Goal: Task Accomplishment & Management: Use online tool/utility

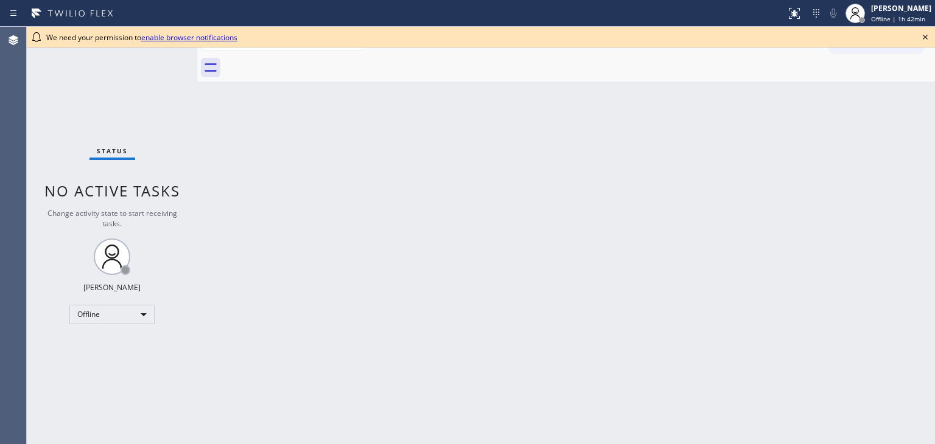
click at [923, 35] on icon at bounding box center [925, 37] width 15 height 15
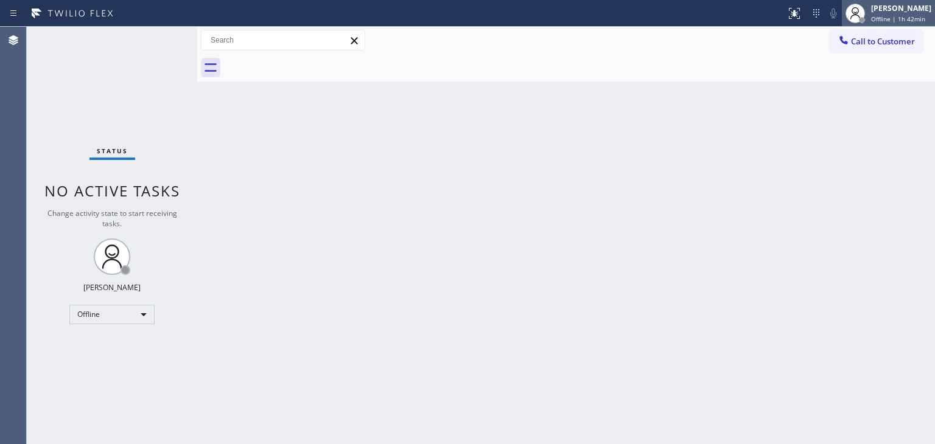
click at [877, 5] on div "[PERSON_NAME]" at bounding box center [901, 8] width 60 height 10
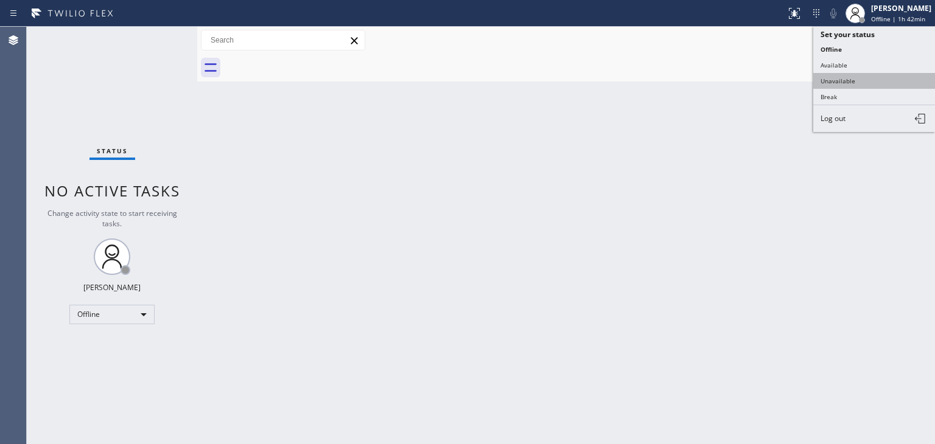
click at [870, 77] on button "Unavailable" at bounding box center [874, 81] width 122 height 16
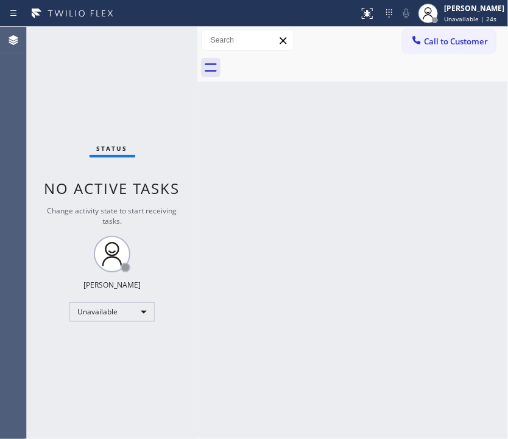
click at [467, 190] on div "Back to Dashboard Change Sender ID Customers Technicians Select a contact Outbo…" at bounding box center [352, 233] width 310 height 413
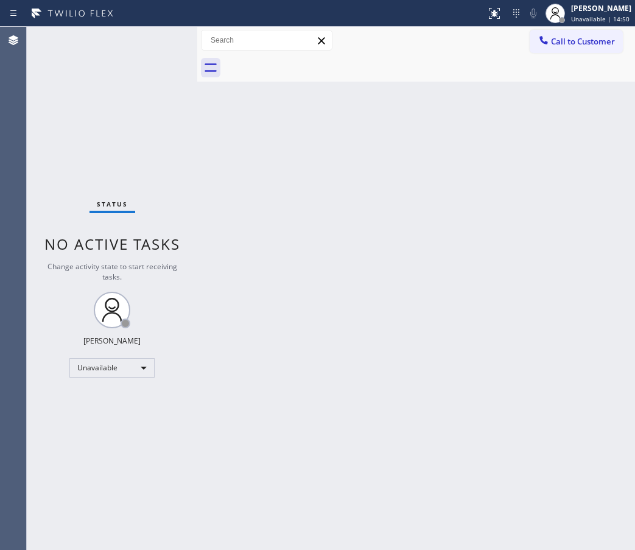
click at [615, 249] on div "Back to Dashboard Change Sender ID Customers Technicians Select a contact Outbo…" at bounding box center [416, 288] width 438 height 523
drag, startPoint x: 565, startPoint y: 134, endPoint x: 557, endPoint y: 139, distance: 9.8
click at [565, 134] on div "Back to Dashboard Change Sender ID Customers Technicians Select a contact Outbo…" at bounding box center [416, 288] width 438 height 523
click at [585, 42] on span "Call to Customer" at bounding box center [583, 41] width 64 height 11
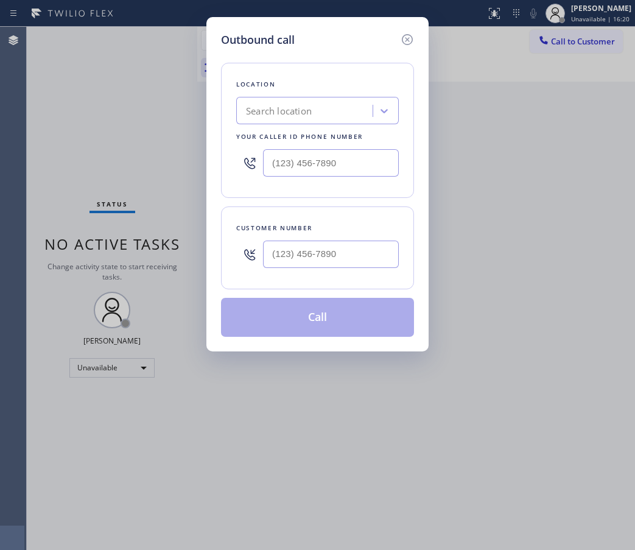
click at [601, 170] on div "Outbound call Location Search location Your caller id phone number Customer num…" at bounding box center [317, 275] width 635 height 550
click at [307, 260] on input "(___) ___-____" at bounding box center [331, 253] width 136 height 27
paste input "650) 346-2021"
type input "(650) 346-2021"
click at [318, 171] on input "(___) ___-____" at bounding box center [331, 162] width 136 height 27
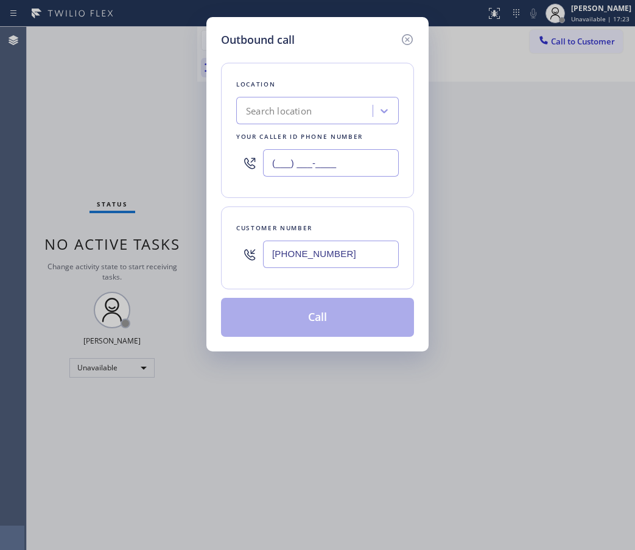
paste input "415) 965-3694"
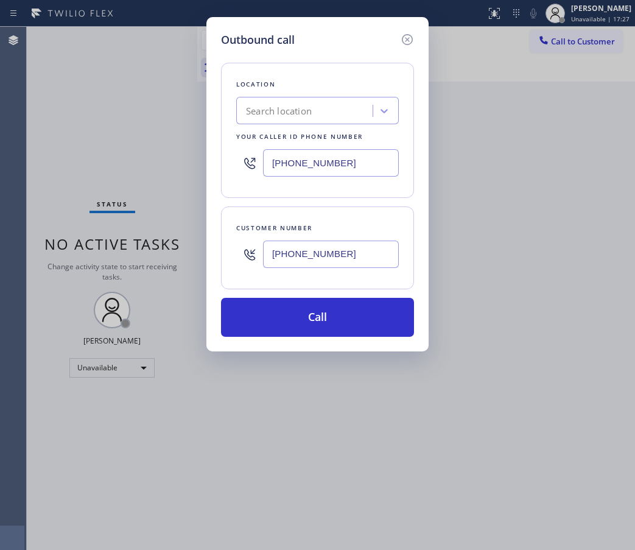
drag, startPoint x: 354, startPoint y: 159, endPoint x: 248, endPoint y: 155, distance: 106.0
click at [248, 155] on div "(415) 965-3694" at bounding box center [317, 163] width 162 height 40
click at [322, 186] on div "Location Search location Your caller id phone number (415) 965-3694" at bounding box center [317, 130] width 193 height 135
click at [318, 167] on input "(415) 965-3694" at bounding box center [331, 162] width 136 height 27
paste input "text"
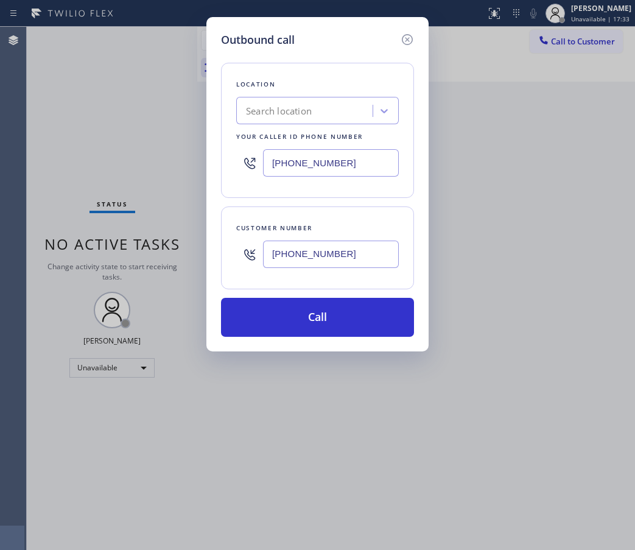
type input "(415) 965-3694"
click at [307, 102] on div "Search location" at bounding box center [306, 110] width 133 height 21
paste input "Elite Sub-Zero Appliance Repair"
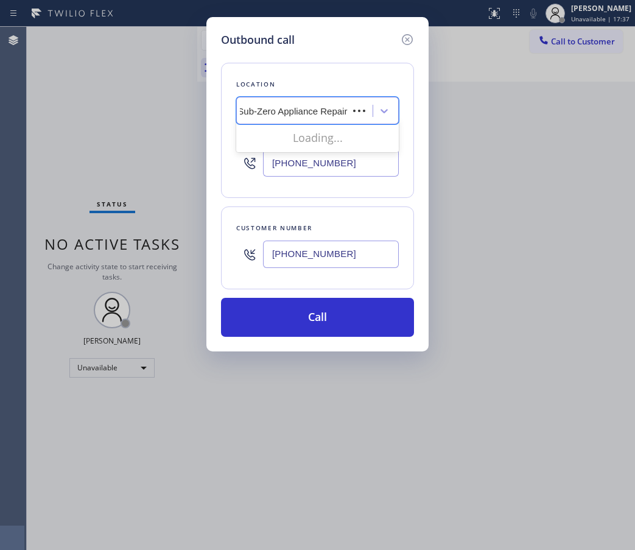
scroll to position [0, 10]
type input "Elite Sub-Zero Appliance Repair"
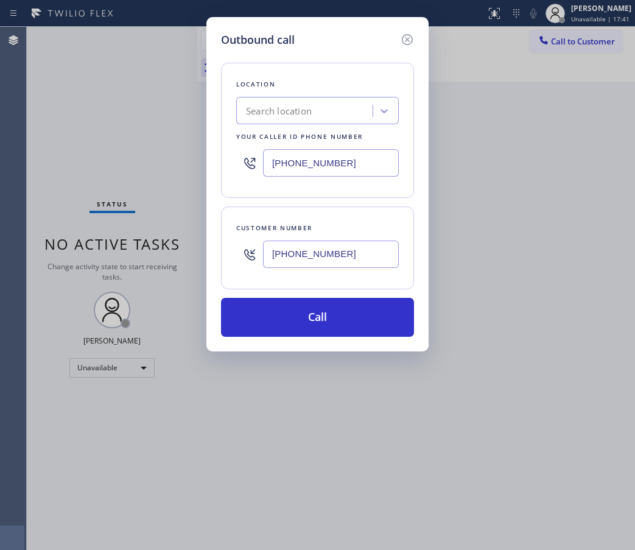
click at [612, 304] on div "Outbound call Location Search location Your caller id phone number (415) 965-36…" at bounding box center [317, 275] width 635 height 550
click at [262, 106] on div "Search location" at bounding box center [279, 111] width 66 height 14
paste input "Elite Sub-Zero Appliance Repair"
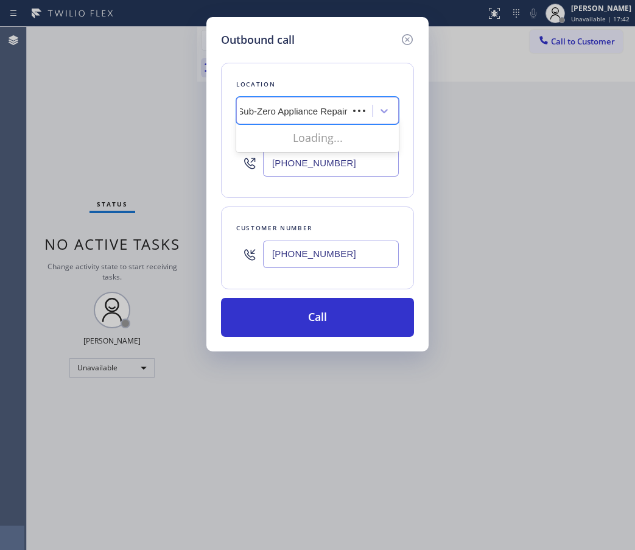
scroll to position [0, 10]
type input "Elite Sub-Zero Appliance Repair"
click at [467, 337] on div "Outbound call Location 0 results available for search term Elite Sub-Zero Appli…" at bounding box center [317, 275] width 635 height 550
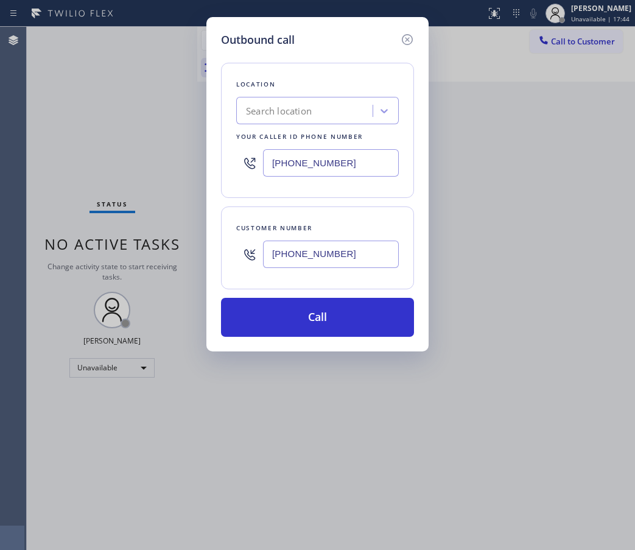
scroll to position [0, 0]
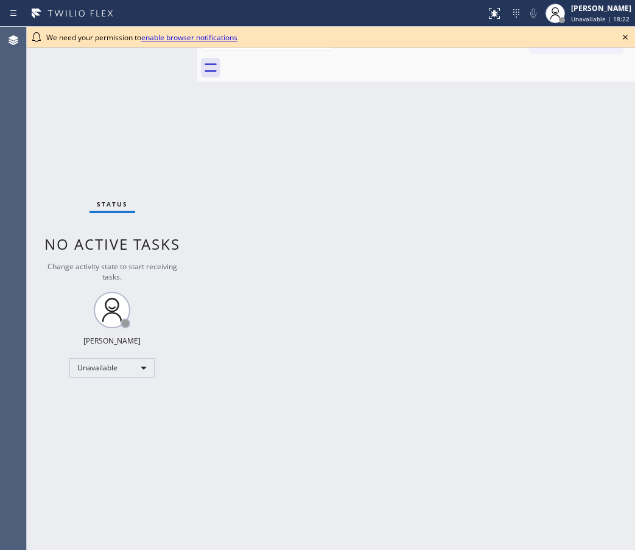
click at [209, 35] on link "enable browser notifications" at bounding box center [189, 37] width 96 height 10
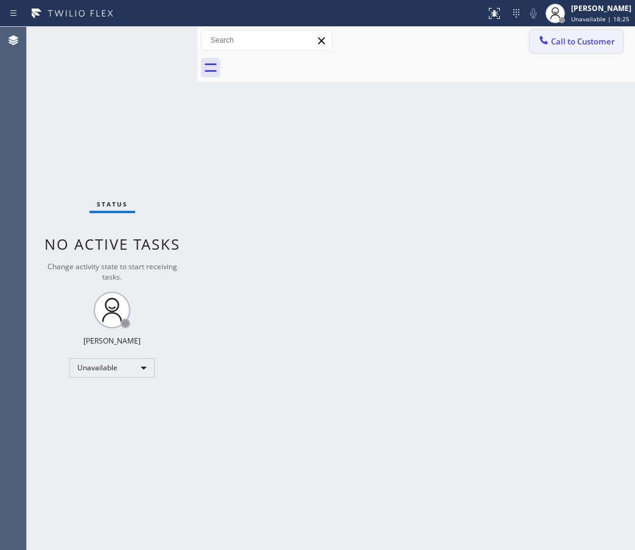
click at [585, 45] on span "Call to Customer" at bounding box center [583, 41] width 64 height 11
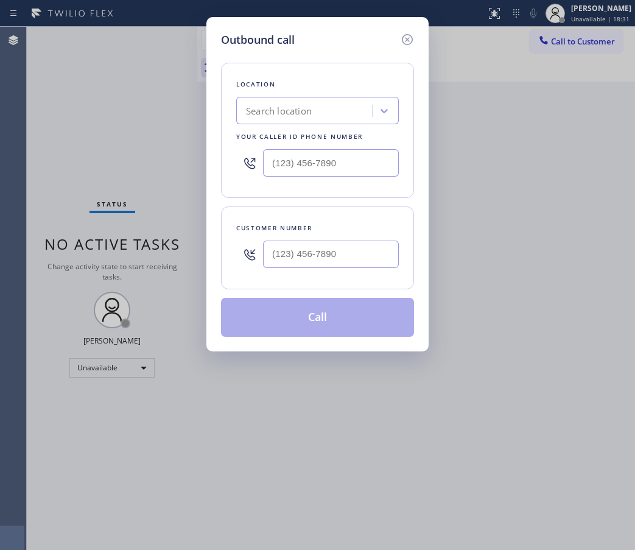
click at [305, 176] on div at bounding box center [317, 163] width 162 height 40
click at [306, 169] on input "(___) ___-____" at bounding box center [331, 162] width 136 height 27
paste input "415) 965-3694"
type input "(415) 965-3694"
click at [301, 255] on input "(___) ___-____" at bounding box center [331, 253] width 136 height 27
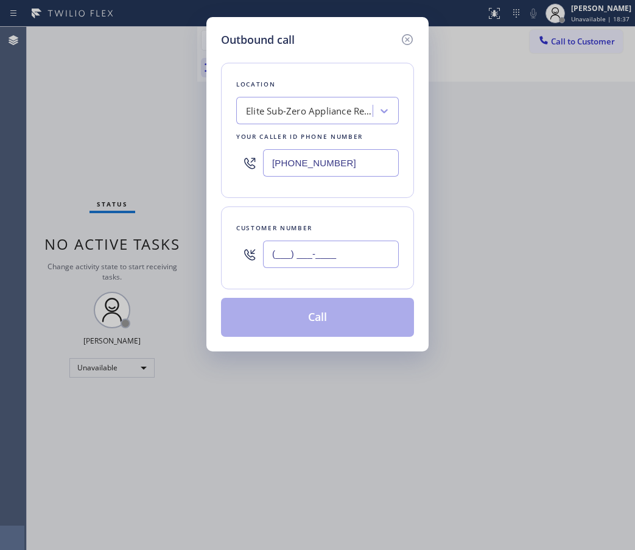
paste input "650) 346-2021"
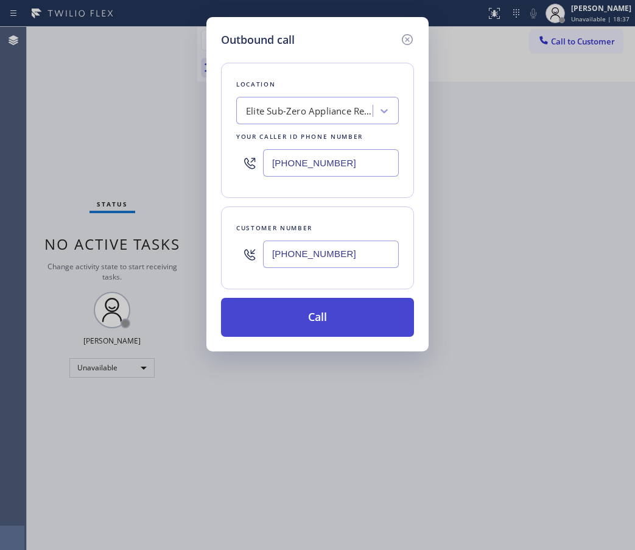
type input "(650) 346-2021"
click at [326, 314] on button "Call" at bounding box center [317, 317] width 193 height 39
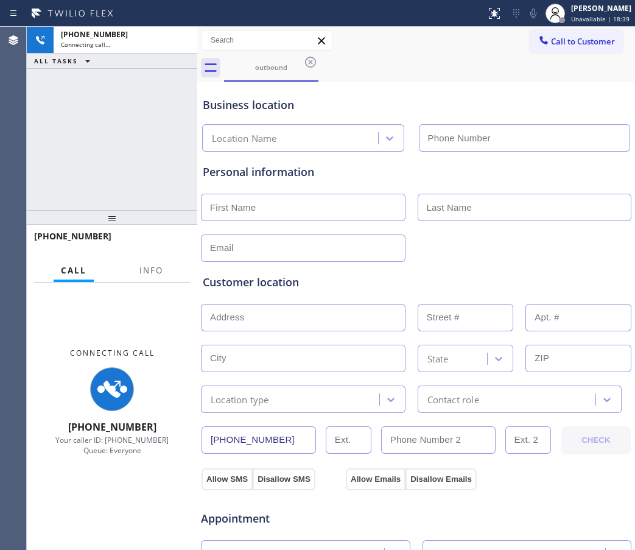
type input "(415) 965-3694"
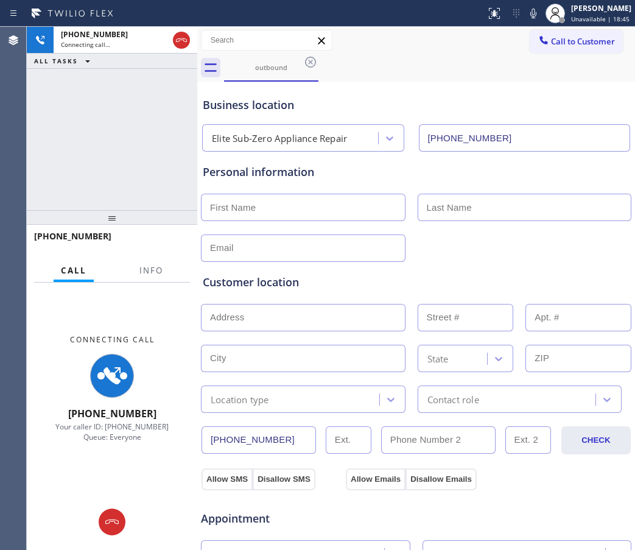
click at [305, 293] on div "Customer location >> ADD NEW ADDRESS << + NEW ADDRESS State Location type Conta…" at bounding box center [416, 343] width 427 height 139
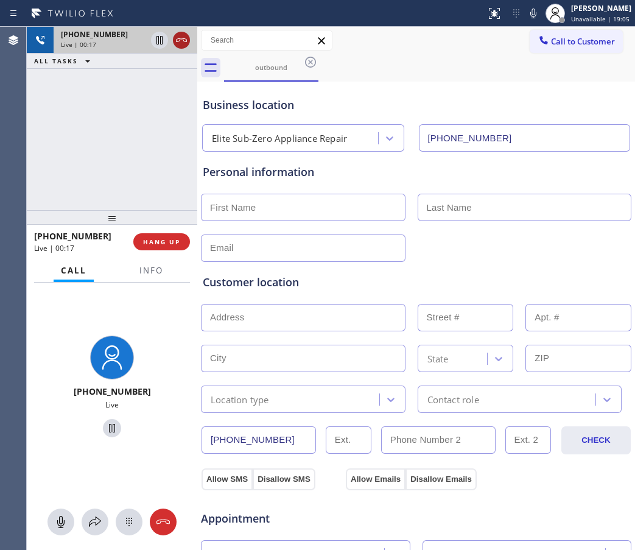
click at [184, 35] on icon at bounding box center [181, 40] width 15 height 15
click at [145, 276] on button "Info" at bounding box center [151, 271] width 38 height 24
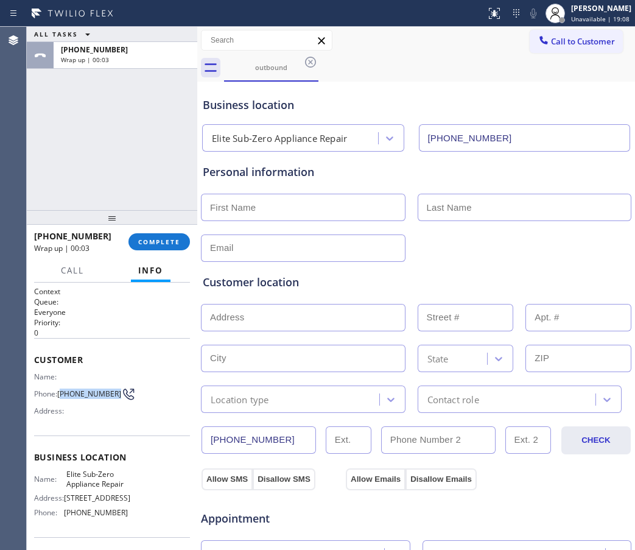
drag, startPoint x: 82, startPoint y: 400, endPoint x: 63, endPoint y: 389, distance: 21.8
click at [63, 389] on span "(650) 346-2021" at bounding box center [89, 393] width 64 height 9
copy span "650) 346-2021"
click at [567, 43] on span "Call to Customer" at bounding box center [583, 41] width 64 height 11
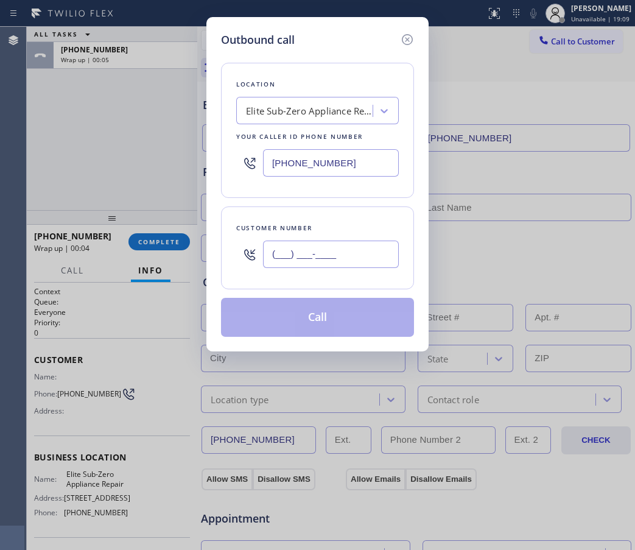
click at [306, 259] on input "(___) ___-____" at bounding box center [331, 253] width 136 height 27
paste input "650) 346-2021"
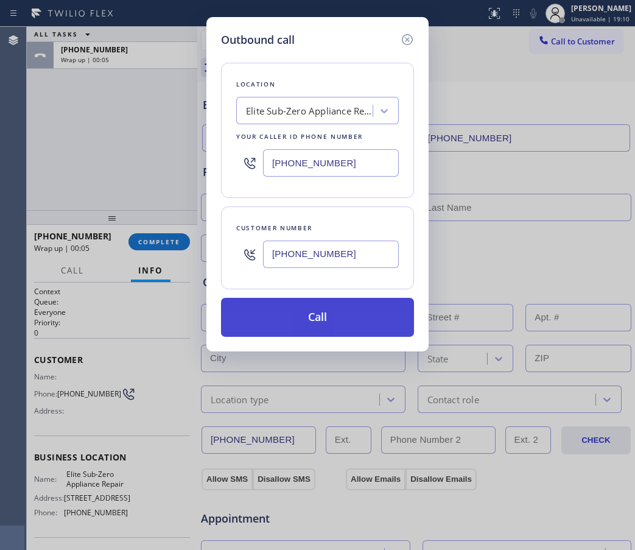
type input "(650) 346-2021"
click at [335, 329] on button "Call" at bounding box center [317, 317] width 193 height 39
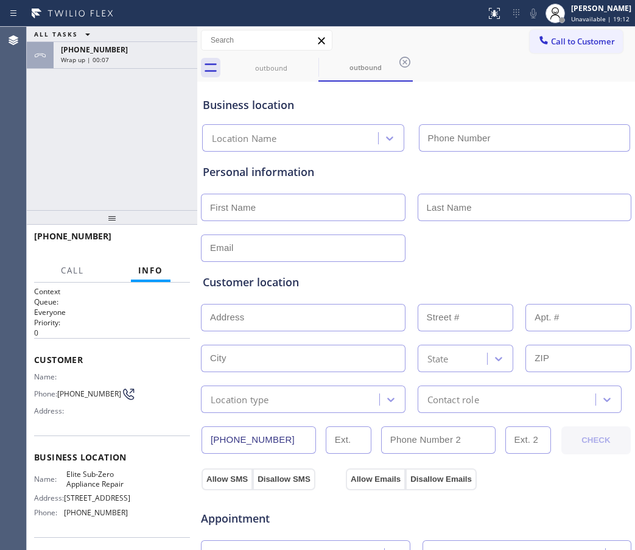
type input "(415) 965-3694"
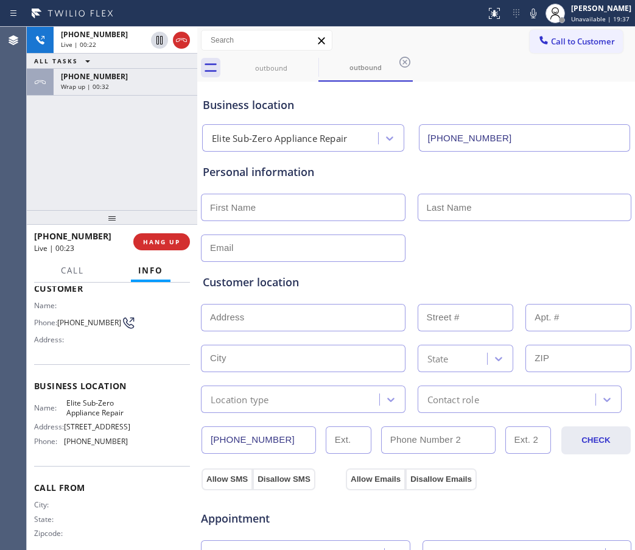
scroll to position [76, 0]
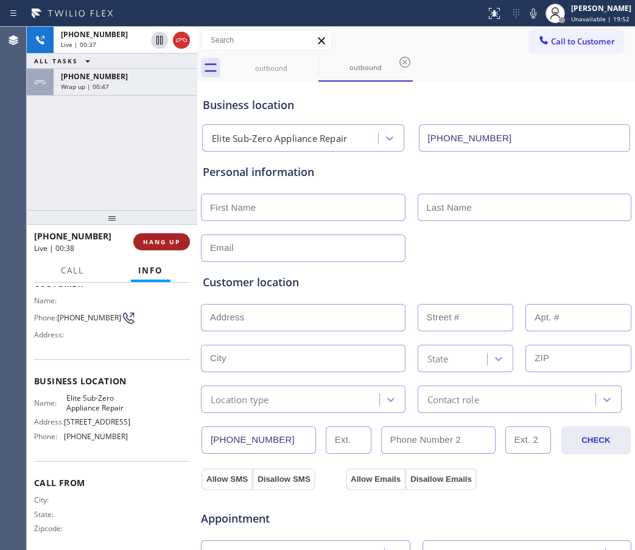
click at [173, 239] on span "HANG UP" at bounding box center [161, 241] width 37 height 9
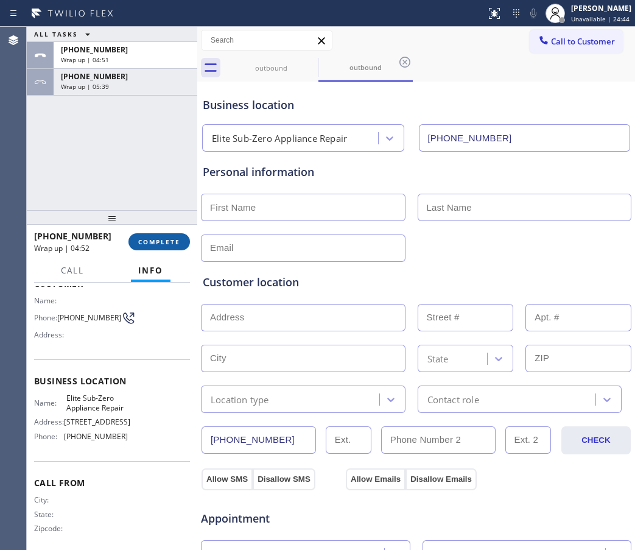
click at [161, 249] on button "COMPLETE" at bounding box center [158, 241] width 61 height 17
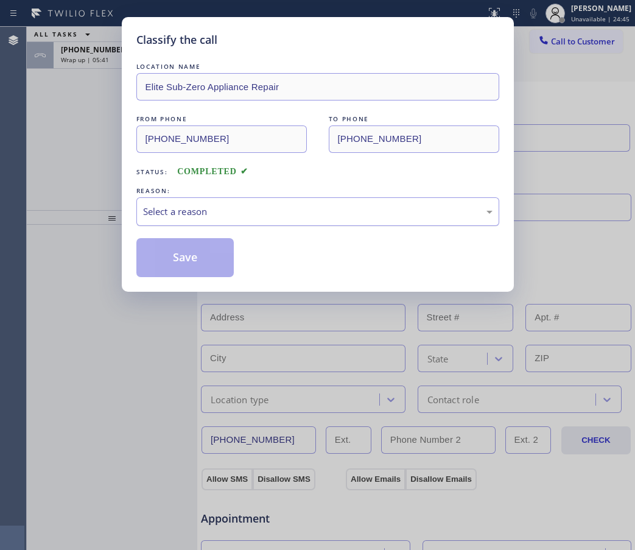
click at [232, 209] on div "Select a reason" at bounding box center [317, 211] width 349 height 14
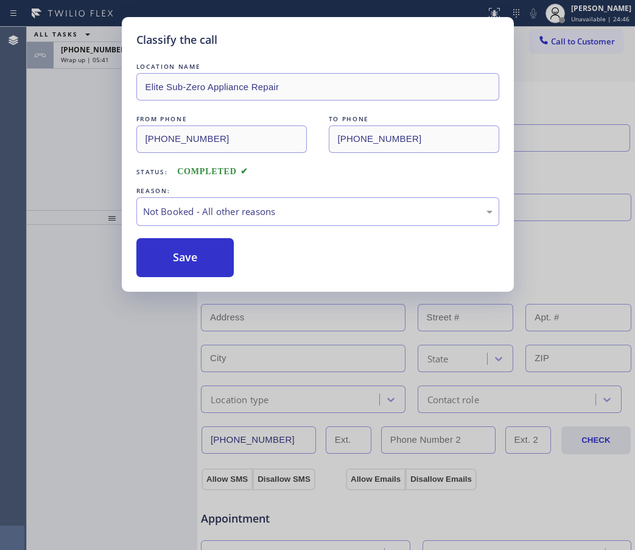
click at [195, 254] on button "Save" at bounding box center [185, 257] width 98 height 39
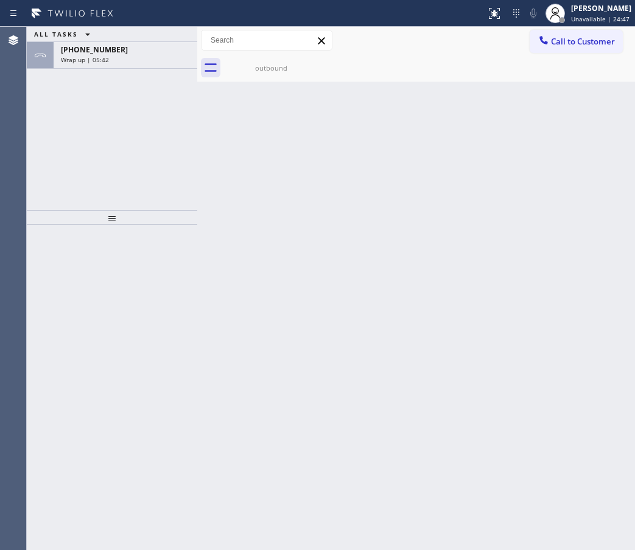
click at [89, 55] on span "Wrap up | 05:42" at bounding box center [85, 59] width 48 height 9
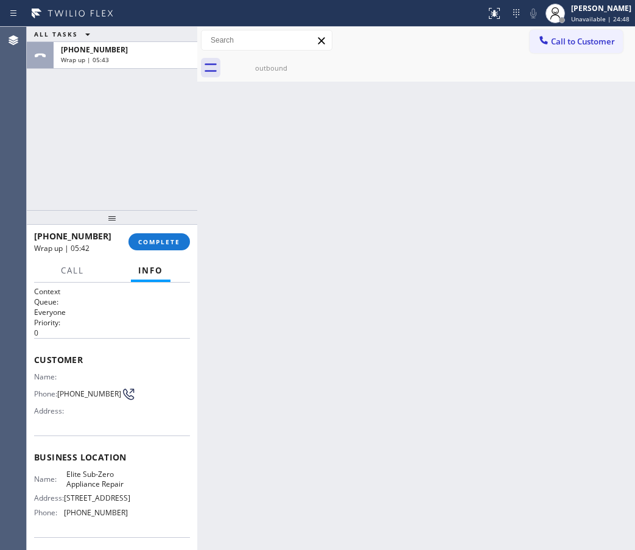
click at [162, 233] on button "COMPLETE" at bounding box center [158, 241] width 61 height 17
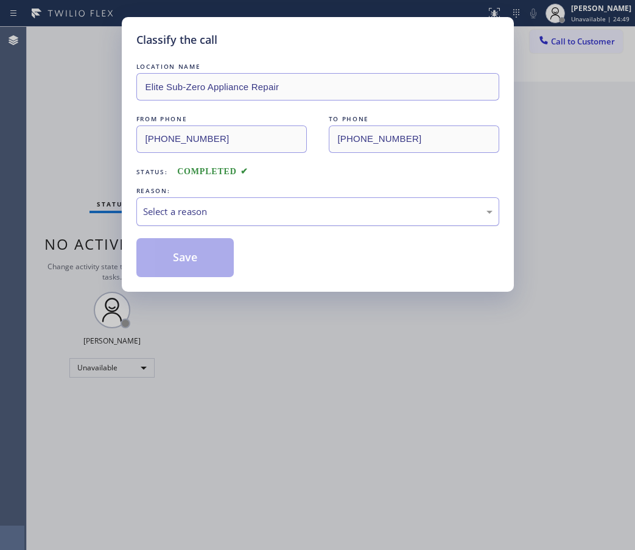
click at [282, 203] on div "Select a reason" at bounding box center [317, 211] width 363 height 29
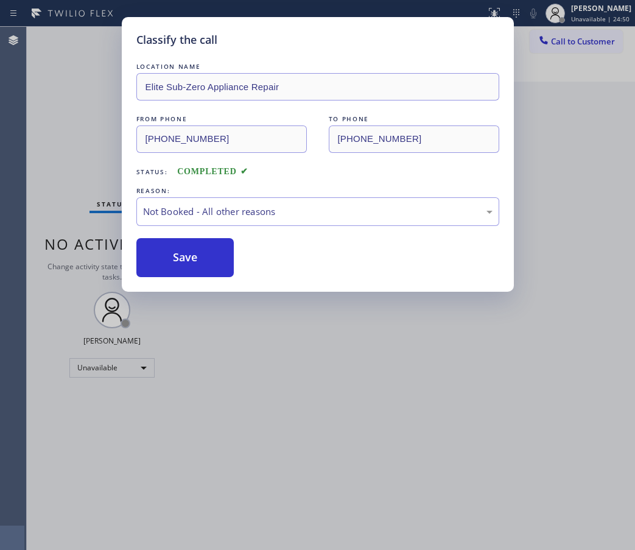
click at [174, 252] on button "Save" at bounding box center [185, 257] width 98 height 39
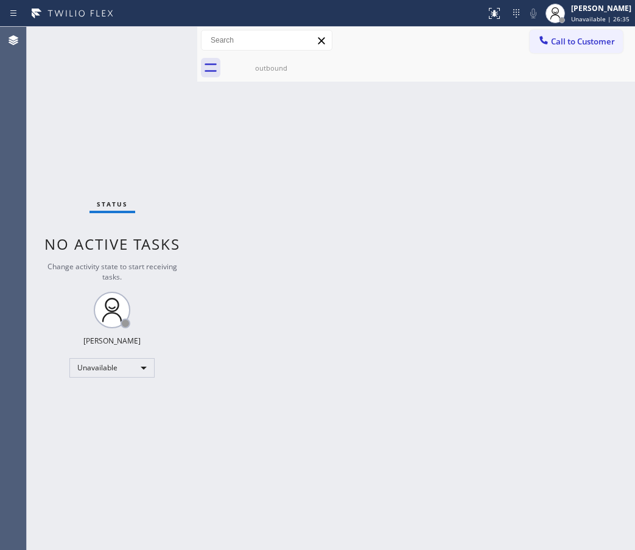
click at [574, 302] on div "Back to Dashboard Change Sender ID Customers Technicians Select a contact Outbo…" at bounding box center [416, 288] width 438 height 523
click at [591, 136] on div "Back to Dashboard Change Sender ID Customers Technicians Select a contact Outbo…" at bounding box center [416, 288] width 438 height 523
click at [588, 48] on button "Call to Customer" at bounding box center [575, 41] width 93 height 23
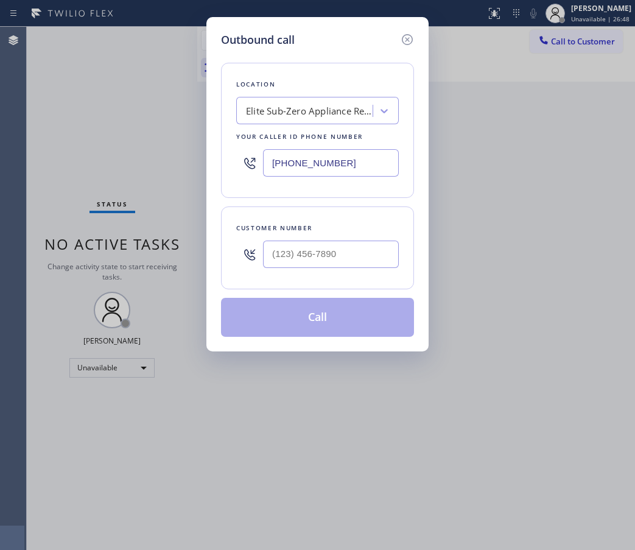
click at [287, 270] on div at bounding box center [331, 254] width 136 height 40
click at [294, 257] on input "(___) ___-____" at bounding box center [331, 253] width 136 height 27
paste input "510) 468-2306"
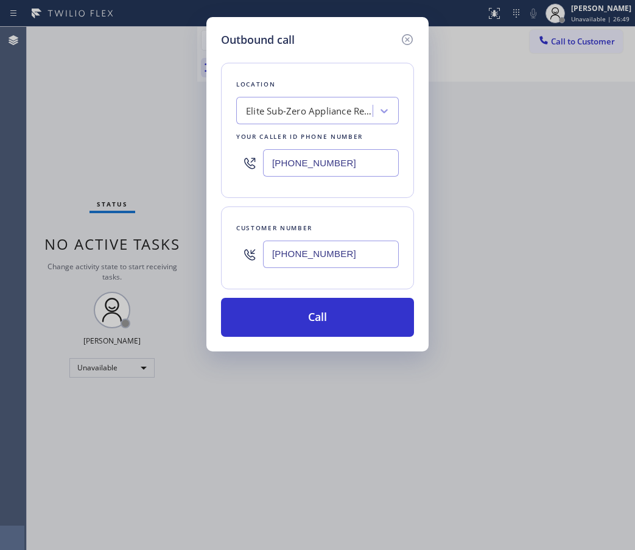
type input "(510) 468-2306"
drag, startPoint x: 313, startPoint y: 142, endPoint x: 310, endPoint y: 159, distance: 17.4
click at [313, 142] on div "Your caller id phone number" at bounding box center [317, 136] width 162 height 13
click at [308, 162] on input "(415) 965-3694" at bounding box center [331, 162] width 136 height 27
paste input "855) 920-0838"
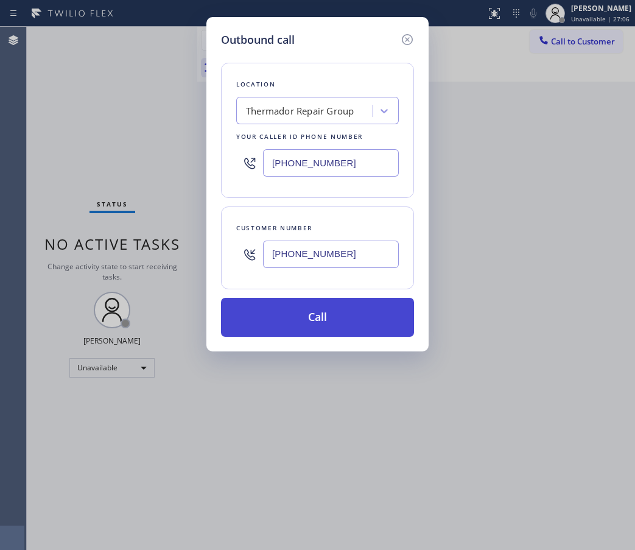
type input "(855) 920-0838"
click at [329, 324] on button "Call" at bounding box center [317, 317] width 193 height 39
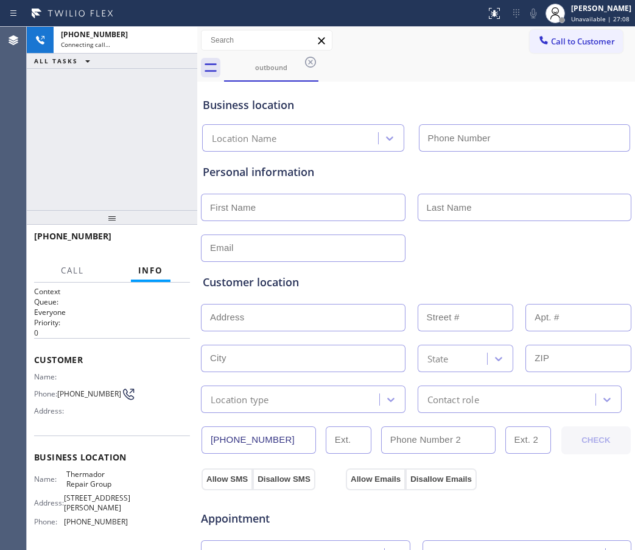
type input "(855) 920-0838"
click at [571, 103] on div "Business location" at bounding box center [416, 105] width 427 height 16
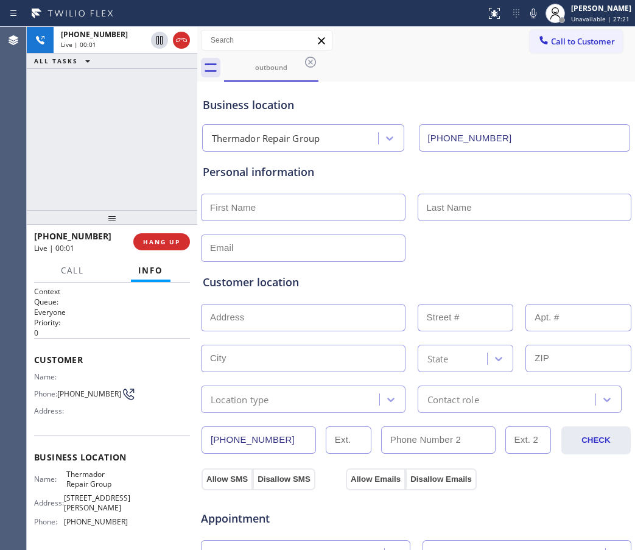
click at [541, 181] on div "Personal information" at bounding box center [416, 213] width 427 height 98
click at [542, 99] on div "Business location" at bounding box center [416, 105] width 427 height 16
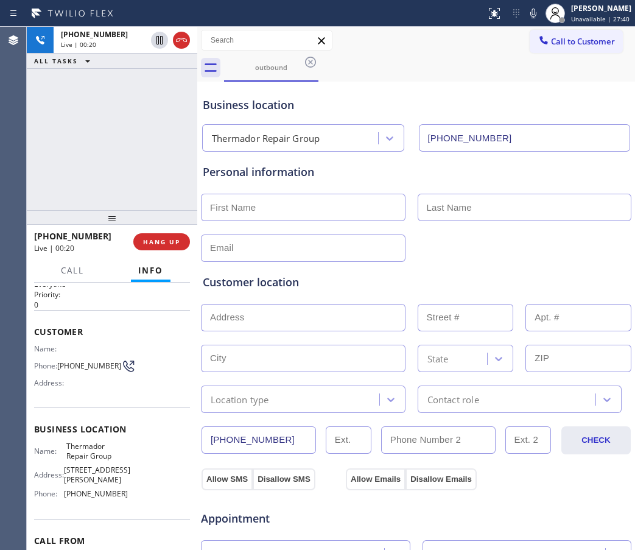
scroll to position [97, 0]
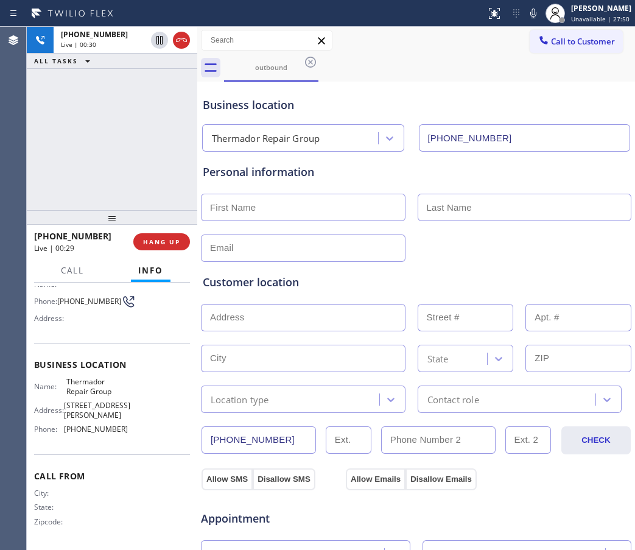
click at [142, 152] on div "+15104682306 Live | 00:30 ALL TASKS ALL TASKS ACTIVE TASKS TASKS IN WRAP UP" at bounding box center [112, 118] width 170 height 183
click at [157, 239] on span "HANG UP" at bounding box center [161, 241] width 37 height 9
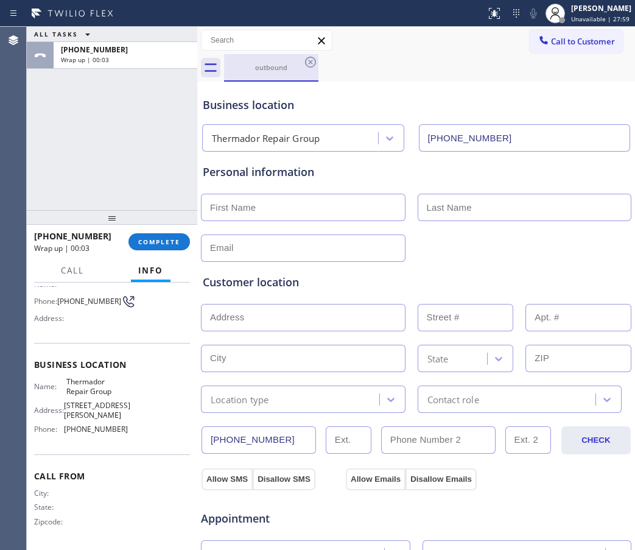
click at [247, 61] on div "outbound" at bounding box center [271, 67] width 92 height 26
click at [127, 127] on div "ALL TASKS ALL TASKS ACTIVE TASKS TASKS IN WRAP UP +15104682306 Wrap up | 00:04" at bounding box center [112, 118] width 170 height 183
click at [558, 41] on span "Call to Customer" at bounding box center [583, 41] width 64 height 11
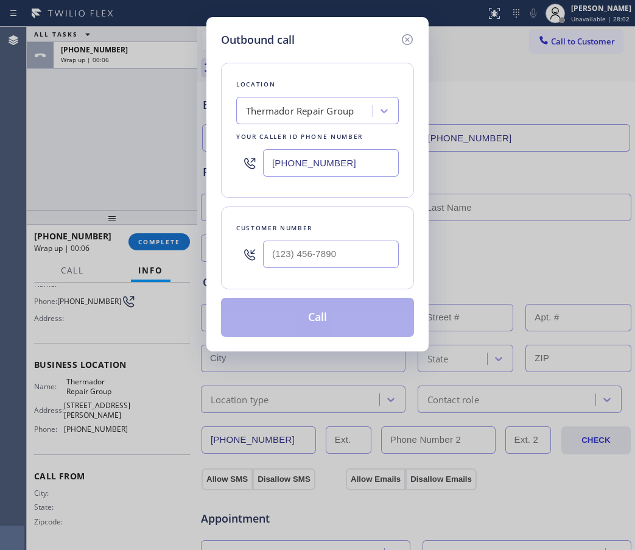
click at [298, 161] on input "(855) 920-0838" at bounding box center [331, 162] width 136 height 27
paste input "760) 493-6484"
type input "(760) 493-6484"
click at [327, 260] on input "(___) ___-____" at bounding box center [331, 253] width 136 height 27
paste input "760) 210-1799"
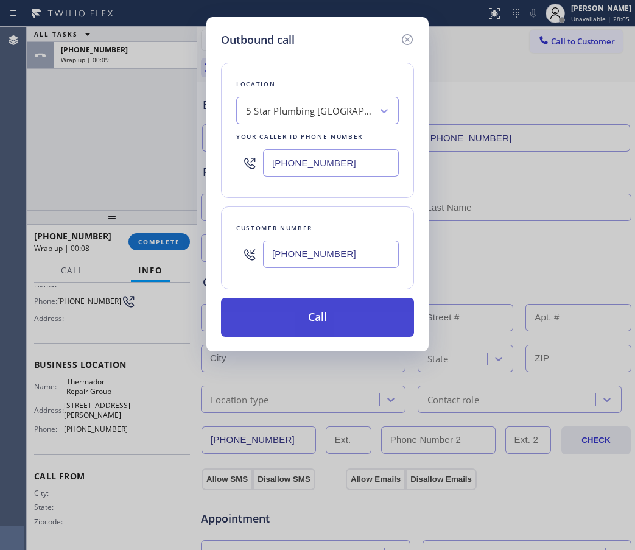
type input "(760) 210-1799"
click at [334, 320] on button "Call" at bounding box center [317, 317] width 193 height 39
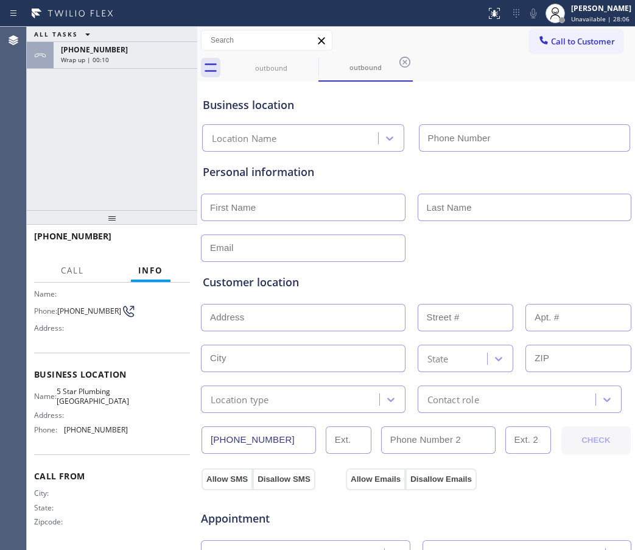
scroll to position [87, 0]
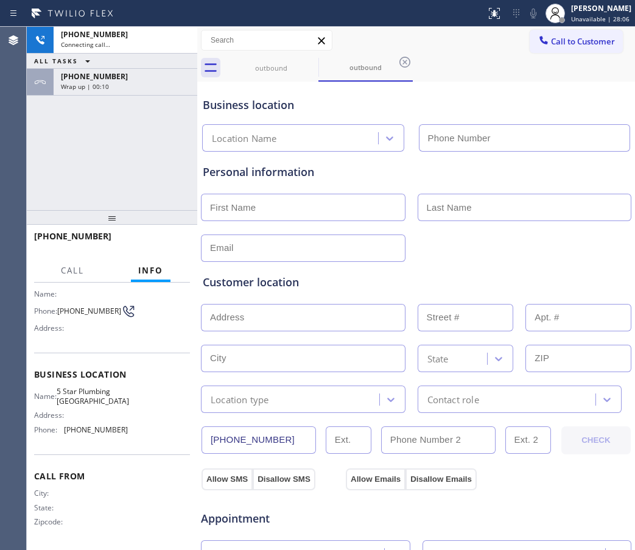
type input "(760) 493-6484"
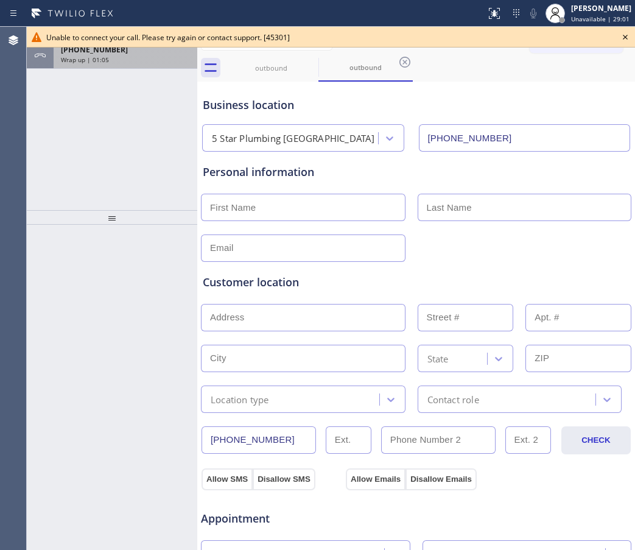
click at [120, 64] on div "+15104682306 Wrap up | 01:05" at bounding box center [123, 55] width 139 height 27
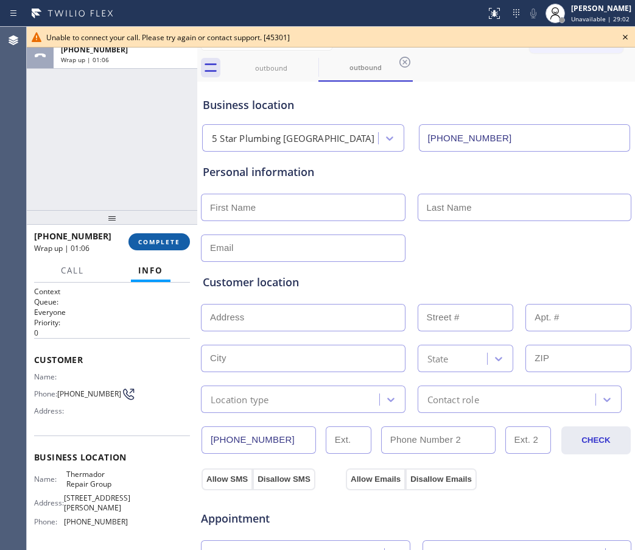
click at [130, 237] on button "COMPLETE" at bounding box center [158, 241] width 61 height 17
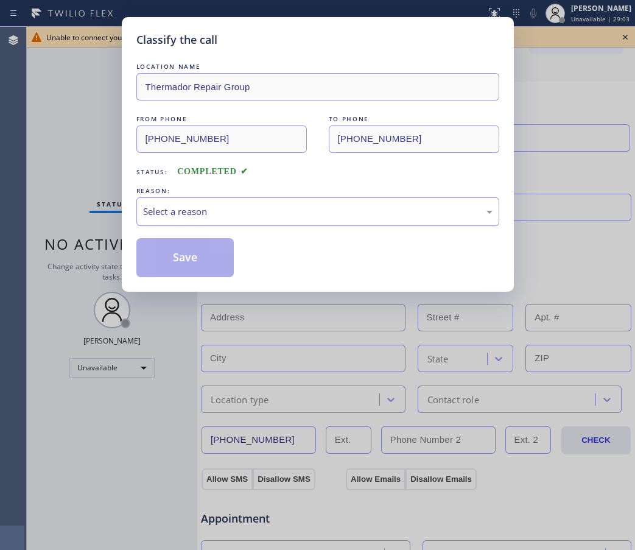
click at [237, 208] on div "Select a reason" at bounding box center [317, 211] width 349 height 14
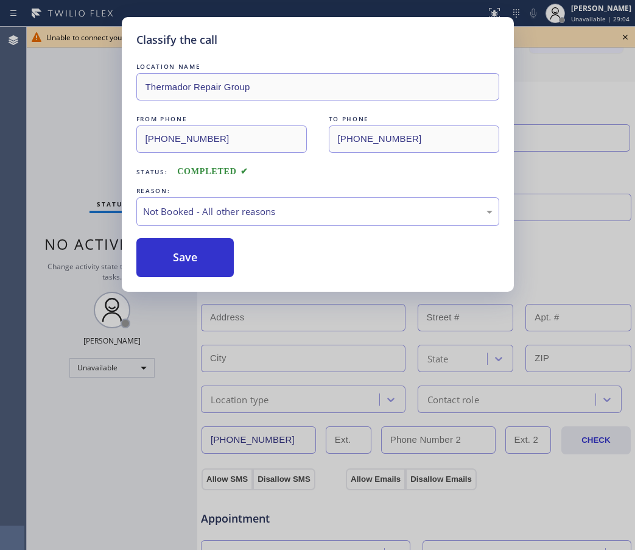
click at [214, 253] on button "Save" at bounding box center [185, 257] width 98 height 39
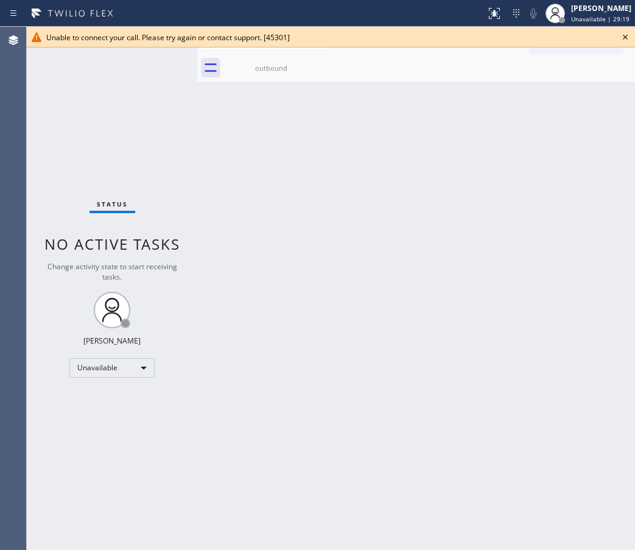
click at [629, 35] on icon at bounding box center [625, 37] width 15 height 15
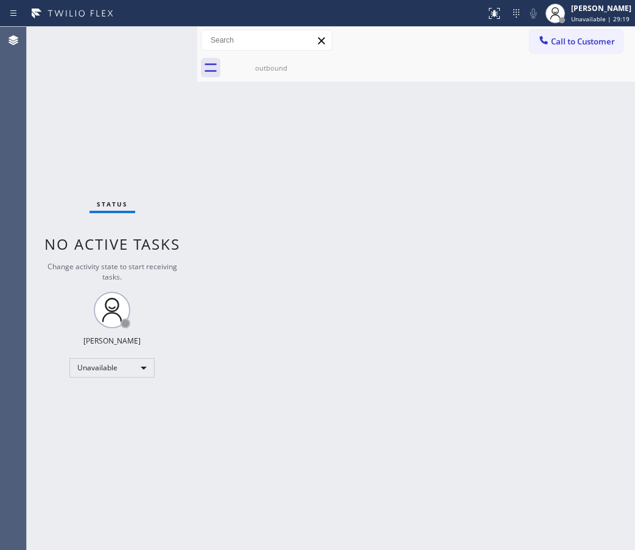
click at [615, 38] on button "Call to Customer" at bounding box center [575, 41] width 93 height 23
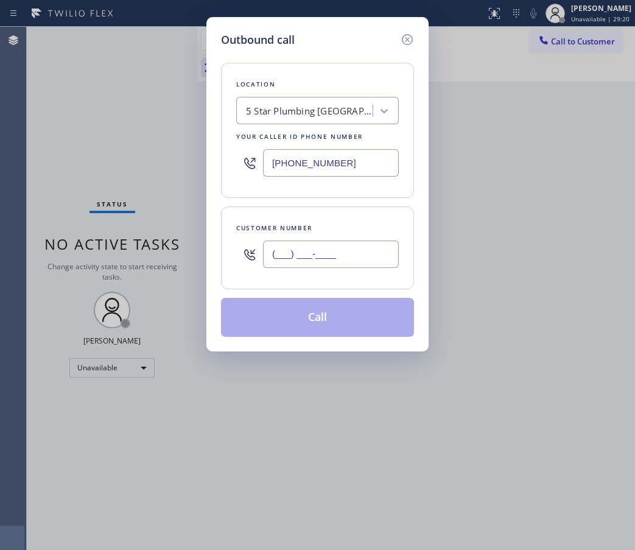
click at [343, 252] on input "(___) ___-____" at bounding box center [331, 253] width 136 height 27
paste input "760) 210-1799"
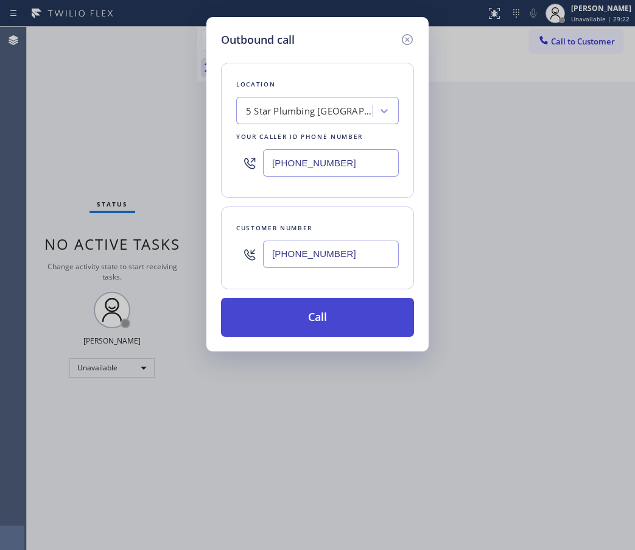
type input "(760) 210-1799"
click at [325, 320] on button "Call" at bounding box center [317, 317] width 193 height 39
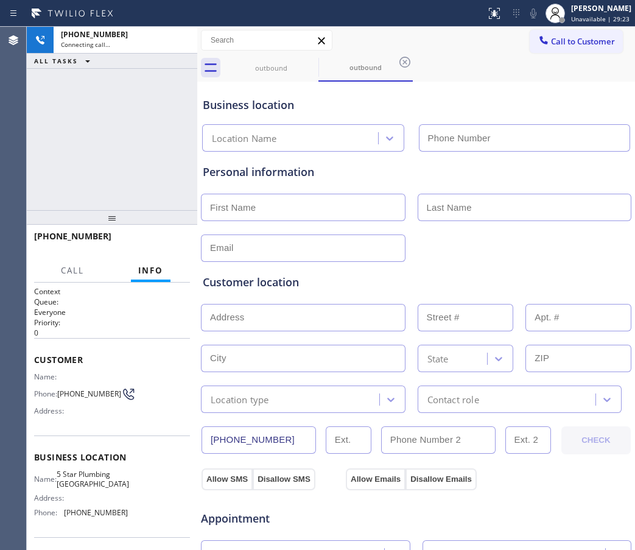
type input "(760) 493-6484"
click at [379, 511] on div "Appointment" at bounding box center [416, 510] width 433 height 31
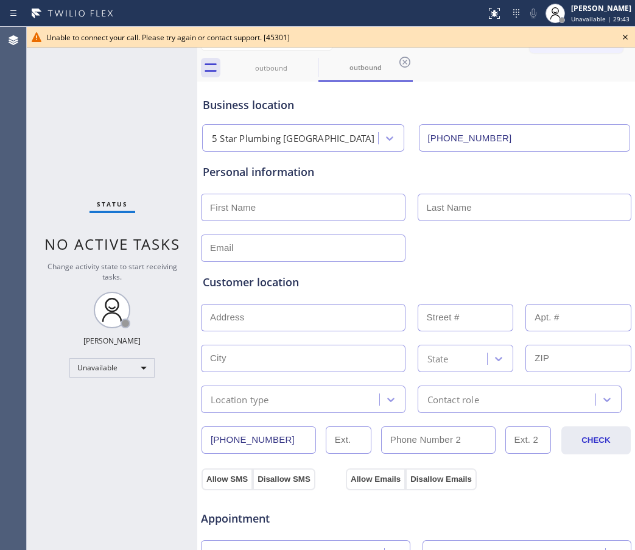
drag, startPoint x: 548, startPoint y: 66, endPoint x: 534, endPoint y: 69, distance: 14.3
click at [548, 66] on div "outbound outbound" at bounding box center [429, 67] width 411 height 27
click at [627, 32] on icon at bounding box center [625, 37] width 15 height 15
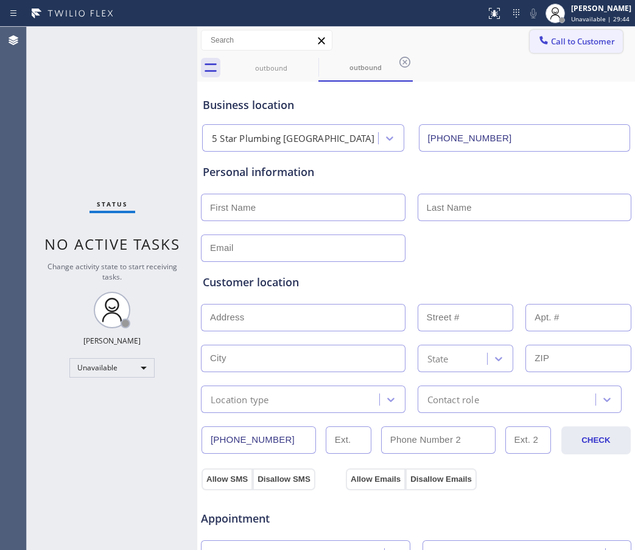
click at [577, 43] on span "Call to Customer" at bounding box center [583, 41] width 64 height 11
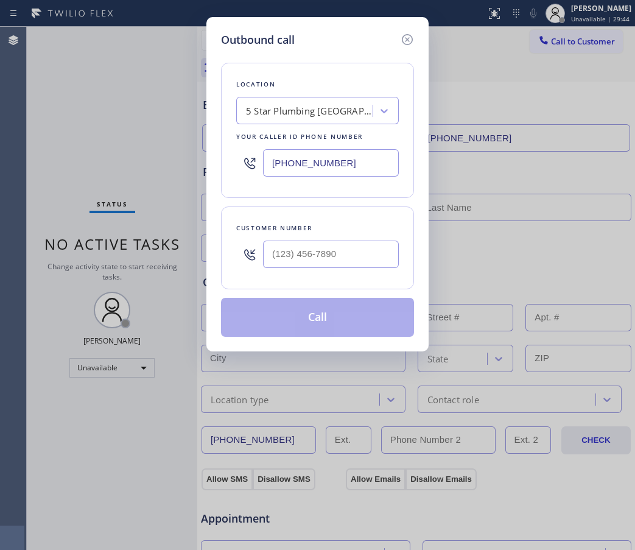
click at [322, 159] on input "(760) 493-6484" at bounding box center [331, 162] width 136 height 27
paste input "949) 635-474"
type input "(949) 635-4744"
click at [349, 257] on input "(___) ___-____" at bounding box center [331, 253] width 136 height 27
paste input "949) 200-3628"
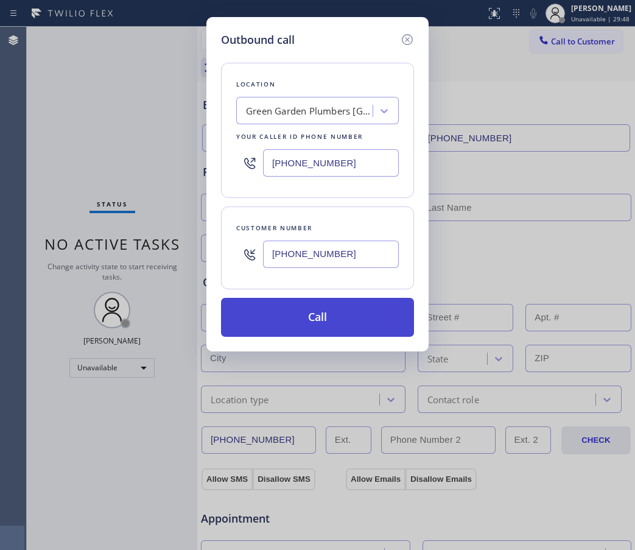
type input "(949) 200-3628"
click at [315, 324] on button "Call" at bounding box center [317, 317] width 193 height 39
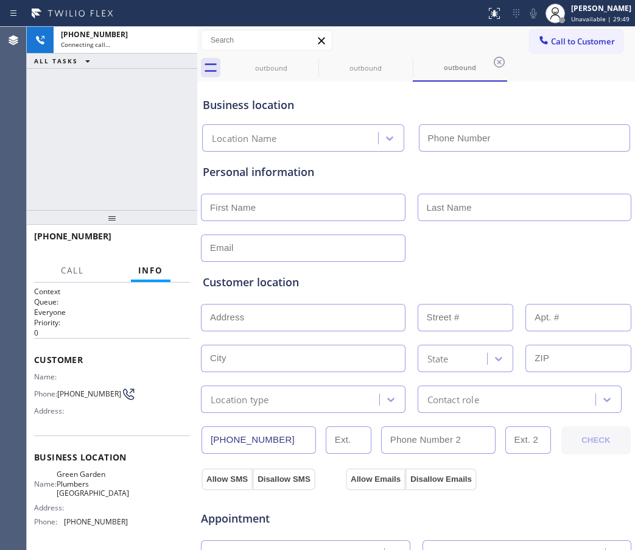
type input "(949) 635-4744"
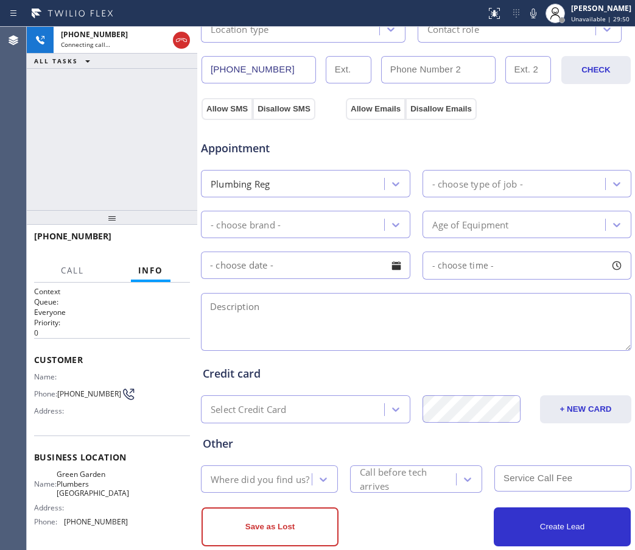
scroll to position [394, 0]
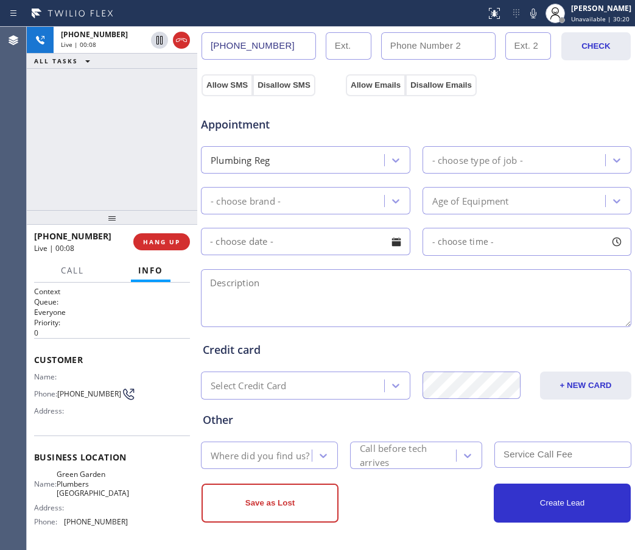
click at [582, 111] on div "Appointment" at bounding box center [416, 117] width 433 height 31
click at [181, 42] on icon at bounding box center [181, 40] width 15 height 15
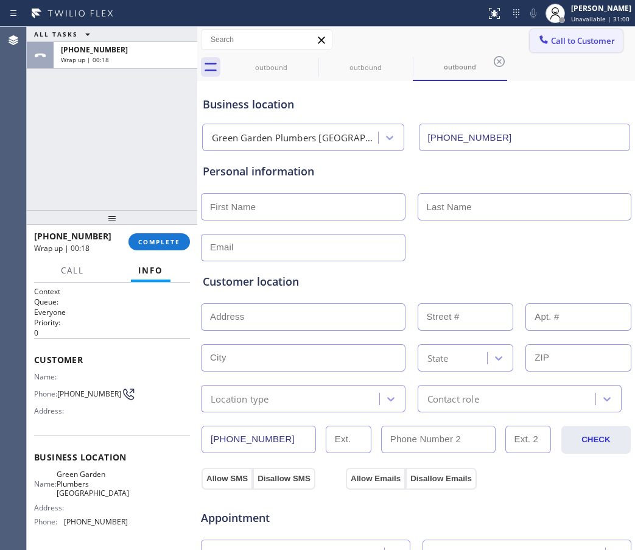
scroll to position [0, 0]
click at [551, 42] on span "Call to Customer" at bounding box center [583, 41] width 64 height 11
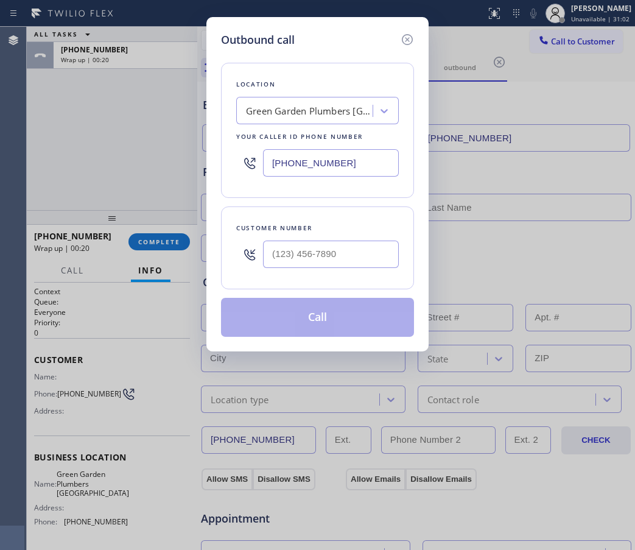
click at [309, 170] on input "(949) 635-4744" at bounding box center [331, 162] width 136 height 27
paste input "888) 734-4409"
type input "(888) 734-4409"
click at [326, 262] on input "(___) ___-____" at bounding box center [331, 253] width 136 height 27
paste input "818) 919-2879"
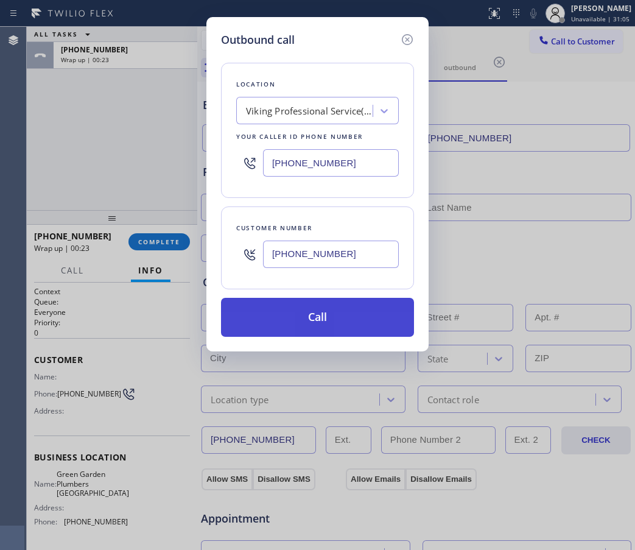
type input "(818) 919-2879"
click at [329, 318] on button "Call" at bounding box center [317, 317] width 193 height 39
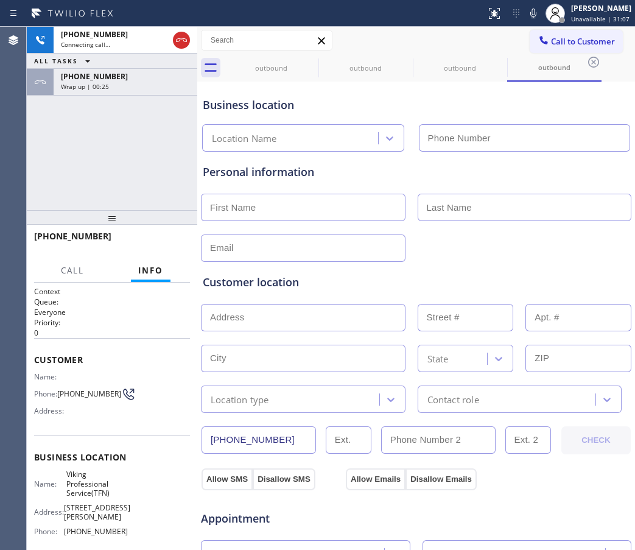
type input "(888) 734-4409"
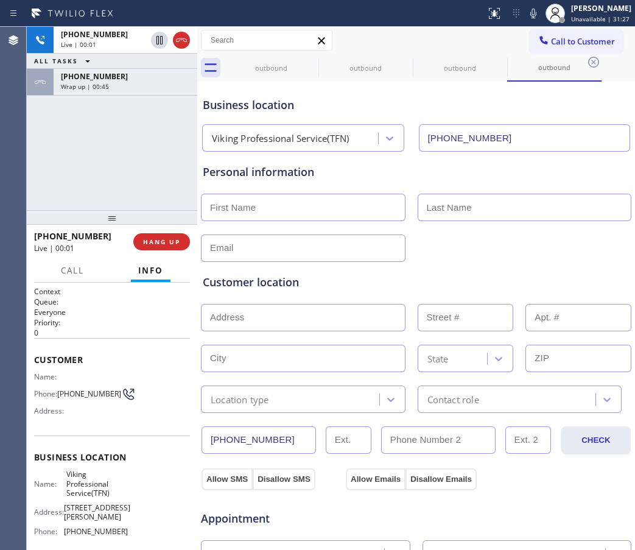
click at [540, 114] on div "Business location Viking Professional Service(TFN) (888) 734-4409" at bounding box center [415, 118] width 431 height 67
click at [560, 97] on div "Business location" at bounding box center [416, 105] width 427 height 16
click at [183, 43] on icon at bounding box center [181, 40] width 15 height 15
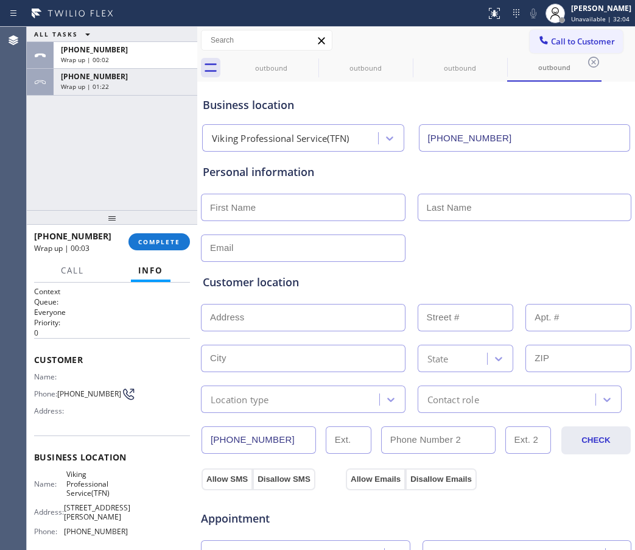
drag, startPoint x: 548, startPoint y: 43, endPoint x: 540, endPoint y: 50, distance: 11.2
click at [551, 43] on span "Call to Customer" at bounding box center [583, 41] width 64 height 11
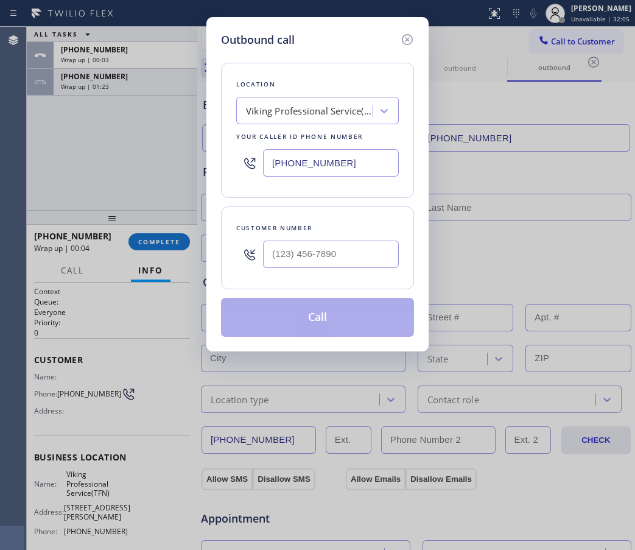
click at [310, 160] on input "(888) 734-4409" at bounding box center [331, 162] width 136 height 27
paste input "05) 549-5707"
type input "(805) 549-5707"
click at [314, 256] on input "(___) ___-____" at bounding box center [331, 253] width 136 height 27
paste input "805) 200-5022"
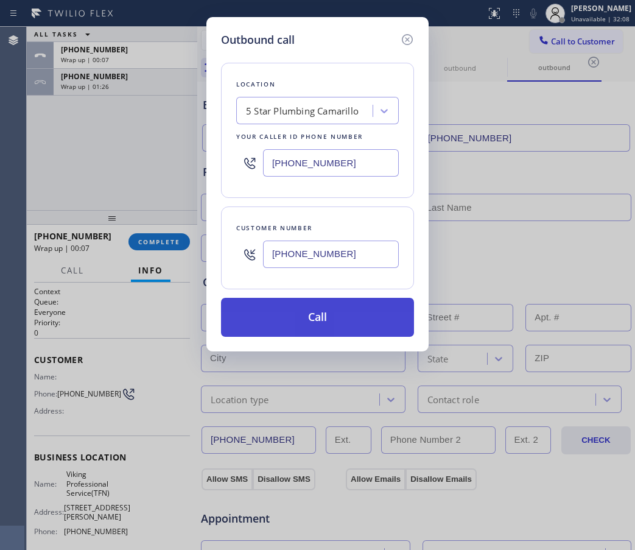
type input "(805) 200-5022"
click at [310, 317] on button "Call" at bounding box center [317, 317] width 193 height 39
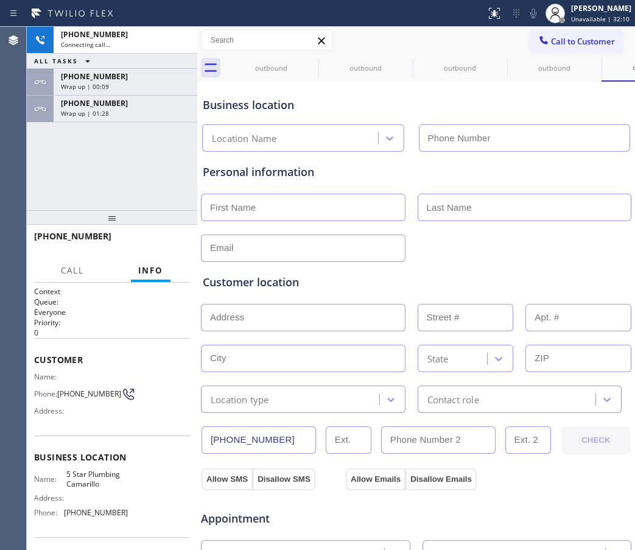
type input "(805) 549-5707"
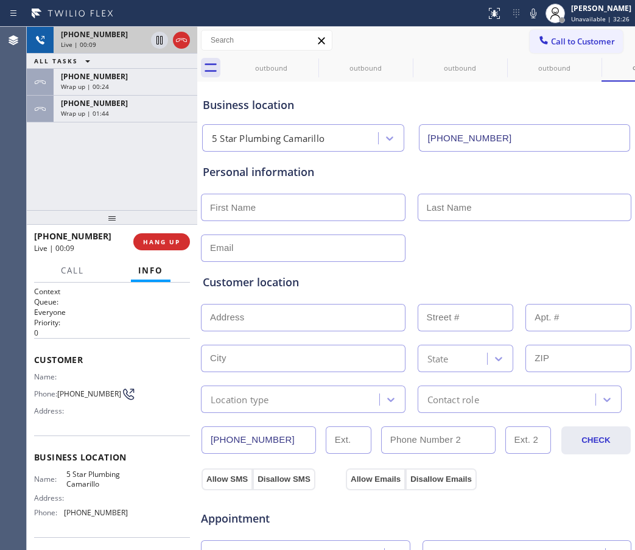
drag, startPoint x: 181, startPoint y: 23, endPoint x: 183, endPoint y: 29, distance: 7.1
click at [181, 22] on div at bounding box center [243, 13] width 476 height 19
click at [185, 40] on icon at bounding box center [181, 40] width 15 height 15
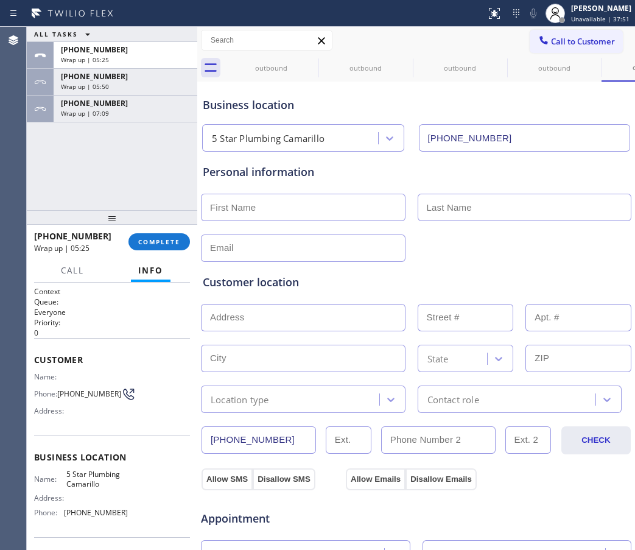
click at [562, 257] on div "Customer location >> ADD NEW ADDRESS << + NEW ADDRESS State Location type Conta…" at bounding box center [415, 335] width 431 height 156
click at [164, 239] on span "COMPLETE" at bounding box center [159, 241] width 42 height 9
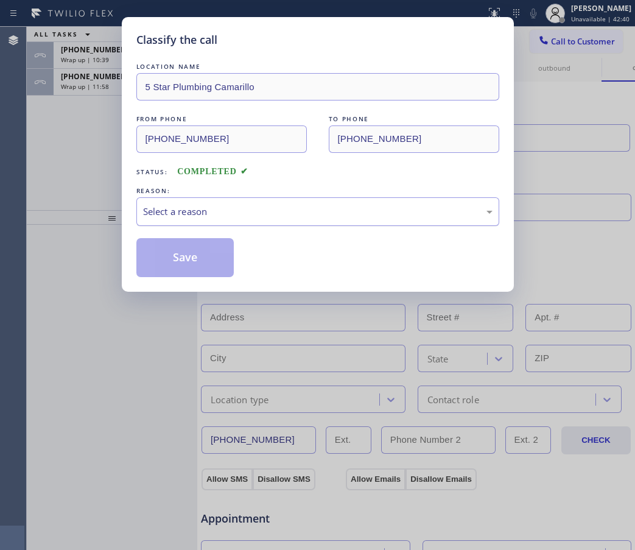
click at [272, 209] on div "Select a reason" at bounding box center [317, 211] width 349 height 14
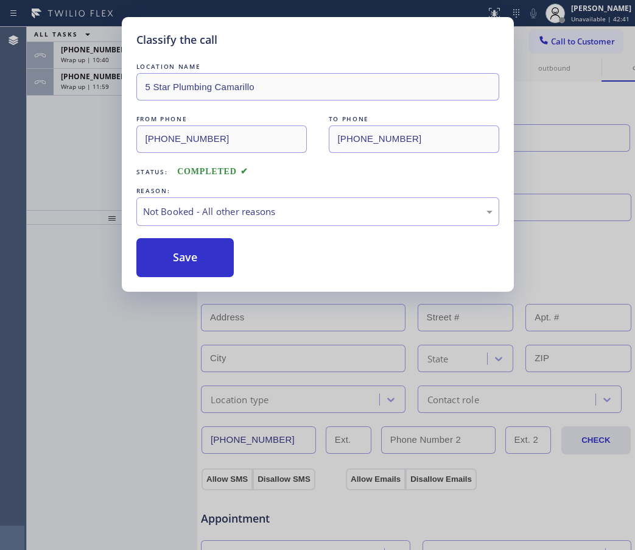
click at [161, 260] on button "Save" at bounding box center [185, 257] width 98 height 39
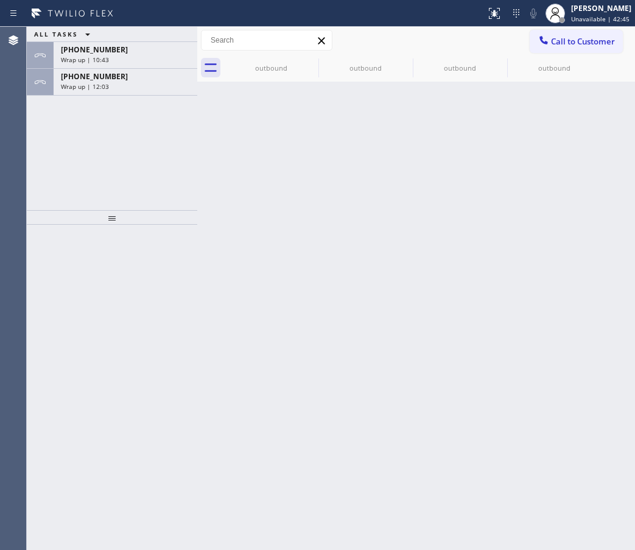
click at [577, 103] on div "Back to Dashboard Change Sender ID Customers Technicians Select a contact Outbo…" at bounding box center [416, 288] width 438 height 523
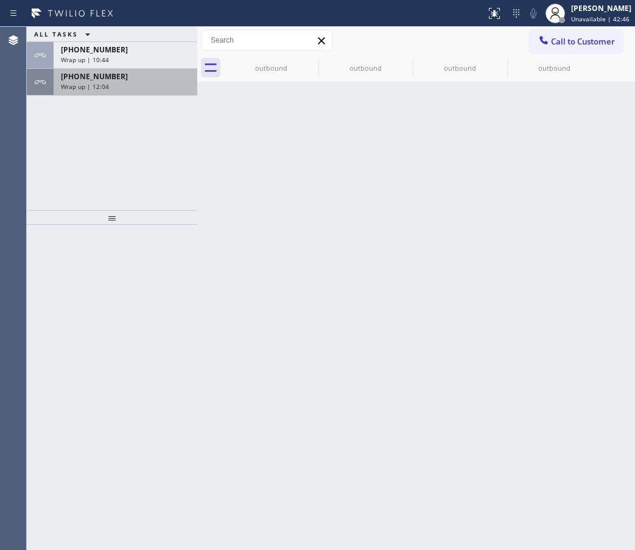
click at [82, 75] on span "+19492003628" at bounding box center [94, 76] width 67 height 10
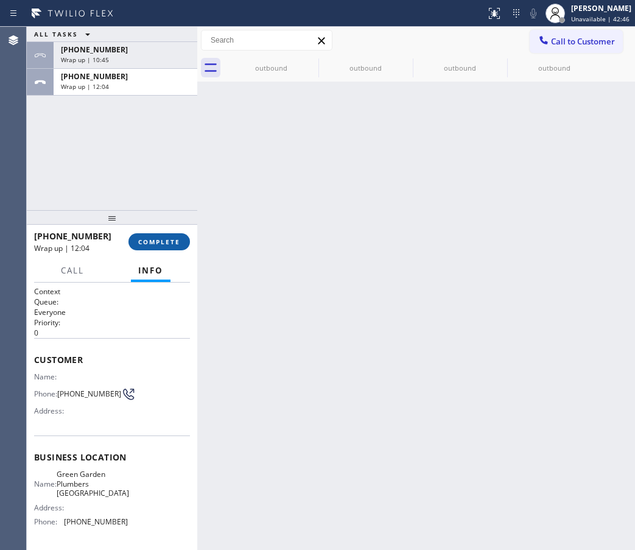
click at [158, 242] on span "COMPLETE" at bounding box center [159, 241] width 42 height 9
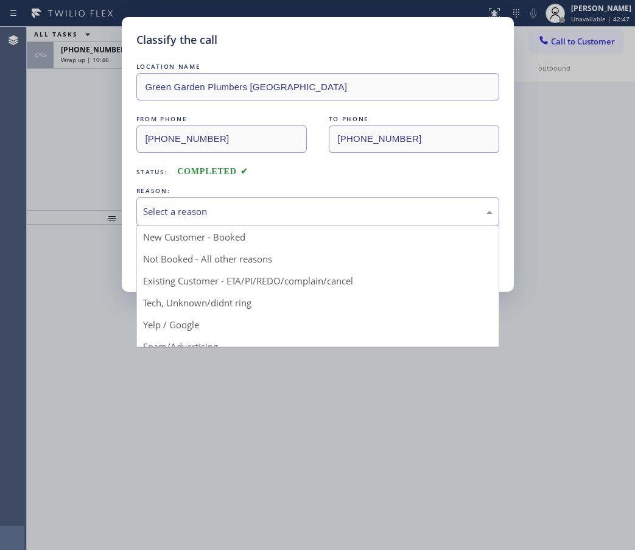
click at [261, 211] on div "Select a reason" at bounding box center [317, 211] width 349 height 14
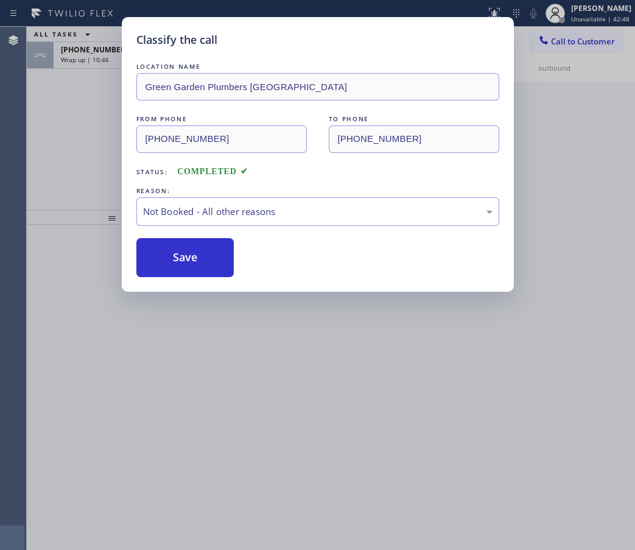
click at [197, 258] on button "Save" at bounding box center [185, 257] width 98 height 39
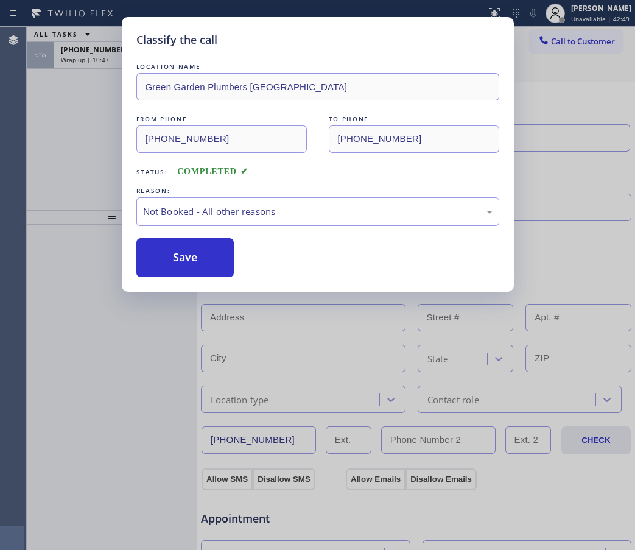
click at [83, 58] on div "Classify the call LOCATION NAME Green Garden Plumbers Laguna Hills FROM PHONE (…" at bounding box center [317, 275] width 635 height 550
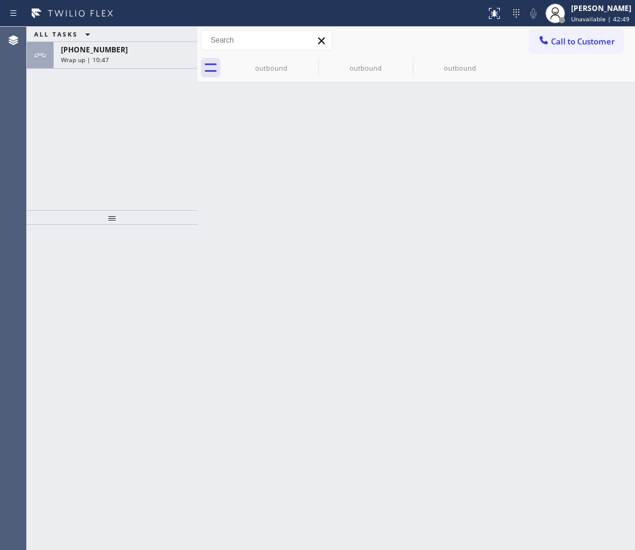
click at [83, 58] on span "Wrap up | 10:47" at bounding box center [85, 59] width 48 height 9
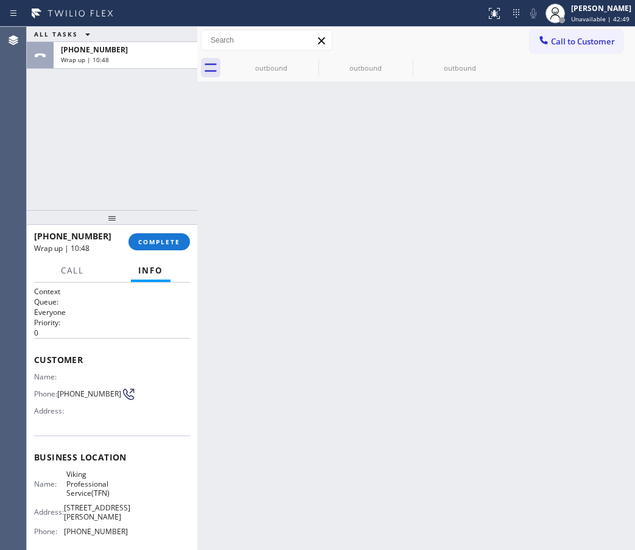
click at [83, 58] on span "Wrap up | 10:48" at bounding box center [85, 59] width 48 height 9
click at [156, 244] on span "COMPLETE" at bounding box center [159, 241] width 42 height 9
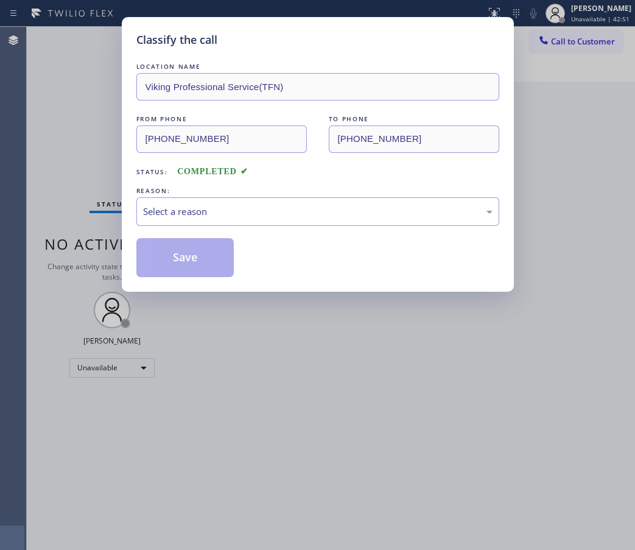
click at [276, 192] on div "REASON:" at bounding box center [317, 190] width 363 height 13
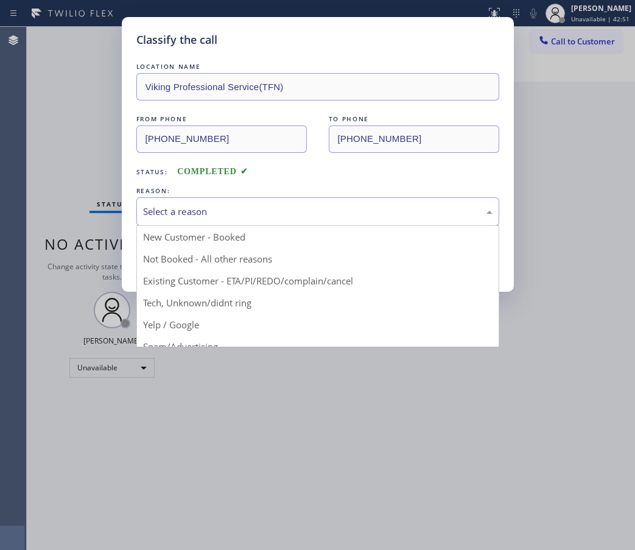
click at [262, 211] on div "Select a reason" at bounding box center [317, 211] width 349 height 14
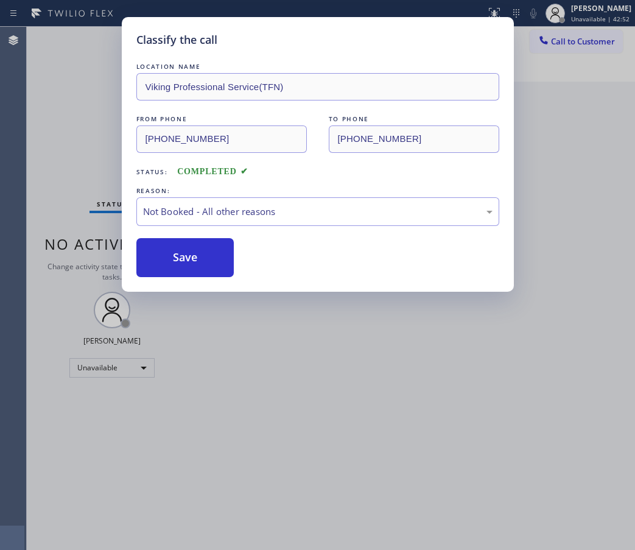
click at [181, 257] on button "Save" at bounding box center [185, 257] width 98 height 39
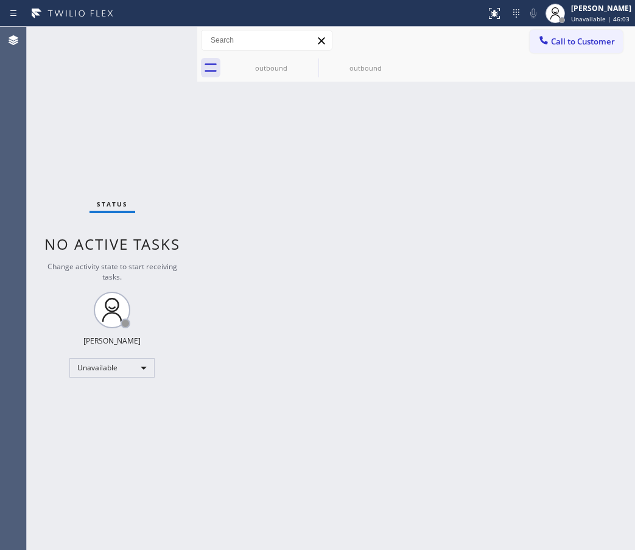
click at [585, 46] on button "Call to Customer" at bounding box center [575, 41] width 93 height 23
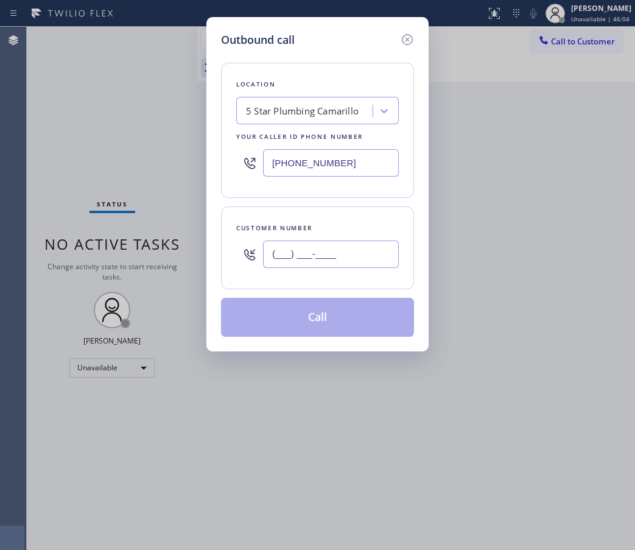
click at [321, 257] on input "(___) ___-____" at bounding box center [331, 253] width 136 height 27
paste input "650) 346-2021"
type input "(650) 346-2021"
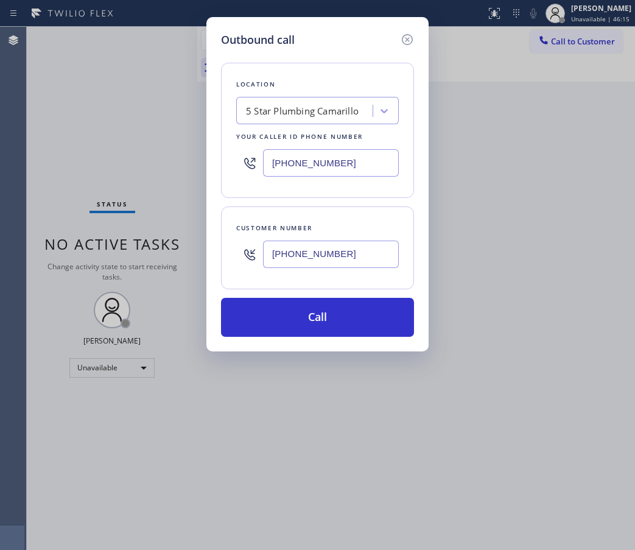
click at [316, 158] on input "(805) 549-5707" at bounding box center [331, 162] width 136 height 27
paste input "415) 965-3694"
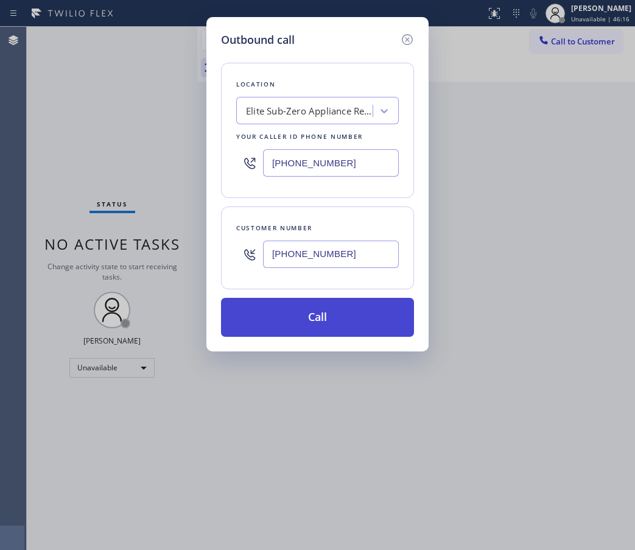
type input "(415) 965-3694"
click at [357, 326] on button "Call" at bounding box center [317, 317] width 193 height 39
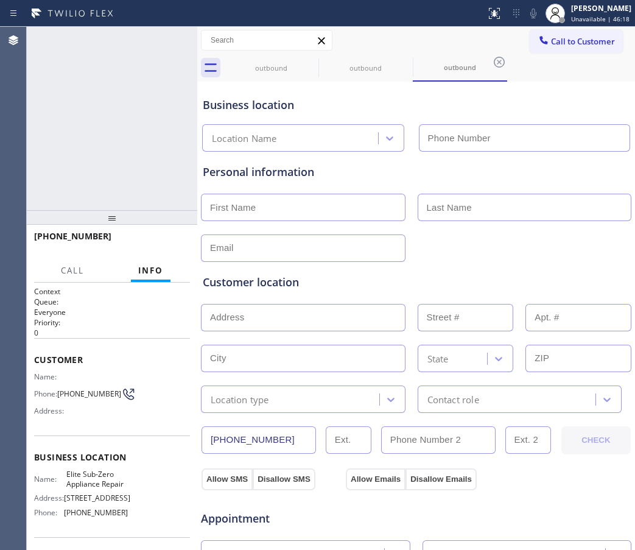
type input "(415) 965-3694"
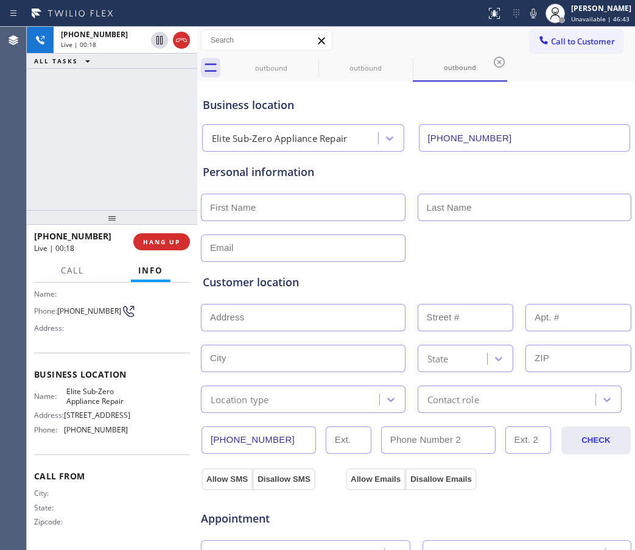
scroll to position [97, 0]
click at [155, 242] on span "HANG UP" at bounding box center [161, 241] width 37 height 9
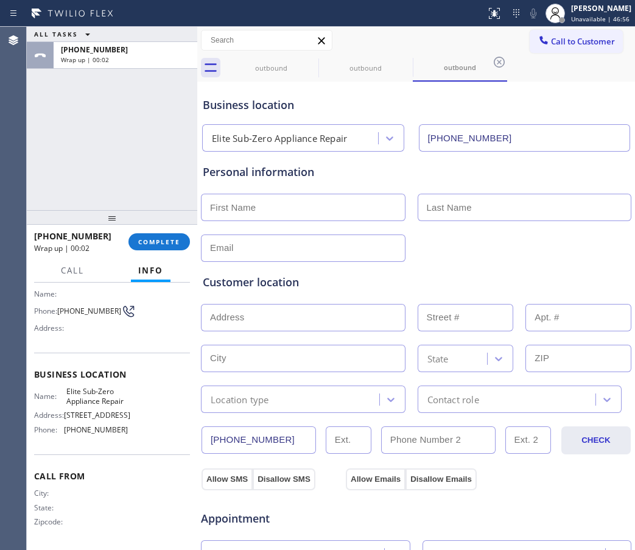
click at [567, 74] on div "outbound outbound outbound" at bounding box center [429, 67] width 411 height 27
click at [559, 43] on span "Call to Customer" at bounding box center [583, 41] width 64 height 11
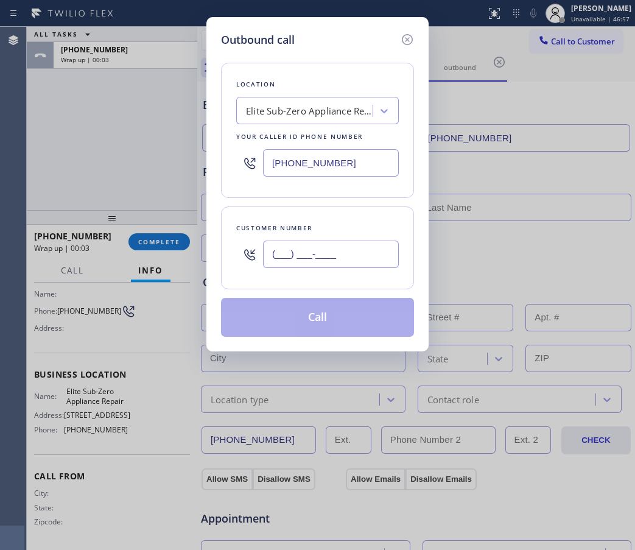
click at [323, 265] on input "(___) ___-____" at bounding box center [331, 253] width 136 height 27
paste input "650) 346-2021"
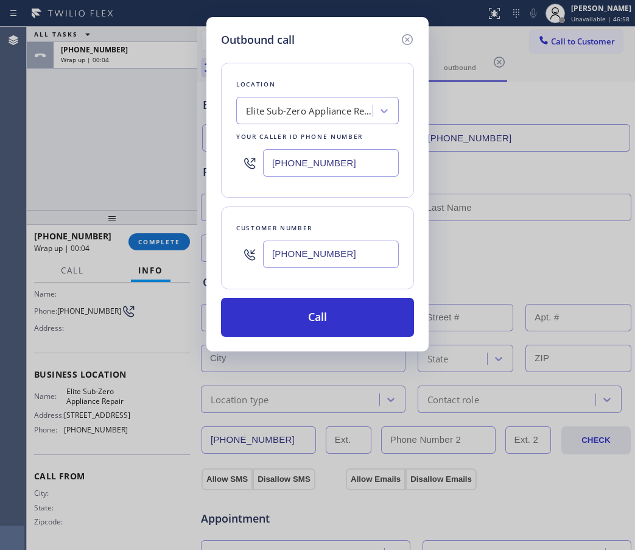
type input "(650) 346-2021"
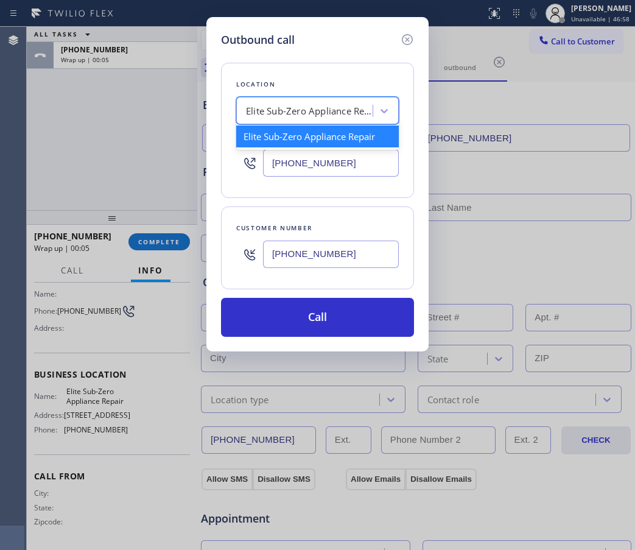
click at [289, 102] on div "Elite Sub-Zero Appliance Repair" at bounding box center [306, 110] width 133 height 21
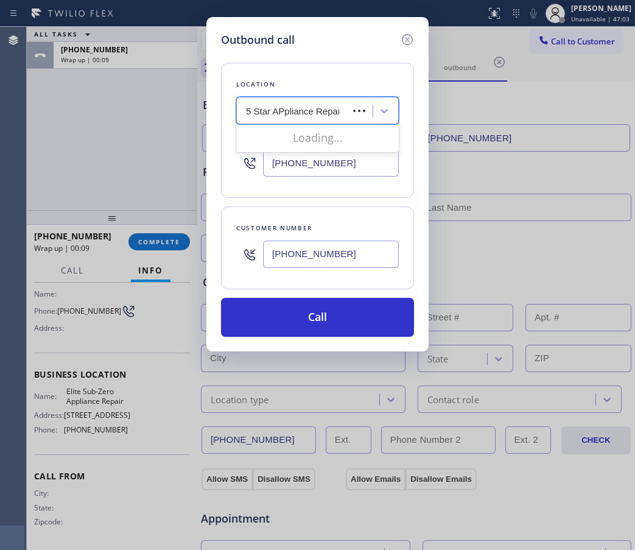
type input "5 Star APpliance Repair"
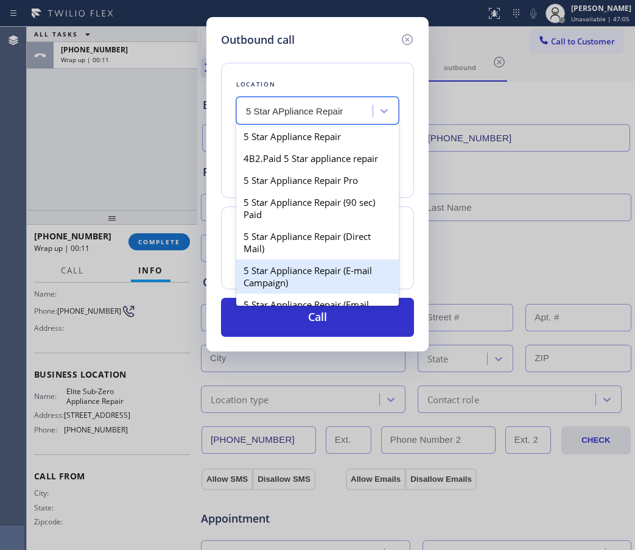
click at [311, 271] on div "5 Star Appliance Repair (E-mail Campaign)" at bounding box center [317, 276] width 162 height 34
type input "(855) 908-1519"
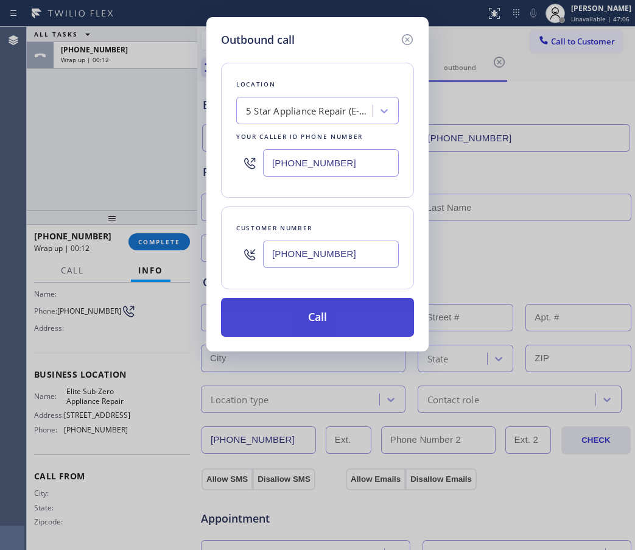
click at [312, 319] on button "Call" at bounding box center [317, 317] width 193 height 39
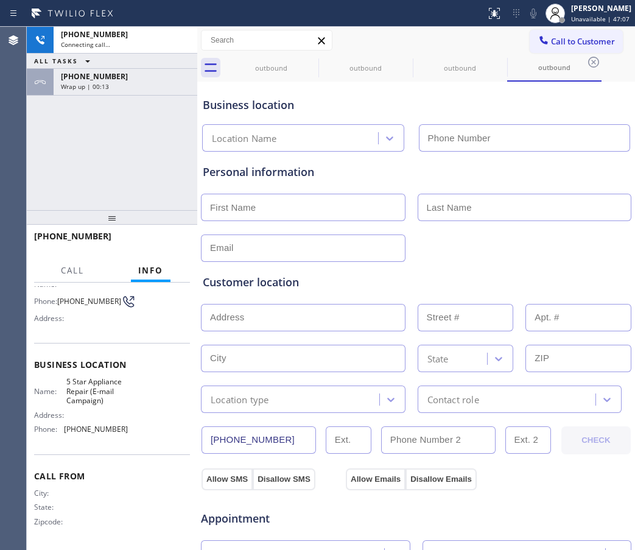
type input "(855) 908-1519"
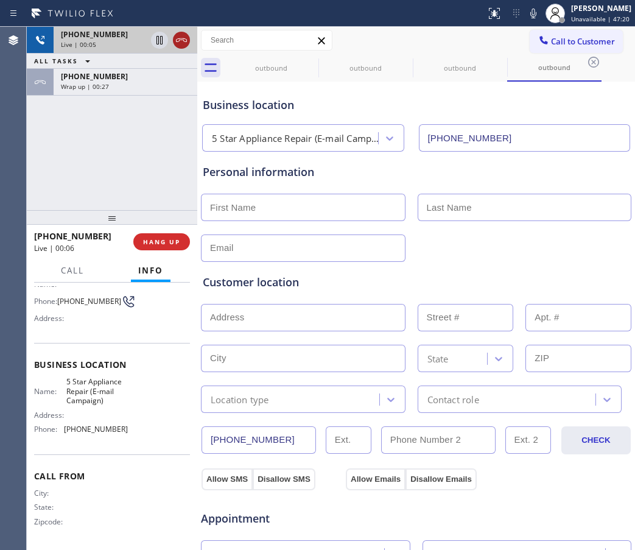
click at [179, 44] on icon at bounding box center [181, 40] width 15 height 15
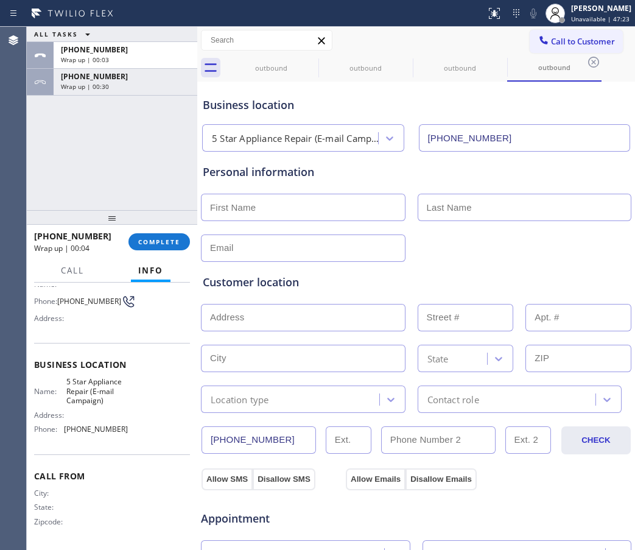
click at [568, 113] on div "Business location" at bounding box center [416, 105] width 427 height 16
click at [157, 241] on span "COMPLETE" at bounding box center [159, 241] width 42 height 9
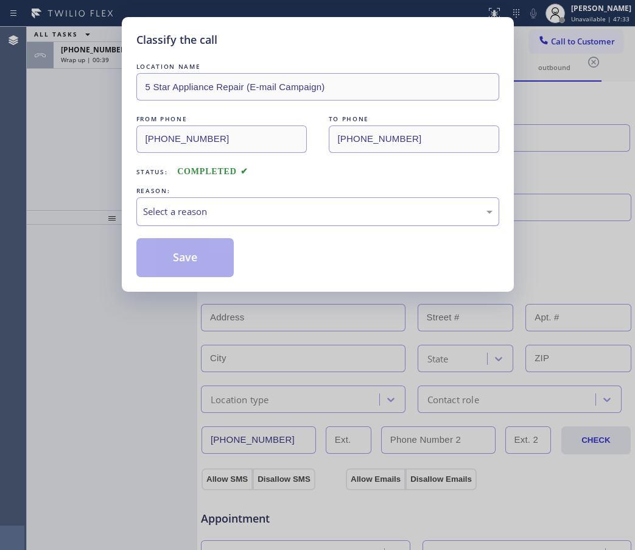
click at [237, 207] on div "Select a reason" at bounding box center [317, 211] width 349 height 14
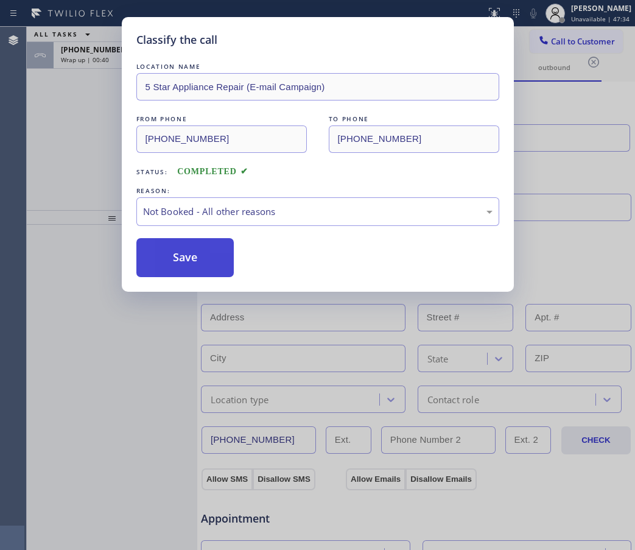
click at [181, 259] on button "Save" at bounding box center [185, 257] width 98 height 39
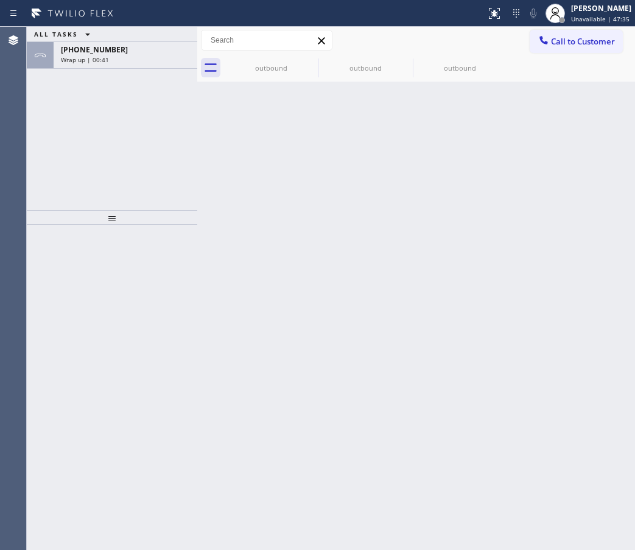
click at [89, 58] on span "Wrap up | 00:41" at bounding box center [85, 59] width 48 height 9
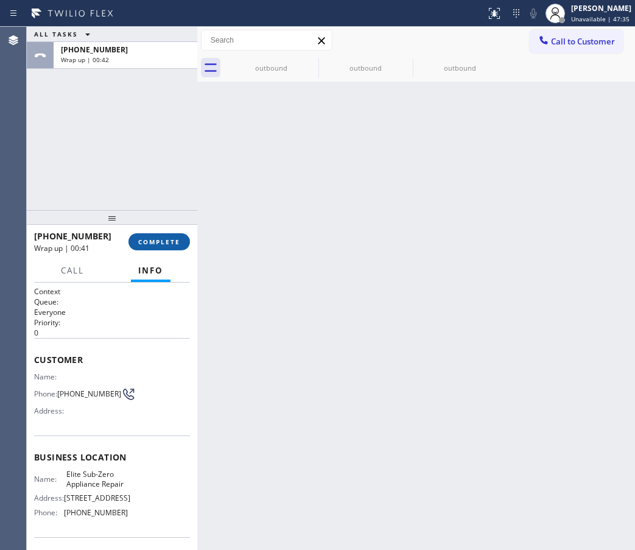
click at [156, 239] on span "COMPLETE" at bounding box center [159, 241] width 42 height 9
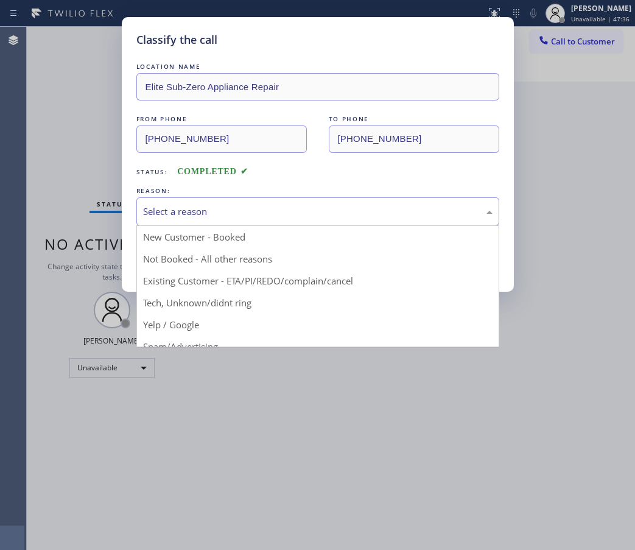
click at [219, 204] on div "Select a reason" at bounding box center [317, 211] width 363 height 29
click at [175, 254] on button "Save" at bounding box center [185, 257] width 98 height 39
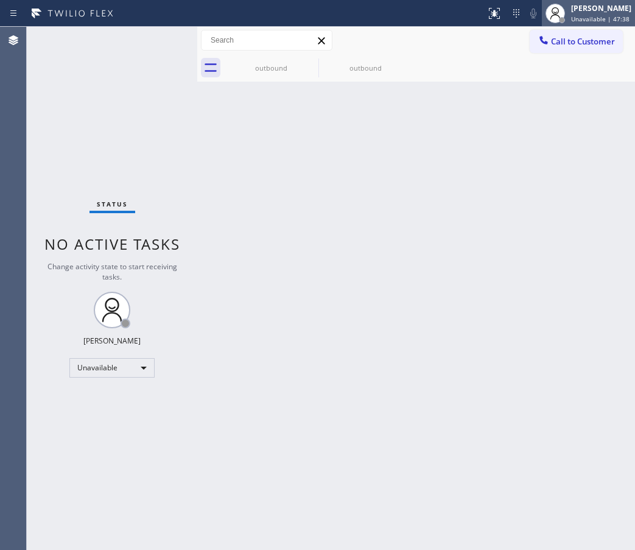
click at [574, 16] on span "Unavailable | 47:38" at bounding box center [600, 19] width 58 height 9
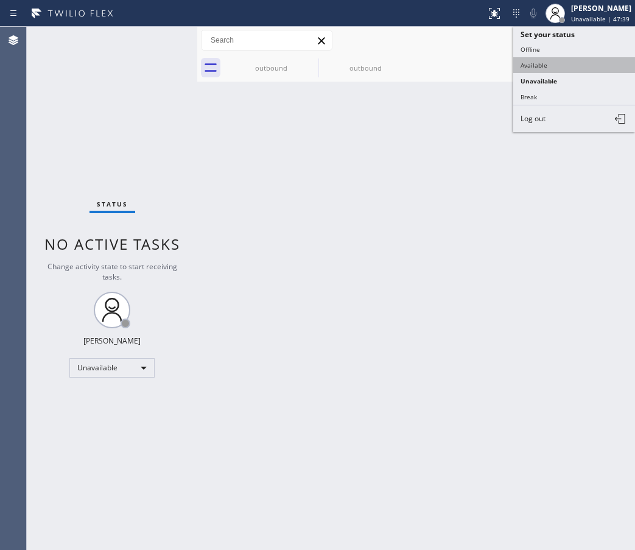
click at [557, 60] on button "Available" at bounding box center [574, 65] width 122 height 16
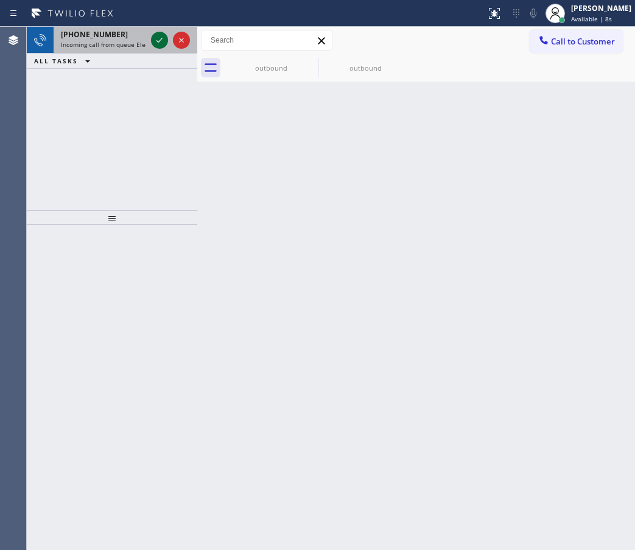
click at [159, 41] on icon at bounding box center [159, 40] width 6 height 5
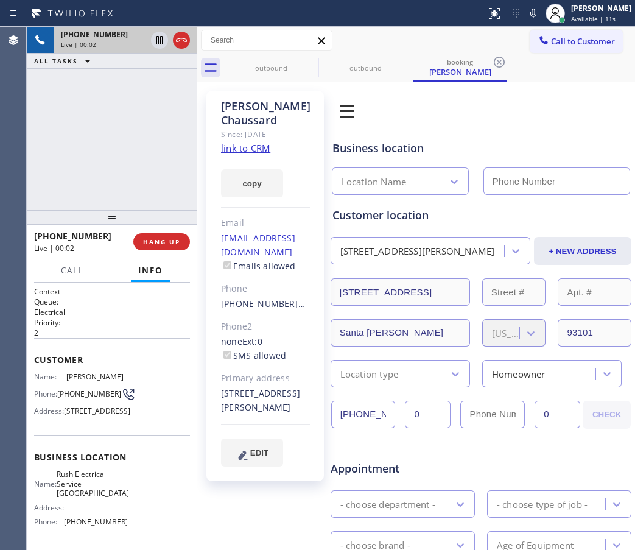
type input "(805) 307-3272"
click at [248, 148] on link "link to CRM" at bounding box center [245, 148] width 49 height 12
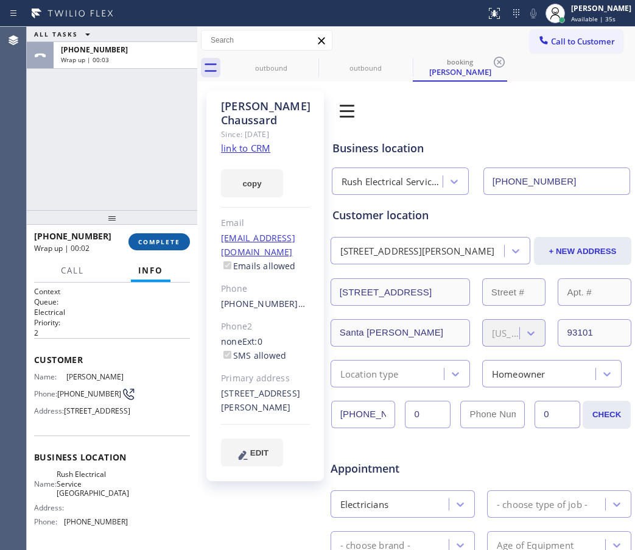
click at [160, 246] on button "COMPLETE" at bounding box center [158, 241] width 61 height 17
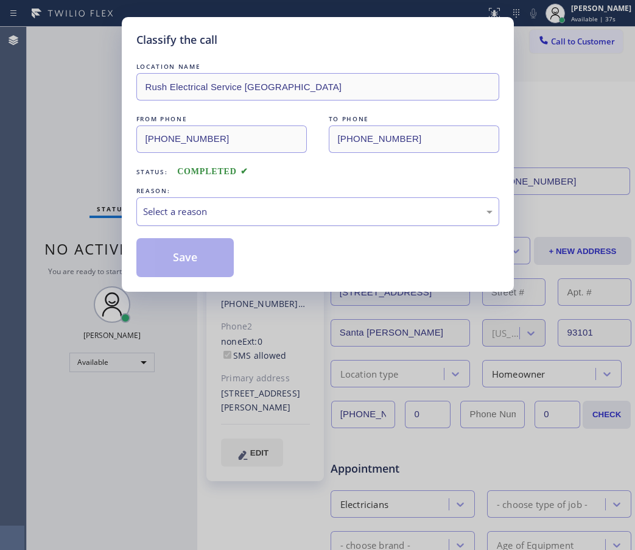
click at [254, 214] on div "Select a reason" at bounding box center [317, 211] width 349 height 14
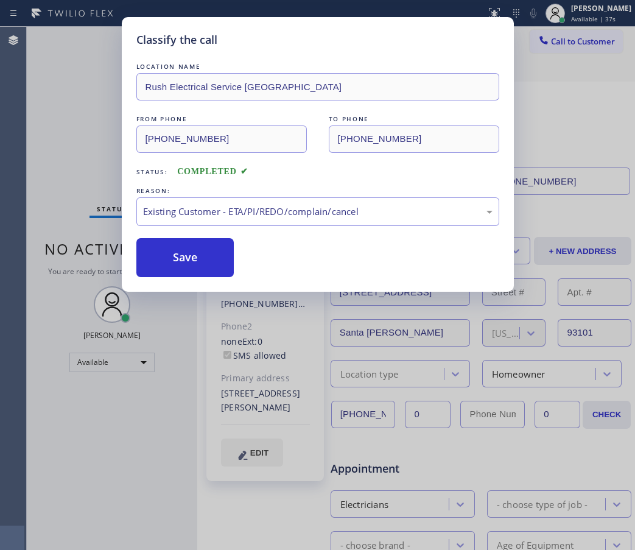
click at [183, 270] on button "Save" at bounding box center [185, 257] width 98 height 39
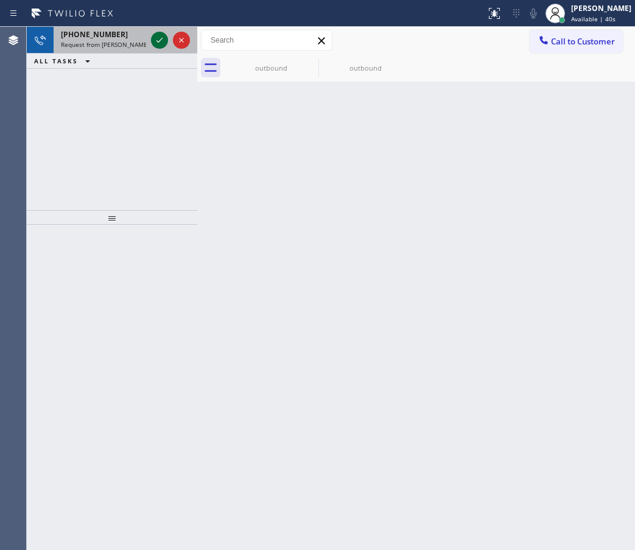
click at [164, 44] on icon at bounding box center [159, 40] width 15 height 15
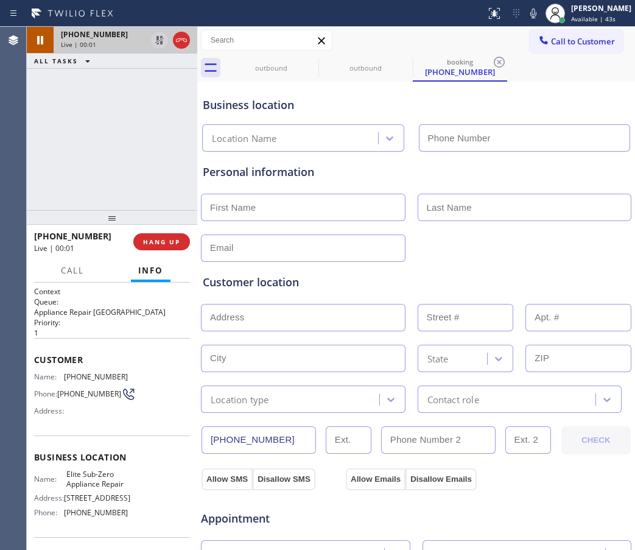
type input "(415) 965-3694"
click at [545, 274] on div "Customer location" at bounding box center [416, 282] width 427 height 16
click at [556, 116] on div "Business location Elite Sub-Zero Appliance Repair (415) 965-3694" at bounding box center [415, 118] width 431 height 67
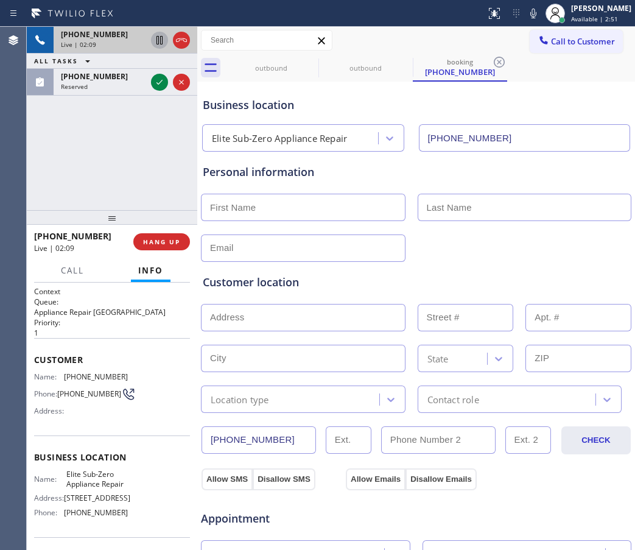
click at [156, 41] on icon at bounding box center [159, 40] width 6 height 9
click at [529, 7] on icon at bounding box center [533, 13] width 15 height 15
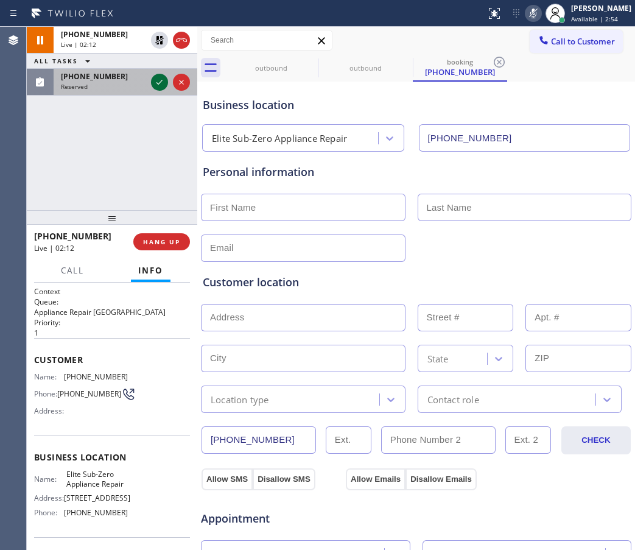
click at [158, 79] on icon at bounding box center [159, 82] width 15 height 15
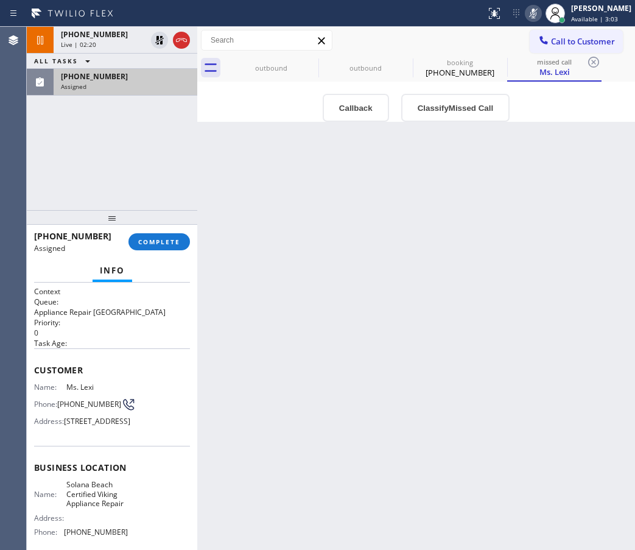
click at [588, 225] on div "Back to Dashboard Change Sender ID Customers Technicians Select a contact Outbo…" at bounding box center [416, 288] width 438 height 523
drag, startPoint x: 89, startPoint y: 35, endPoint x: 255, endPoint y: 195, distance: 230.7
click at [255, 195] on div "+16503462021 Live | 02:23 ALL TASKS ALL TASKS ACTIVE TASKS TASKS IN WRAP UP (60…" at bounding box center [331, 288] width 608 height 523
drag, startPoint x: 86, startPoint y: 413, endPoint x: 58, endPoint y: 402, distance: 29.5
click at [58, 402] on div "Phone: (602) 334-8748" at bounding box center [81, 404] width 94 height 15
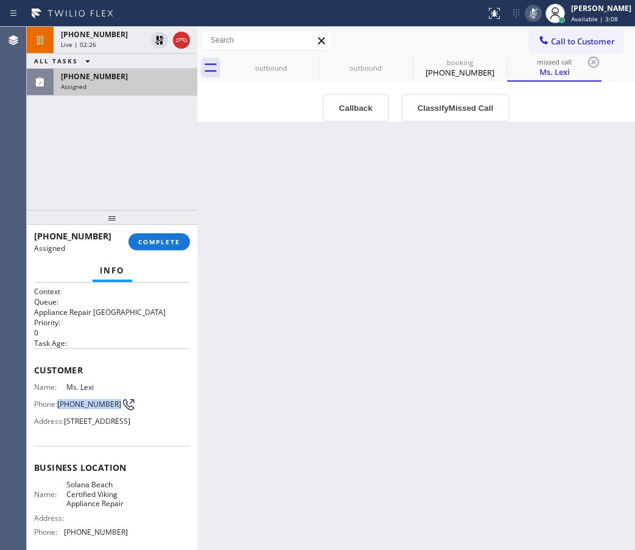
copy div "(602) 334-8748"
click at [539, 246] on div "Back to Dashboard Change Sender ID Customers Technicians Select a contact Outbo…" at bounding box center [416, 288] width 438 height 523
click at [588, 207] on div "Back to Dashboard Change Sender ID Customers Technicians Select a contact Outbo…" at bounding box center [416, 288] width 438 height 523
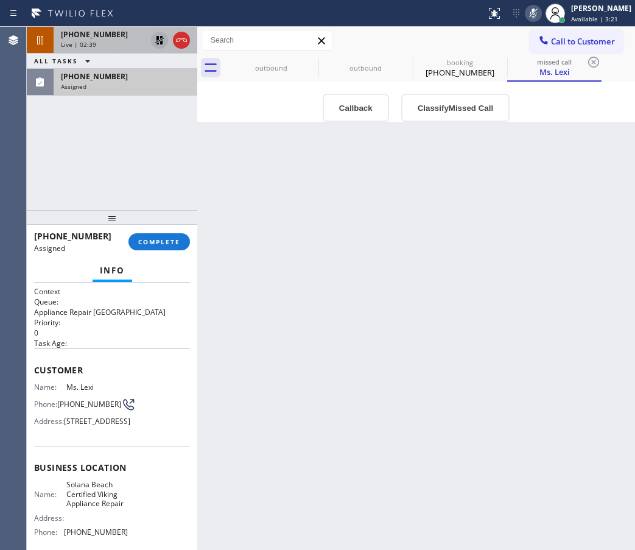
click at [157, 37] on icon at bounding box center [159, 40] width 9 height 9
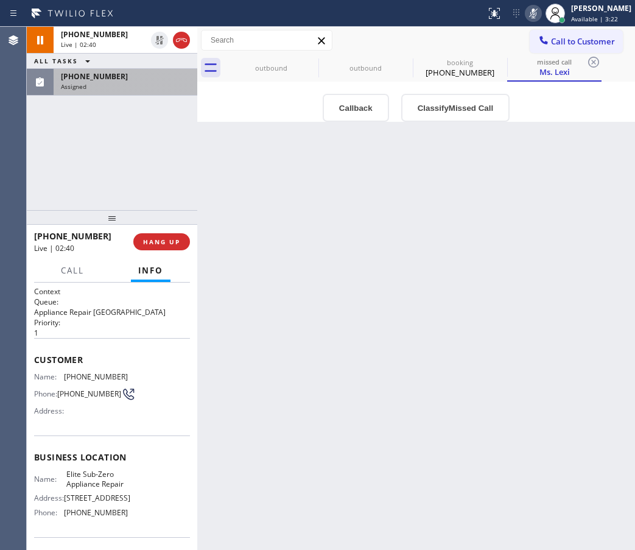
click at [532, 14] on icon at bounding box center [533, 13] width 15 height 15
click at [604, 184] on div "Back to Dashboard Change Sender ID Customers Technicians Select a contact Outbo…" at bounding box center [416, 288] width 438 height 523
click at [569, 326] on div "Back to Dashboard Change Sender ID Customers Technicians Select a contact Outbo…" at bounding box center [416, 288] width 438 height 523
click at [560, 241] on div "Back to Dashboard Change Sender ID Customers Technicians Select a contact Outbo…" at bounding box center [416, 288] width 438 height 523
click at [595, 217] on div "Back to Dashboard Change Sender ID Customers Technicians Select a contact Outbo…" at bounding box center [416, 288] width 438 height 523
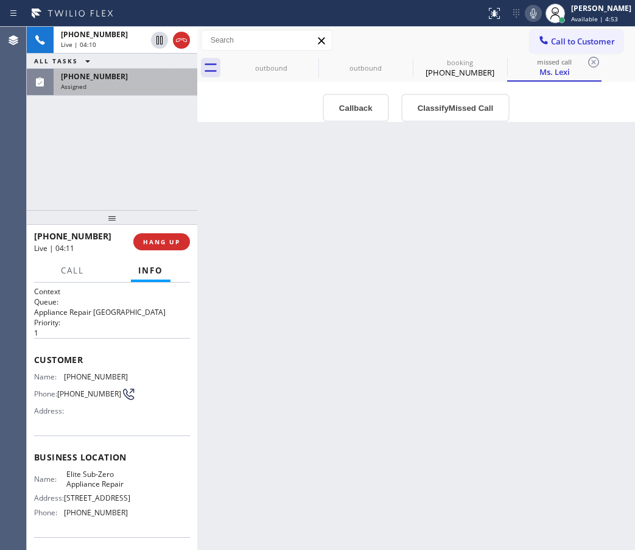
drag, startPoint x: 619, startPoint y: 186, endPoint x: 529, endPoint y: 192, distance: 90.3
click at [618, 188] on div "Back to Dashboard Change Sender ID Customers Technicians Select a contact Outbo…" at bounding box center [416, 288] width 438 height 523
click at [94, 48] on div "Live | 04:11" at bounding box center [103, 44] width 85 height 9
click at [108, 36] on span "+16503462021" at bounding box center [94, 34] width 67 height 10
drag, startPoint x: 85, startPoint y: 402, endPoint x: 62, endPoint y: 387, distance: 26.8
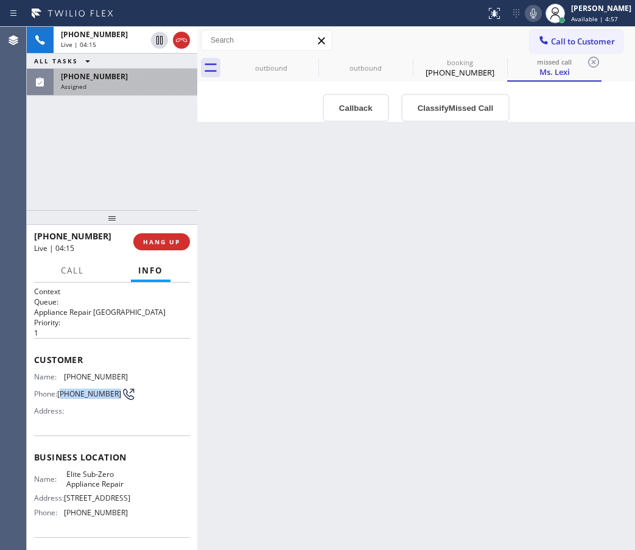
click at [62, 389] on span "(650) 346-2021" at bounding box center [89, 393] width 64 height 9
copy span "650) 346-2021"
click at [319, 220] on div "Back to Dashboard Change Sender ID Customers Technicians Select a contact Outbo…" at bounding box center [416, 288] width 438 height 523
drag, startPoint x: 568, startPoint y: 240, endPoint x: 531, endPoint y: 153, distance: 94.9
click at [568, 241] on div "Back to Dashboard Change Sender ID Customers Technicians Select a contact Outbo…" at bounding box center [416, 288] width 438 height 523
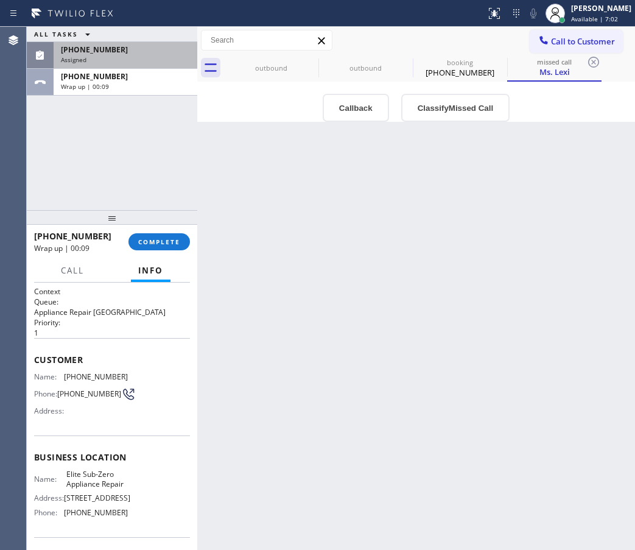
click at [563, 237] on div "Back to Dashboard Change Sender ID Customers Technicians Select a contact Outbo…" at bounding box center [416, 288] width 438 height 523
click at [115, 57] on div "Assigned" at bounding box center [125, 59] width 129 height 9
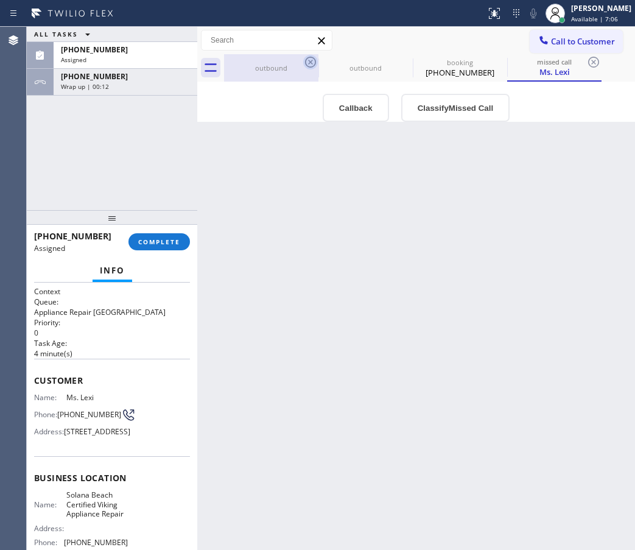
click at [310, 58] on icon at bounding box center [310, 62] width 15 height 15
click at [0, 0] on icon at bounding box center [0, 0] width 0 height 0
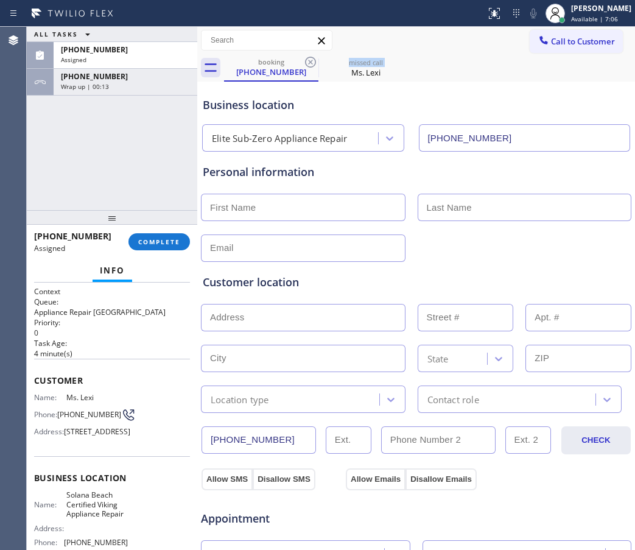
click at [310, 58] on icon at bounding box center [310, 62] width 15 height 15
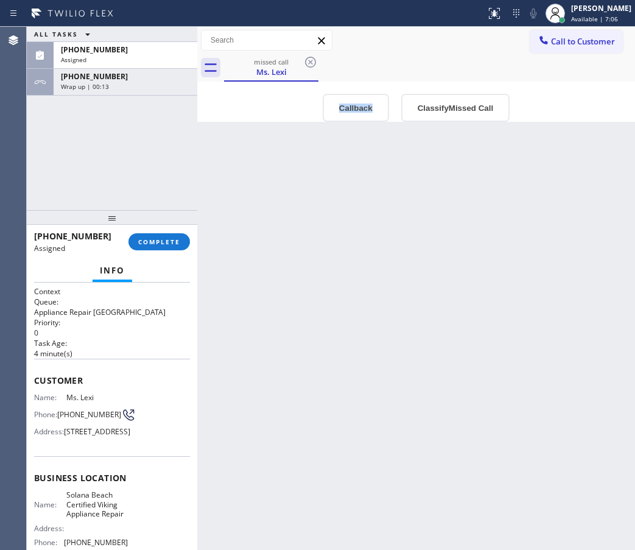
click at [310, 58] on icon at bounding box center [310, 62] width 15 height 15
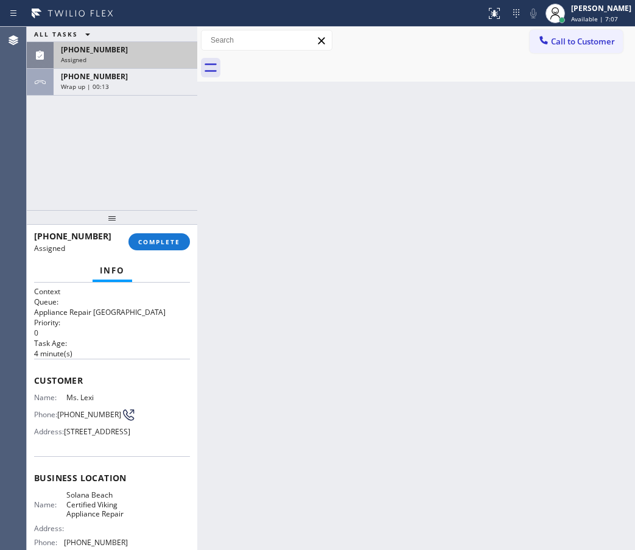
click at [94, 58] on div "Assigned" at bounding box center [125, 59] width 129 height 9
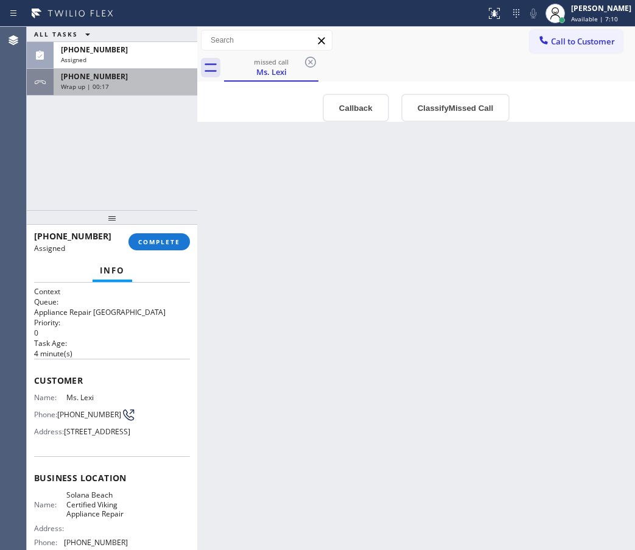
click at [95, 82] on span "Wrap up | 00:17" at bounding box center [85, 86] width 48 height 9
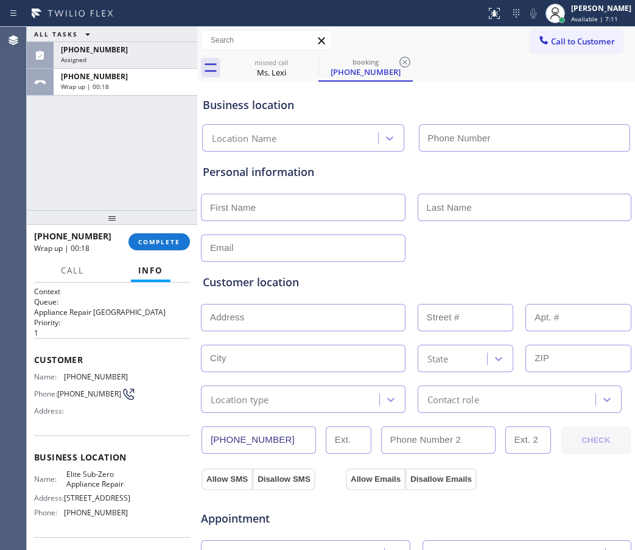
type input "(415) 965-3694"
click at [267, 201] on input "text" at bounding box center [303, 207] width 204 height 27
click at [550, 118] on div "Business location Elite Sub-Zero Appliance Repair (415) 965-3694" at bounding box center [415, 118] width 431 height 67
click at [239, 211] on input "text" at bounding box center [303, 207] width 204 height 27
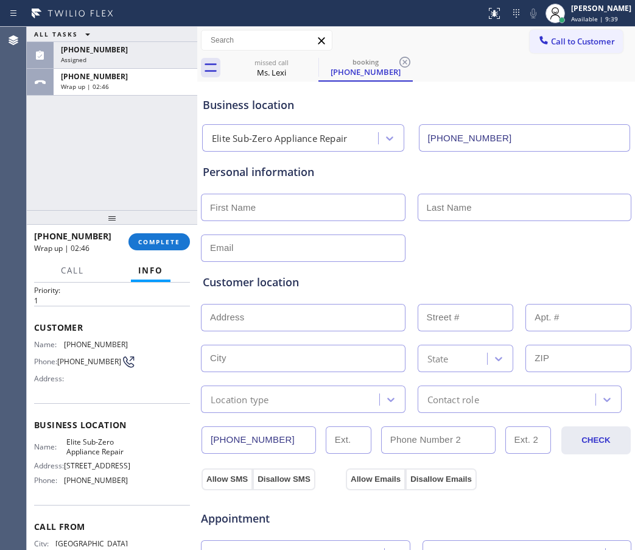
scroll to position [76, 0]
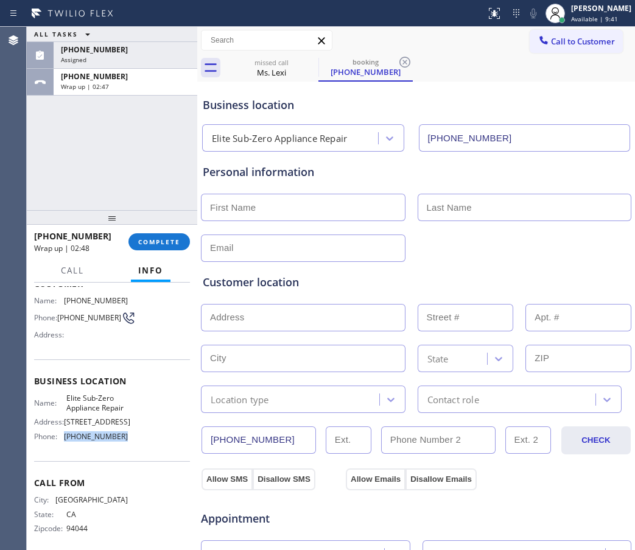
drag, startPoint x: 116, startPoint y: 454, endPoint x: 65, endPoint y: 451, distance: 51.8
click at [65, 441] on span "(415) 965-3694" at bounding box center [96, 435] width 64 height 9
copy span "(415) 965-3694"
click at [580, 89] on div "Business location Elite Sub-Zero Appliance Repair (415) 965-3694" at bounding box center [415, 118] width 431 height 67
click at [546, 89] on div "Business location Elite Sub-Zero Appliance Repair (415) 965-3694" at bounding box center [415, 118] width 431 height 67
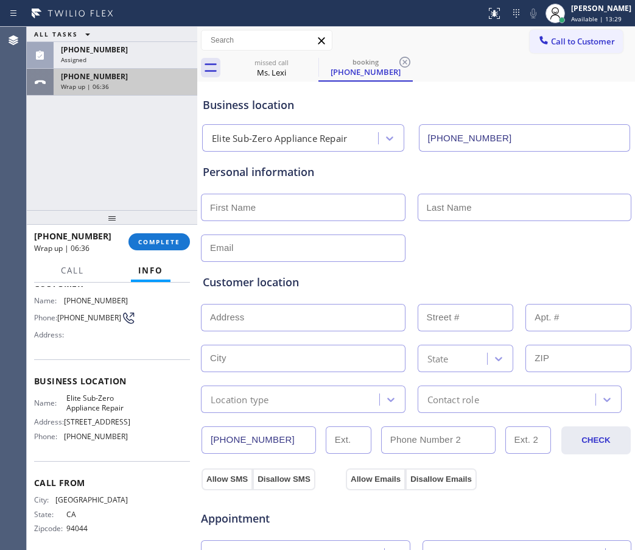
click at [133, 84] on div "Wrap up | 06:36" at bounding box center [125, 86] width 129 height 9
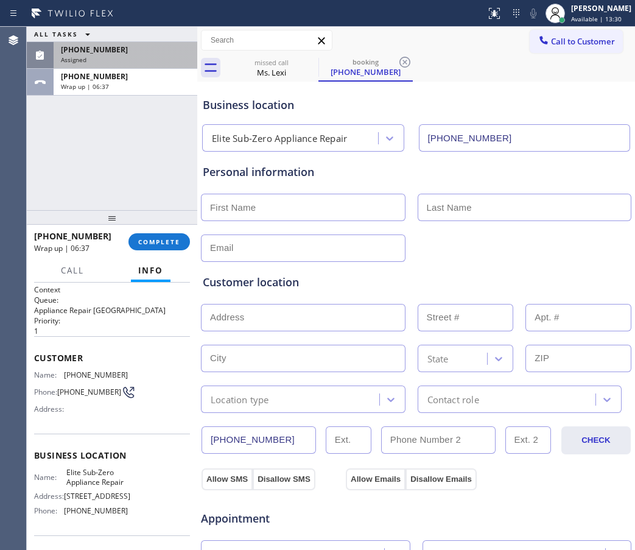
scroll to position [0, 0]
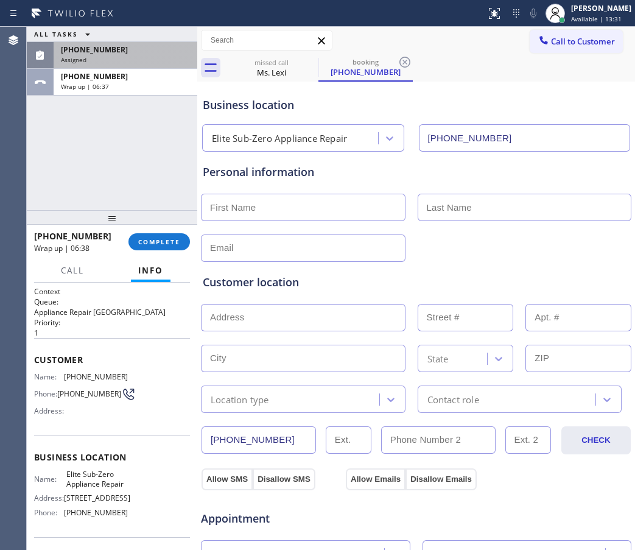
click at [90, 47] on span "(602) 334-8748" at bounding box center [94, 49] width 67 height 10
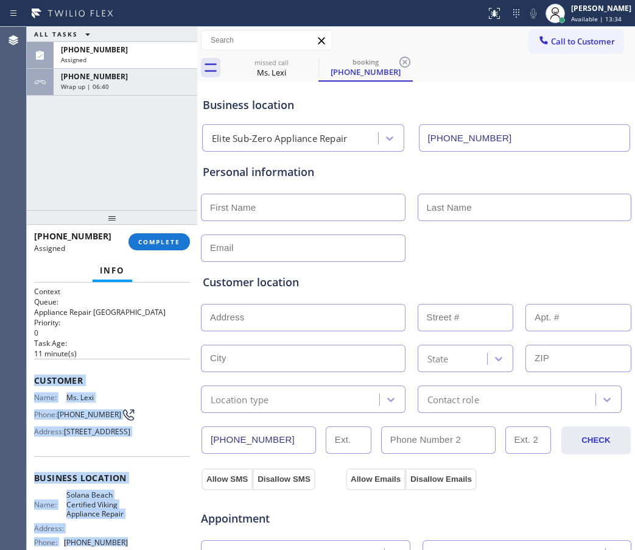
drag, startPoint x: 125, startPoint y: 438, endPoint x: 30, endPoint y: 367, distance: 118.2
click at [30, 367] on div "Context Queue: Appliance Repair High End Priority: 0 Task Age: 11 minute(s) Cus…" at bounding box center [112, 415] width 170 height 267
copy div "Customer Name: Ms. Lexi Phone: (602) 334-8748 Address: 738 W Solana Cir, Solana…"
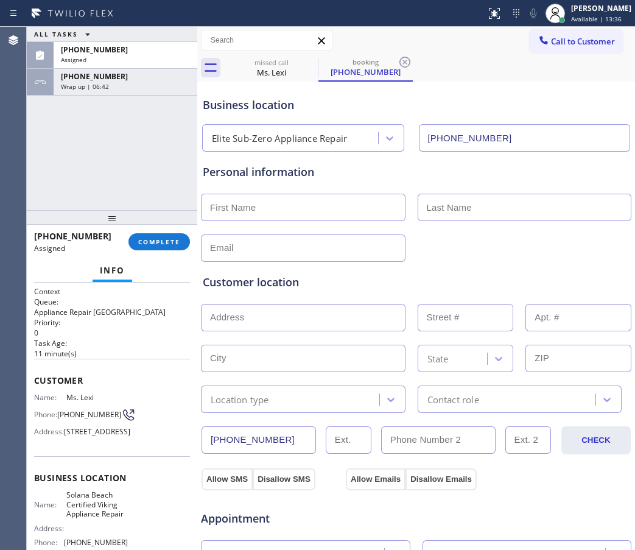
click at [550, 110] on div "Business location" at bounding box center [416, 105] width 427 height 16
click at [566, 89] on div "Business location Elite Sub-Zero Appliance Repair (415) 965-3694" at bounding box center [415, 118] width 431 height 67
click at [571, 12] on div "[PERSON_NAME]" at bounding box center [601, 8] width 60 height 10
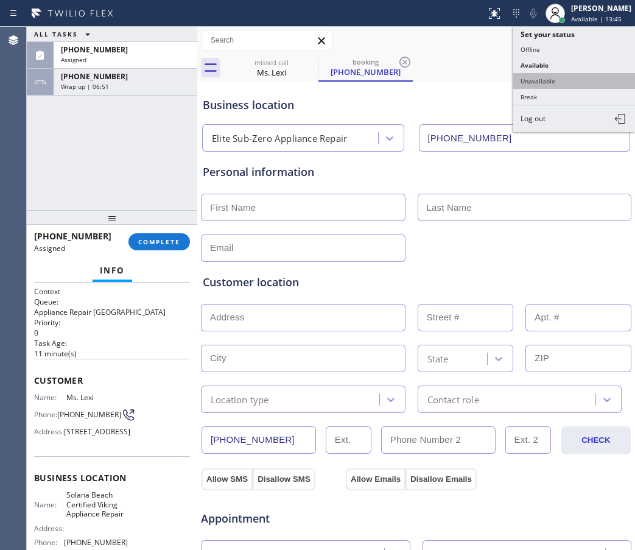
click at [561, 83] on button "Unavailable" at bounding box center [574, 81] width 122 height 16
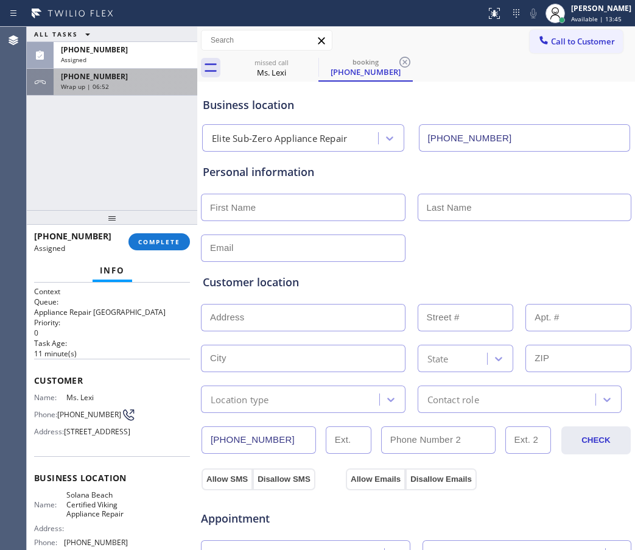
click at [119, 82] on div "+16503462021 Wrap up | 06:52" at bounding box center [123, 82] width 139 height 27
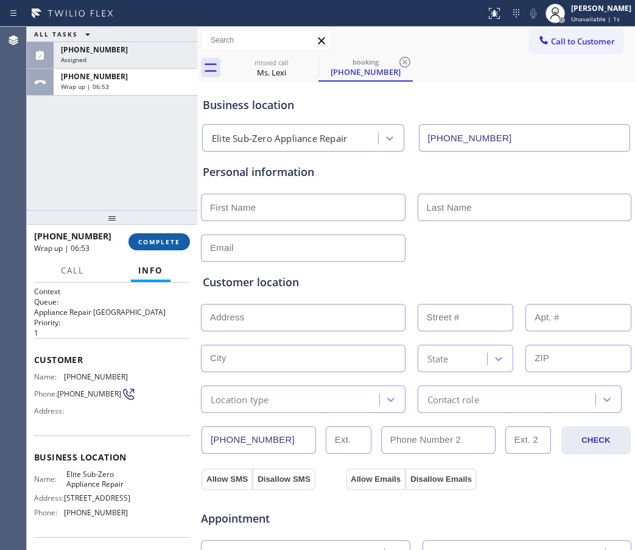
click at [157, 245] on span "COMPLETE" at bounding box center [159, 241] width 42 height 9
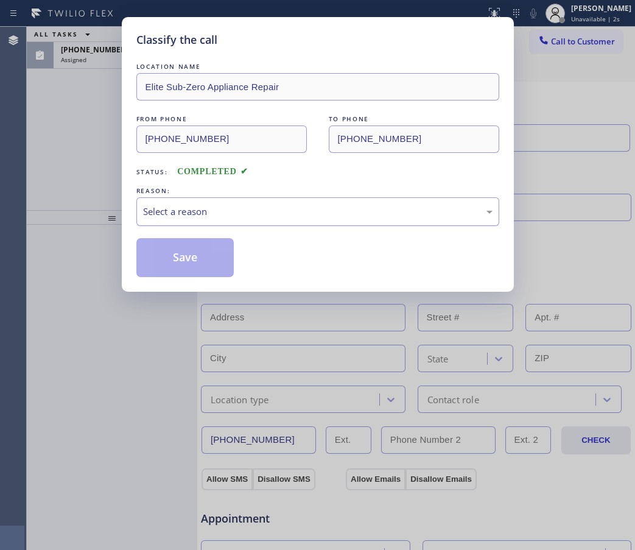
click at [223, 204] on div "Select a reason" at bounding box center [317, 211] width 349 height 14
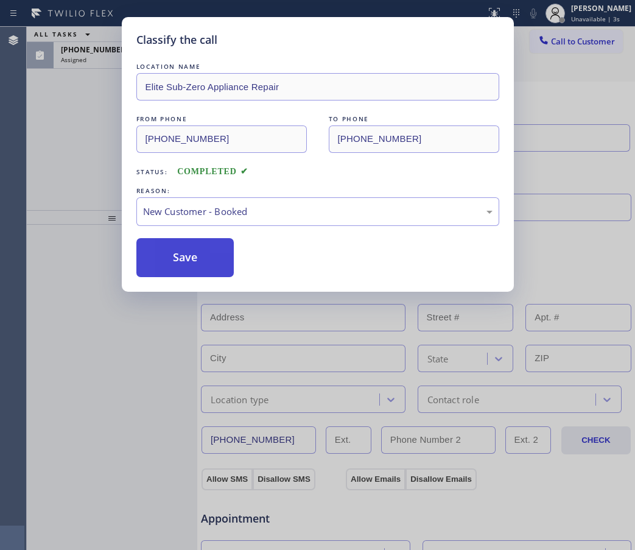
click at [182, 254] on button "Save" at bounding box center [185, 257] width 98 height 39
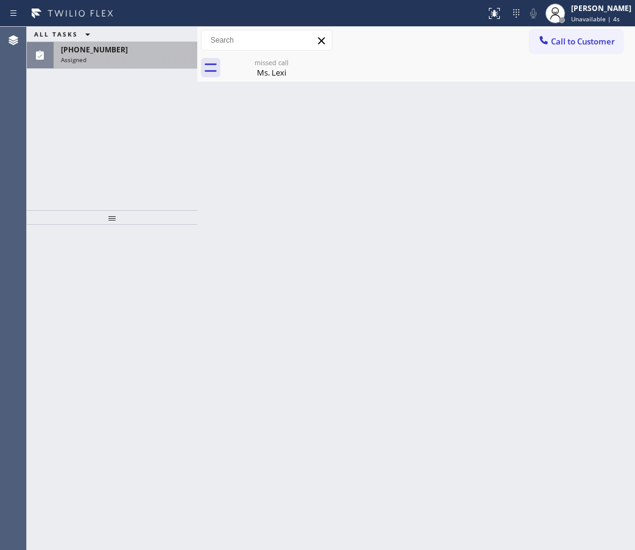
click at [69, 58] on span "Assigned" at bounding box center [74, 59] width 26 height 9
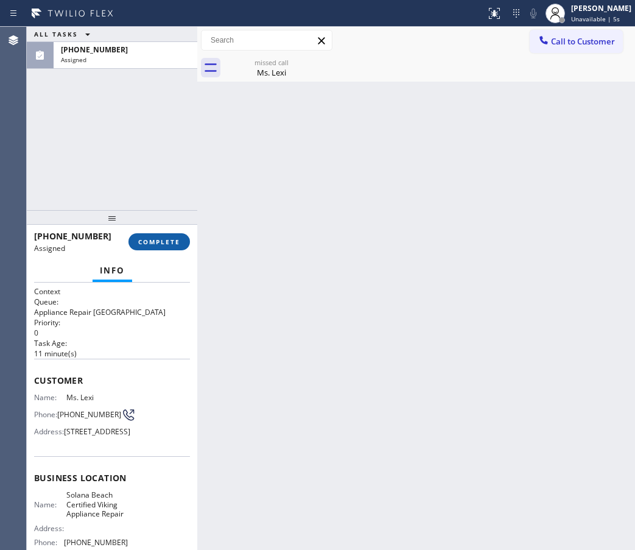
click at [164, 242] on span "COMPLETE" at bounding box center [159, 241] width 42 height 9
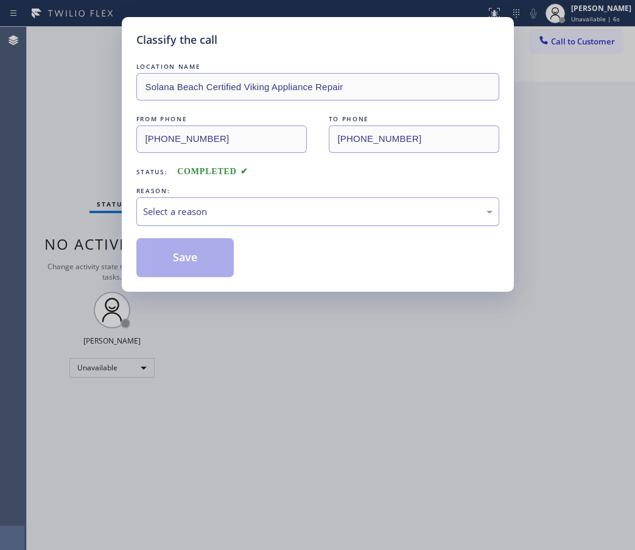
click at [243, 208] on div "Select a reason" at bounding box center [317, 211] width 349 height 14
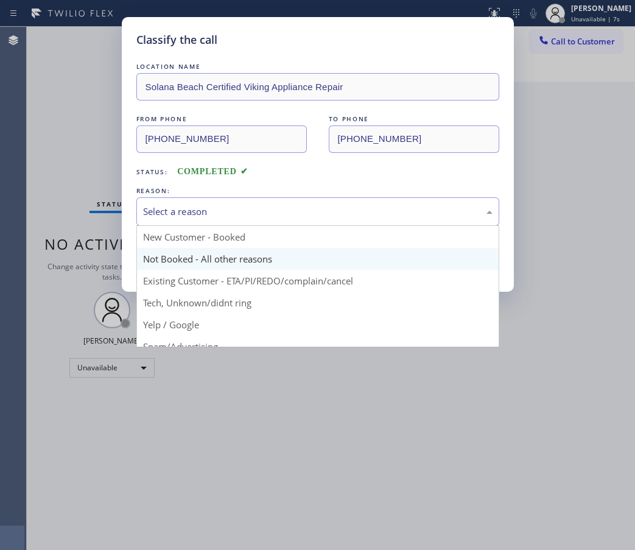
click at [181, 262] on button "Save" at bounding box center [185, 257] width 98 height 39
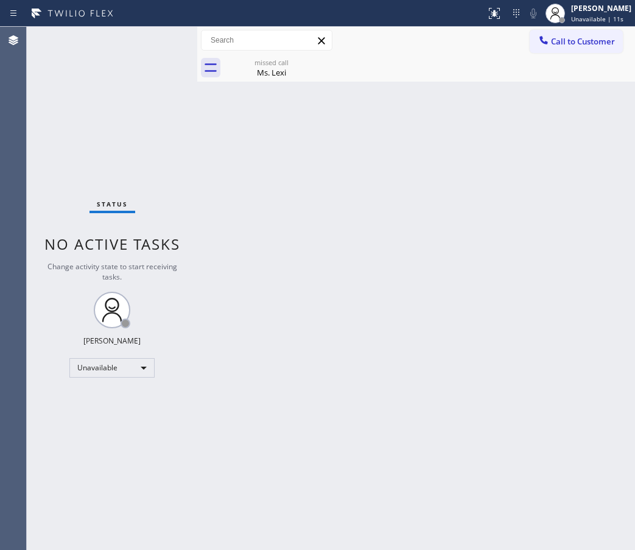
click at [554, 142] on div "Back to Dashboard Change Sender ID Customers Technicians Select a contact Outbo…" at bounding box center [416, 288] width 438 height 523
click at [568, 49] on button "Call to Customer" at bounding box center [575, 41] width 93 height 23
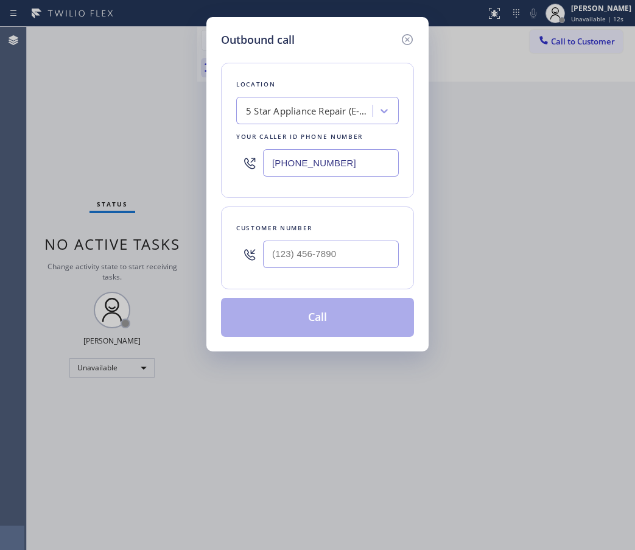
click at [315, 173] on input "(855) 908-1519" at bounding box center [331, 162] width 136 height 27
paste input "8) 244-9718"
type input "(858) 244-9718"
drag, startPoint x: 544, startPoint y: 169, endPoint x: 312, endPoint y: 197, distance: 234.1
click at [544, 169] on div "Outbound call Location Solana Beach Certified Viking Appliance Repair Your call…" at bounding box center [317, 275] width 635 height 550
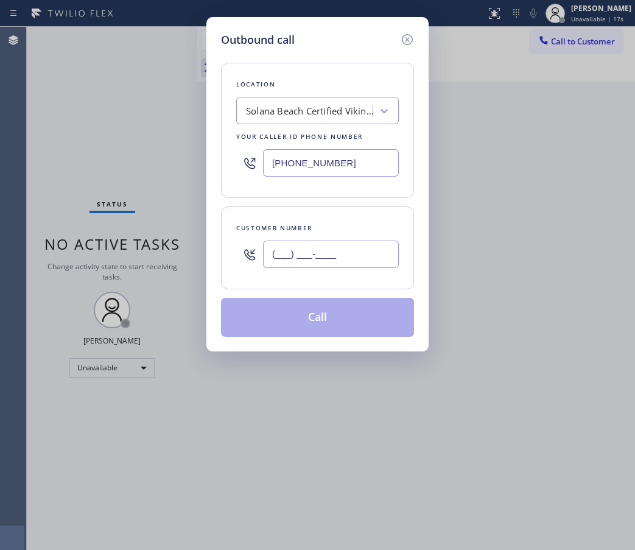
click at [297, 252] on input "(___) ___-____" at bounding box center [331, 253] width 136 height 27
paste input "602) 334-8748"
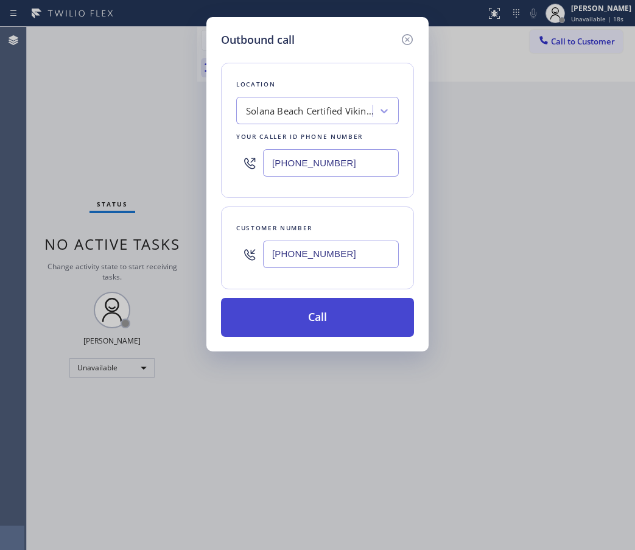
type input "(602) 334-8748"
click at [318, 317] on button "Call" at bounding box center [317, 317] width 193 height 39
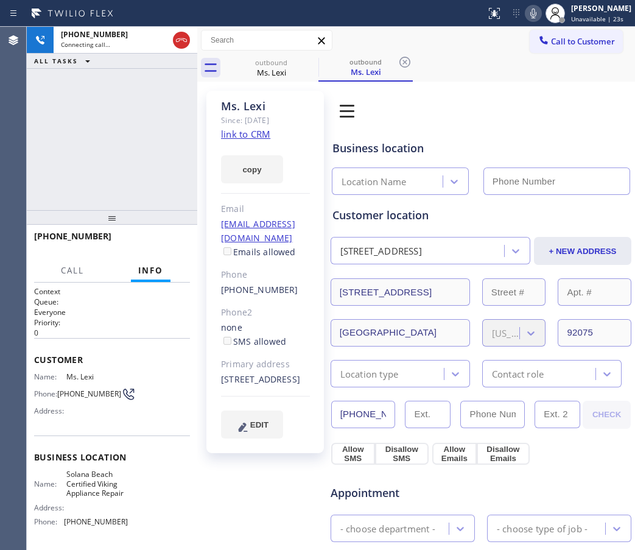
click at [240, 134] on link "link to CRM" at bounding box center [245, 134] width 49 height 12
type input "(858) 244-9718"
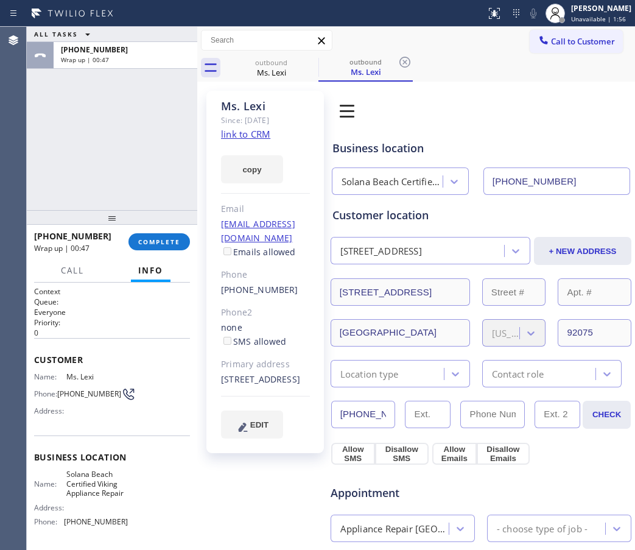
click at [599, 120] on div "Book Appointment Addresses Leads Membership Business location Solana Beach Cert…" at bounding box center [481, 504] width 302 height 821
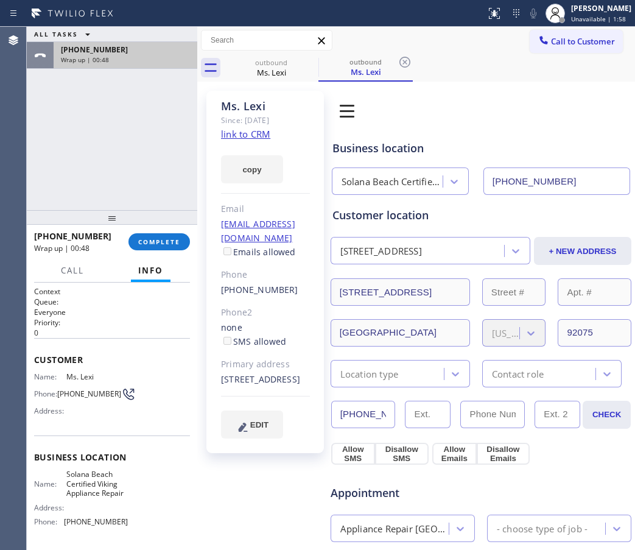
click at [110, 52] on span "+16023348748" at bounding box center [94, 49] width 67 height 10
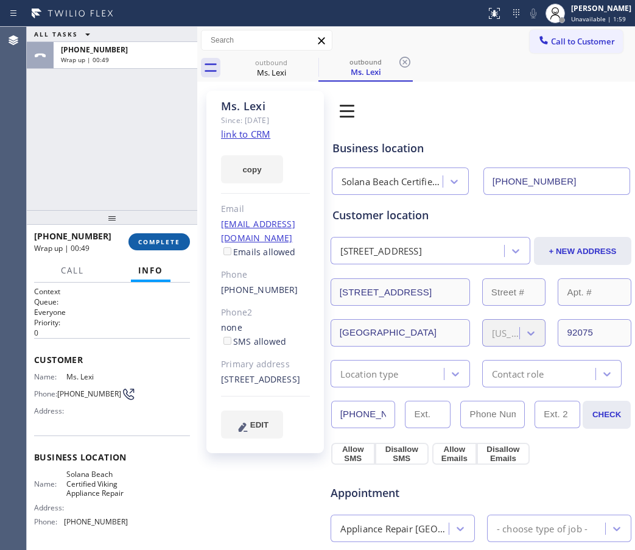
click at [154, 233] on button "COMPLETE" at bounding box center [158, 241] width 61 height 17
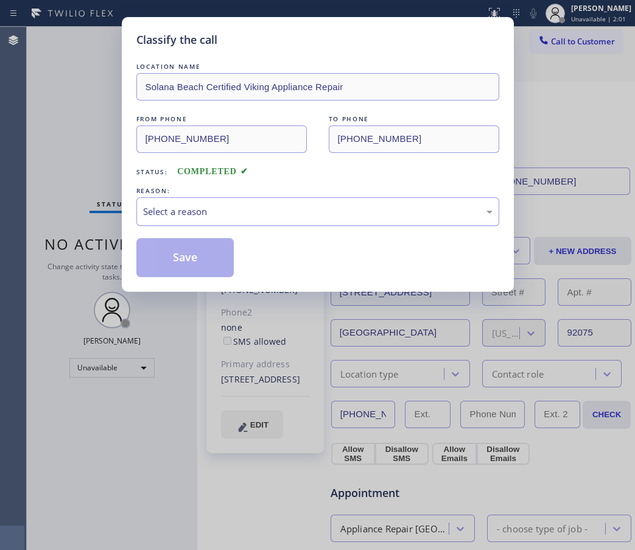
click at [230, 212] on div "Select a reason" at bounding box center [317, 211] width 349 height 14
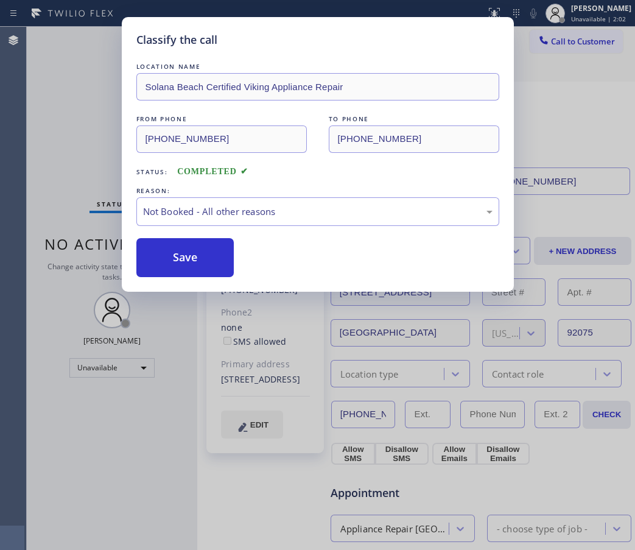
click at [201, 257] on button "Save" at bounding box center [185, 257] width 98 height 39
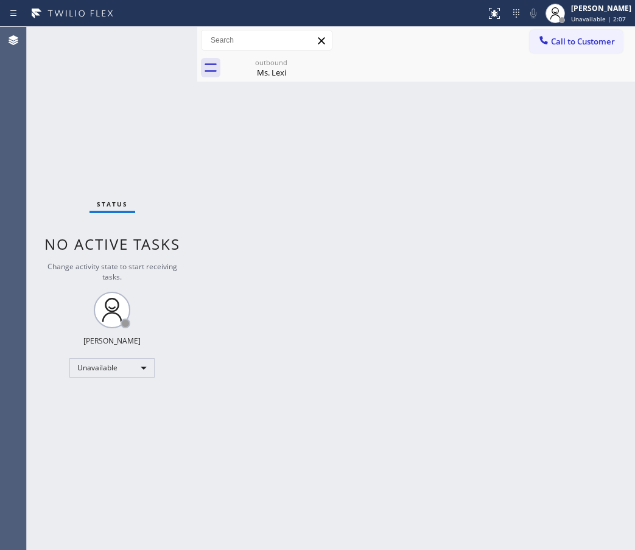
click at [604, 143] on div "Back to Dashboard Change Sender ID Customers Technicians Select a contact Outbo…" at bounding box center [416, 288] width 438 height 523
click at [601, 40] on span "Call to Customer" at bounding box center [583, 41] width 64 height 11
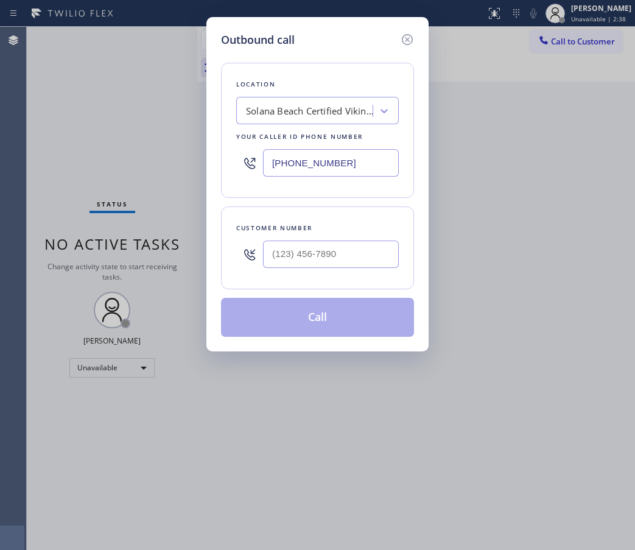
click at [288, 153] on input "(858) 244-9718" at bounding box center [331, 162] width 136 height 27
paste input "929) 240-9207"
type input "(858) 244-9718"
click at [315, 251] on input "(___) ___-____" at bounding box center [331, 253] width 136 height 27
paste input "929) 240-9207"
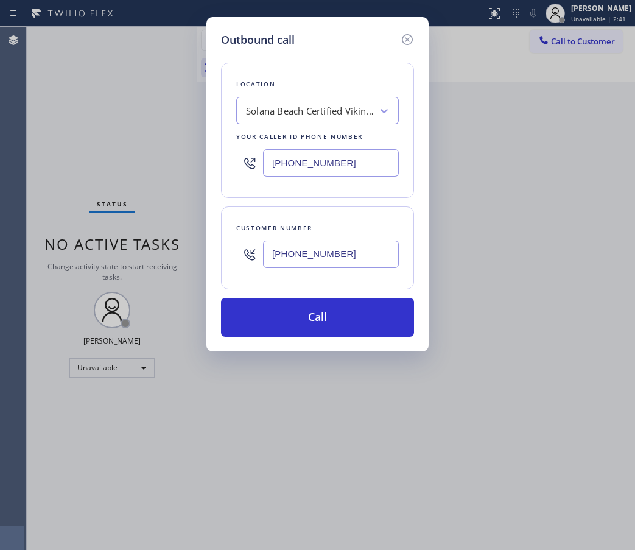
type input "(929) 240-9207"
click at [565, 343] on div "Outbound call Location Solana Beach Certified Viking Appliance Repair Your call…" at bounding box center [317, 275] width 635 height 550
click at [313, 164] on input "(858) 244-9718" at bounding box center [331, 162] width 136 height 27
paste input "18) 332-3442"
type input "(818) 332-3442"
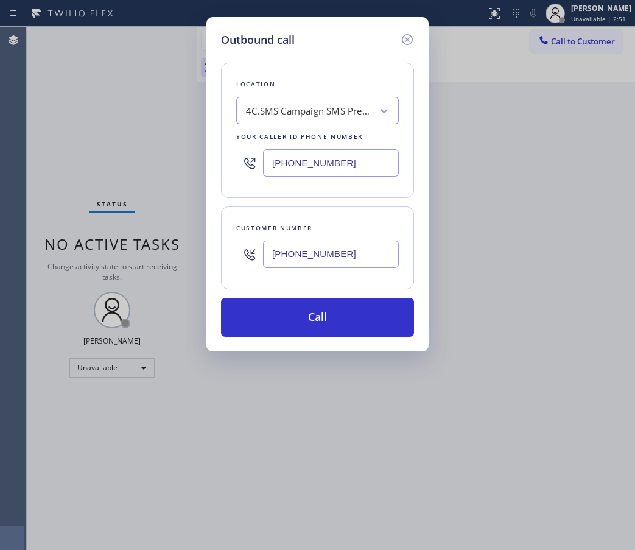
click at [551, 259] on div "Outbound call Location 4C.SMS Campaign SMS Preventive Maintenance LA Your calle…" at bounding box center [317, 275] width 635 height 550
click at [340, 257] on input "(929) 240-9207" at bounding box center [331, 253] width 136 height 27
paste input "text"
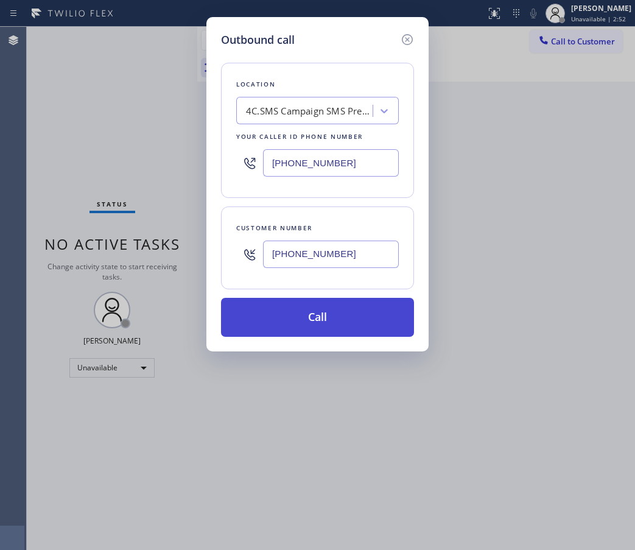
type input "(929) 240-9207"
click at [358, 312] on button "Call" at bounding box center [317, 317] width 193 height 39
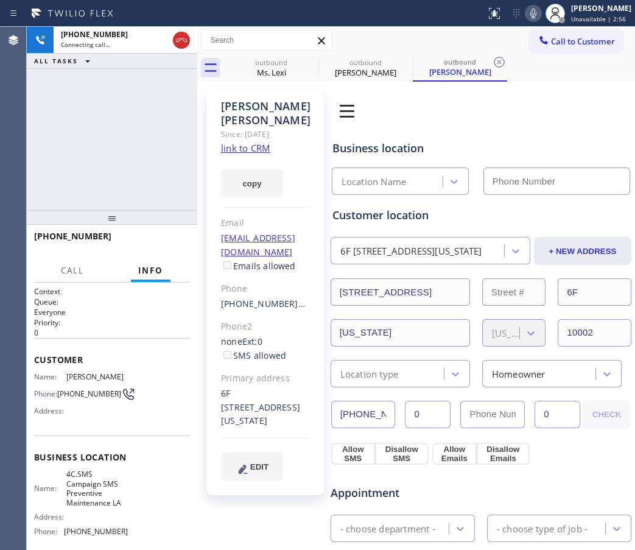
click at [557, 99] on div "Book Appointment Addresses Leads Membership Business location Location Name Per…" at bounding box center [481, 504] width 302 height 821
click at [248, 152] on link "link to CRM" at bounding box center [245, 148] width 49 height 12
type input "(818) 332-3442"
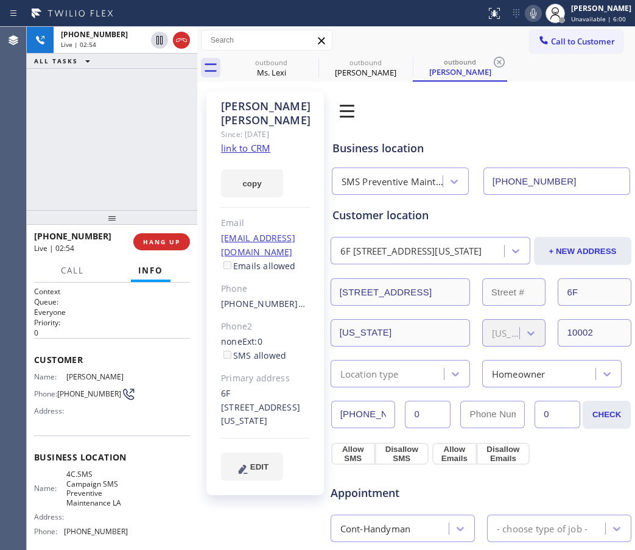
click at [537, 116] on div "Book Appointment Addresses Leads Membership Business location SMS Preventive Ma…" at bounding box center [481, 504] width 302 height 821
click at [139, 161] on div "+19292409207 Live | 02:55 ALL TASKS ALL TASKS ACTIVE TASKS TASKS IN WRAP UP" at bounding box center [112, 118] width 170 height 183
click at [570, 101] on div "Book Appointment Addresses Leads Membership Business location SMS Preventive Ma…" at bounding box center [481, 504] width 302 height 821
click at [181, 42] on icon at bounding box center [181, 40] width 15 height 15
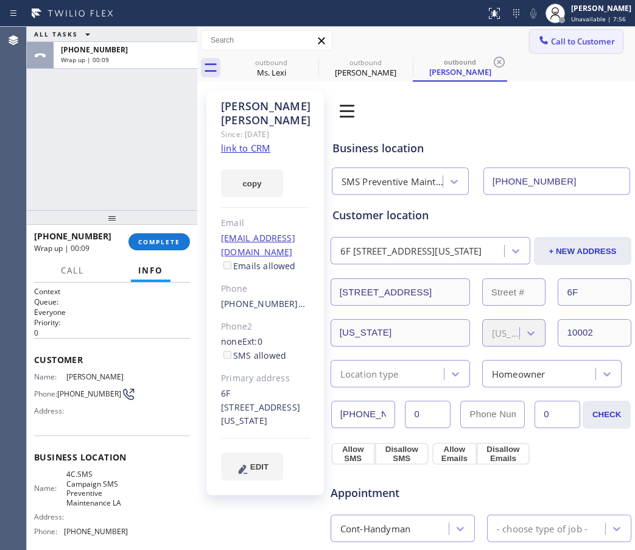
click at [585, 37] on span "Call to Customer" at bounding box center [583, 41] width 64 height 11
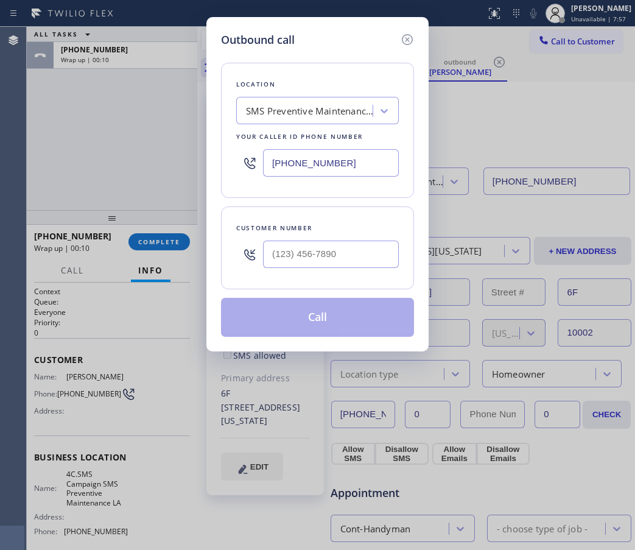
click at [309, 162] on input "(818) 332-3442" at bounding box center [331, 162] width 136 height 27
paste input "206) 569-4206"
type input "(206) 569-4206"
click at [314, 250] on input "(___) ___-____" at bounding box center [331, 253] width 136 height 27
paste input "206) 353-5522"
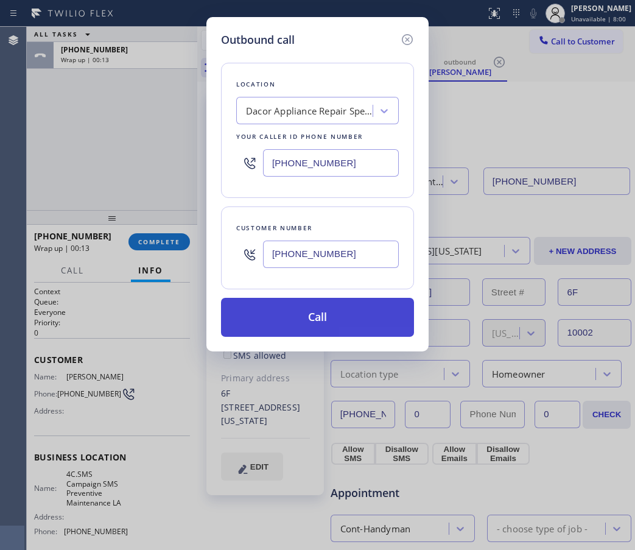
type input "(206) 353-5522"
click at [319, 326] on button "Call" at bounding box center [317, 317] width 193 height 39
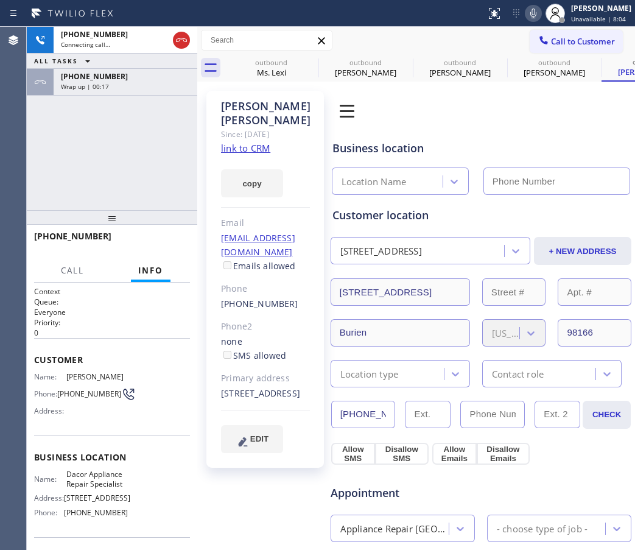
type input "(206) 569-4206"
click at [238, 136] on div "Since: [DATE]" at bounding box center [265, 134] width 89 height 14
click at [251, 156] on div "copy" at bounding box center [265, 176] width 89 height 42
click at [246, 147] on link "link to CRM" at bounding box center [245, 148] width 49 height 12
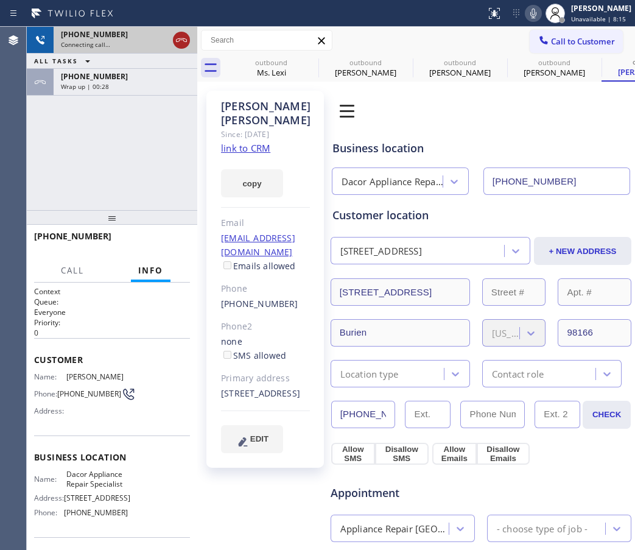
click at [184, 46] on icon at bounding box center [181, 40] width 15 height 15
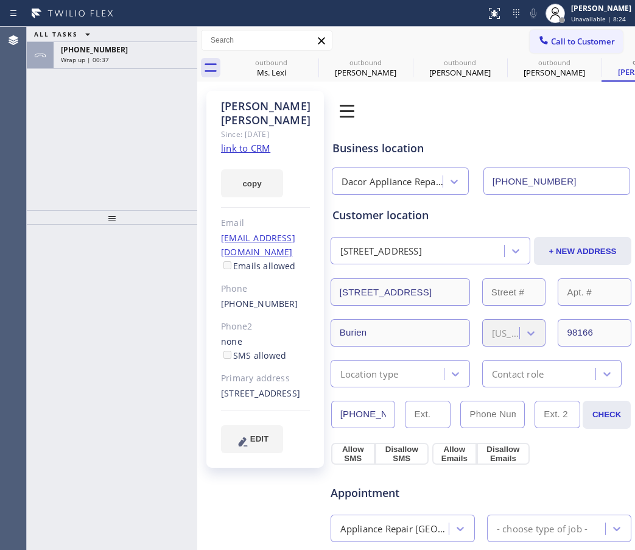
click at [135, 147] on div "ALL TASKS ALL TASKS ACTIVE TASKS TASKS IN WRAP UP +19292409207 Wrap up | 00:37" at bounding box center [112, 118] width 170 height 183
click at [588, 38] on span "Call to Customer" at bounding box center [583, 41] width 64 height 11
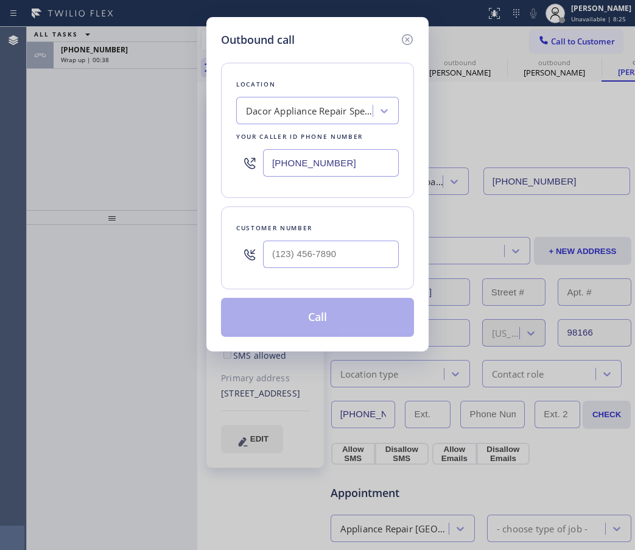
click at [329, 160] on input "(206) 569-4206" at bounding box center [331, 162] width 136 height 27
paste input "630) 523-0508"
type input "(630) 523-0508"
click at [333, 251] on input "(___) ___-____" at bounding box center [331, 253] width 136 height 27
paste input "708) 928-1077"
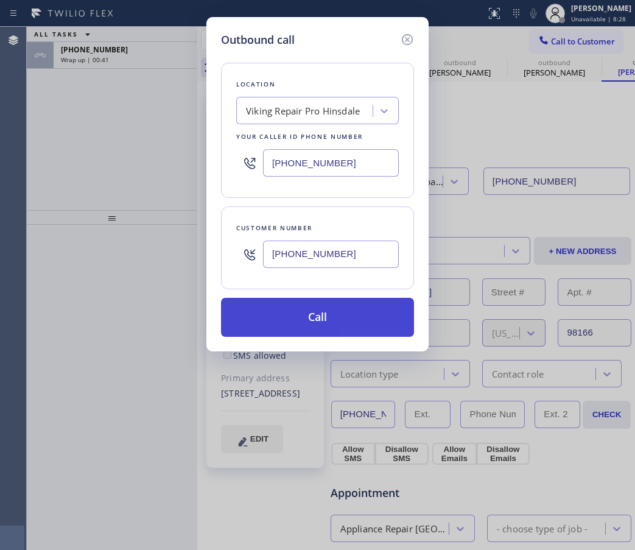
type input "(708) 928-1077"
click at [337, 323] on button "Call" at bounding box center [317, 317] width 193 height 39
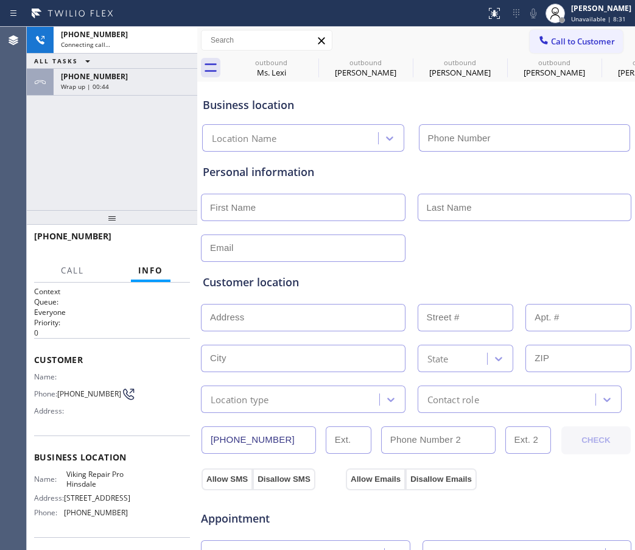
type input "(630) 523-0508"
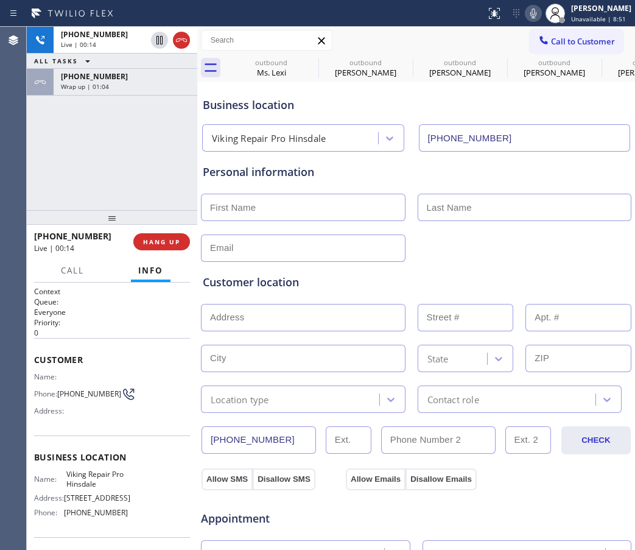
click at [564, 82] on div "Business location Viking Repair Pro Hinsdale (630) 523-0508" at bounding box center [415, 116] width 431 height 72
click at [180, 38] on icon at bounding box center [181, 40] width 15 height 15
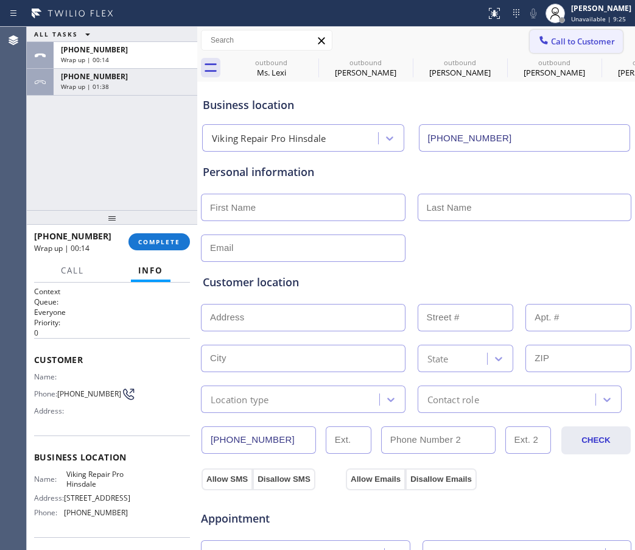
click at [567, 31] on button "Call to Customer" at bounding box center [575, 41] width 93 height 23
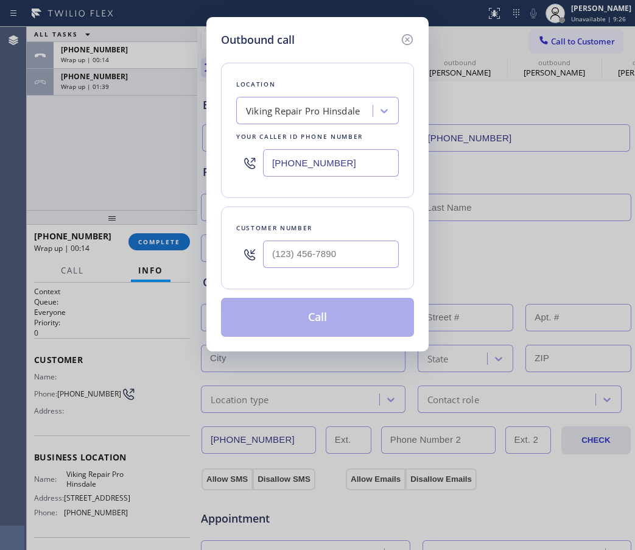
click at [302, 156] on input "(630) 523-0508" at bounding box center [331, 162] width 136 height 27
paste input "818) 619-2777"
type input "(818) 619-2777"
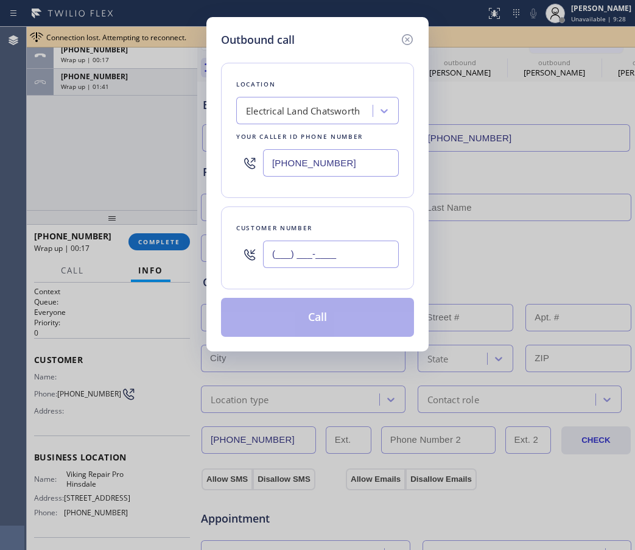
click at [333, 249] on input "(___) ___-____" at bounding box center [331, 253] width 136 height 27
paste input "818) 408-7796"
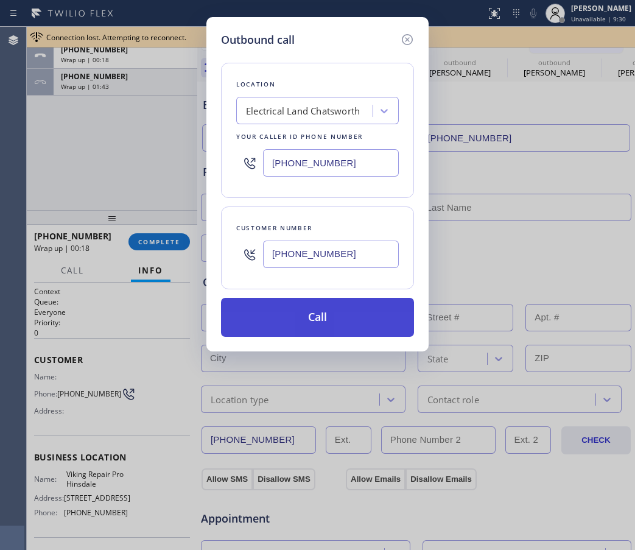
type input "(818) 408-7796"
click at [325, 320] on button "Call" at bounding box center [317, 317] width 193 height 39
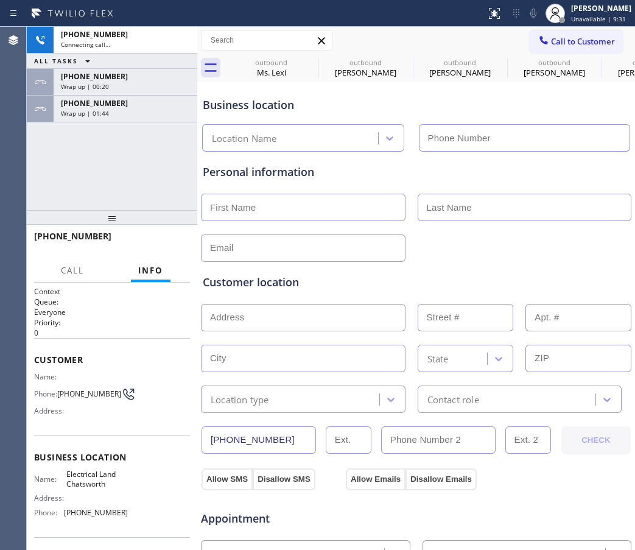
type input "(818) 619-2777"
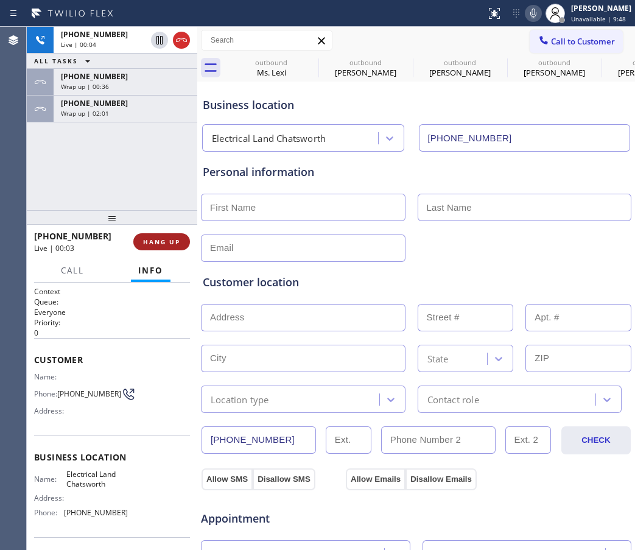
click at [167, 242] on span "HANG UP" at bounding box center [161, 241] width 37 height 9
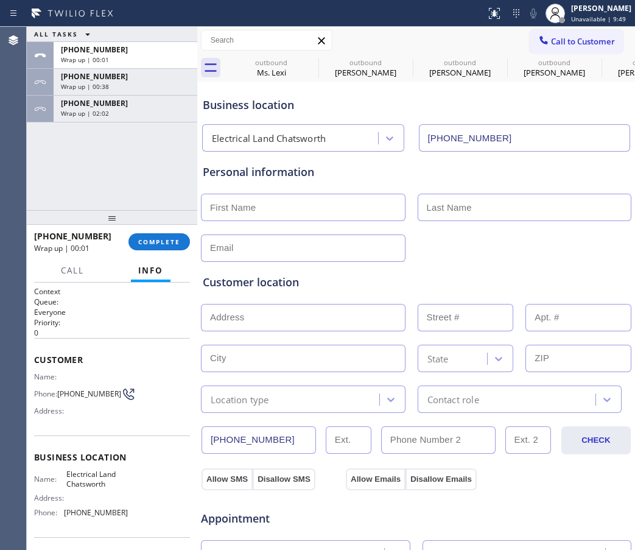
click at [573, 35] on button "Call to Customer" at bounding box center [575, 41] width 93 height 23
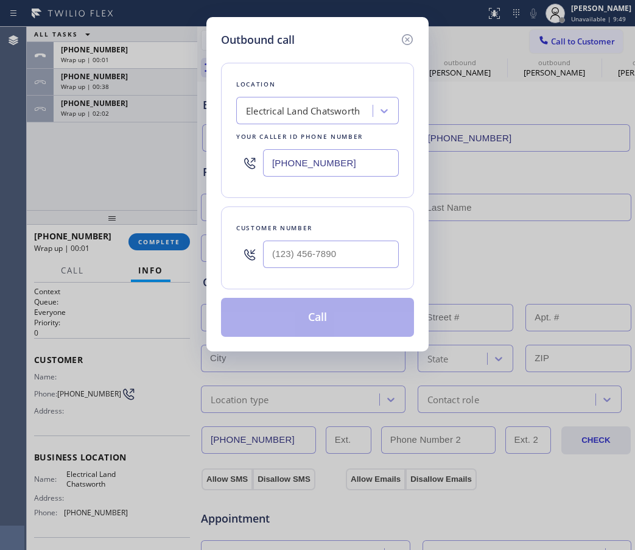
click at [313, 166] on input "(818) 619-2777" at bounding box center [331, 162] width 136 height 27
paste input "323) 499-3450"
type input "(323) 499-3450"
click at [326, 260] on input "(___) ___-____" at bounding box center [331, 253] width 136 height 27
paste input "415) 595-6802"
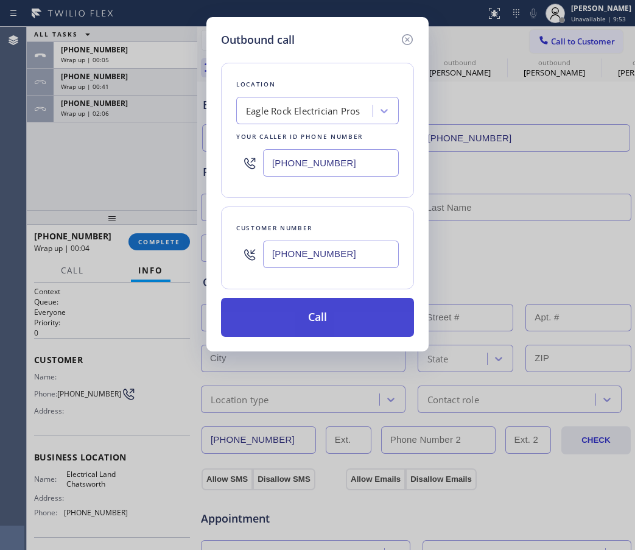
type input "(415) 595-6802"
click at [319, 324] on button "Call" at bounding box center [317, 317] width 193 height 39
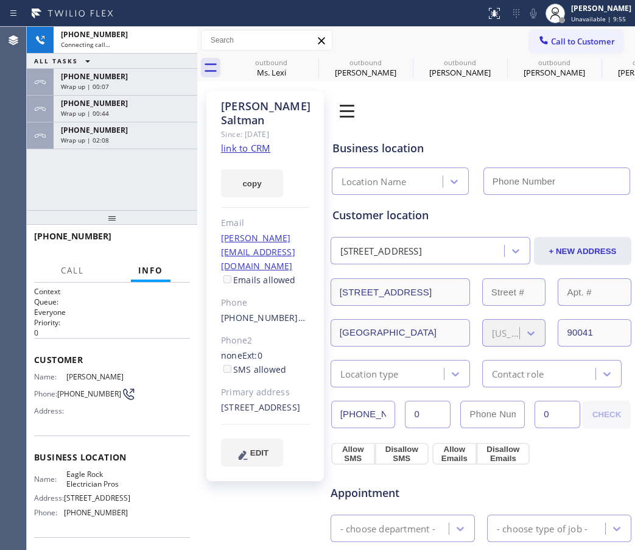
click at [254, 142] on link "link to CRM" at bounding box center [245, 148] width 49 height 12
type input "(323) 499-3450"
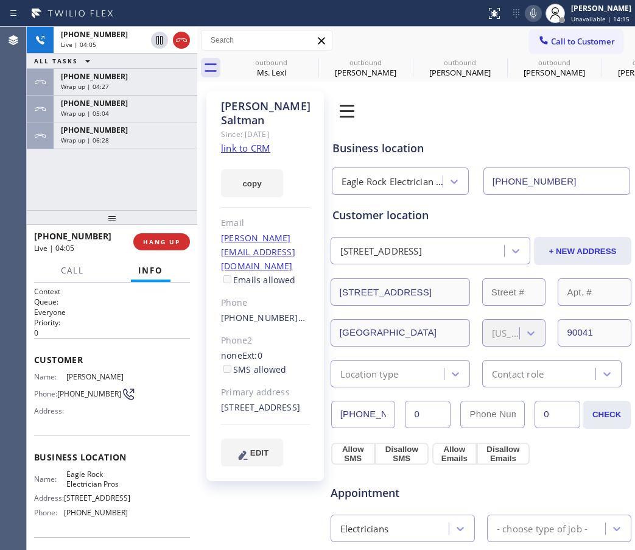
click at [556, 118] on div "Book Appointment Addresses Leads Membership Business location Eagle Rock Electr…" at bounding box center [481, 504] width 302 height 821
drag, startPoint x: 159, startPoint y: 41, endPoint x: 187, endPoint y: 48, distance: 28.9
click at [159, 41] on icon at bounding box center [159, 40] width 15 height 15
click at [536, 7] on icon at bounding box center [533, 13] width 15 height 15
click at [520, 132] on div "Business location Eagle Rock Electrician Pros (323) 499-3450" at bounding box center [481, 161] width 302 height 67
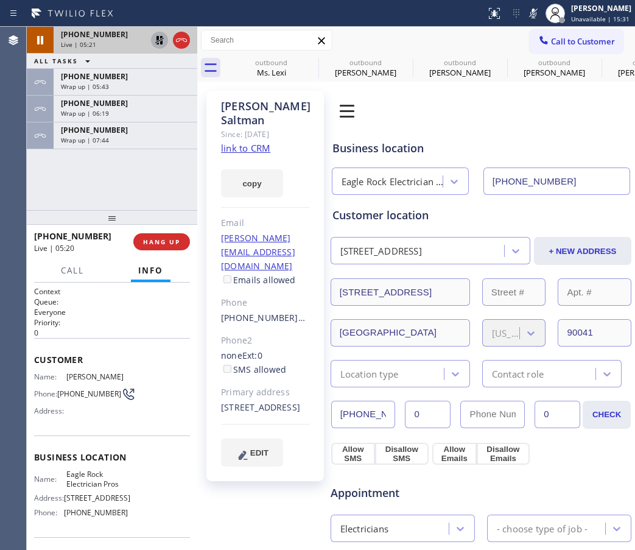
click at [159, 47] on button at bounding box center [159, 40] width 17 height 17
click at [531, 18] on icon at bounding box center [533, 13] width 15 height 15
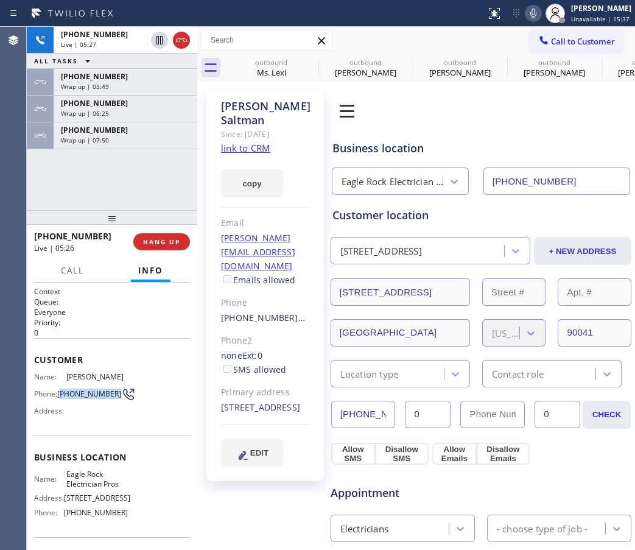
drag, startPoint x: 87, startPoint y: 397, endPoint x: 61, endPoint y: 388, distance: 27.9
click at [61, 389] on span "(415) 595-6802" at bounding box center [89, 393] width 64 height 9
copy span "415) 595-6802"
click at [548, 106] on div "Book Appointment Addresses Leads Membership Business location Eagle Rock Electr…" at bounding box center [481, 504] width 302 height 821
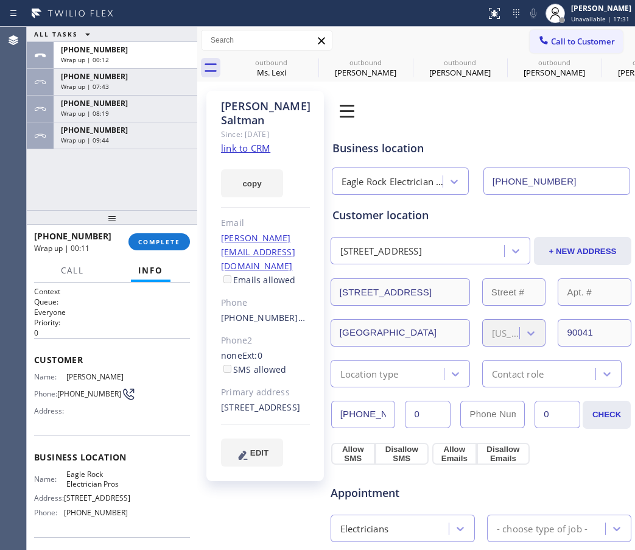
click at [524, 106] on div "Book Appointment Addresses Leads Membership" at bounding box center [435, 111] width 211 height 34
click at [551, 49] on button "Call to Customer" at bounding box center [575, 41] width 93 height 23
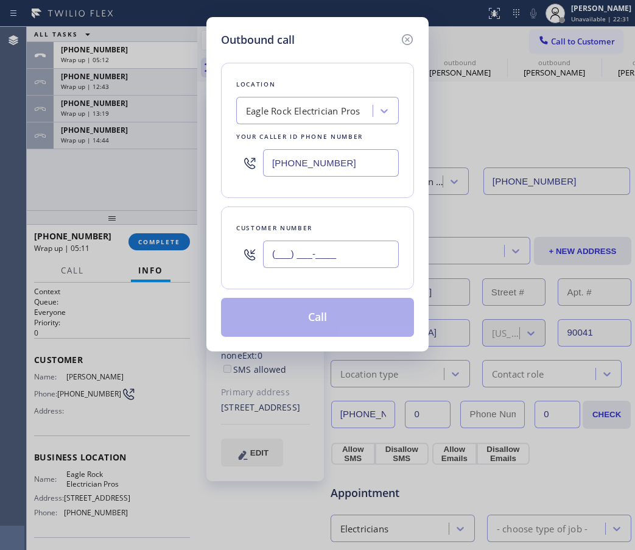
click at [323, 258] on input "(___) ___-____" at bounding box center [331, 253] width 136 height 27
paste input "929) 240-9207"
type input "(929) 240-9207"
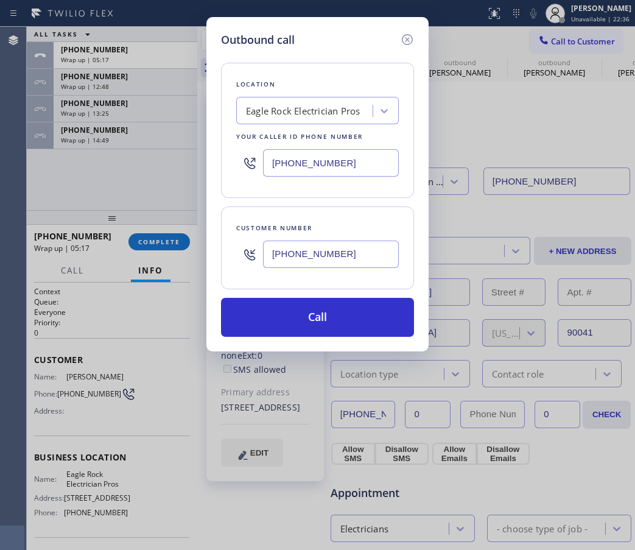
click at [297, 166] on input "(323) 499-3450" at bounding box center [331, 162] width 136 height 27
paste input "929) 512-5657"
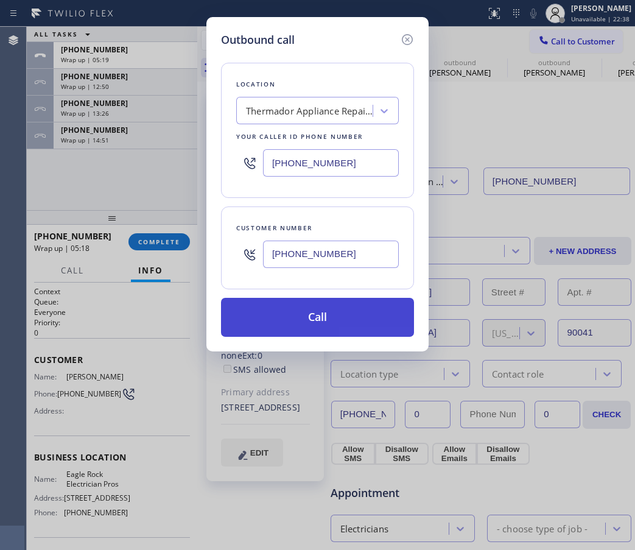
type input "(929) 512-5657"
click at [326, 321] on button "Call" at bounding box center [317, 317] width 193 height 39
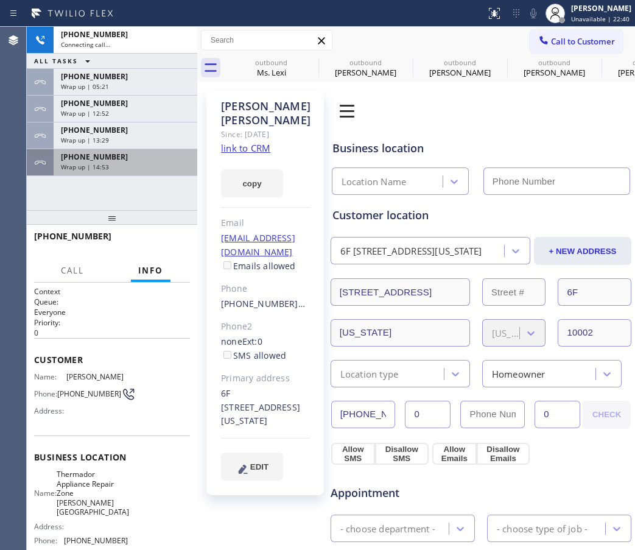
click at [97, 153] on span "+19292409207" at bounding box center [94, 157] width 67 height 10
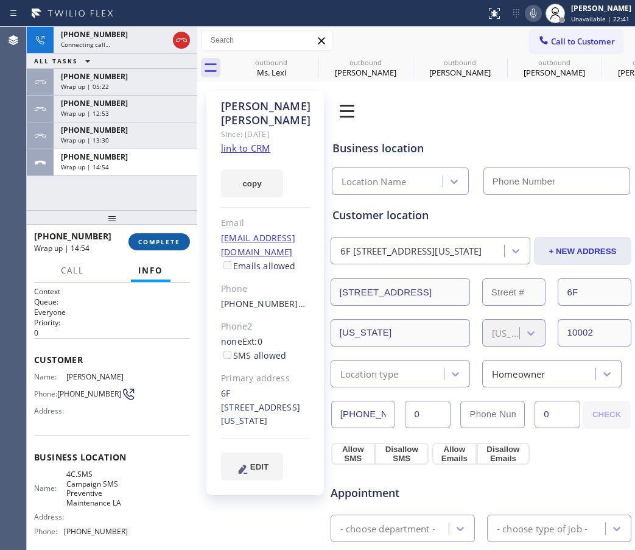
click at [154, 245] on span "COMPLETE" at bounding box center [159, 241] width 42 height 9
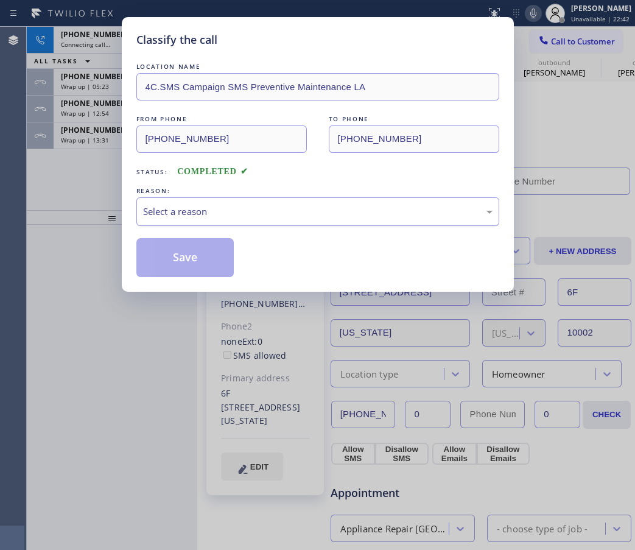
type input "(929) 512-5657"
click at [227, 199] on div "Select a reason" at bounding box center [317, 211] width 363 height 29
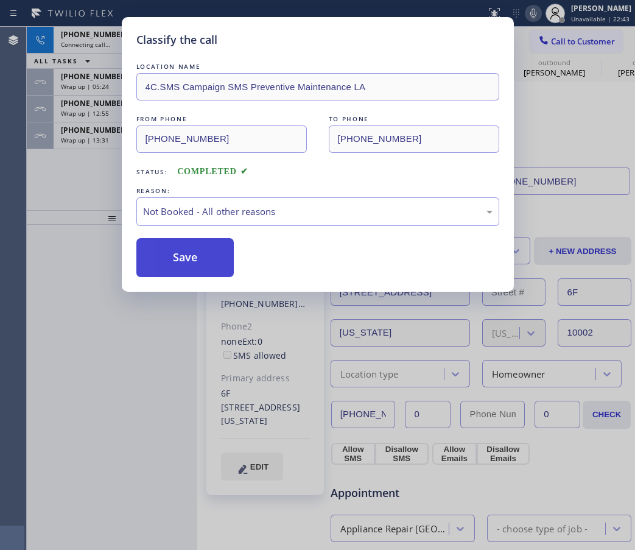
click at [194, 253] on button "Save" at bounding box center [185, 257] width 98 height 39
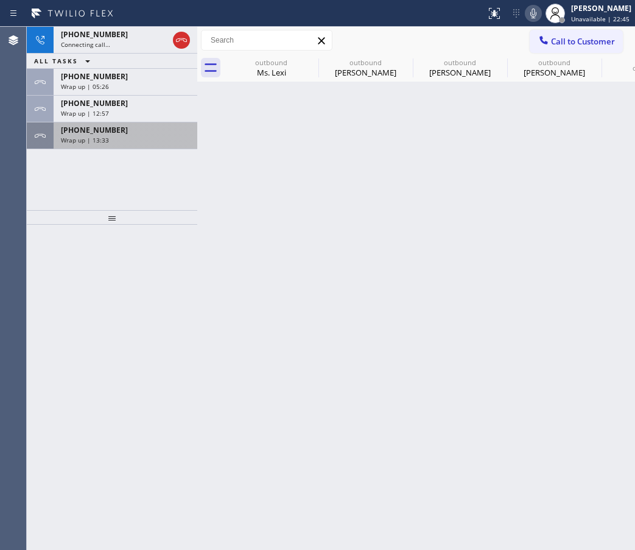
click at [73, 137] on span "Wrap up | 13:33" at bounding box center [85, 140] width 48 height 9
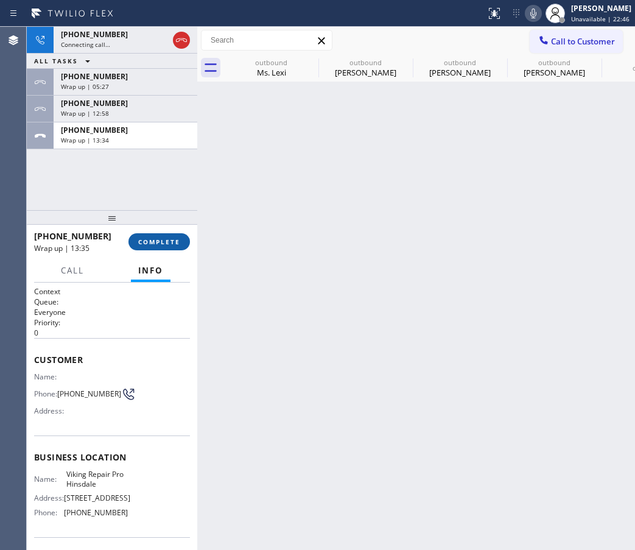
click at [143, 244] on span "COMPLETE" at bounding box center [159, 241] width 42 height 9
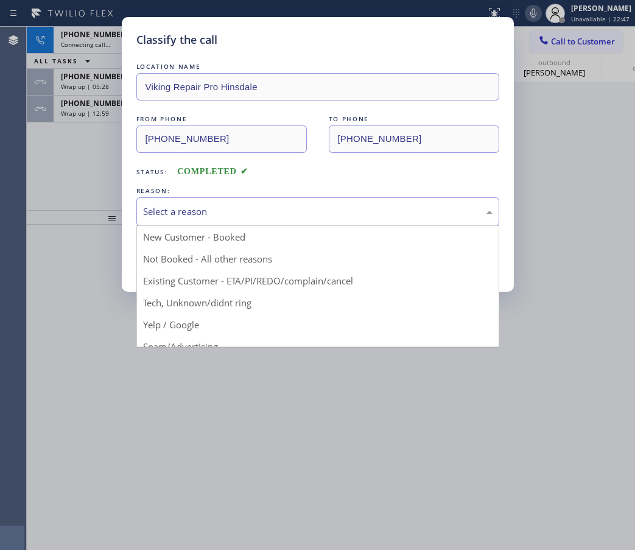
click at [219, 217] on div "Select a reason" at bounding box center [317, 211] width 349 height 14
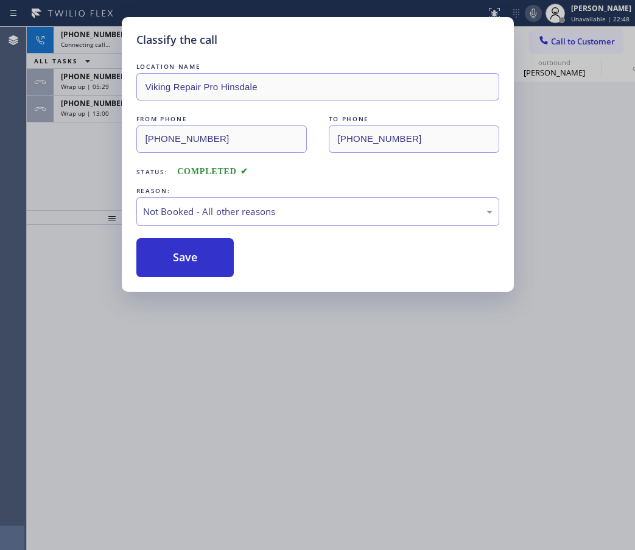
click at [195, 260] on button "Save" at bounding box center [185, 257] width 98 height 39
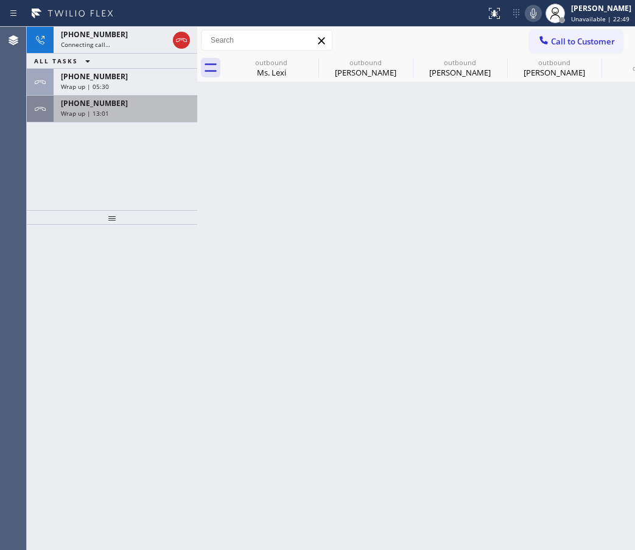
click at [75, 112] on span "Wrap up | 13:01" at bounding box center [85, 113] width 48 height 9
click at [75, 111] on span "Wrap up | 13:01" at bounding box center [85, 113] width 48 height 9
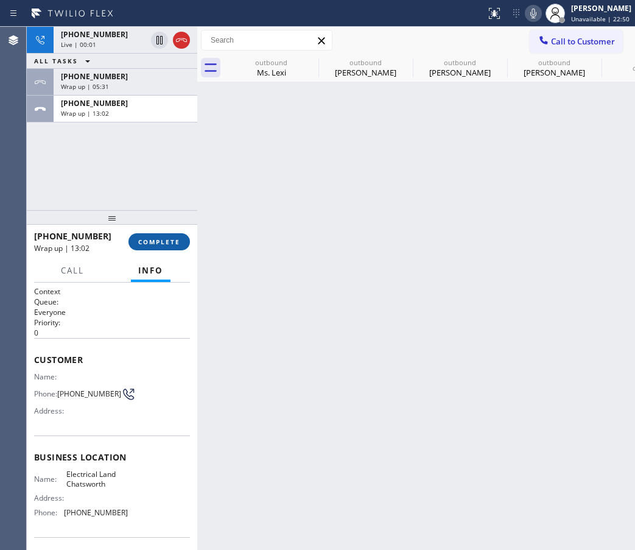
click at [161, 233] on button "COMPLETE" at bounding box center [158, 241] width 61 height 17
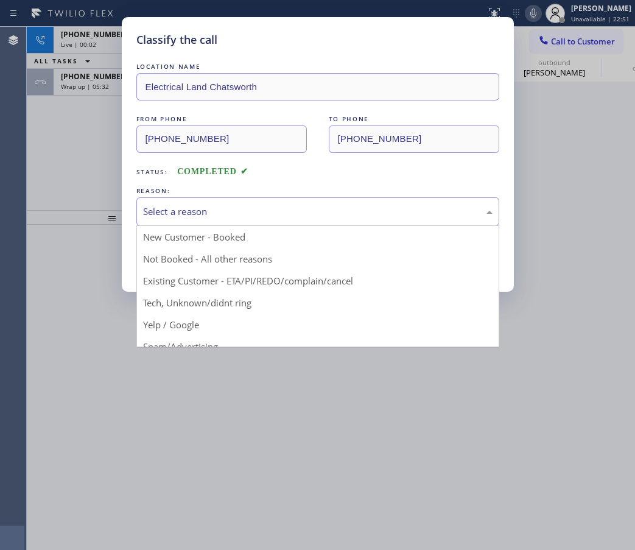
click at [257, 207] on div "Select a reason" at bounding box center [317, 211] width 349 height 14
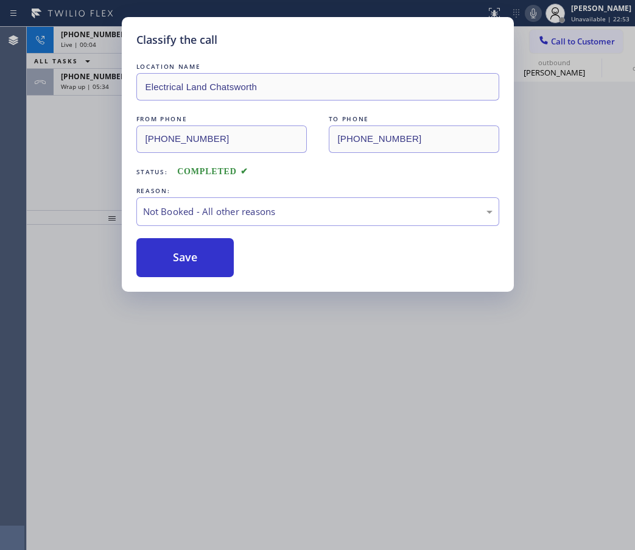
click at [197, 255] on button "Save" at bounding box center [185, 257] width 98 height 39
type input "(323) 499-3450"
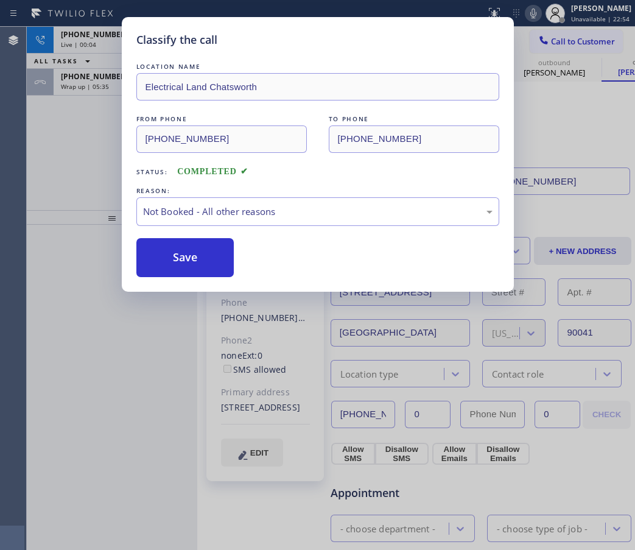
click at [83, 74] on span "+14155956802" at bounding box center [94, 76] width 67 height 10
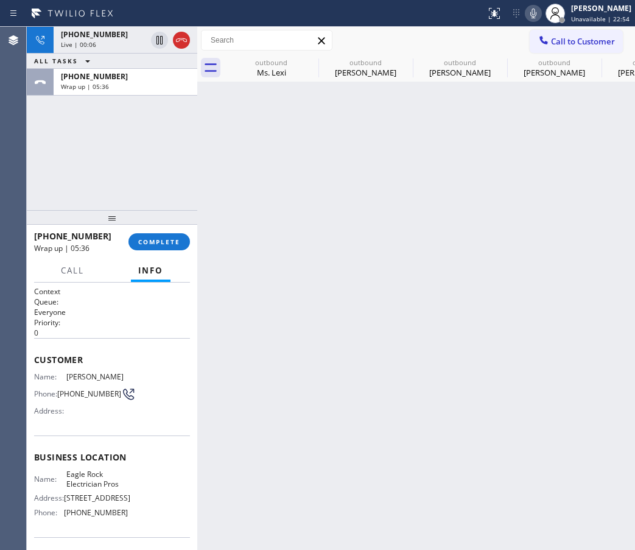
click at [83, 74] on span "+14155956802" at bounding box center [94, 76] width 67 height 10
click at [169, 238] on span "COMPLETE" at bounding box center [159, 241] width 42 height 9
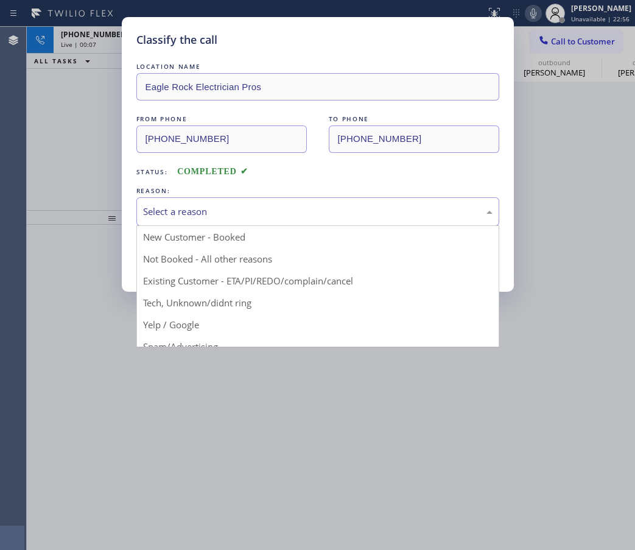
click at [256, 212] on div "Select a reason" at bounding box center [317, 211] width 349 height 14
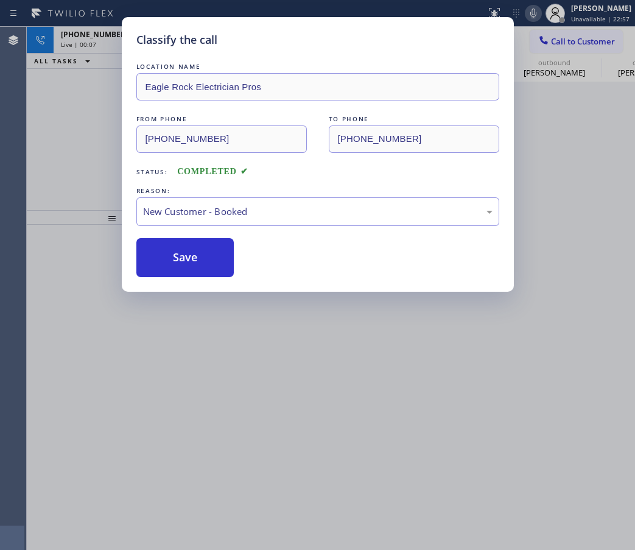
click at [194, 254] on button "Save" at bounding box center [185, 257] width 98 height 39
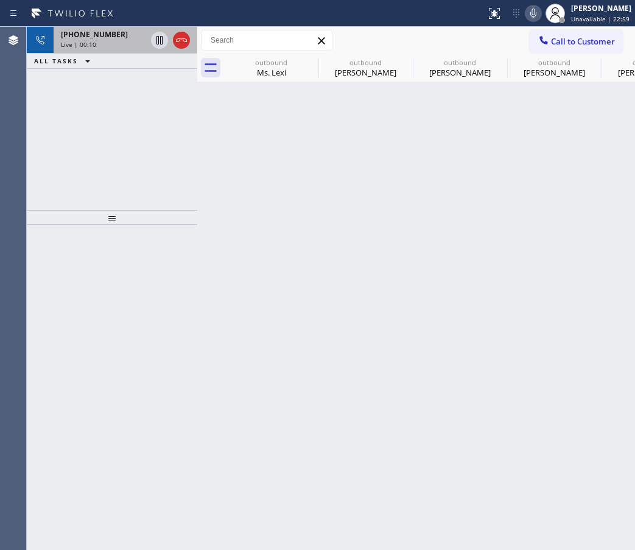
click at [69, 37] on span "+19292409207" at bounding box center [94, 34] width 67 height 10
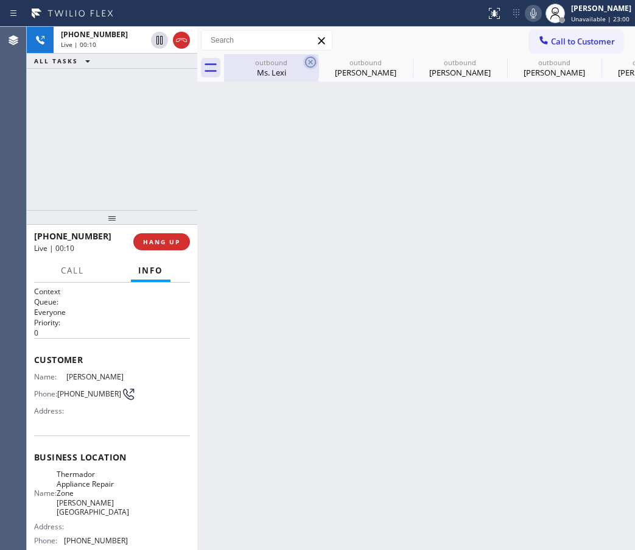
click at [313, 61] on icon at bounding box center [310, 62] width 15 height 15
click at [0, 0] on icon at bounding box center [0, 0] width 0 height 0
type input "(206) 569-4206"
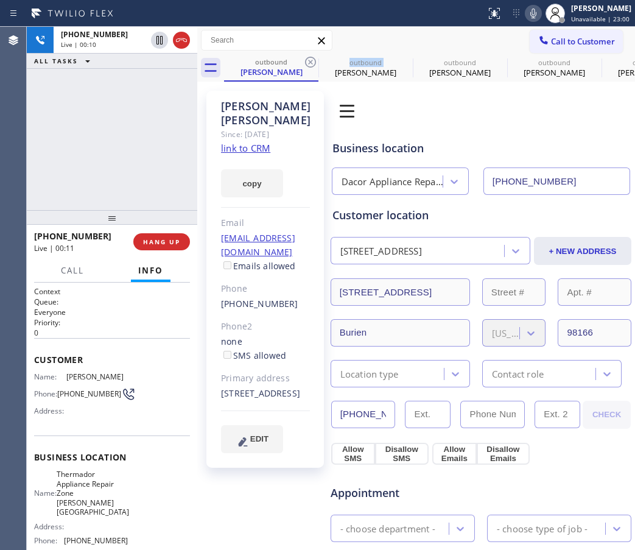
click at [313, 61] on icon at bounding box center [310, 62] width 15 height 15
type input "(323) 499-3450"
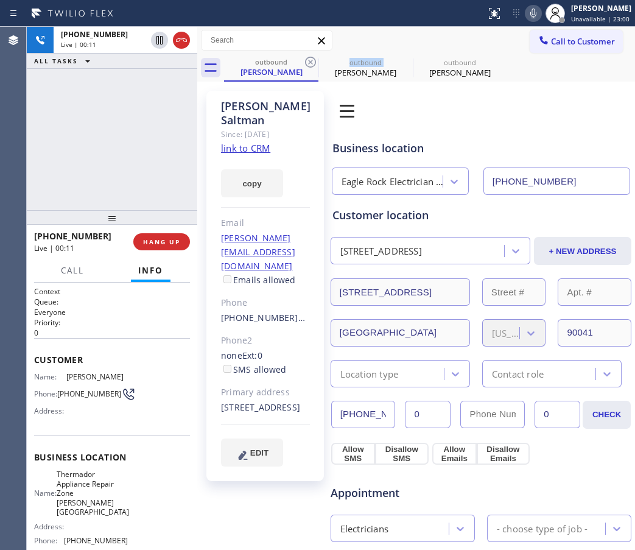
click at [313, 61] on icon at bounding box center [310, 62] width 15 height 15
type input "(929) 512-5657"
click at [0, 0] on icon at bounding box center [0, 0] width 0 height 0
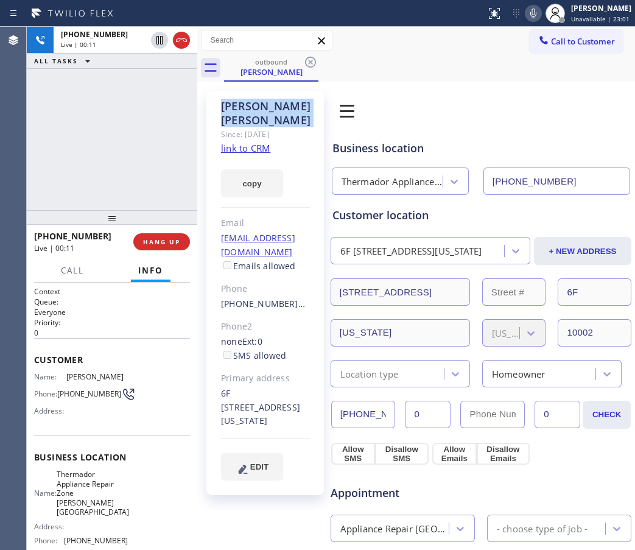
click at [312, 61] on icon at bounding box center [310, 62] width 15 height 15
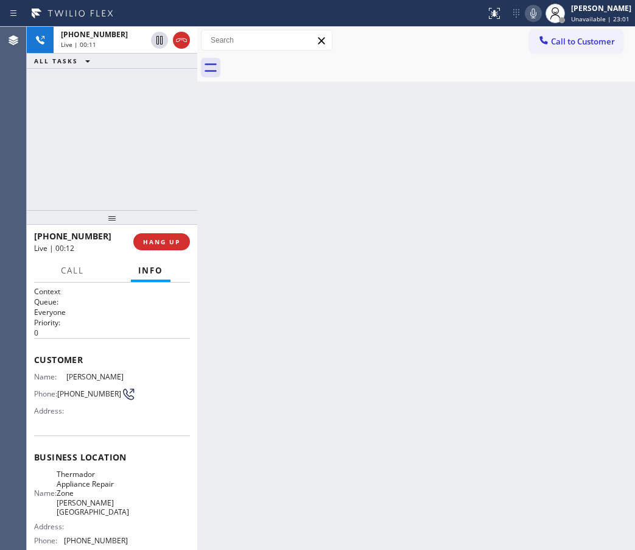
click at [310, 61] on div at bounding box center [429, 67] width 411 height 27
click at [184, 37] on icon at bounding box center [181, 40] width 15 height 15
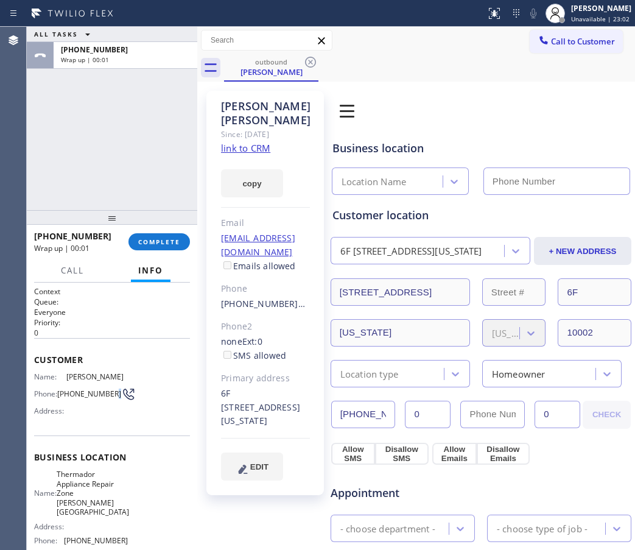
type input "(929) 512-5657"
drag, startPoint x: 79, startPoint y: 413, endPoint x: 59, endPoint y: 398, distance: 24.7
click at [59, 398] on span "(929) 240-9207" at bounding box center [89, 393] width 64 height 9
copy span "(929) 240-9207"
click at [555, 45] on span "Call to Customer" at bounding box center [583, 41] width 64 height 11
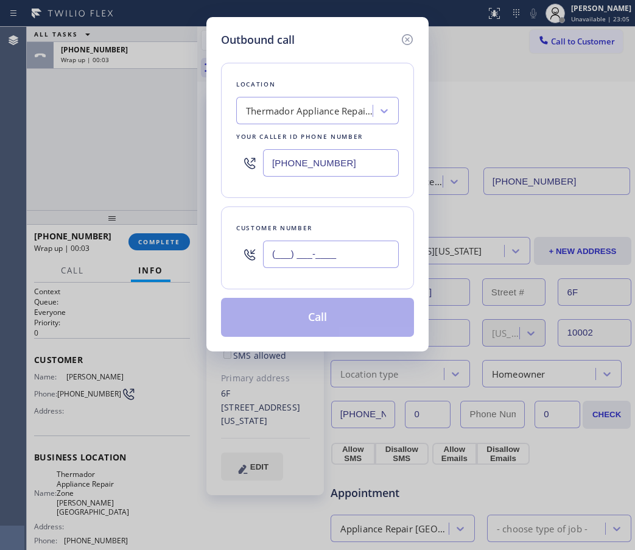
click at [316, 249] on input "(___) ___-____" at bounding box center [331, 253] width 136 height 27
paste input "929) 240-9207"
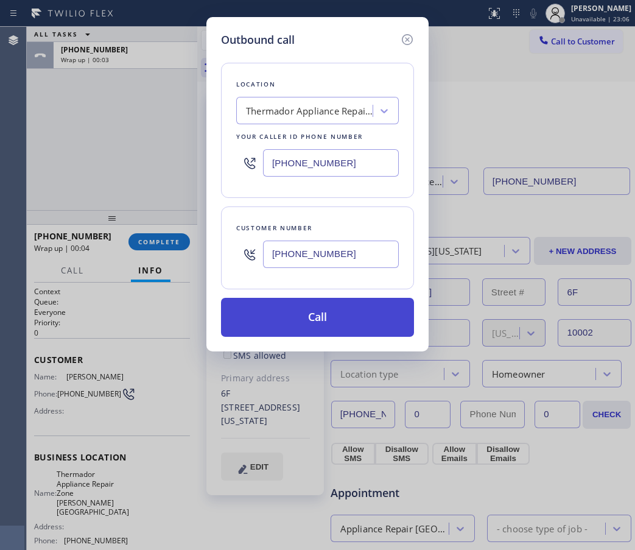
type input "(929) 240-9207"
click at [326, 322] on button "Call" at bounding box center [317, 317] width 193 height 39
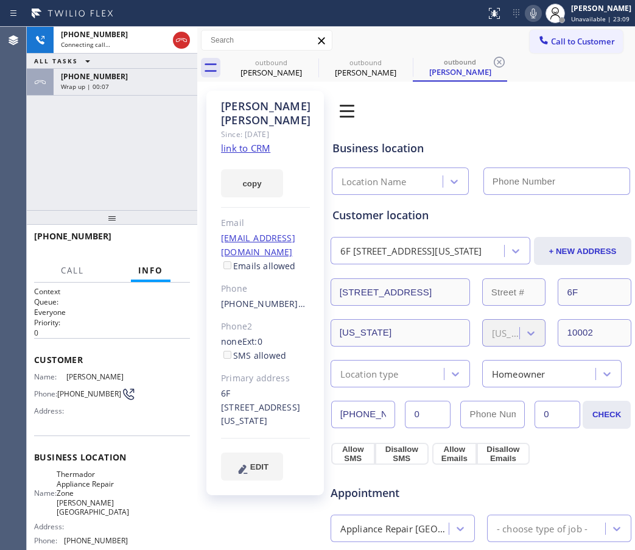
type input "(929) 512-5657"
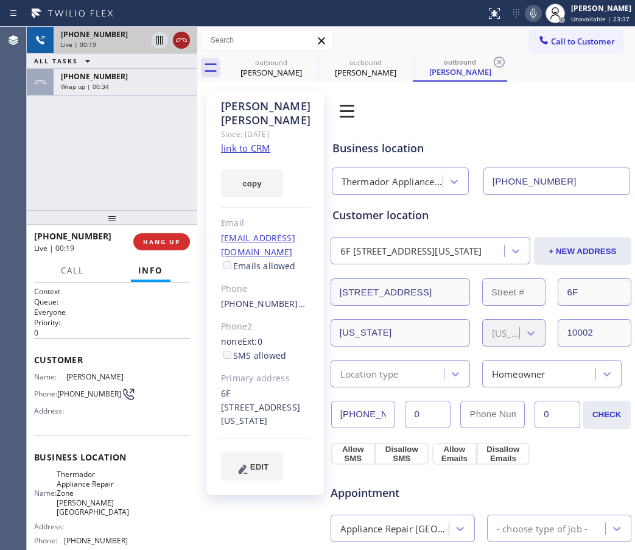
click at [178, 41] on icon at bounding box center [181, 40] width 15 height 15
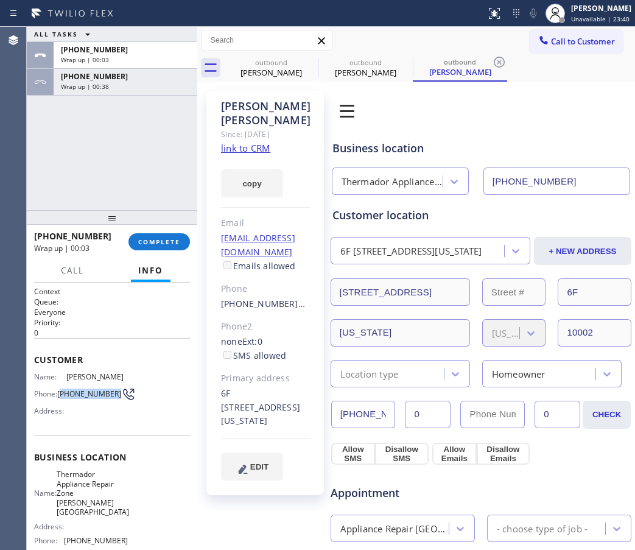
drag, startPoint x: 75, startPoint y: 408, endPoint x: 62, endPoint y: 397, distance: 16.4
click at [62, 397] on span "(929) 240-9207" at bounding box center [89, 393] width 64 height 9
copy span "929) 240-9207"
drag, startPoint x: 531, startPoint y: 118, endPoint x: 448, endPoint y: 108, distance: 83.4
click at [532, 118] on div "Book Appointment Addresses Leads Membership" at bounding box center [435, 111] width 211 height 34
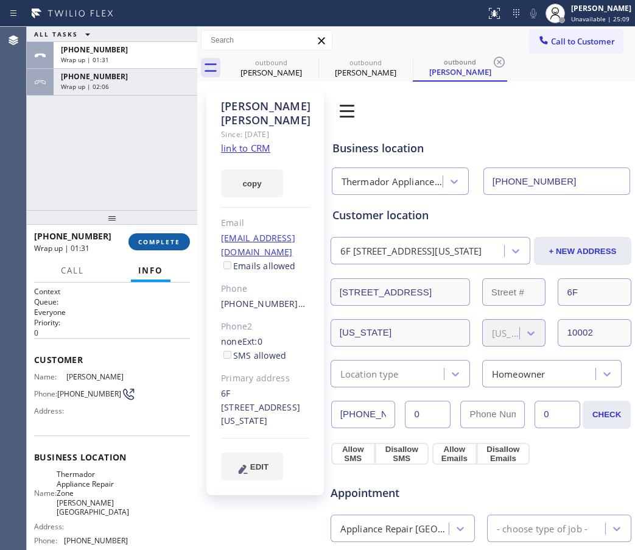
click at [156, 243] on span "COMPLETE" at bounding box center [159, 241] width 42 height 9
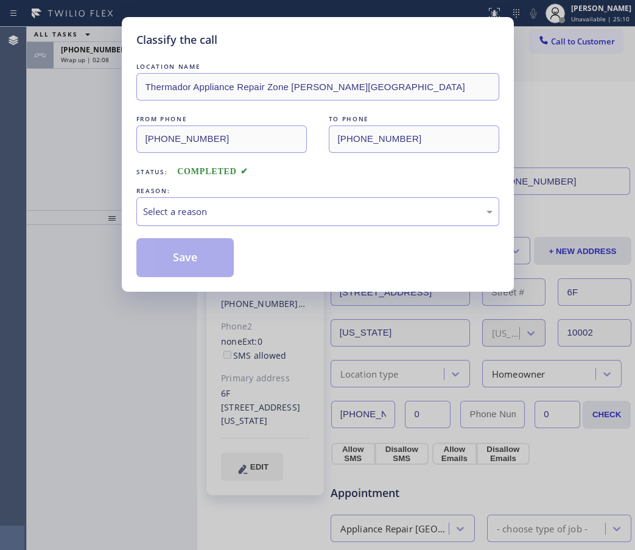
click at [245, 204] on div "Select a reason" at bounding box center [317, 211] width 349 height 14
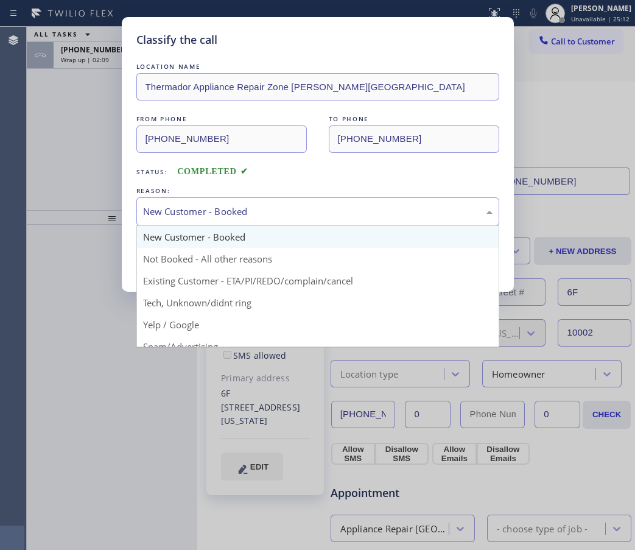
click at [203, 218] on div "New Customer - Booked" at bounding box center [317, 211] width 363 height 29
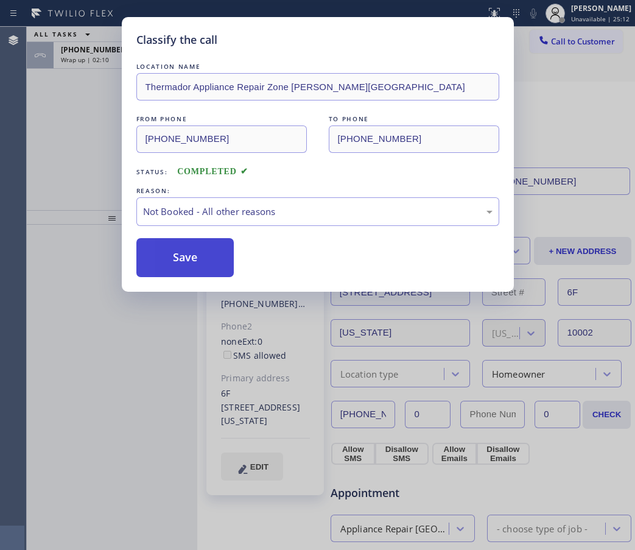
click at [179, 260] on button "Save" at bounding box center [185, 257] width 98 height 39
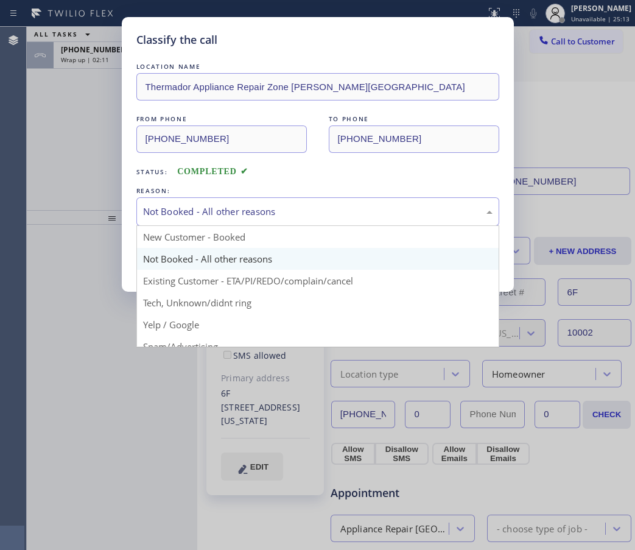
click at [197, 211] on div "Classify the call LOCATION NAME Elite Sub-Zero Appliance Repair FROM PHONE (415…" at bounding box center [331, 288] width 608 height 523
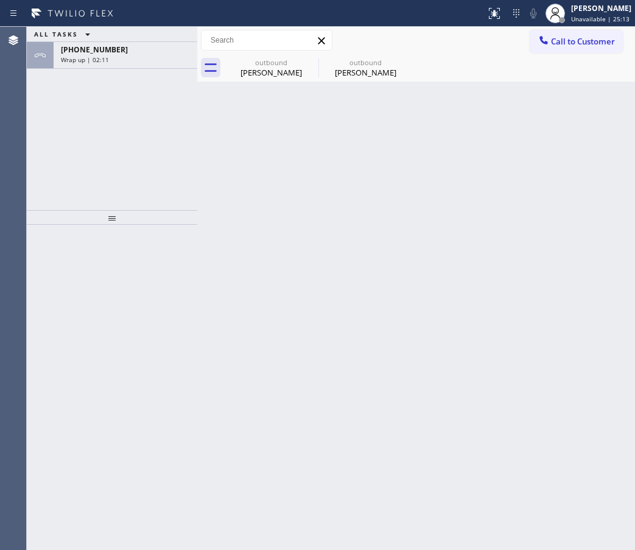
click at [197, 211] on div at bounding box center [197, 288] width 0 height 523
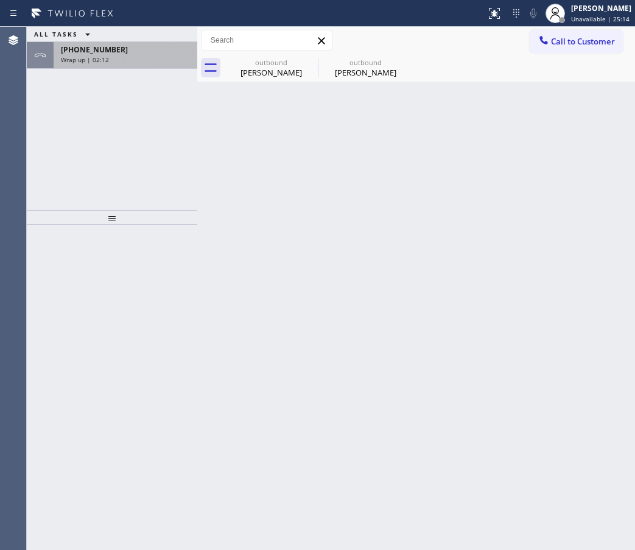
click at [125, 58] on div "Wrap up | 02:12" at bounding box center [125, 59] width 129 height 9
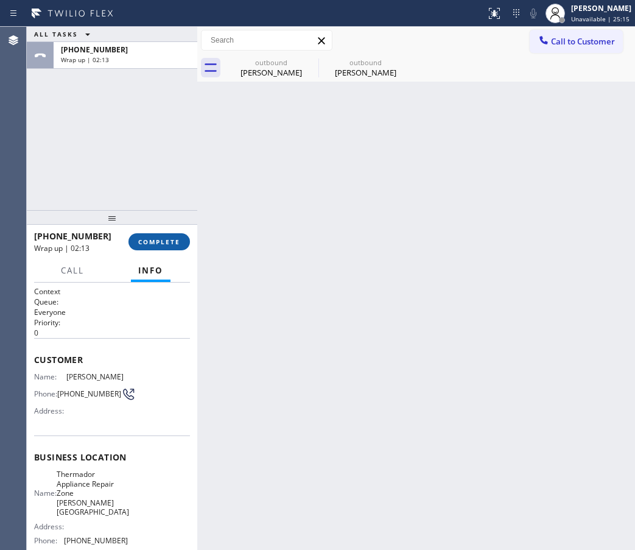
click at [152, 238] on span "COMPLETE" at bounding box center [159, 241] width 42 height 9
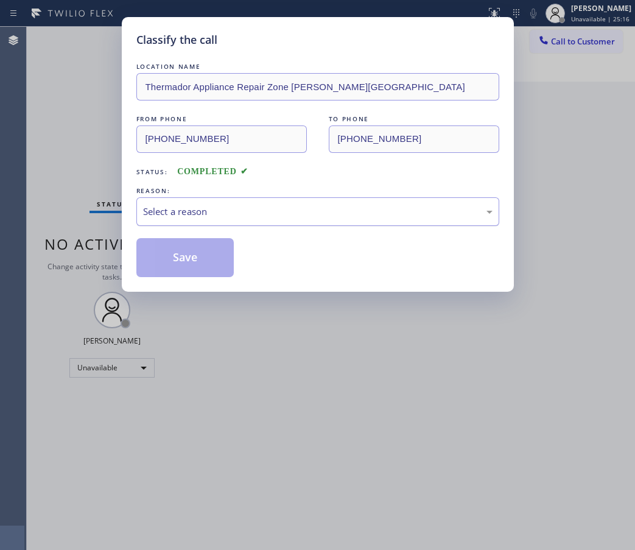
click at [245, 211] on div "Select a reason" at bounding box center [317, 211] width 349 height 14
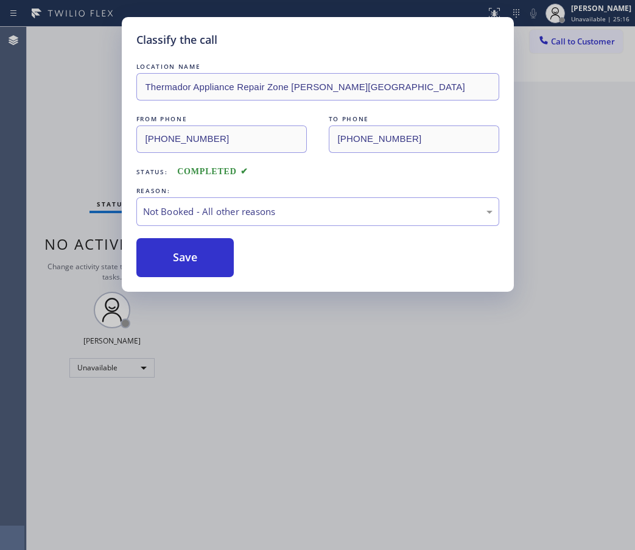
click at [183, 258] on button "Save" at bounding box center [185, 257] width 98 height 39
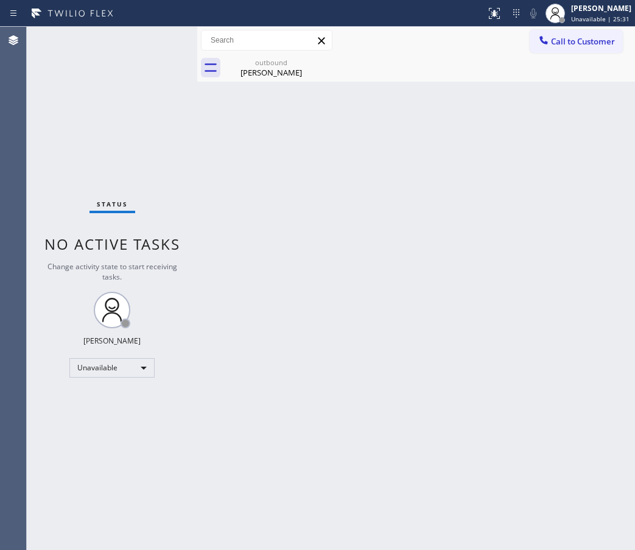
click at [632, 182] on div "Back to Dashboard Change Sender ID Customers Technicians Select a contact Outbo…" at bounding box center [416, 288] width 438 height 523
click at [591, 8] on div "[PERSON_NAME]" at bounding box center [601, 8] width 60 height 10
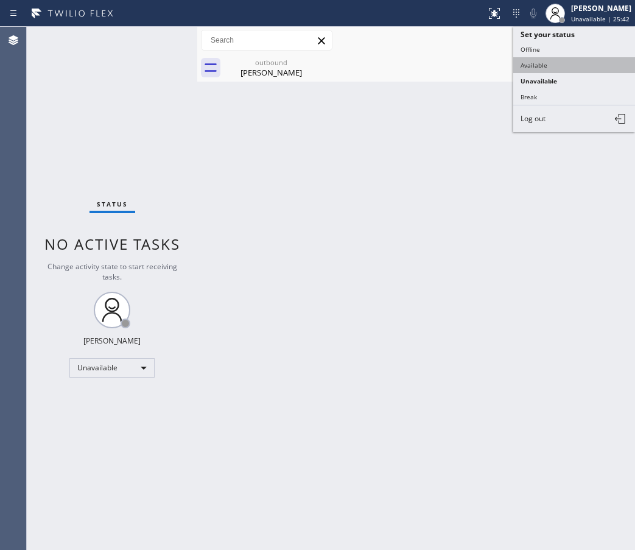
click at [559, 63] on button "Available" at bounding box center [574, 65] width 122 height 16
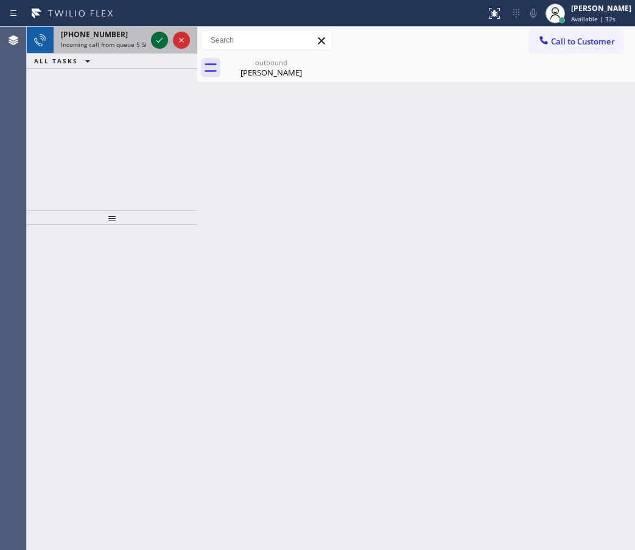
click at [160, 38] on icon at bounding box center [159, 40] width 15 height 15
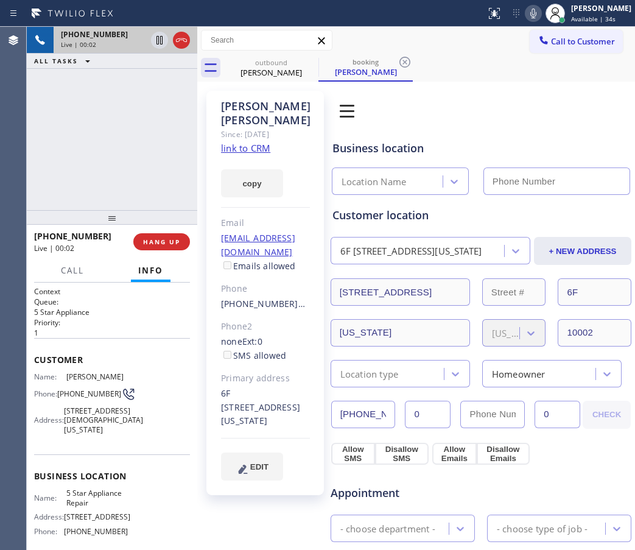
type input "(855) 731-4952"
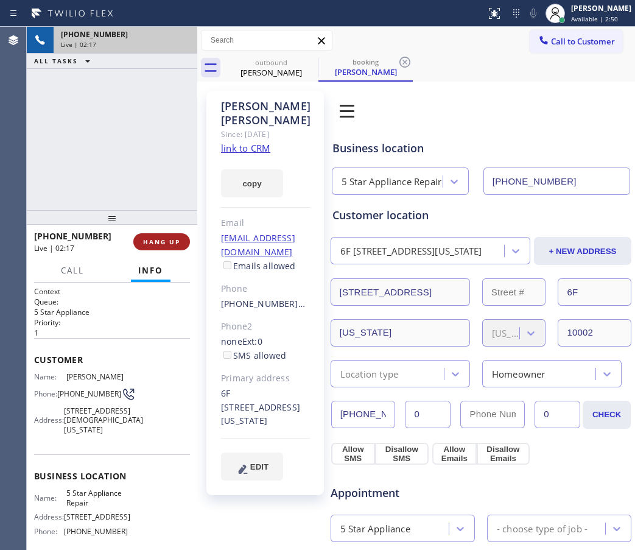
click at [155, 241] on span "HANG UP" at bounding box center [161, 241] width 37 height 9
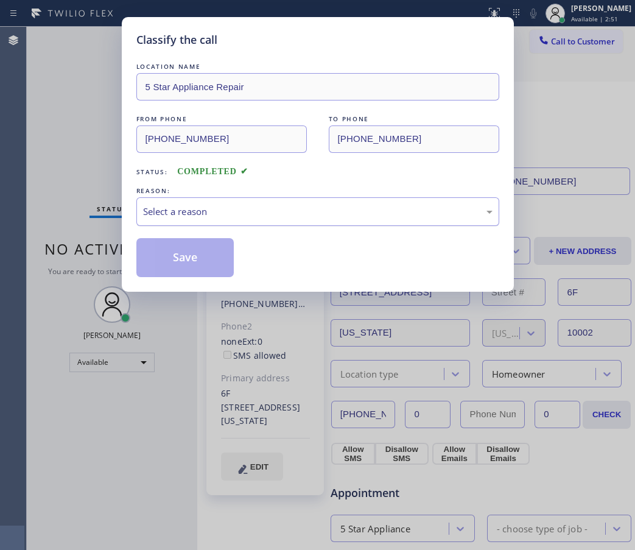
click at [184, 212] on div "Select a reason" at bounding box center [317, 211] width 349 height 14
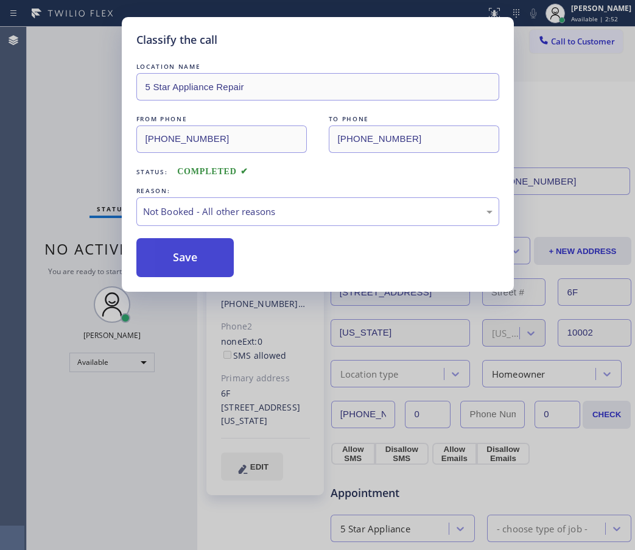
drag, startPoint x: 177, startPoint y: 262, endPoint x: 176, endPoint y: 255, distance: 6.7
click at [176, 258] on button "Save" at bounding box center [185, 257] width 98 height 39
type input "(929) 512-5657"
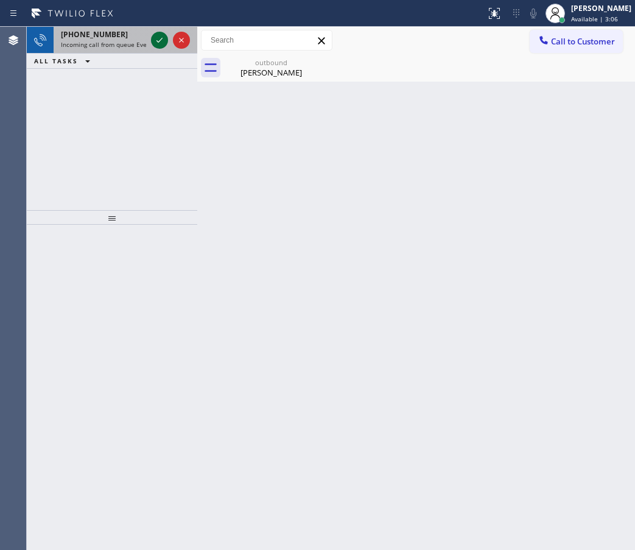
click at [152, 42] on icon at bounding box center [159, 40] width 15 height 15
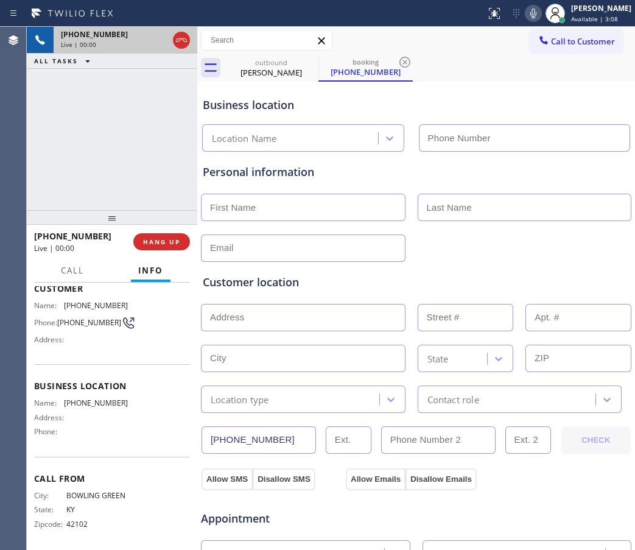
scroll to position [87, 0]
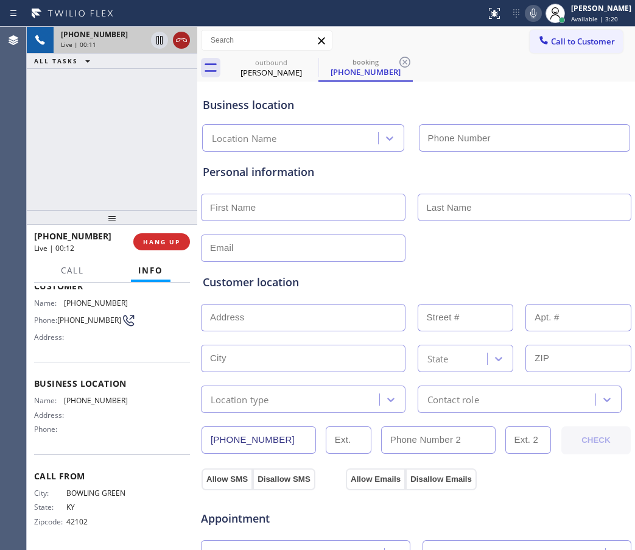
click at [179, 44] on icon at bounding box center [181, 40] width 15 height 15
click at [156, 238] on span "HANG UP" at bounding box center [161, 241] width 37 height 9
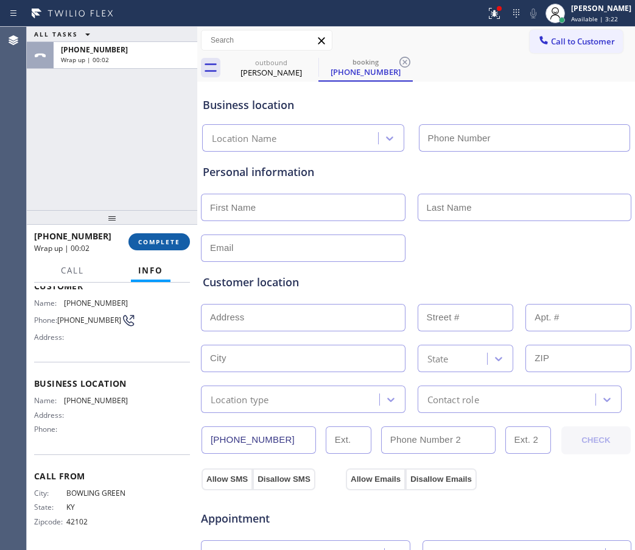
click at [161, 237] on span "COMPLETE" at bounding box center [159, 241] width 42 height 9
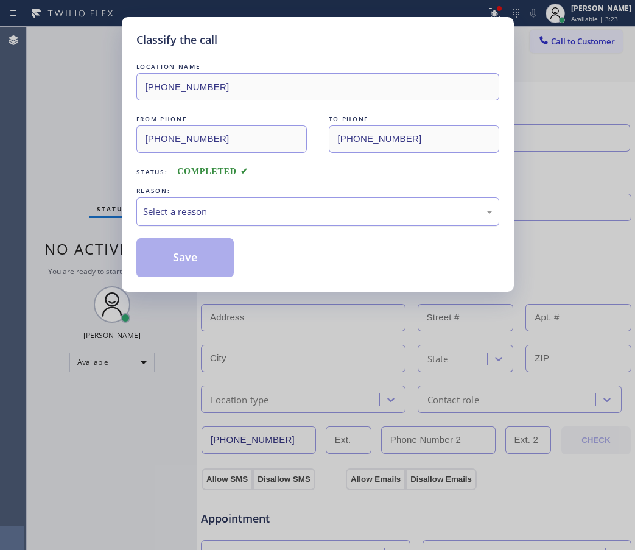
click at [194, 209] on div "Select a reason" at bounding box center [317, 211] width 349 height 14
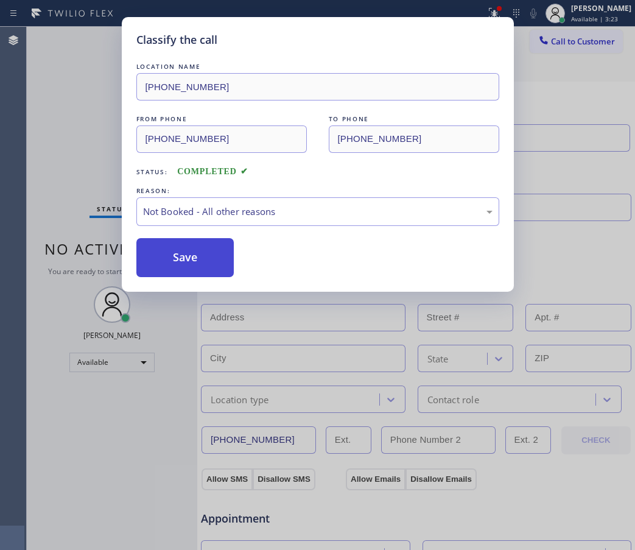
click at [186, 259] on button "Save" at bounding box center [185, 257] width 98 height 39
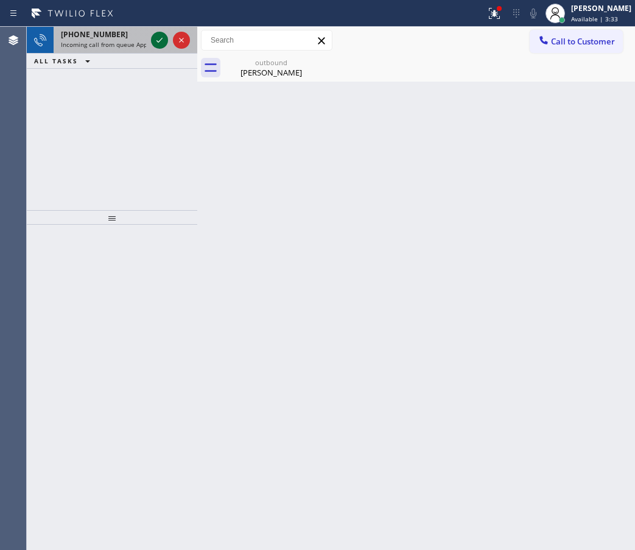
click at [158, 38] on icon at bounding box center [159, 40] width 15 height 15
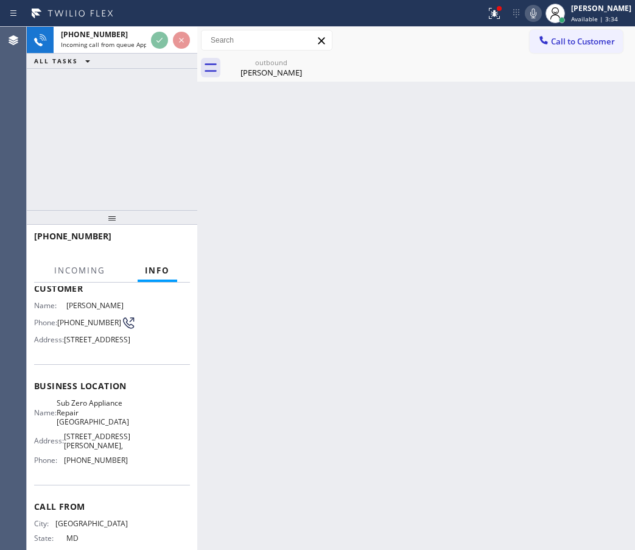
scroll to position [76, 0]
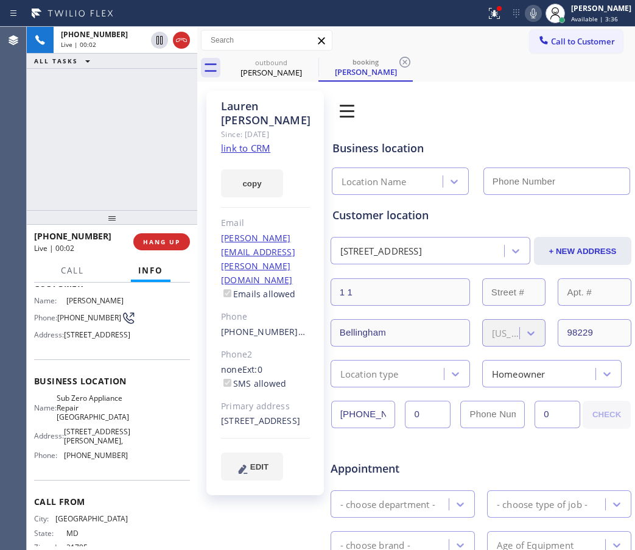
type input "(360) 205-1831"
click at [265, 142] on link "link to CRM" at bounding box center [245, 148] width 49 height 12
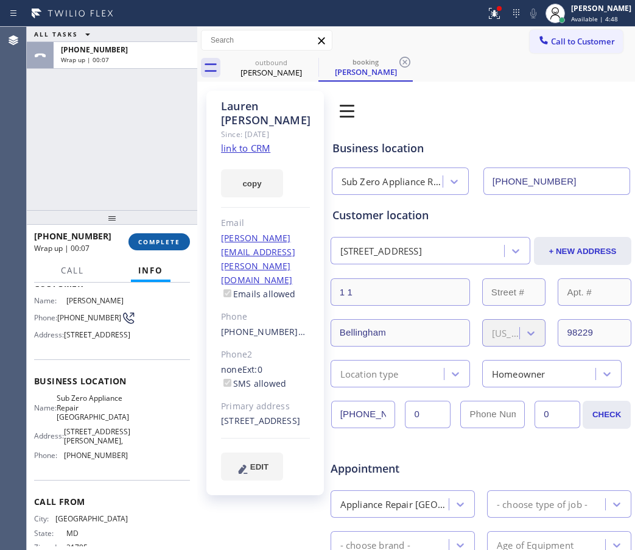
click at [156, 239] on span "COMPLETE" at bounding box center [159, 241] width 42 height 9
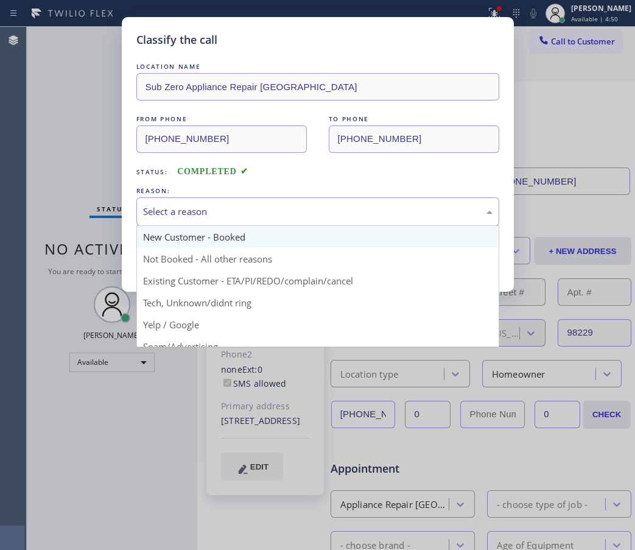
drag, startPoint x: 232, startPoint y: 217, endPoint x: 203, endPoint y: 240, distance: 37.3
click at [232, 218] on div "Select a reason" at bounding box center [317, 211] width 363 height 29
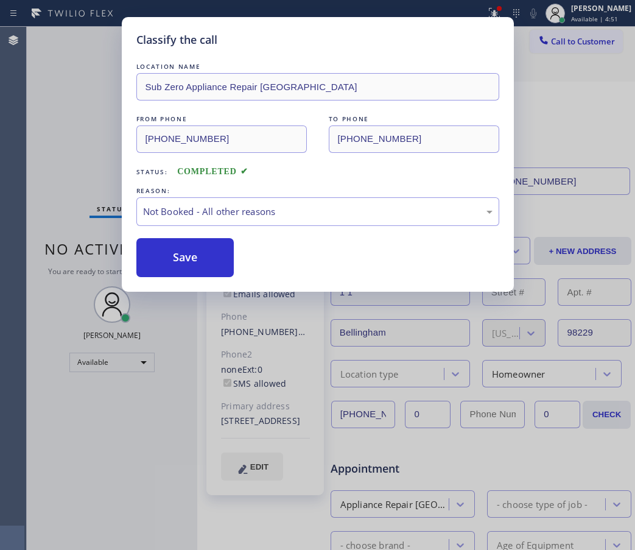
click at [186, 254] on button "Save" at bounding box center [185, 257] width 98 height 39
type input "(929) 512-5657"
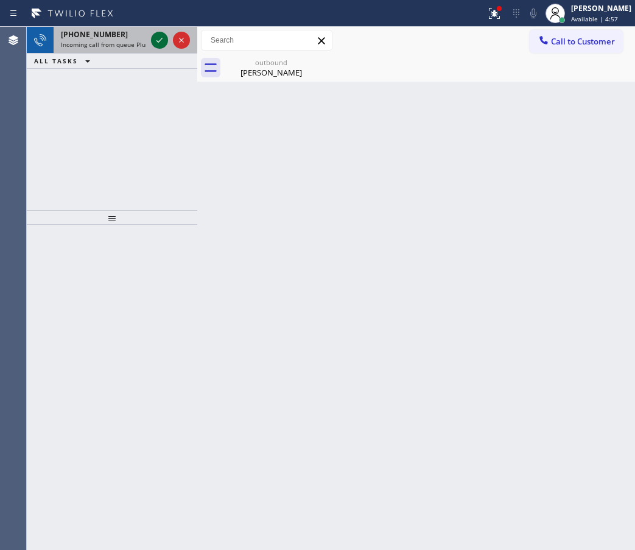
click at [158, 41] on icon at bounding box center [159, 40] width 6 height 5
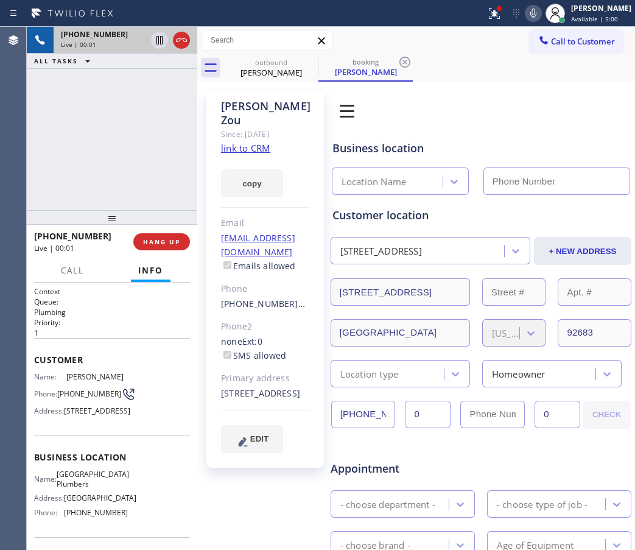
type input "(562) 414-6833"
click at [241, 142] on link "link to CRM" at bounding box center [245, 148] width 49 height 12
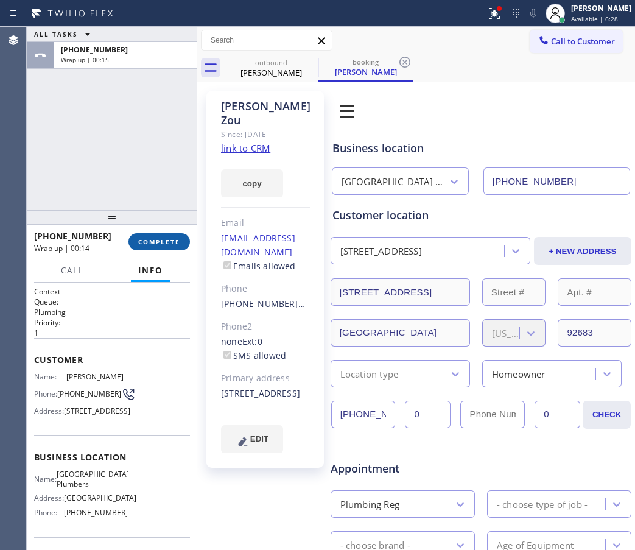
click at [155, 236] on button "COMPLETE" at bounding box center [158, 241] width 61 height 17
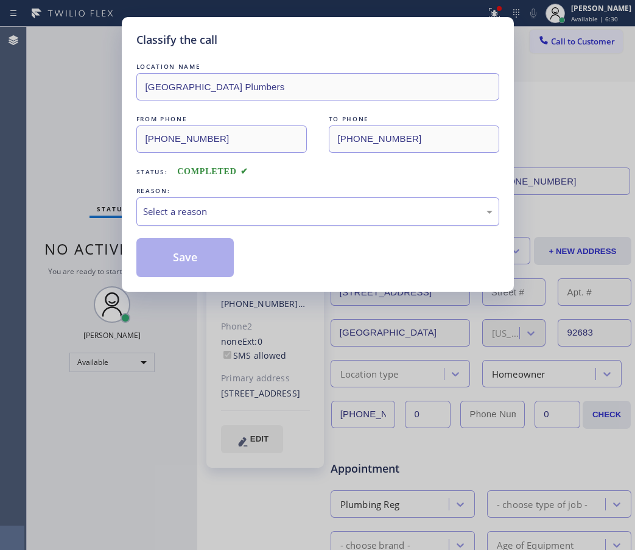
drag, startPoint x: 231, startPoint y: 211, endPoint x: 221, endPoint y: 214, distance: 10.8
click at [231, 209] on div "Select a reason" at bounding box center [317, 211] width 349 height 14
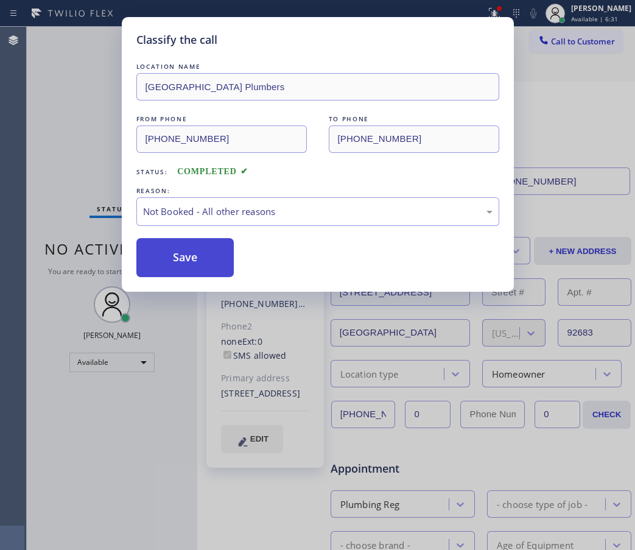
click at [177, 251] on button "Save" at bounding box center [185, 257] width 98 height 39
type input "(929) 512-5657"
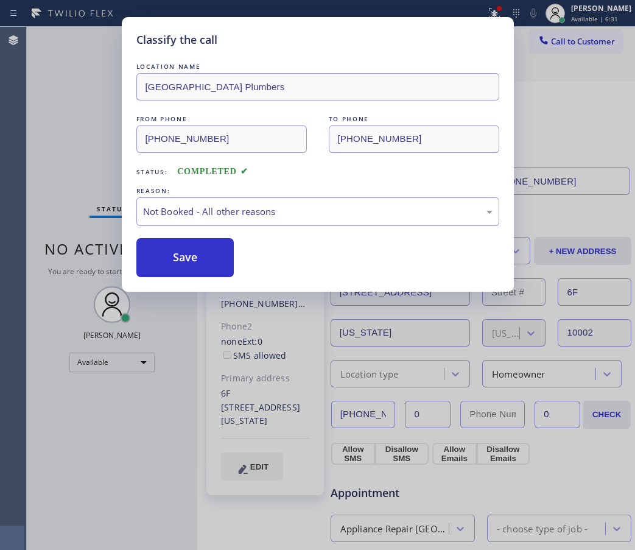
click at [105, 427] on div "Classify the call LOCATION NAME Midway City Plumbers FROM PHONE (626) 608-8363 …" at bounding box center [317, 275] width 635 height 550
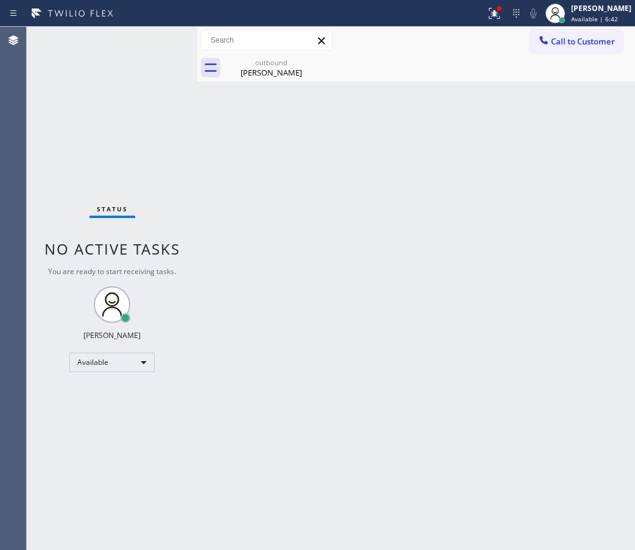
drag, startPoint x: 622, startPoint y: 216, endPoint x: 607, endPoint y: 217, distance: 14.7
click at [621, 216] on div "Back to Dashboard Change Sender ID Customers Technicians Select a contact Outbo…" at bounding box center [416, 288] width 438 height 523
drag, startPoint x: 585, startPoint y: 238, endPoint x: 481, endPoint y: 213, distance: 107.0
click at [585, 239] on div "Back to Dashboard Change Sender ID Customers Technicians Select a contact Outbo…" at bounding box center [416, 288] width 438 height 523
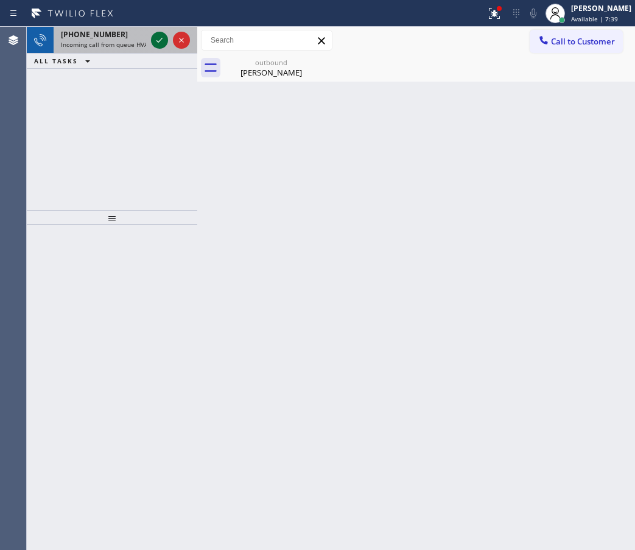
click at [159, 38] on icon at bounding box center [159, 40] width 15 height 15
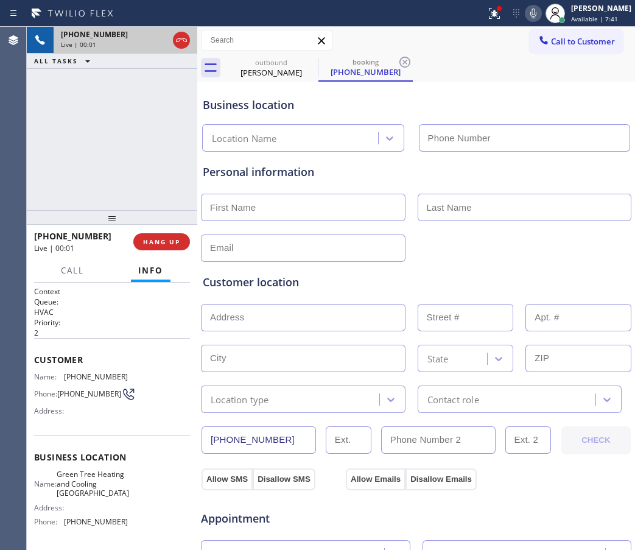
type input "(650) 381-1110"
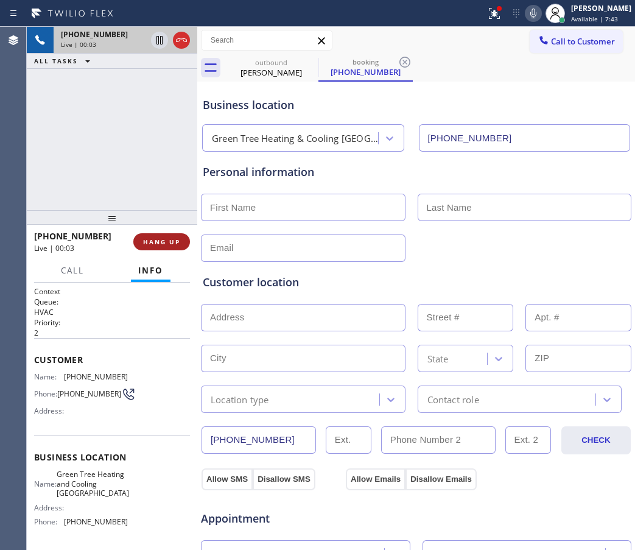
click at [149, 245] on span "HANG UP" at bounding box center [161, 241] width 37 height 9
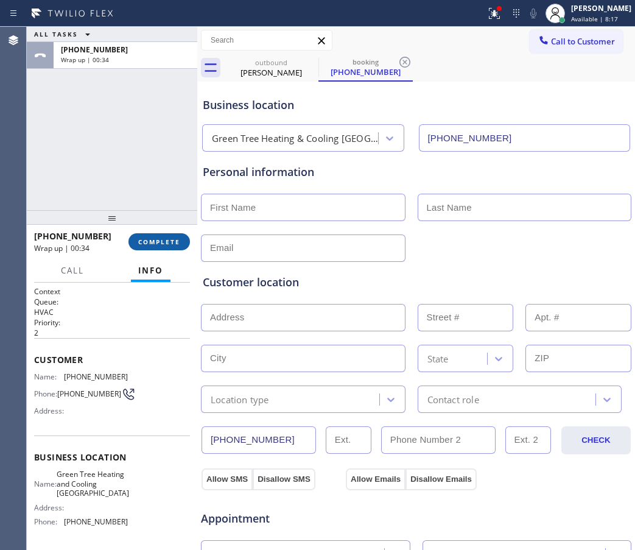
click at [162, 245] on span "COMPLETE" at bounding box center [159, 241] width 42 height 9
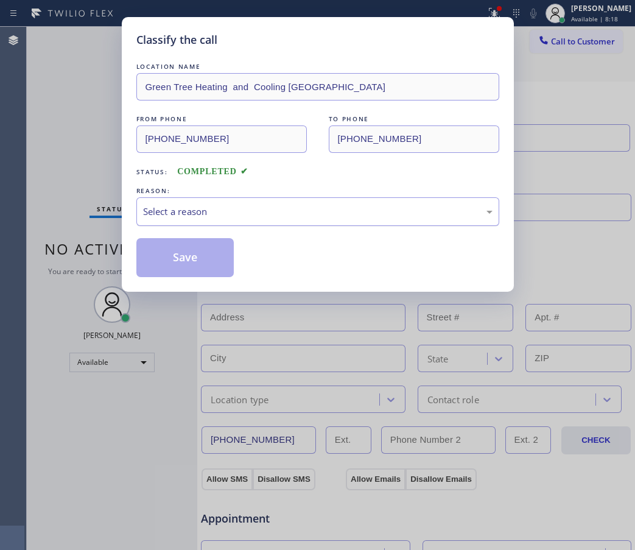
click at [265, 215] on div "Select a reason" at bounding box center [317, 211] width 349 height 14
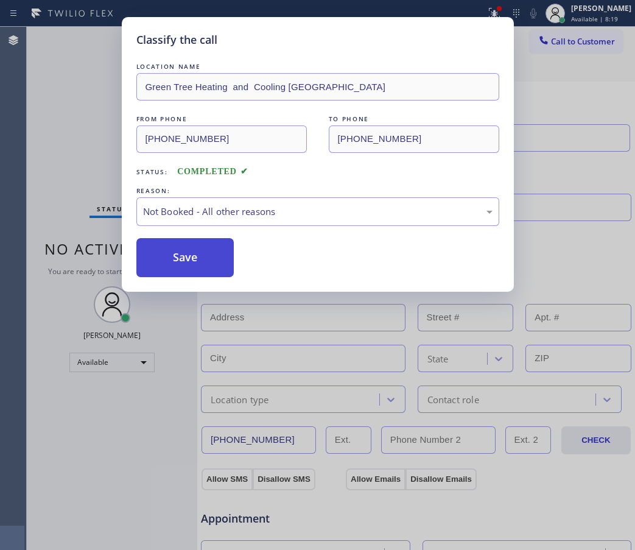
click at [190, 264] on button "Save" at bounding box center [185, 257] width 98 height 39
type input "(929) 512-5657"
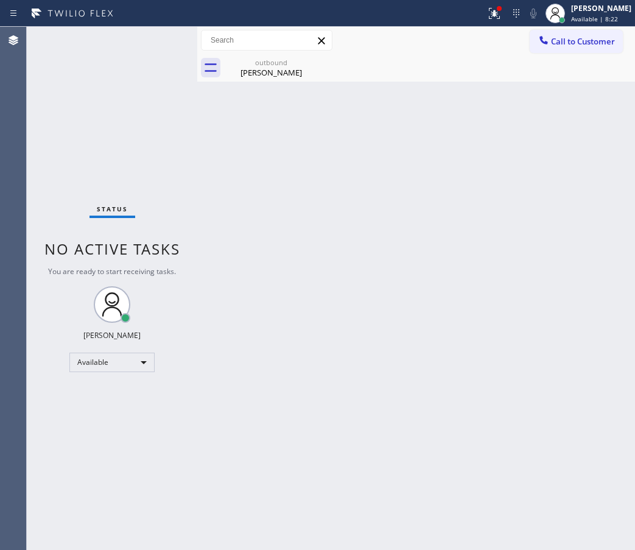
click at [560, 194] on div "Back to Dashboard Change Sender ID Customers Technicians Select a contact Outbo…" at bounding box center [416, 288] width 438 height 523
click at [603, 16] on span "Available | 8:22" at bounding box center [594, 19] width 47 height 9
click at [602, 15] on span "Available | 8:31" at bounding box center [594, 19] width 47 height 9
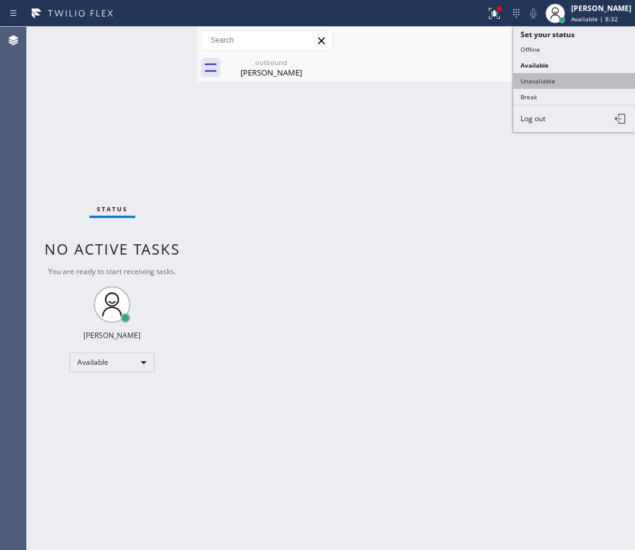
click at [561, 79] on button "Unavailable" at bounding box center [574, 81] width 122 height 16
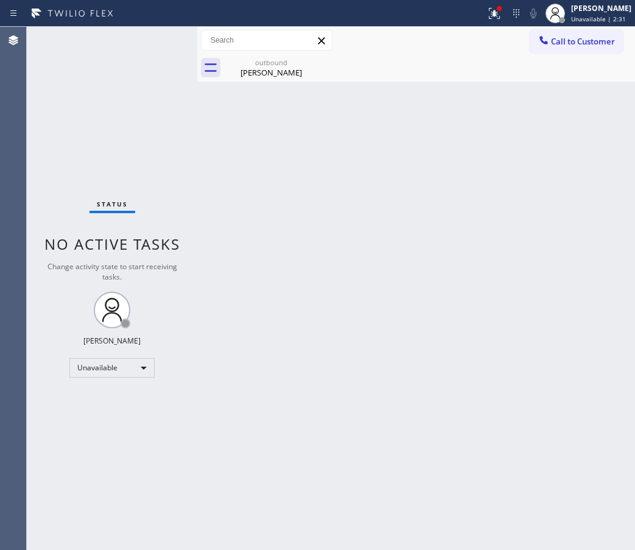
click at [526, 163] on div "Back to Dashboard Change Sender ID Customers Technicians Select a contact Outbo…" at bounding box center [416, 288] width 438 height 523
click at [573, 38] on span "Call to Customer" at bounding box center [583, 41] width 64 height 11
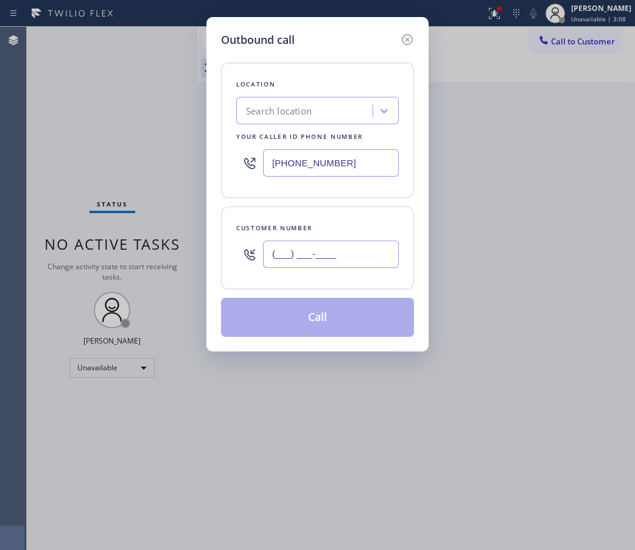
click at [304, 256] on input "(___) ___-____" at bounding box center [331, 253] width 136 height 27
paste input "949) 525-5853"
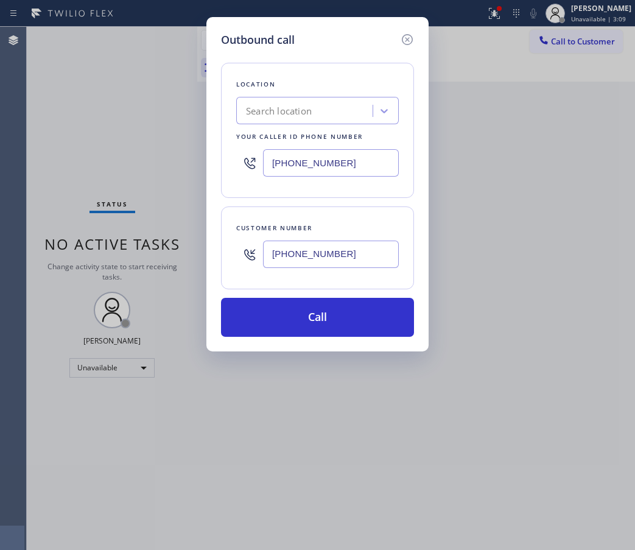
type input "(949) 525-5853"
click at [564, 204] on div "Outbound call Location Search location Your caller id phone number (877) 704-13…" at bounding box center [317, 275] width 635 height 550
click at [280, 110] on div "Search location" at bounding box center [279, 111] width 66 height 14
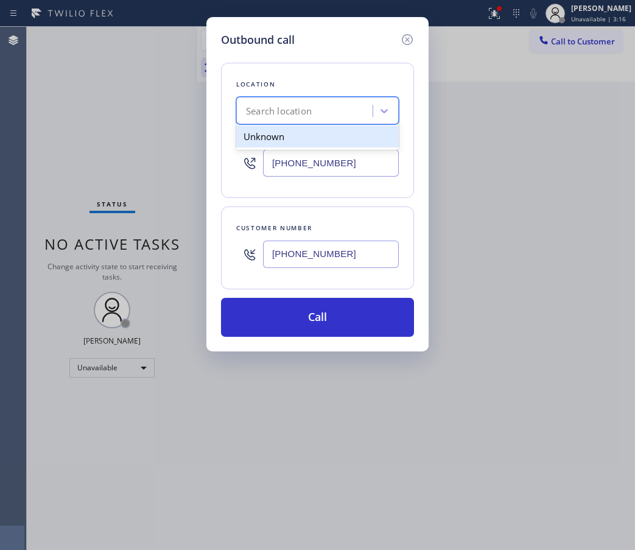
paste input "Subzero Repair Professionals"
type input "Subzero Repair Professionals"
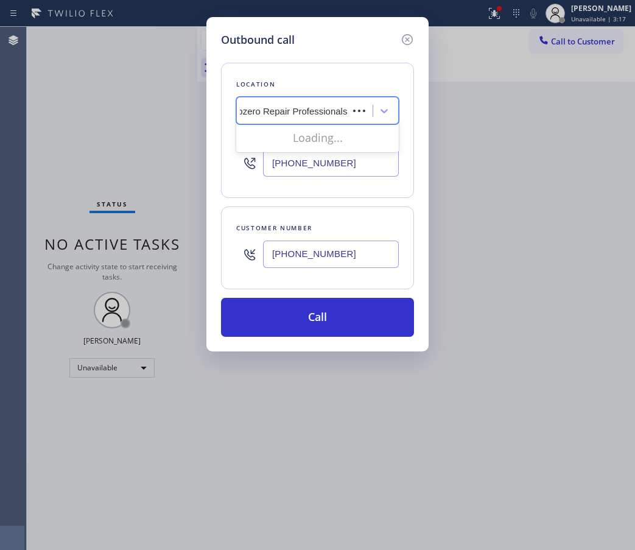
scroll to position [0, 1]
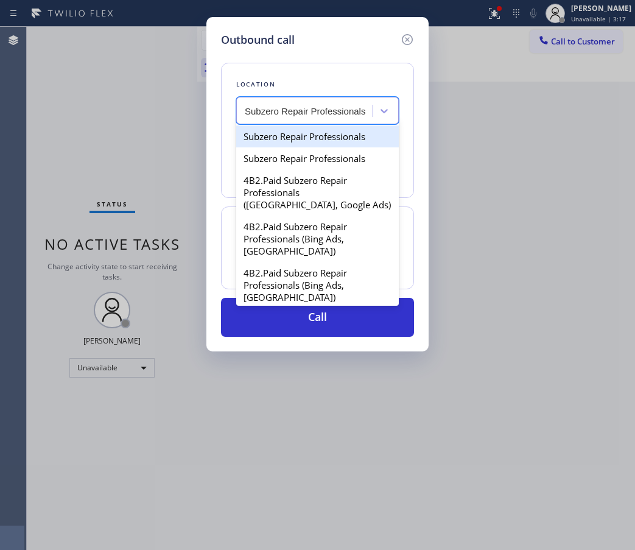
click at [285, 144] on div "Subzero Repair Professionals" at bounding box center [317, 136] width 162 height 22
type input "(877) 414-7264"
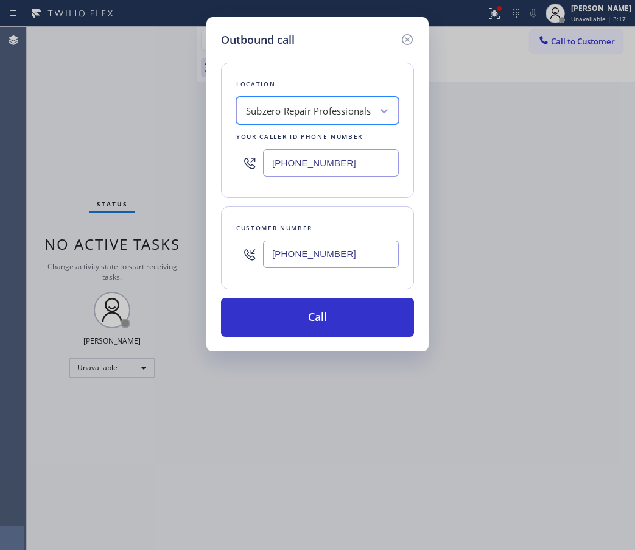
scroll to position [0, 0]
click at [330, 295] on div "Location Subzero Repair Professionals Your caller id phone number (877) 414-726…" at bounding box center [317, 192] width 193 height 288
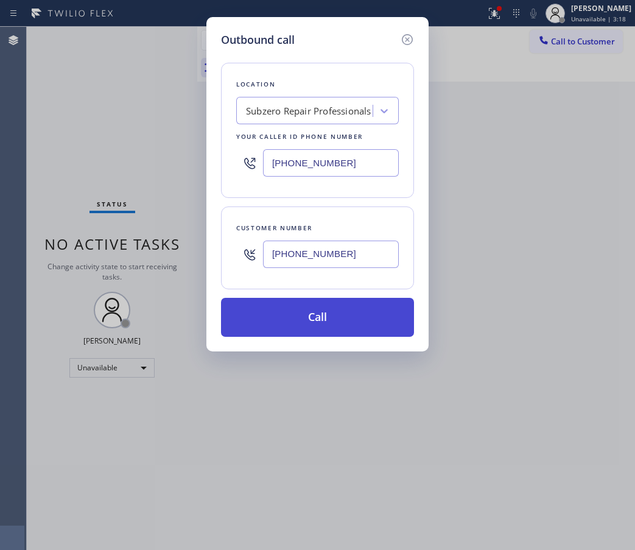
click at [316, 324] on button "Call" at bounding box center [317, 317] width 193 height 39
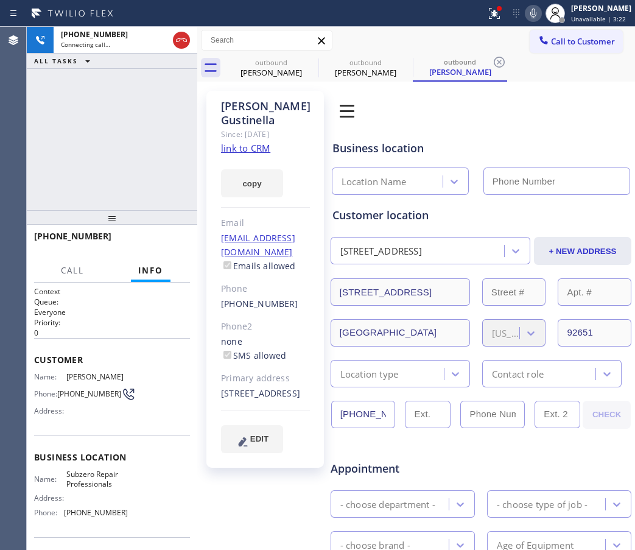
click at [240, 147] on link "link to CRM" at bounding box center [245, 148] width 49 height 12
type input "(877) 414-7264"
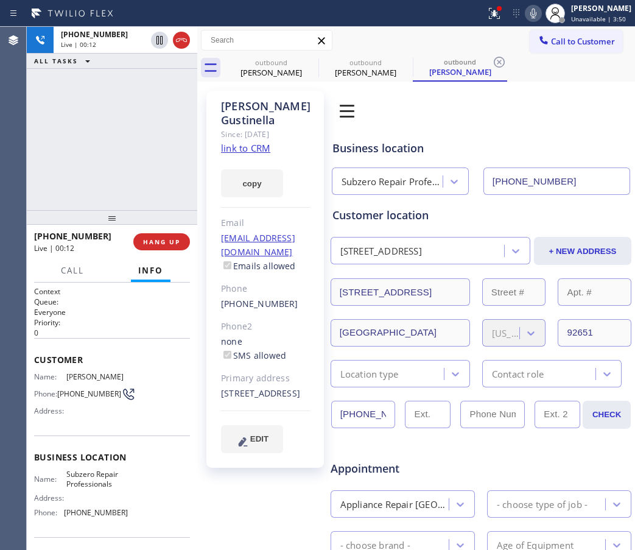
click at [548, 124] on div "Business location Subzero Repair Professionals (877) 414-7264" at bounding box center [481, 159] width 302 height 72
click at [181, 43] on icon at bounding box center [181, 40] width 15 height 15
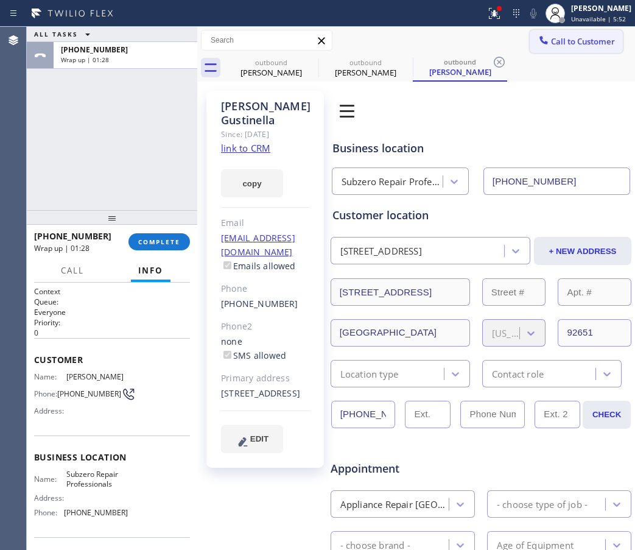
click at [571, 33] on button "Call to Customer" at bounding box center [575, 41] width 93 height 23
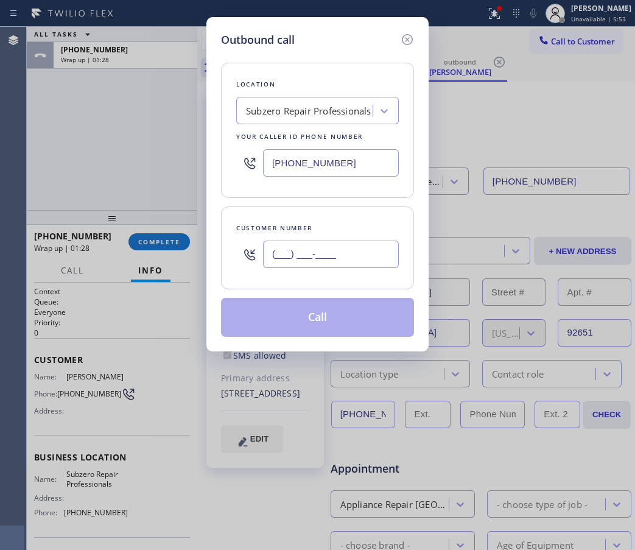
click at [326, 253] on input "(___) ___-____" at bounding box center [331, 253] width 136 height 27
paste input "949) 525-5853"
type input "(949) 525-5853"
click at [262, 111] on div "Subzero Repair Professionals" at bounding box center [308, 111] width 125 height 14
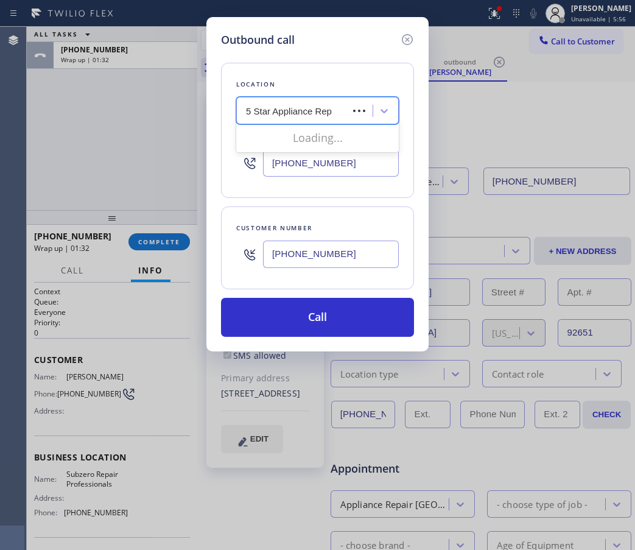
type input "5 Star Appliance Repa"
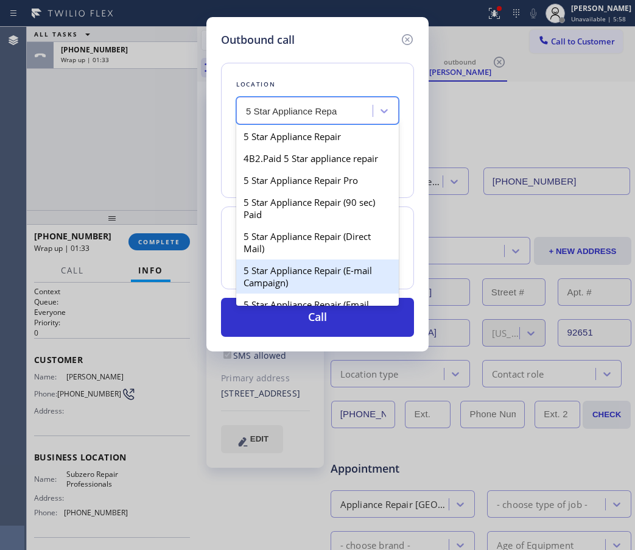
click at [306, 285] on div "5 Star Appliance Repair (E-mail Campaign)" at bounding box center [317, 276] width 162 height 34
type input "(855) 908-1519"
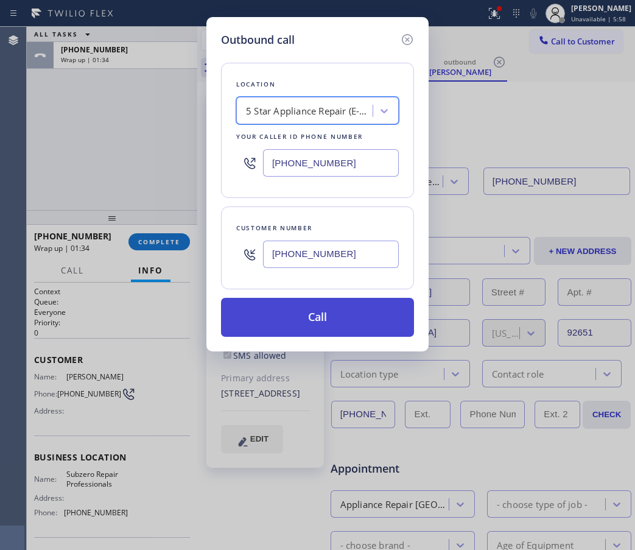
click at [307, 326] on button "Call" at bounding box center [317, 317] width 193 height 39
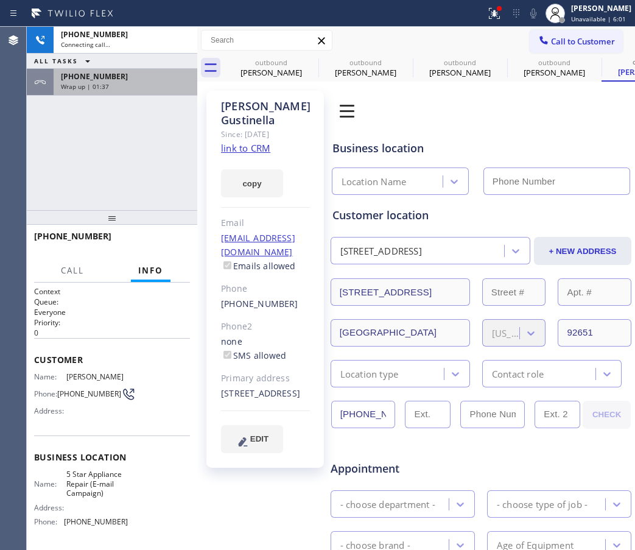
click at [115, 84] on div "Wrap up | 01:37" at bounding box center [125, 86] width 129 height 9
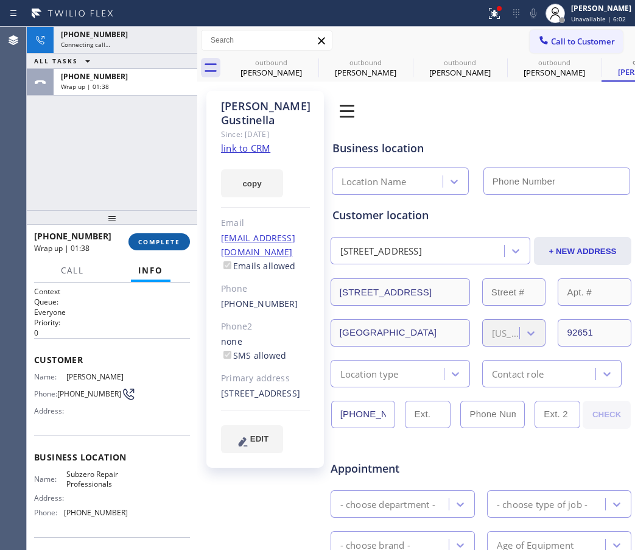
click at [165, 242] on span "COMPLETE" at bounding box center [159, 241] width 42 height 9
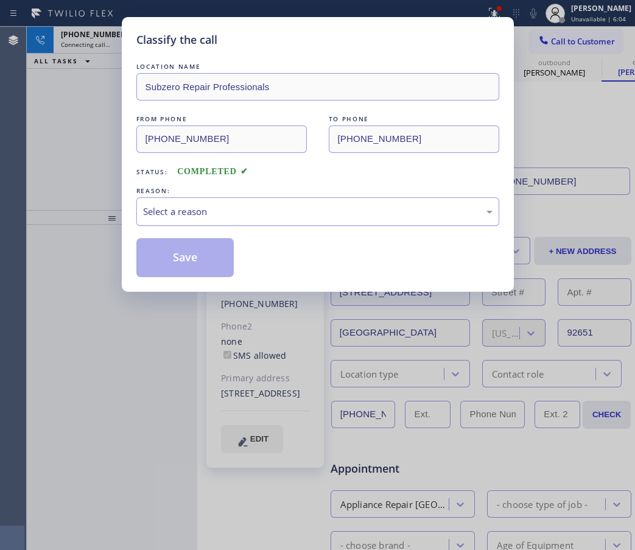
click at [200, 200] on div "Select a reason" at bounding box center [317, 211] width 363 height 29
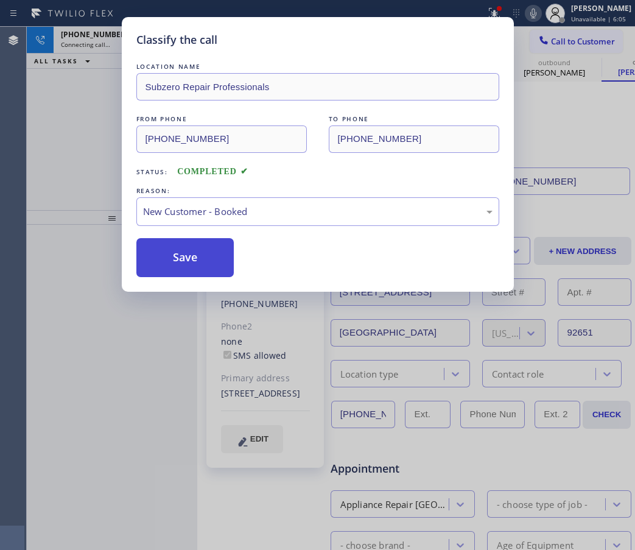
click at [189, 256] on button "Save" at bounding box center [185, 257] width 98 height 39
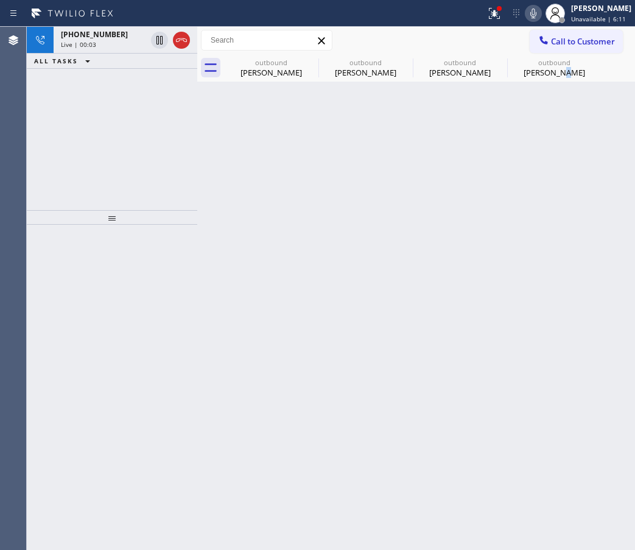
drag, startPoint x: 565, startPoint y: 246, endPoint x: 557, endPoint y: 239, distance: 11.6
click at [564, 246] on div "Back to Dashboard Change Sender ID Customers Technicians Select a contact Outbo…" at bounding box center [416, 288] width 438 height 523
click at [188, 37] on icon at bounding box center [181, 40] width 15 height 15
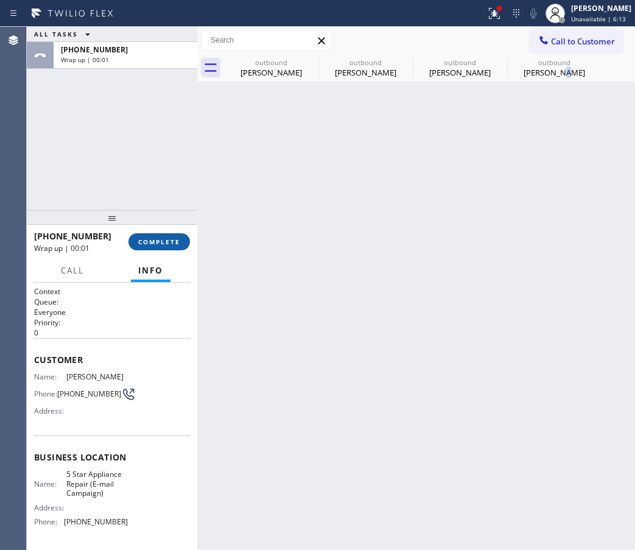
click at [164, 249] on button "COMPLETE" at bounding box center [158, 241] width 61 height 17
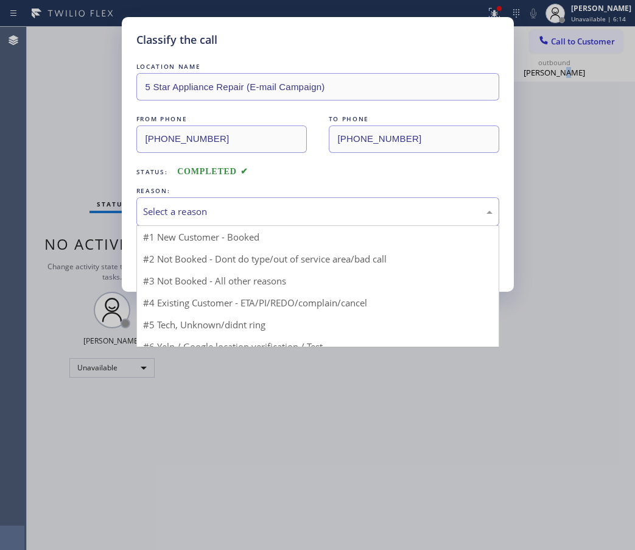
click at [248, 203] on div "Select a reason" at bounding box center [317, 211] width 363 height 29
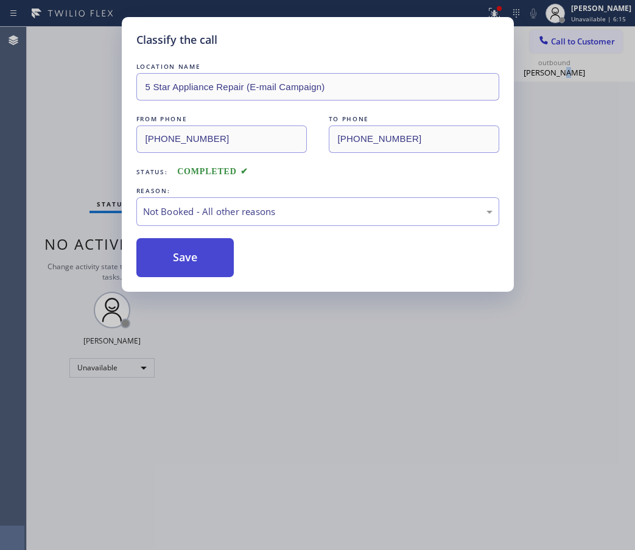
click at [187, 263] on button "Save" at bounding box center [185, 257] width 98 height 39
type input "(855) 908-1519"
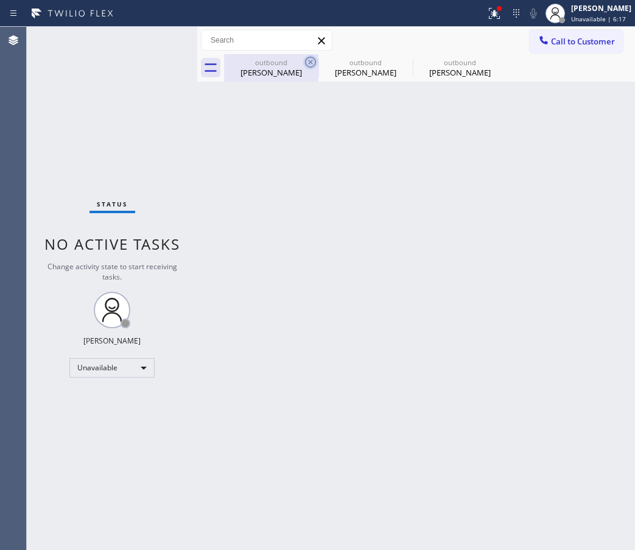
click at [307, 58] on icon at bounding box center [310, 62] width 15 height 15
type input "(877) 414-7264"
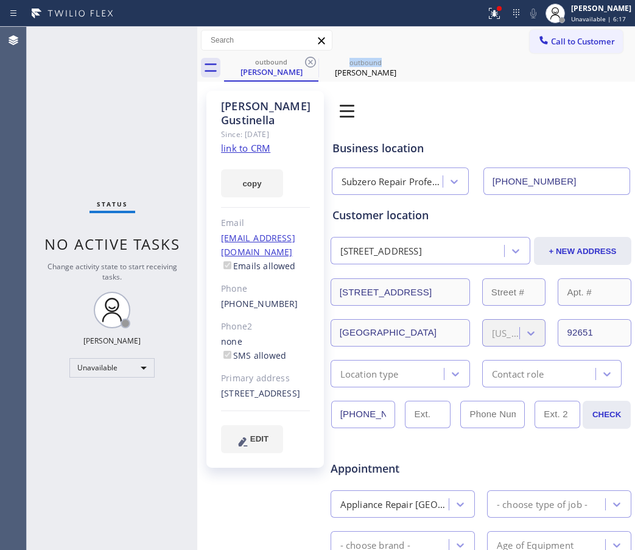
click at [307, 58] on icon at bounding box center [310, 62] width 15 height 15
type input "(855) 908-1519"
click at [0, 0] on icon at bounding box center [0, 0] width 0 height 0
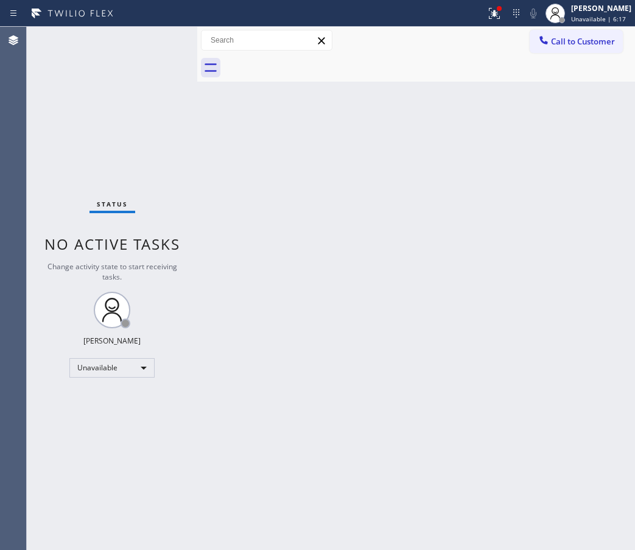
drag, startPoint x: 307, startPoint y: 58, endPoint x: 299, endPoint y: 69, distance: 13.4
click at [307, 60] on div at bounding box center [429, 67] width 411 height 27
click at [587, 273] on div "Back to Dashboard Change Sender ID Customers Technicians Select a contact Outbo…" at bounding box center [416, 288] width 438 height 523
click at [546, 258] on div "Back to Dashboard Change Sender ID Customers Technicians Select a contact Outbo…" at bounding box center [416, 288] width 438 height 523
click at [585, 214] on div "Back to Dashboard Change Sender ID Customers Technicians Select a contact Outbo…" at bounding box center [416, 288] width 438 height 523
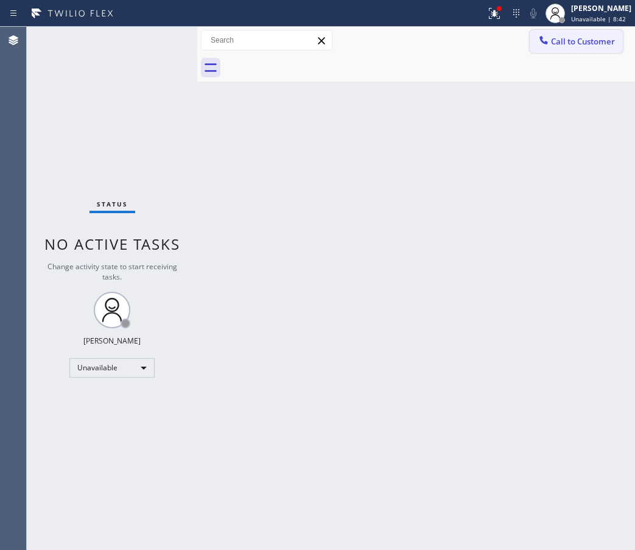
click at [598, 35] on button "Call to Customer" at bounding box center [575, 41] width 93 height 23
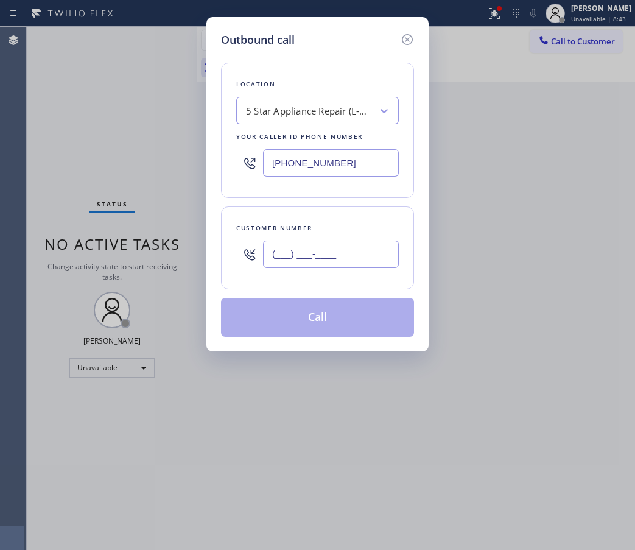
click at [334, 260] on input "(___) ___-____" at bounding box center [331, 253] width 136 height 27
paste input "949) 525-5853"
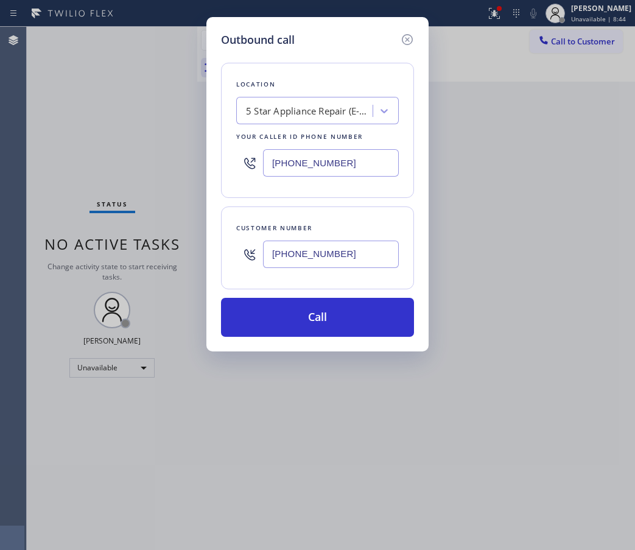
type input "(949) 525-5853"
click at [351, 168] on input "(855) 908-1519" at bounding box center [331, 162] width 136 height 27
paste input "77) 414-7264"
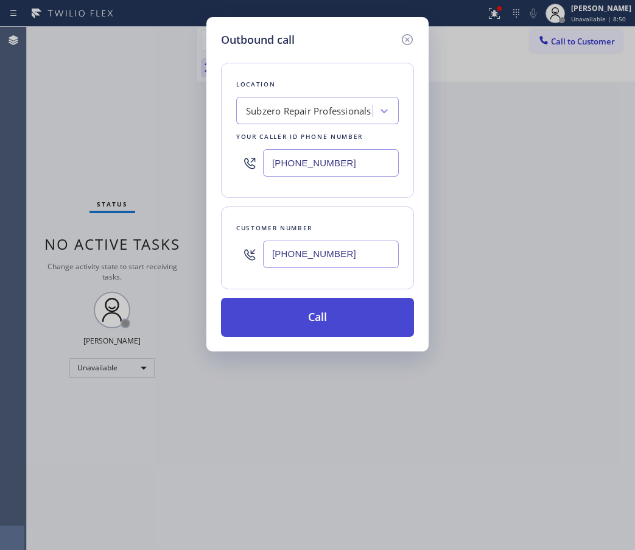
type input "(877) 414-7264"
click at [337, 317] on button "Call" at bounding box center [317, 317] width 193 height 39
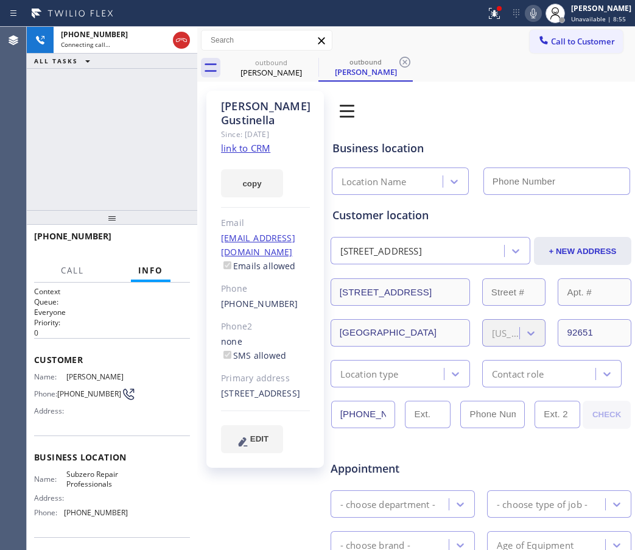
type input "(877) 414-7264"
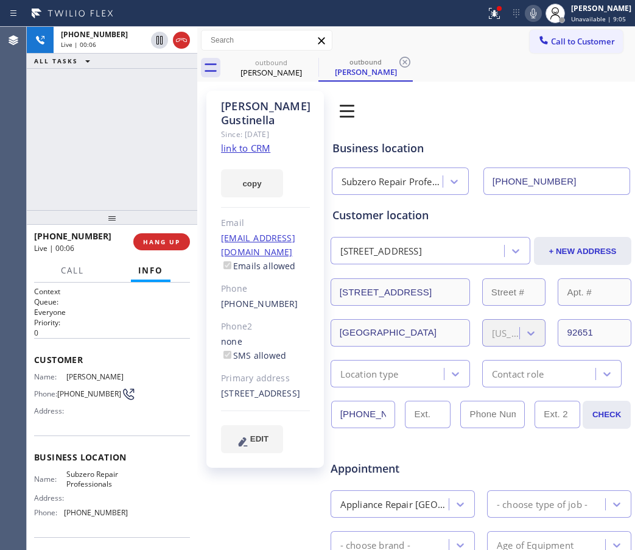
drag, startPoint x: 554, startPoint y: 118, endPoint x: 542, endPoint y: 124, distance: 13.3
click at [554, 118] on div "Book Appointment Addresses Leads Membership Business location Subzero Repair Pr…" at bounding box center [481, 492] width 302 height 797
click at [596, 105] on div "Book Appointment Addresses Leads Membership Business location Subzero Repair Pr…" at bounding box center [481, 492] width 302 height 797
click at [536, 125] on div "Business location Subzero Repair Professionals (877) 414-7264" at bounding box center [481, 159] width 302 height 72
click at [526, 117] on div "Book Appointment Addresses Leads Membership" at bounding box center [435, 111] width 211 height 34
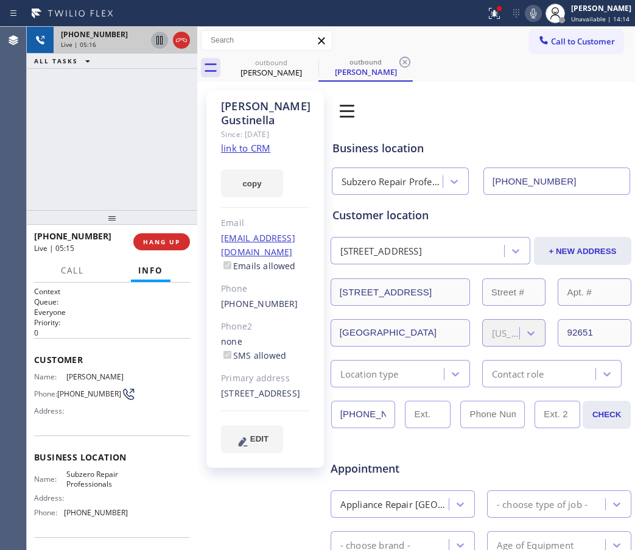
click at [159, 40] on icon at bounding box center [159, 40] width 6 height 9
click at [536, 7] on icon at bounding box center [533, 13] width 15 height 15
click at [539, 122] on div "Book Appointment Addresses Leads Membership Business location Subzero Repair Pr…" at bounding box center [481, 492] width 302 height 797
click at [164, 40] on icon at bounding box center [159, 40] width 15 height 15
click at [526, 6] on icon at bounding box center [533, 13] width 15 height 15
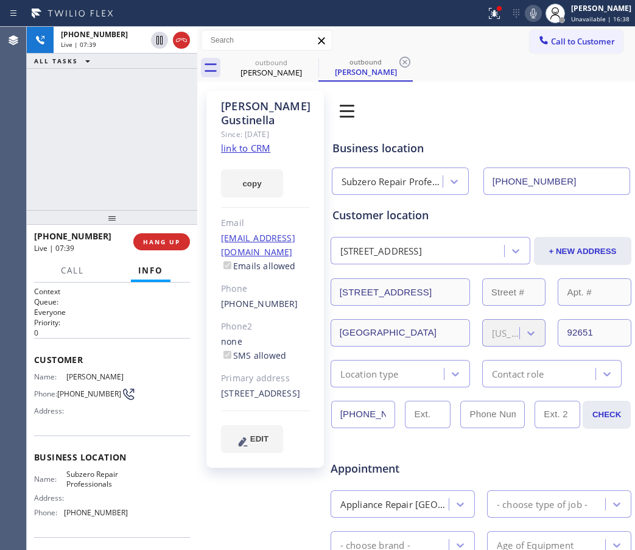
click at [541, 119] on div "Book Appointment Addresses Leads Membership Business location Subzero Repair Pr…" at bounding box center [481, 492] width 302 height 797
click at [576, 107] on div "Book Appointment Addresses Leads Membership Business location Subzero Repair Pr…" at bounding box center [481, 492] width 302 height 797
click at [526, 19] on icon at bounding box center [533, 13] width 15 height 15
click at [526, 15] on icon at bounding box center [533, 13] width 15 height 15
drag, startPoint x: 531, startPoint y: 138, endPoint x: 389, endPoint y: 139, distance: 141.8
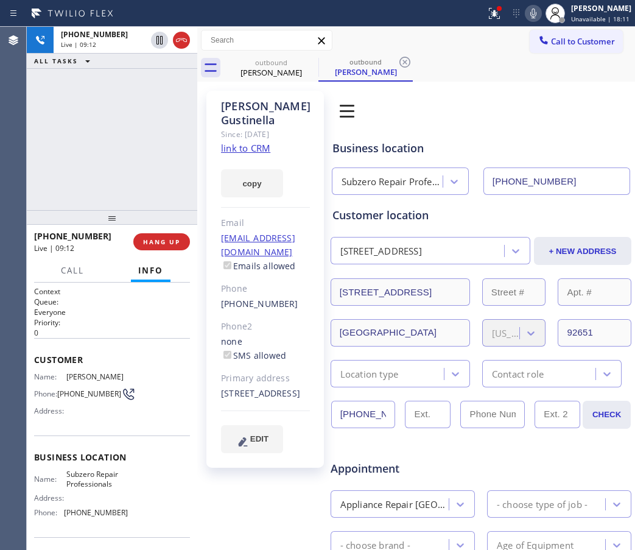
click at [531, 138] on div "Business location Subzero Repair Professionals (877) 414-7264" at bounding box center [481, 161] width 302 height 67
click at [591, 133] on div "Business location Subzero Repair Professionals (877) 414-7264" at bounding box center [481, 161] width 302 height 67
click at [566, 128] on div "Business location Subzero Repair Professionals (877) 414-7264" at bounding box center [481, 161] width 302 height 67
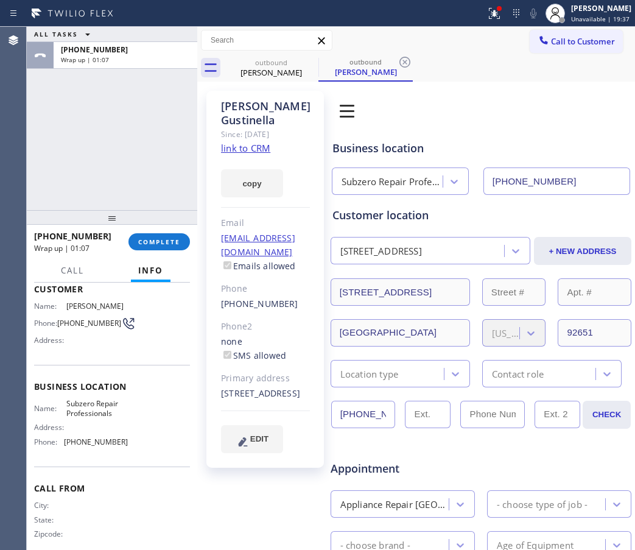
scroll to position [87, 0]
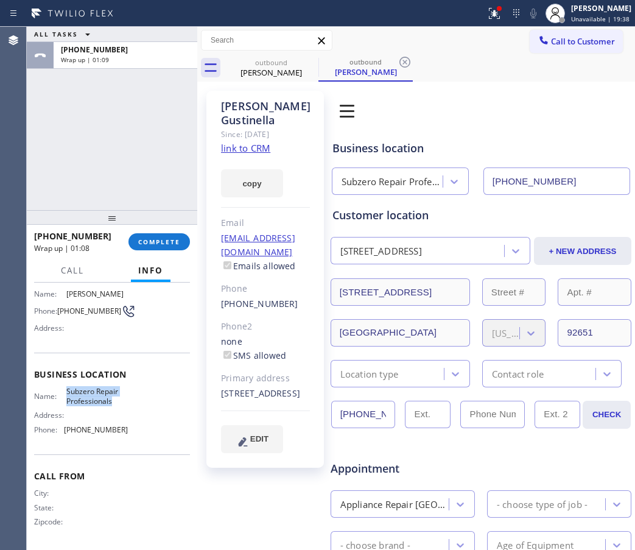
drag, startPoint x: 114, startPoint y: 403, endPoint x: 65, endPoint y: 391, distance: 50.6
click at [66, 391] on span "Subzero Repair Professionals" at bounding box center [96, 395] width 61 height 19
copy span "Subzero Repair Professionals"
click at [618, 18] on span "Unavailable | 20:15" at bounding box center [600, 19] width 58 height 9
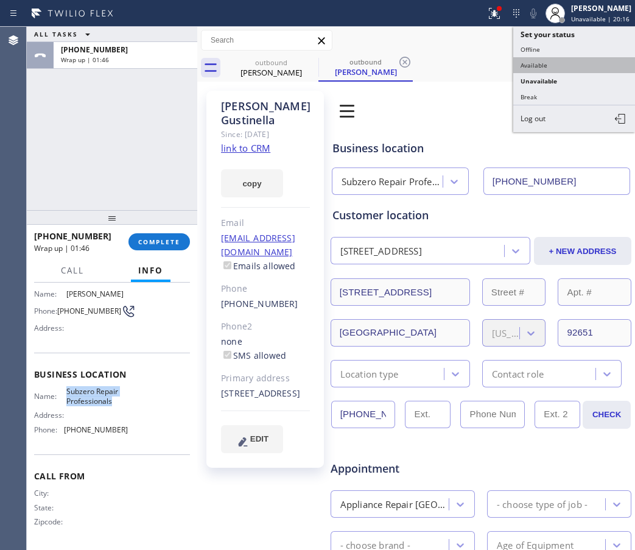
click at [567, 63] on button "Available" at bounding box center [574, 65] width 122 height 16
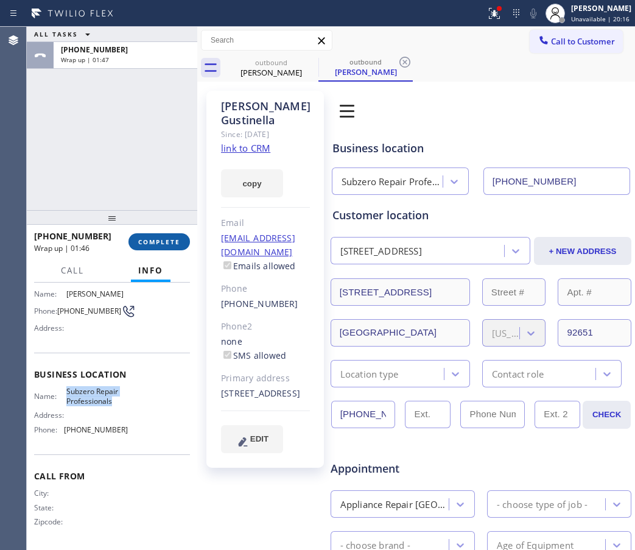
click at [151, 236] on button "COMPLETE" at bounding box center [158, 241] width 61 height 17
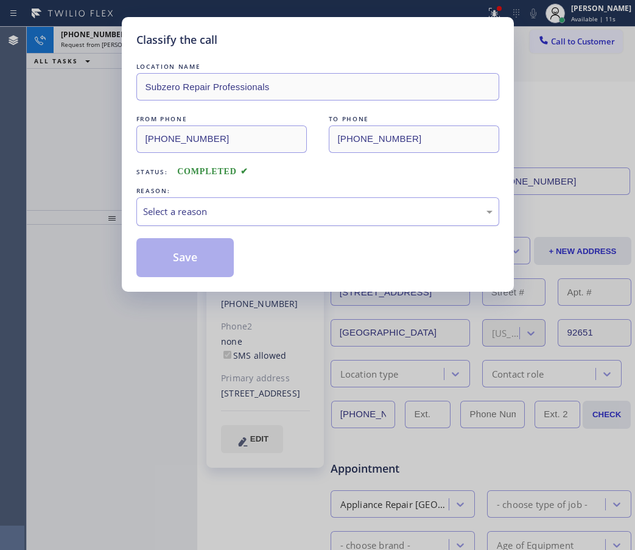
drag, startPoint x: 187, startPoint y: 212, endPoint x: 184, endPoint y: 222, distance: 10.8
click at [188, 209] on div "Select a reason" at bounding box center [317, 211] width 349 height 14
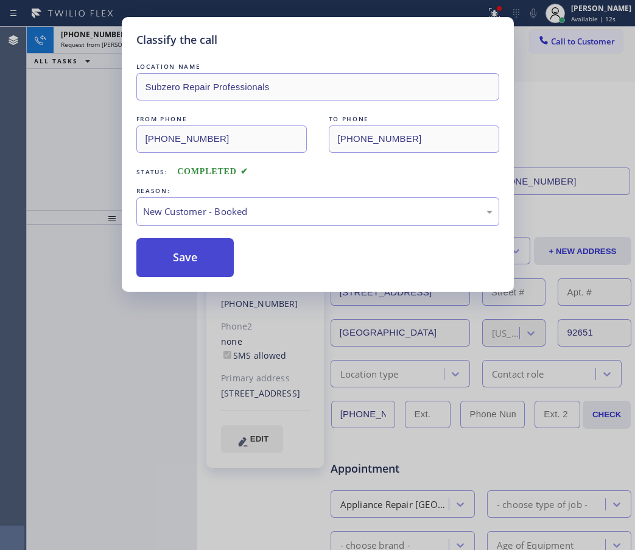
click at [171, 262] on button "Save" at bounding box center [185, 257] width 98 height 39
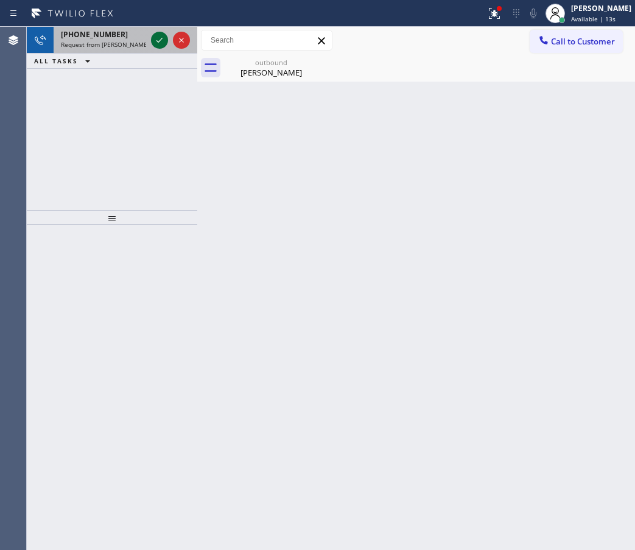
click at [156, 41] on icon at bounding box center [159, 40] width 15 height 15
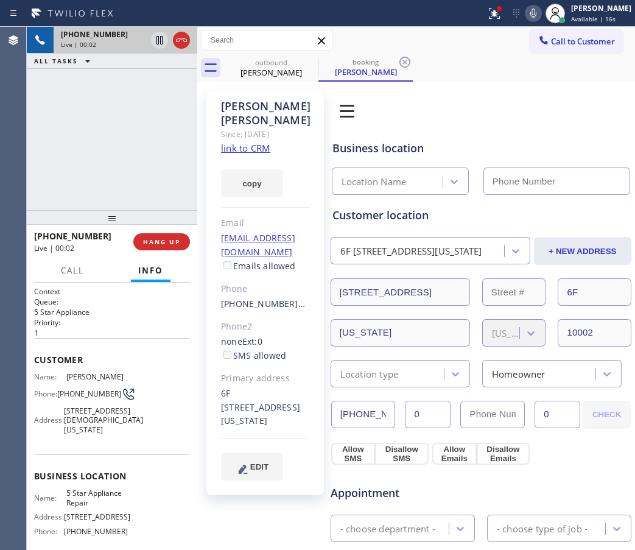
type input "(855) 731-4952"
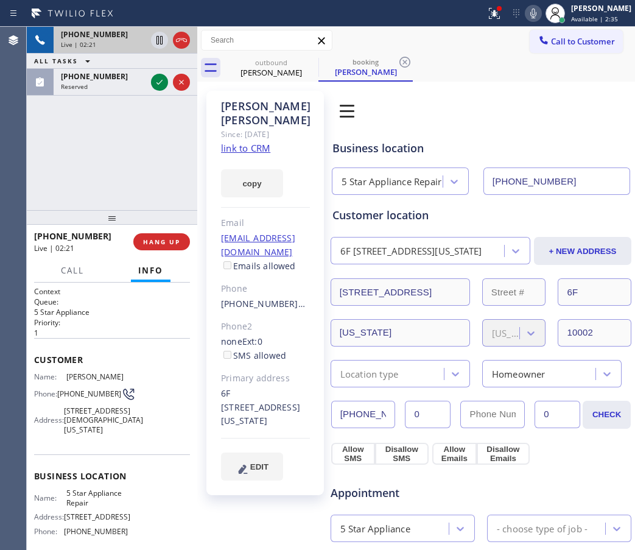
click at [252, 145] on link "link to CRM" at bounding box center [245, 148] width 49 height 12
click at [127, 102] on div "+19292409207 Live | 07:34 ALL TASKS ALL TASKS ACTIVE TASKS TASKS IN WRAP UP" at bounding box center [112, 118] width 170 height 183
click at [177, 39] on icon at bounding box center [181, 40] width 11 height 4
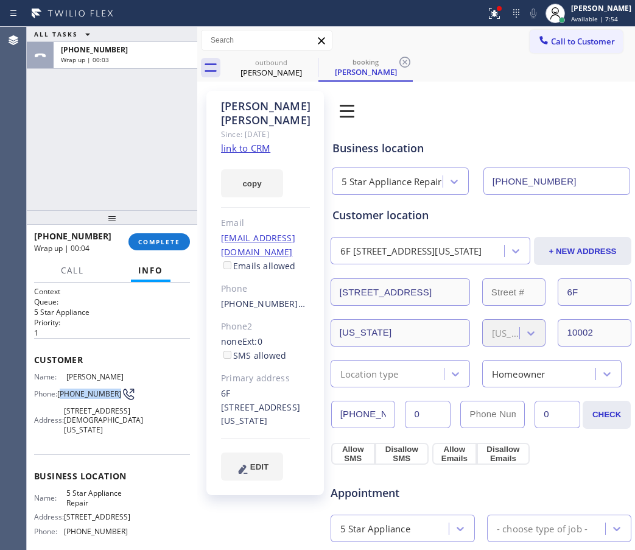
drag, startPoint x: 84, startPoint y: 409, endPoint x: 63, endPoint y: 397, distance: 24.5
click at [63, 397] on span "(929) 240-9207" at bounding box center [89, 393] width 64 height 9
copy span "929) 240-9207"
click at [585, 41] on span "Call to Customer" at bounding box center [583, 41] width 64 height 11
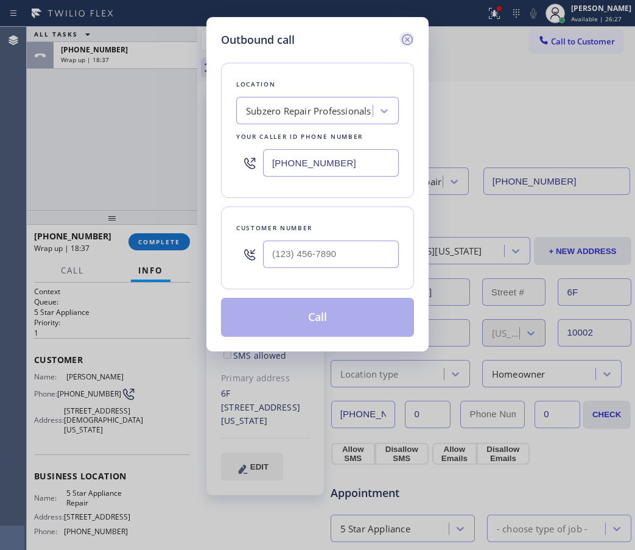
click at [402, 44] on icon at bounding box center [407, 39] width 15 height 15
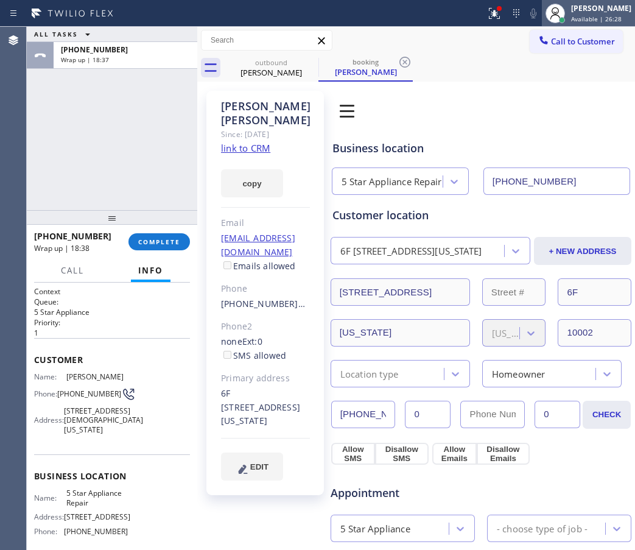
click at [579, 24] on div "JOHN FELIX PEREZ Available | 26:28" at bounding box center [588, 13] width 93 height 27
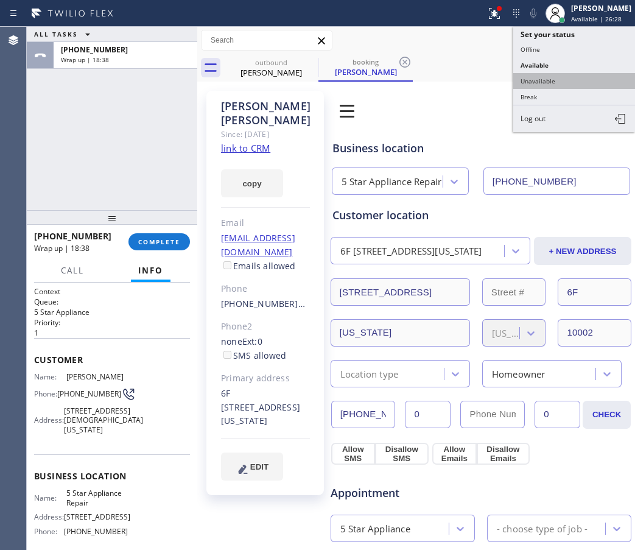
click at [551, 78] on button "Unavailable" at bounding box center [574, 81] width 122 height 16
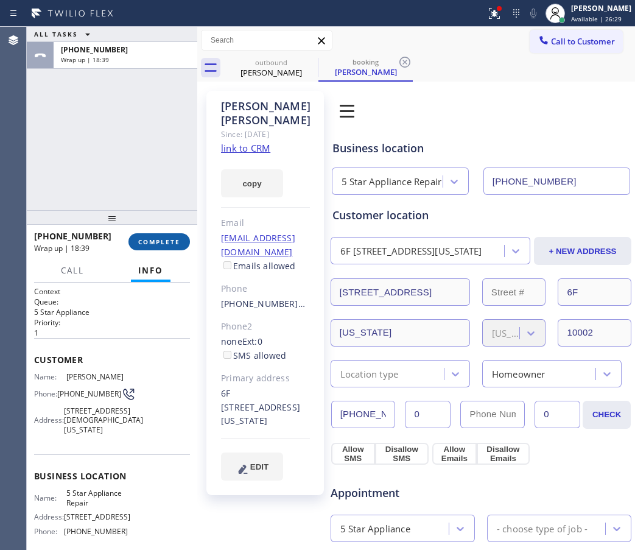
click at [147, 242] on span "COMPLETE" at bounding box center [159, 241] width 42 height 9
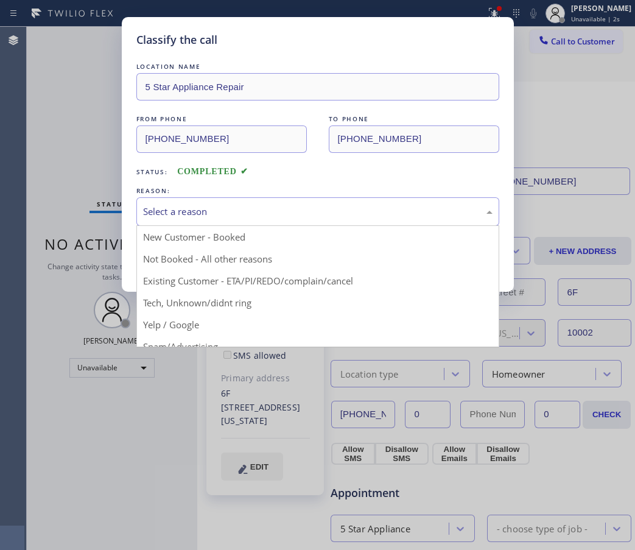
click at [304, 214] on div "Select a reason" at bounding box center [317, 211] width 349 height 14
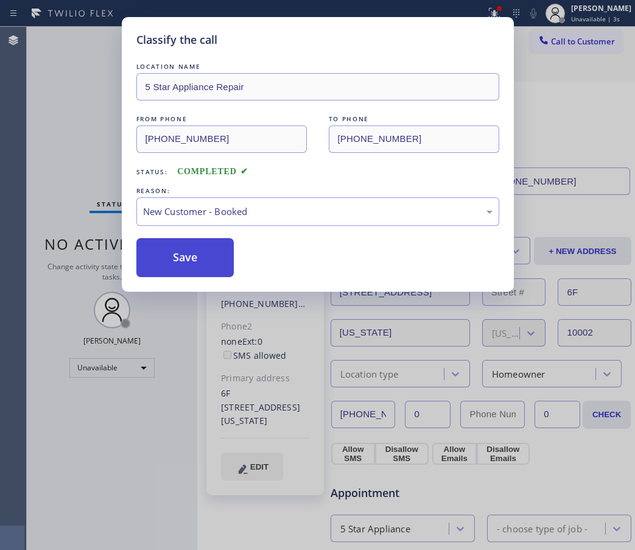
drag, startPoint x: 194, startPoint y: 256, endPoint x: 212, endPoint y: 253, distance: 19.1
click at [193, 256] on button "Save" at bounding box center [185, 257] width 98 height 39
type input "(877) 414-7264"
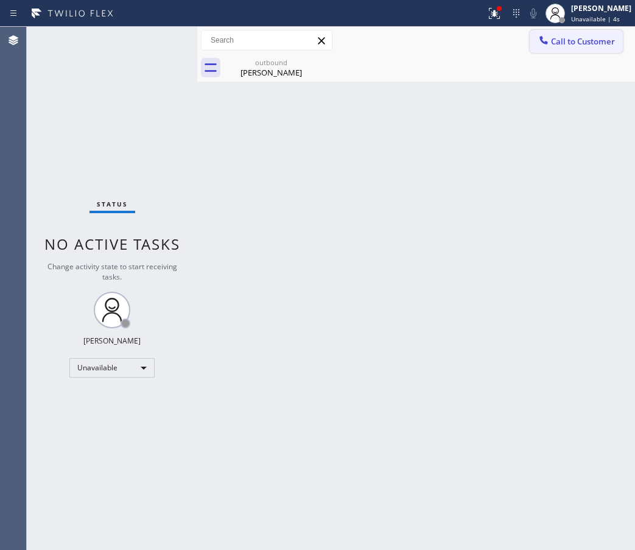
click at [568, 41] on span "Call to Customer" at bounding box center [583, 41] width 64 height 11
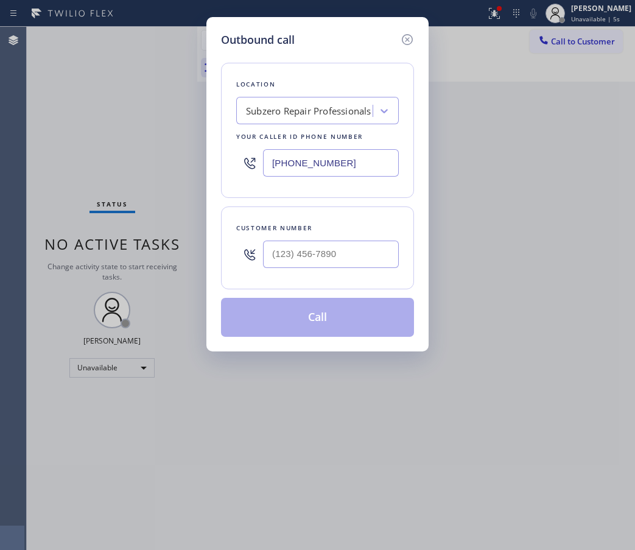
click at [312, 164] on input "(877) 414-7264" at bounding box center [331, 162] width 136 height 27
paste input "310) 388-382"
type input "(310) 388-3824"
click at [558, 229] on div "Outbound call Location Target Plumbers Santa Monica Your caller id phone number…" at bounding box center [317, 275] width 635 height 550
click at [290, 256] on input "(___) ___-____" at bounding box center [331, 253] width 136 height 27
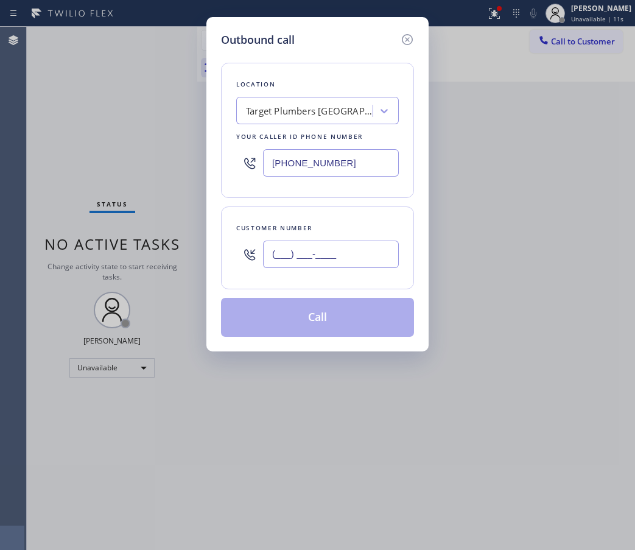
paste input "310) 383-0979"
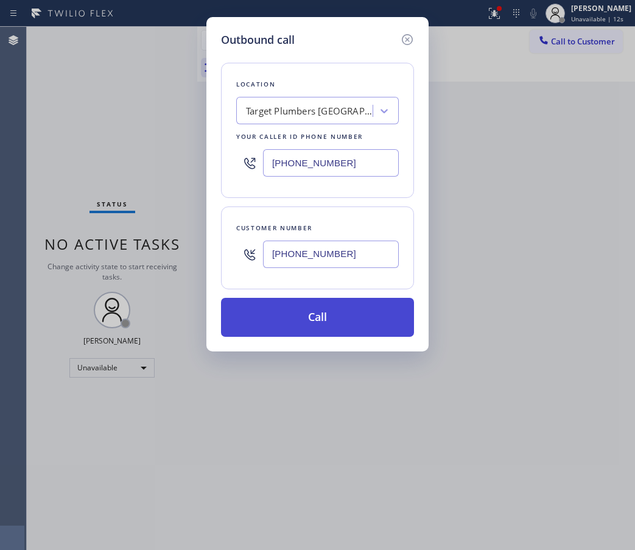
type input "(310) 383-0979"
click at [302, 323] on button "Call" at bounding box center [317, 317] width 193 height 39
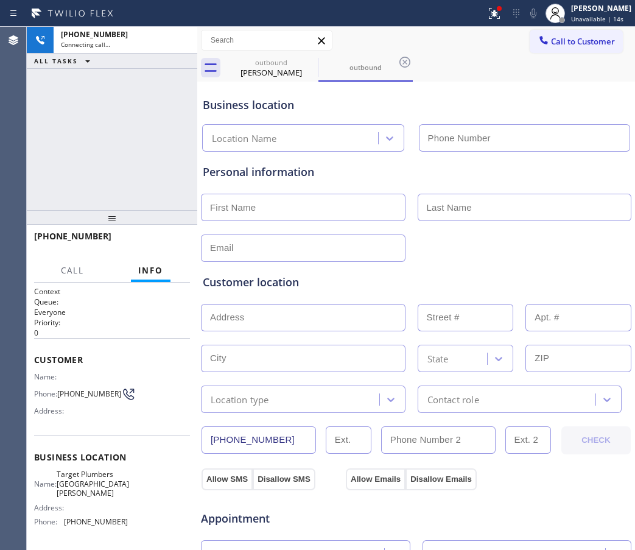
type input "(310) 388-3824"
click at [585, 102] on div "Business location" at bounding box center [416, 105] width 427 height 16
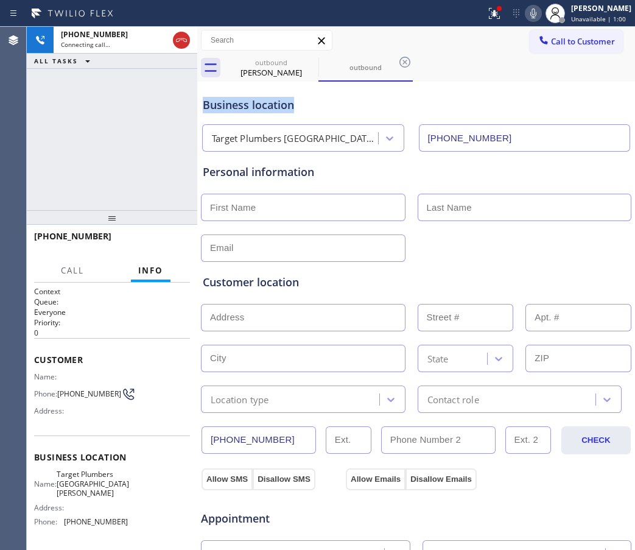
click at [552, 74] on div "outbound Mary Gustinella outbound Call to Customer Outbound call Location Targe…" at bounding box center [416, 485] width 438 height 916
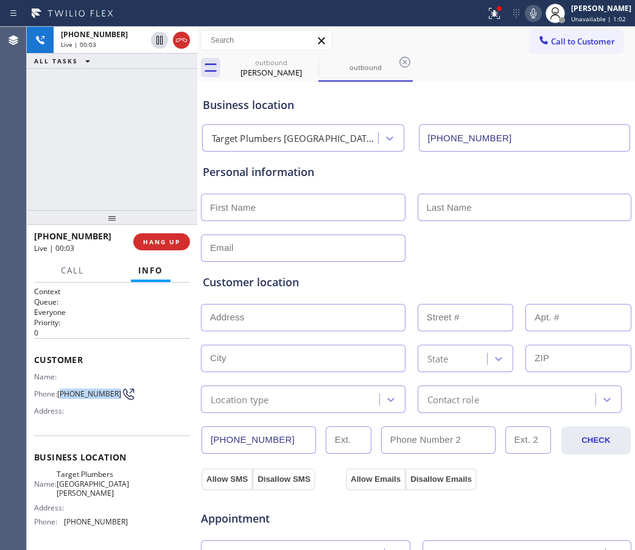
drag, startPoint x: 79, startPoint y: 399, endPoint x: 63, endPoint y: 389, distance: 18.1
click at [63, 389] on span "(310) 383-0979" at bounding box center [89, 393] width 64 height 9
click at [158, 238] on span "HANG UP" at bounding box center [161, 241] width 37 height 9
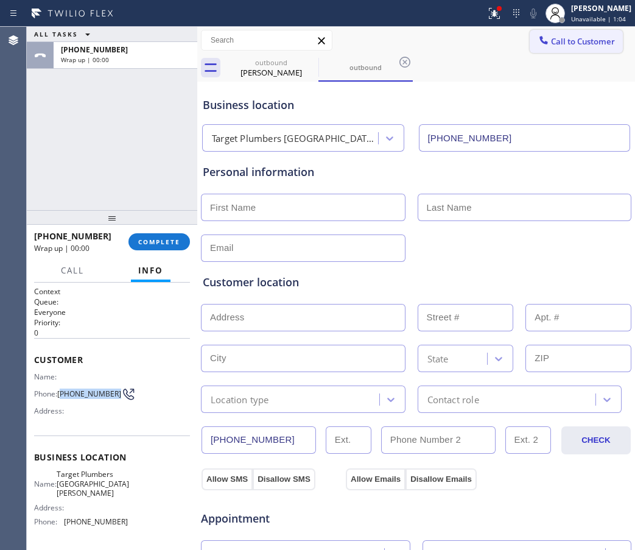
click at [576, 40] on span "Call to Customer" at bounding box center [583, 41] width 64 height 11
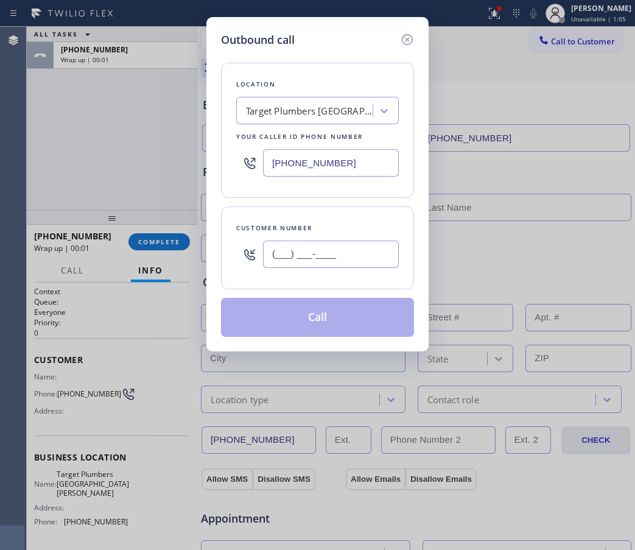
click at [322, 247] on input "(___) ___-____" at bounding box center [331, 253] width 136 height 27
paste input "310) 383-0979"
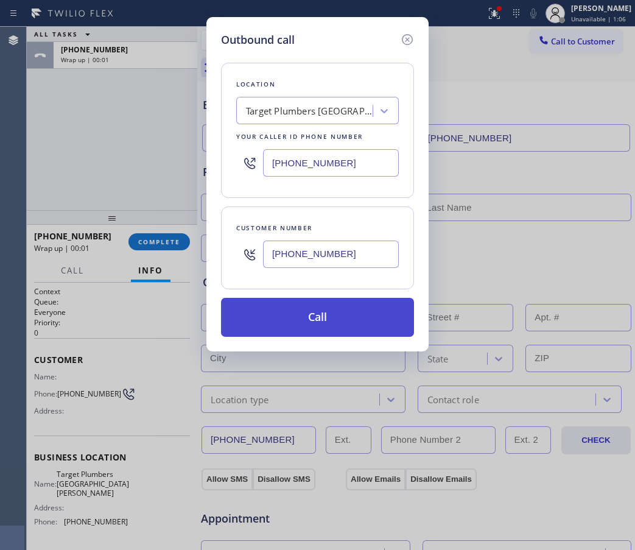
type input "(310) 383-0979"
click at [319, 321] on button "Call" at bounding box center [317, 317] width 193 height 39
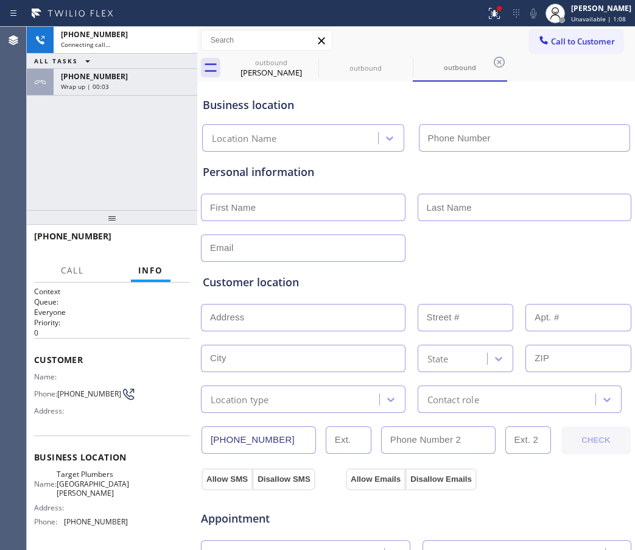
type input "(310) 388-3824"
click at [545, 61] on div "outbound Mary Gustinella outbound outbound" at bounding box center [429, 67] width 411 height 27
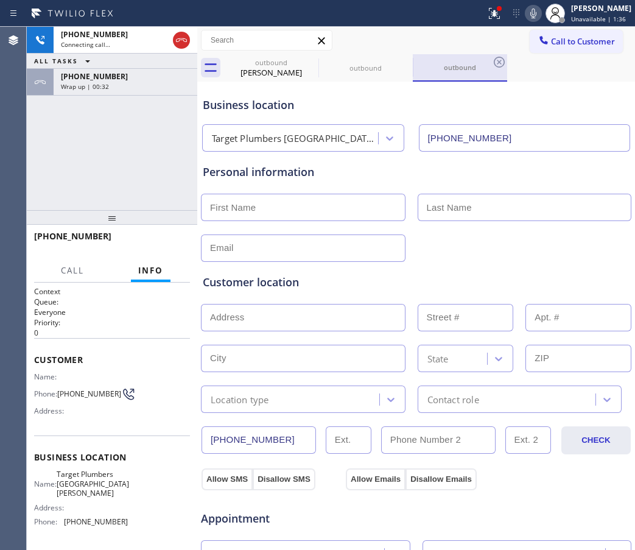
click at [550, 72] on div "outbound Mary Gustinella outbound outbound" at bounding box center [429, 67] width 411 height 27
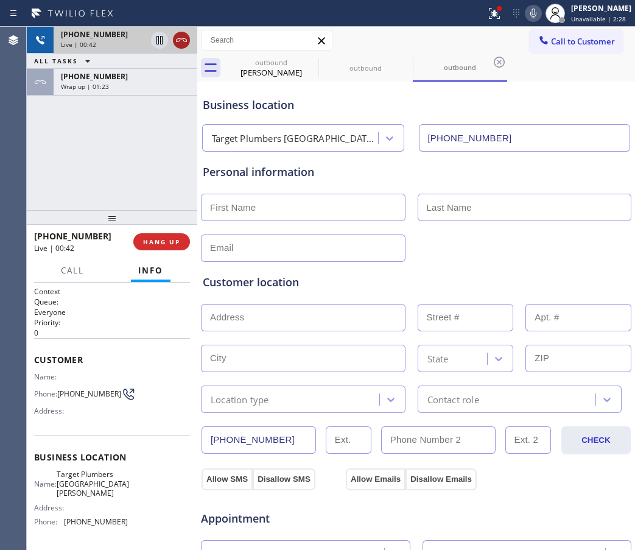
click at [178, 43] on icon at bounding box center [181, 40] width 15 height 15
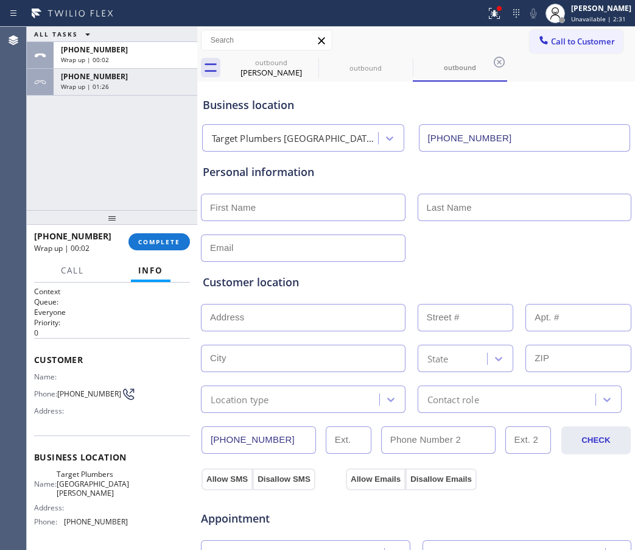
drag, startPoint x: 561, startPoint y: 45, endPoint x: 405, endPoint y: 116, distance: 171.8
click at [561, 45] on span "Call to Customer" at bounding box center [583, 41] width 64 height 11
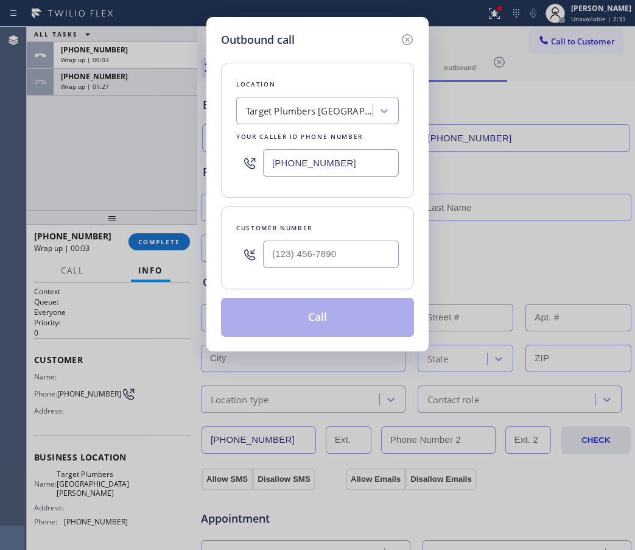
click at [314, 151] on input "(310) 388-3824" at bounding box center [331, 162] width 136 height 27
click at [315, 155] on input "(310) 388-3824" at bounding box center [331, 162] width 136 height 27
paste input "510) 361-0551"
type input "(510) 361-0551"
click at [285, 255] on input "(___) ___-____" at bounding box center [331, 253] width 136 height 27
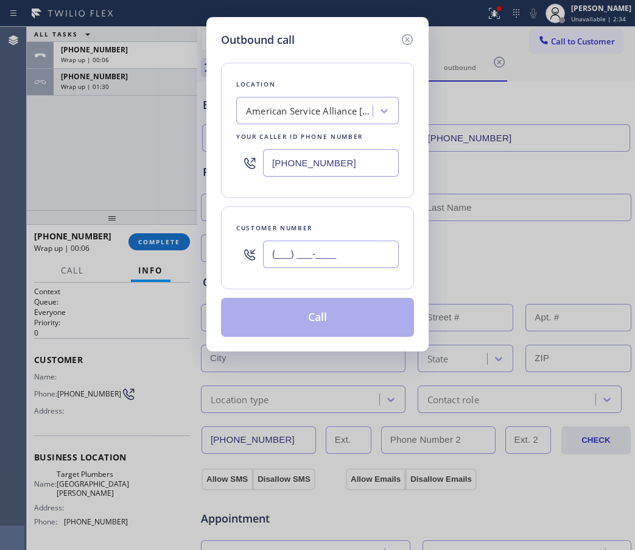
paste input "510) 383-3741"
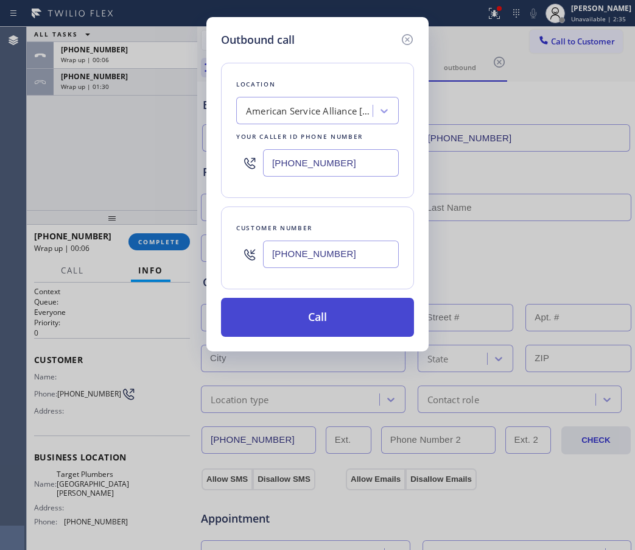
type input "(510) 383-3741"
click at [298, 326] on button "Call" at bounding box center [317, 317] width 193 height 39
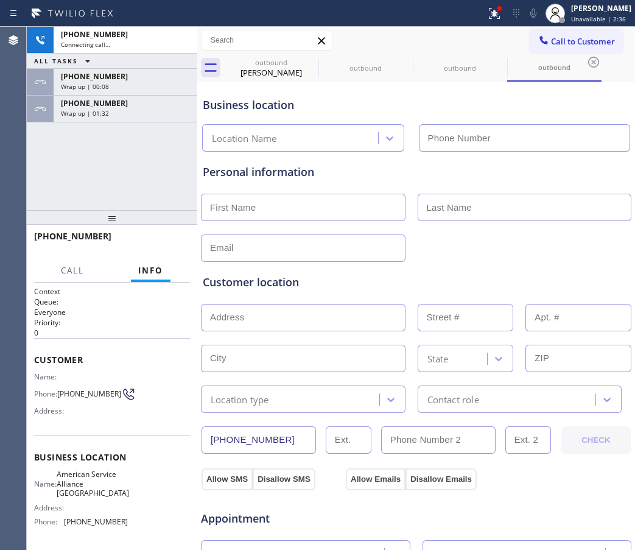
type input "(510) 361-0551"
click at [526, 250] on div at bounding box center [416, 247] width 433 height 30
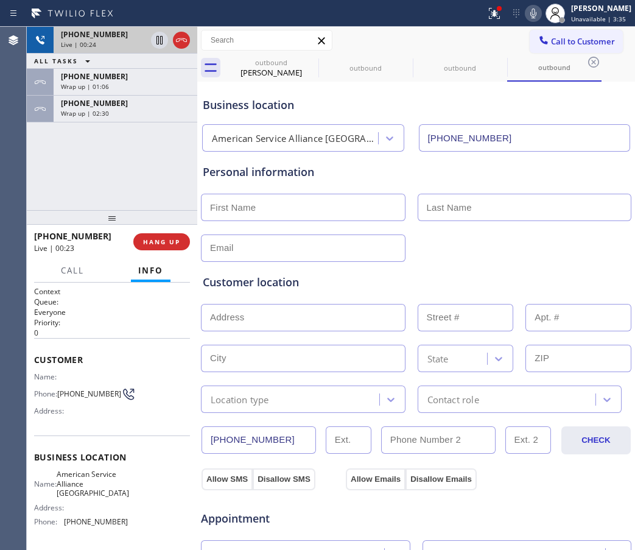
click at [173, 32] on div at bounding box center [170, 40] width 44 height 27
click at [183, 42] on icon at bounding box center [181, 40] width 15 height 15
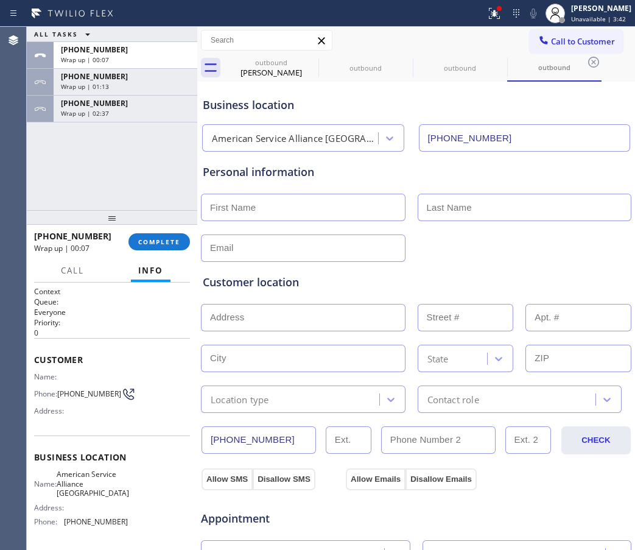
click at [531, 254] on div at bounding box center [416, 247] width 433 height 30
click at [585, 97] on div "Business location" at bounding box center [416, 105] width 427 height 16
click at [141, 243] on span "COMPLETE" at bounding box center [159, 241] width 42 height 9
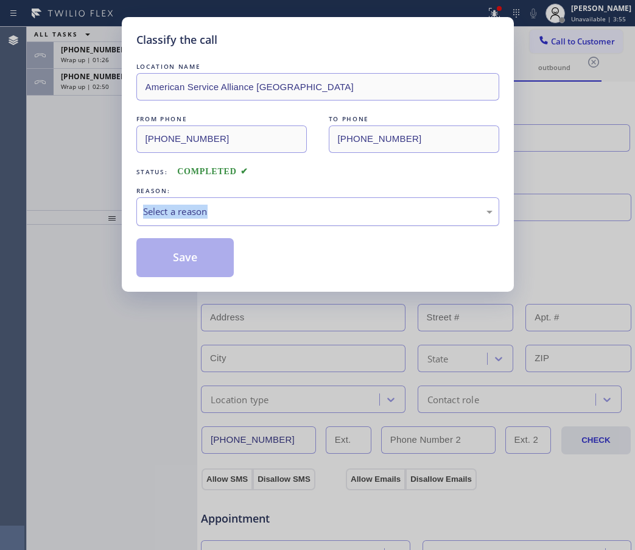
click at [232, 197] on div "REASON: Select a reason" at bounding box center [317, 204] width 363 height 41
click at [208, 203] on div "Select a reason" at bounding box center [317, 211] width 363 height 29
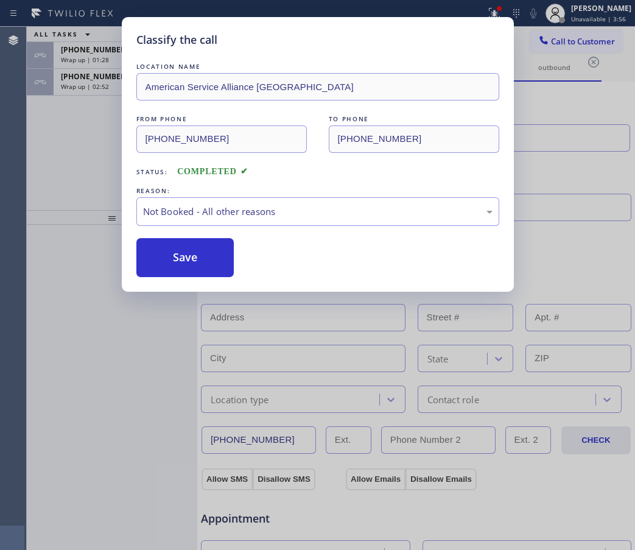
click at [175, 254] on button "Save" at bounding box center [185, 257] width 98 height 39
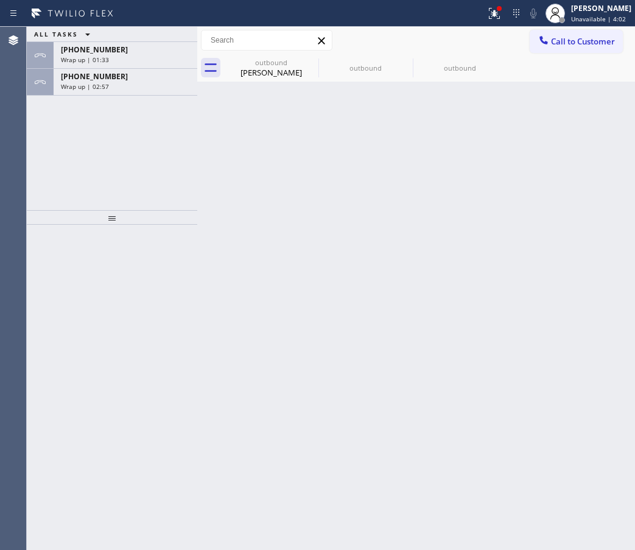
drag, startPoint x: 551, startPoint y: 127, endPoint x: 218, endPoint y: 172, distance: 335.8
click at [550, 127] on div "Back to Dashboard Change Sender ID Customers Technicians Select a contact Outbo…" at bounding box center [416, 288] width 438 height 523
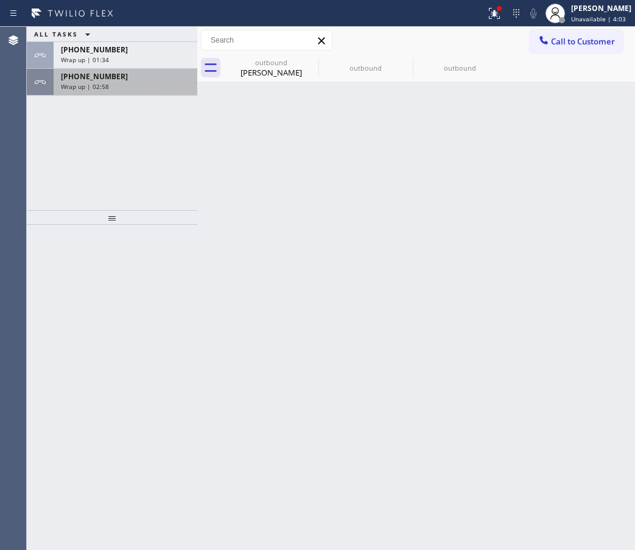
click at [83, 81] on span "+13103830979" at bounding box center [94, 76] width 67 height 10
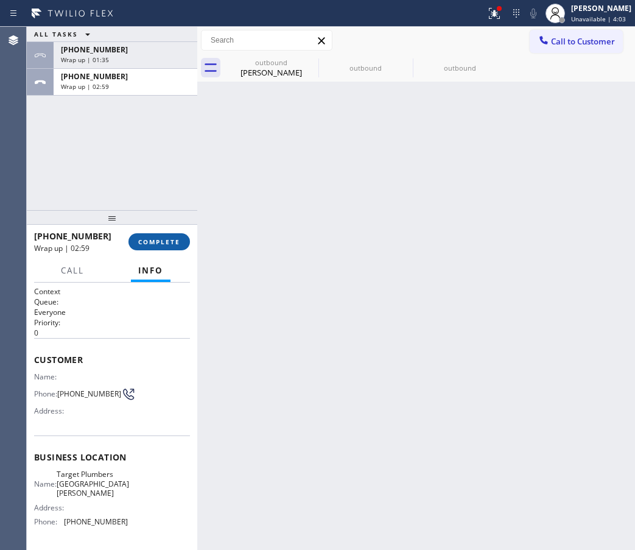
click at [141, 233] on button "COMPLETE" at bounding box center [158, 241] width 61 height 17
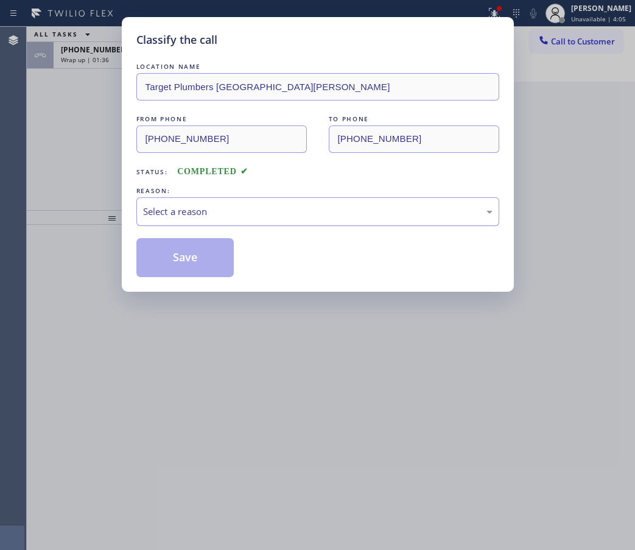
click at [256, 215] on div "Select a reason" at bounding box center [317, 211] width 349 height 14
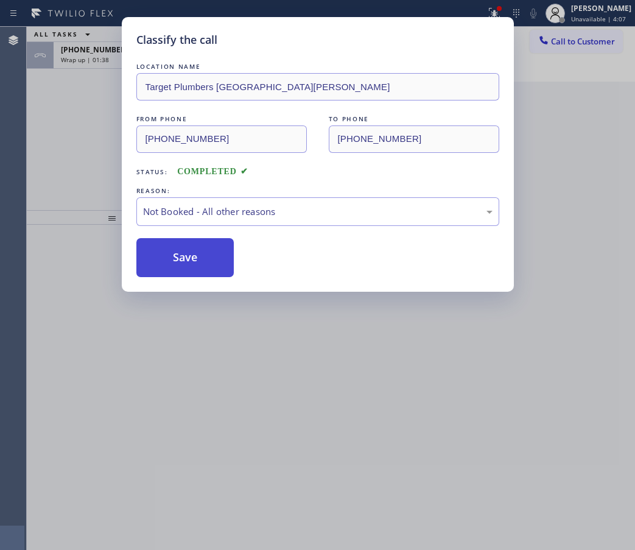
click at [187, 260] on button "Save" at bounding box center [185, 257] width 98 height 39
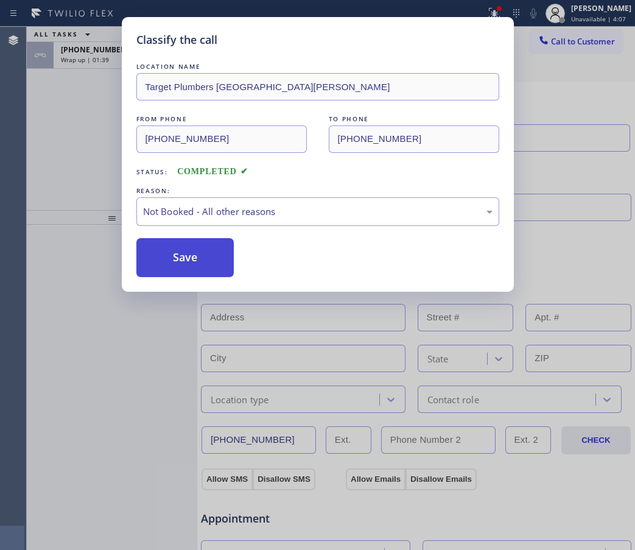
click at [187, 260] on button "Save" at bounding box center [185, 257] width 98 height 39
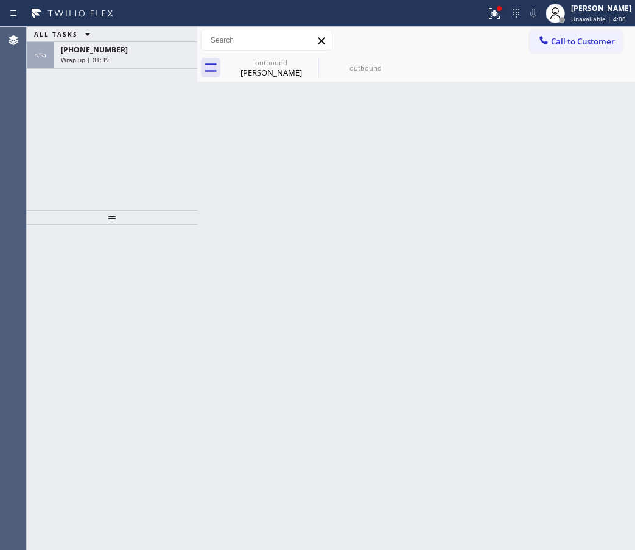
click at [75, 58] on span "Wrap up | 01:39" at bounding box center [85, 59] width 48 height 9
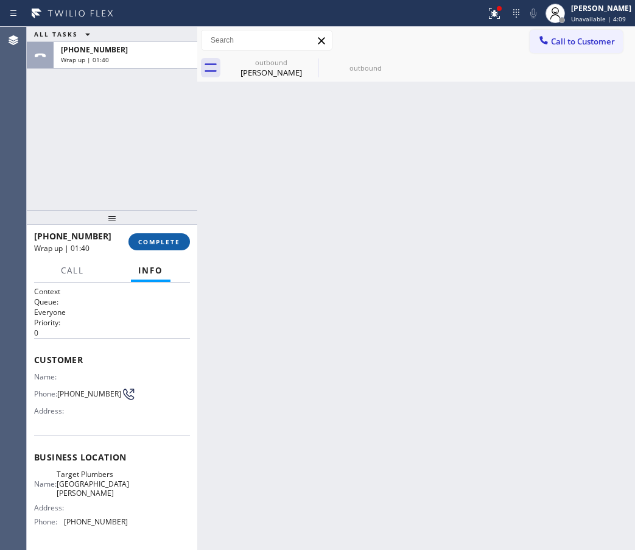
click at [162, 243] on span "COMPLETE" at bounding box center [159, 241] width 42 height 9
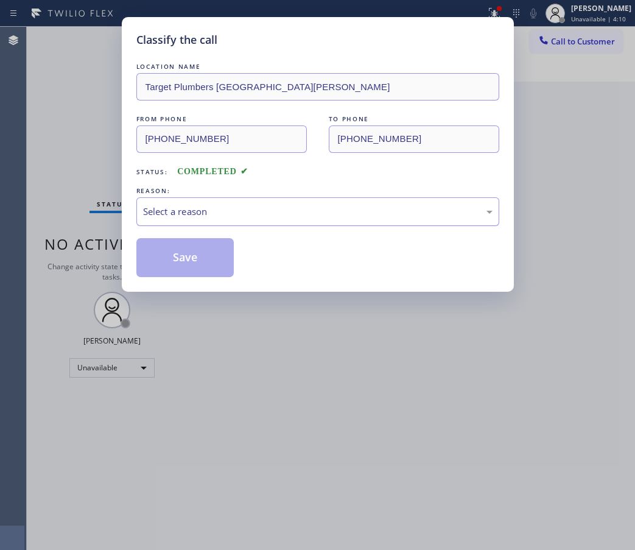
click at [263, 199] on div "Select a reason" at bounding box center [317, 211] width 363 height 29
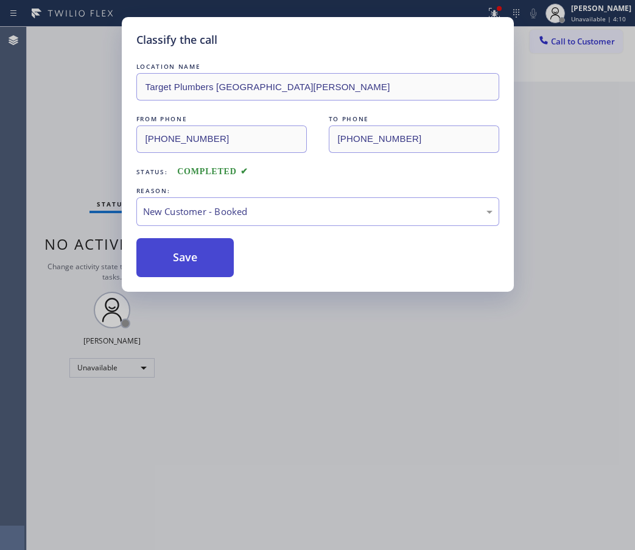
click at [189, 242] on button "Save" at bounding box center [185, 257] width 98 height 39
type input "(877) 414-7264"
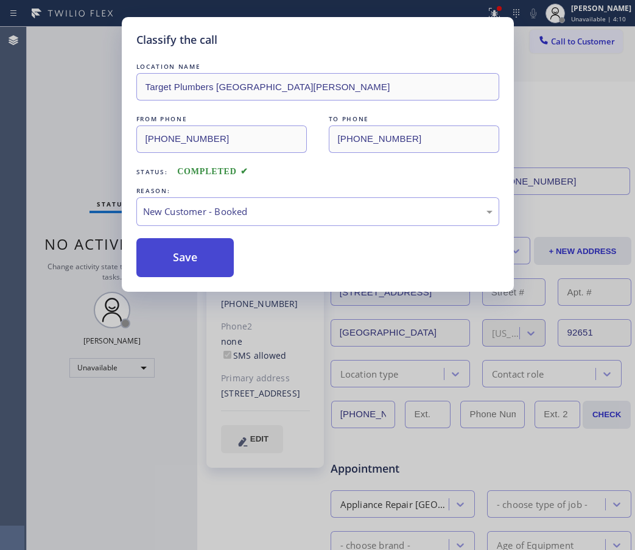
click at [192, 253] on button "Save" at bounding box center [185, 257] width 98 height 39
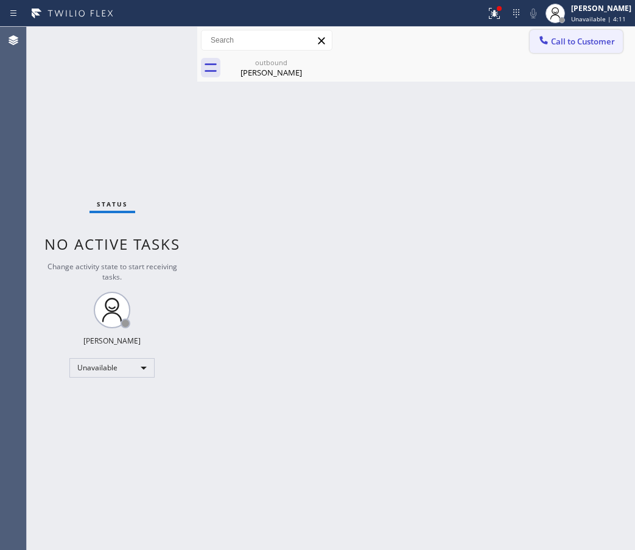
click at [573, 41] on span "Call to Customer" at bounding box center [583, 41] width 64 height 11
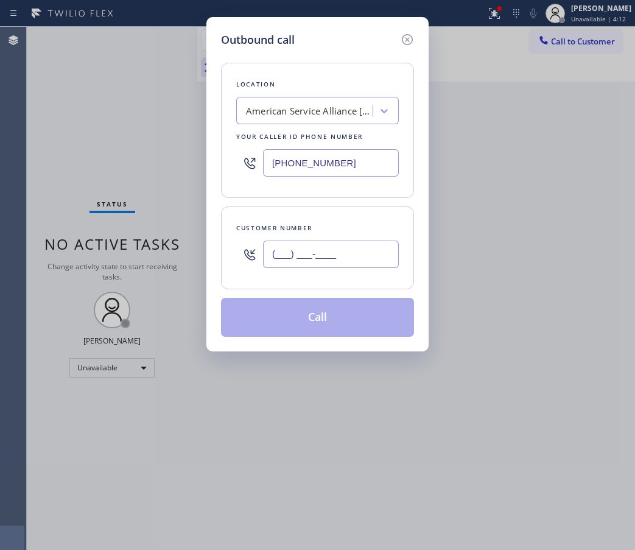
click at [321, 262] on input "(___) ___-____" at bounding box center [331, 253] width 136 height 27
paste input "310) 383-0979"
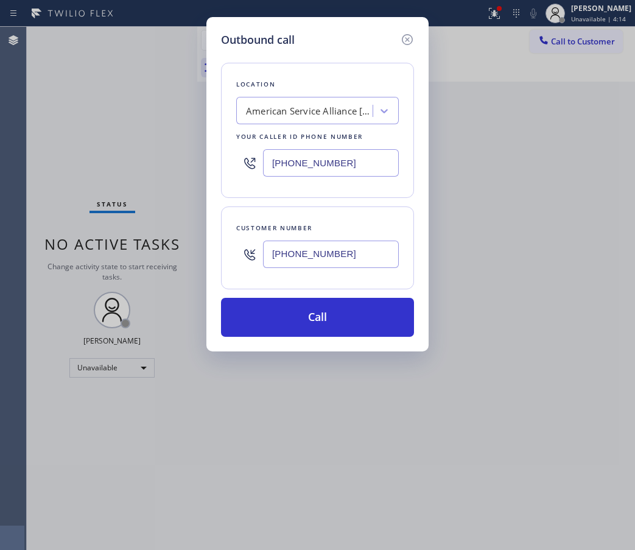
type input "(310) 383-0979"
click at [545, 189] on div "Outbound call Location American Service Alliance San Leandro Your caller id pho…" at bounding box center [317, 275] width 635 height 550
click at [302, 167] on input "(510) 361-0551" at bounding box center [331, 162] width 136 height 27
paste input "310) 388-3824"
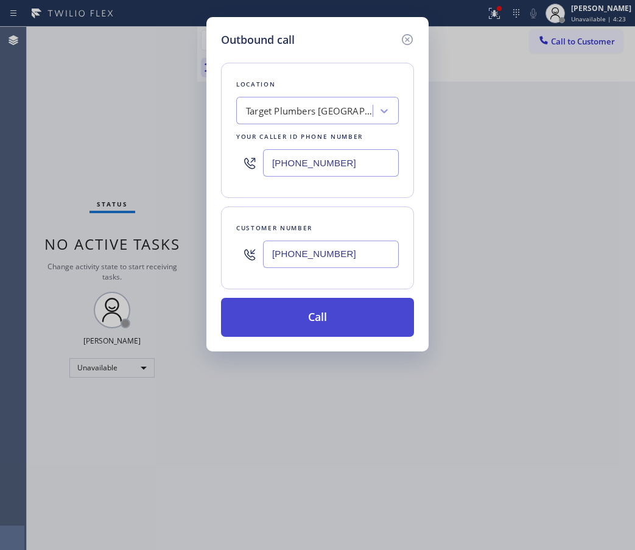
type input "(310) 388-3824"
click at [312, 322] on button "Call" at bounding box center [317, 317] width 193 height 39
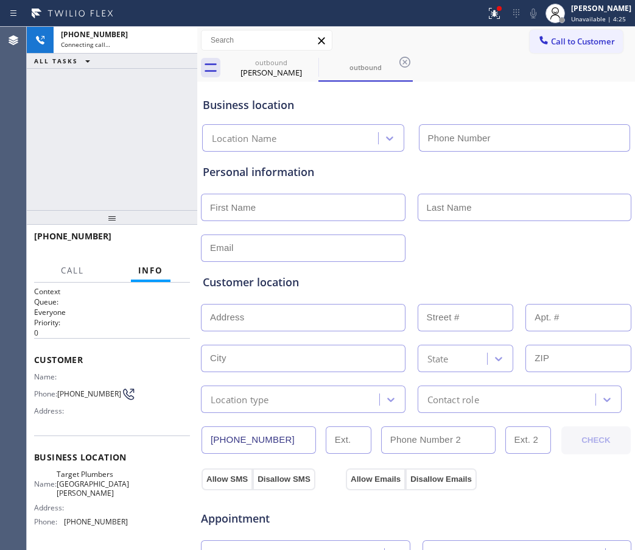
type input "(310) 388-3824"
click at [537, 273] on div "Customer location >> ADD NEW ADDRESS << + NEW ADDRESS State Location type Conta…" at bounding box center [415, 337] width 431 height 151
click at [579, 110] on div "Business location" at bounding box center [416, 105] width 427 height 16
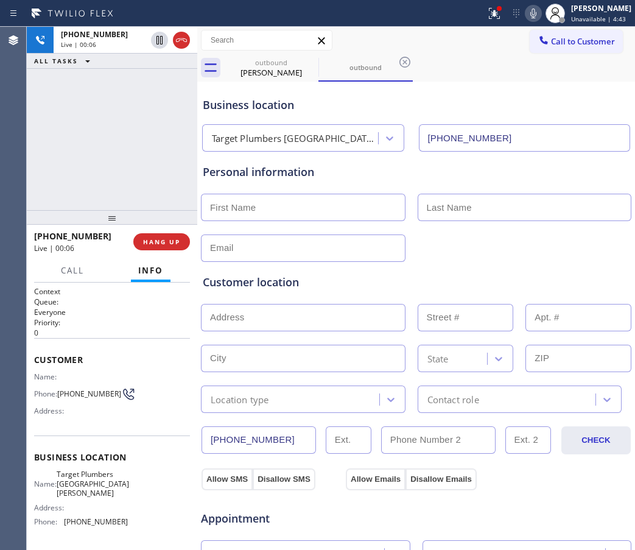
click at [546, 271] on div "Customer location >> ADD NEW ADDRESS << + NEW ADDRESS State Location type Conta…" at bounding box center [415, 337] width 431 height 151
click at [548, 248] on div at bounding box center [416, 247] width 433 height 30
click at [540, 101] on div "Business location" at bounding box center [416, 105] width 427 height 16
click at [559, 89] on div "Business location Target Plumbers Santa Monica (310) 388-3824" at bounding box center [415, 118] width 431 height 67
drag, startPoint x: 551, startPoint y: 116, endPoint x: 543, endPoint y: 40, distance: 75.9
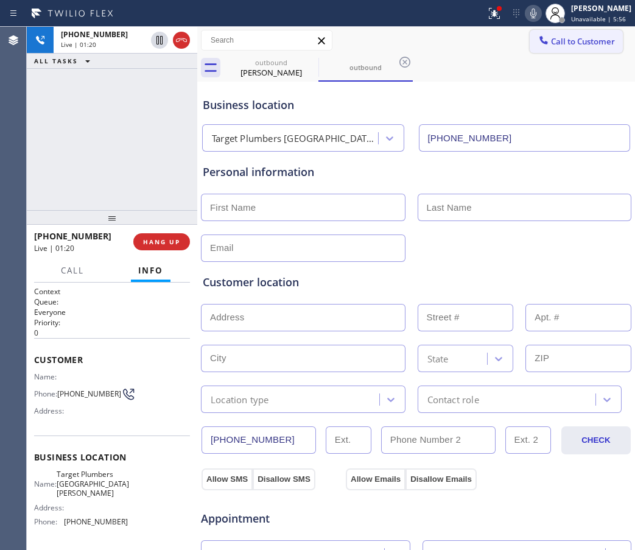
click at [551, 116] on div "Business location Target Plumbers Santa Monica (310) 388-3824" at bounding box center [415, 118] width 431 height 67
click at [80, 398] on span "(310) 383-0979" at bounding box center [89, 393] width 64 height 9
drag, startPoint x: 80, startPoint y: 401, endPoint x: 61, endPoint y: 389, distance: 21.6
click at [61, 389] on span "(310) 383-0979" at bounding box center [89, 393] width 64 height 9
click at [546, 259] on div "Customer location >> ADD NEW ADDRESS << + NEW ADDRESS State Location type Conta…" at bounding box center [415, 335] width 431 height 156
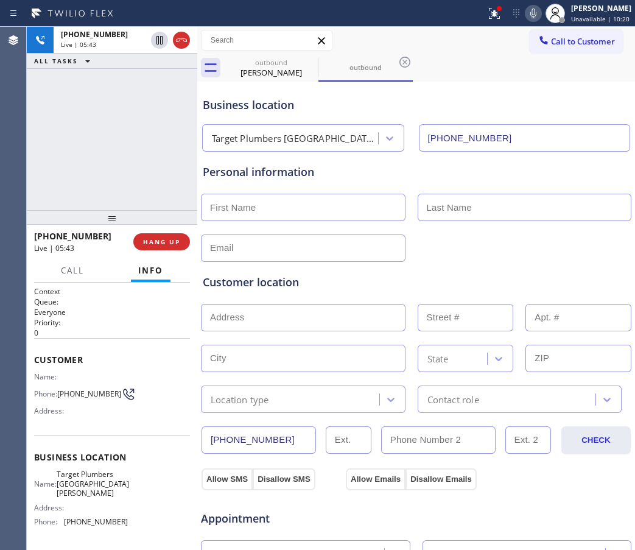
click at [521, 262] on div "Customer location >> ADD NEW ADDRESS << + NEW ADDRESS State Location type Conta…" at bounding box center [415, 337] width 431 height 151
click at [573, 90] on div "Business location Target Plumbers Santa Monica (310) 388-3824" at bounding box center [415, 118] width 431 height 67
click at [180, 39] on icon at bounding box center [181, 40] width 15 height 15
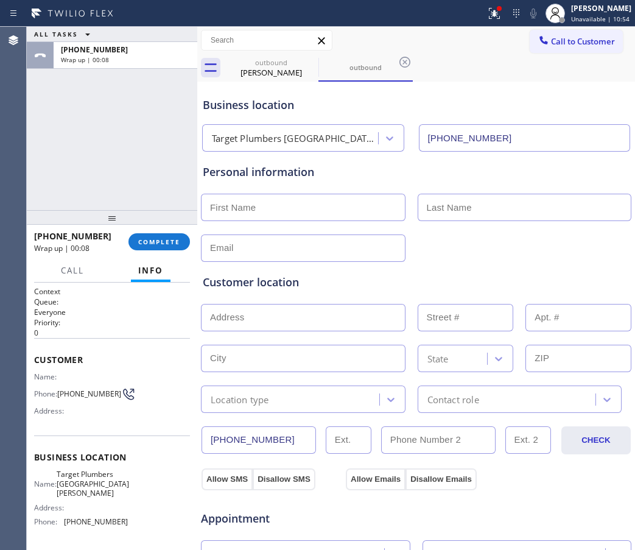
click at [531, 164] on div "Personal information" at bounding box center [416, 172] width 427 height 16
click at [242, 214] on input "text" at bounding box center [303, 207] width 204 height 27
paste input "Rick"
type input "Rick"
click at [591, 203] on input "text" at bounding box center [524, 207] width 214 height 27
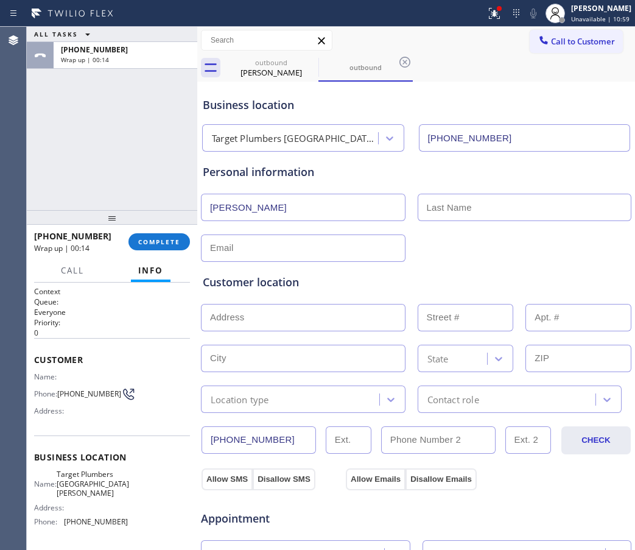
paste input "Michael"
type input "Michael"
click at [560, 239] on div at bounding box center [416, 247] width 433 height 30
click at [277, 257] on div "Customer location >> ADD NEW ADDRESS << + NEW ADDRESS State Location type Conta…" at bounding box center [415, 335] width 431 height 156
click at [277, 255] on input "text" at bounding box center [303, 247] width 204 height 27
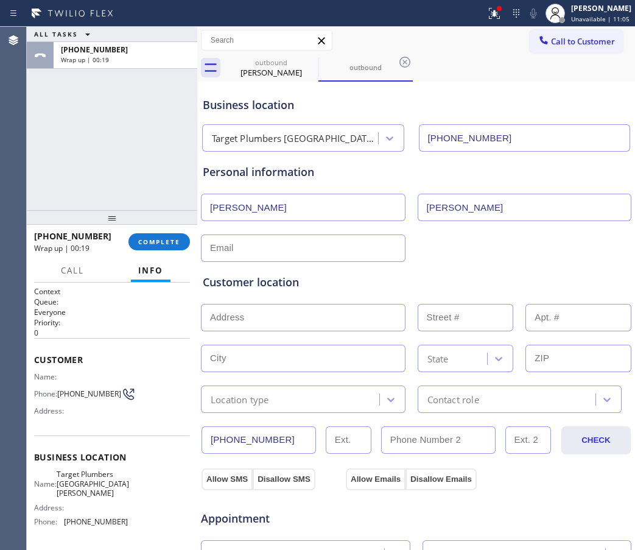
paste input "ricomichaeli@aol.com"
type input "ricomichaeli@aol.com"
click at [265, 301] on div at bounding box center [416, 316] width 433 height 30
click at [265, 313] on input "text" at bounding box center [303, 317] width 204 height 27
click at [604, 176] on div "Personal information" at bounding box center [416, 172] width 427 height 16
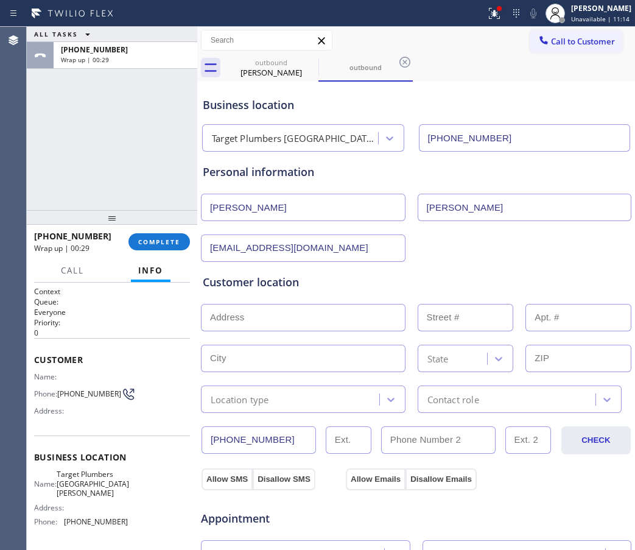
click at [262, 319] on input "text" at bounding box center [303, 317] width 204 height 27
paste input "482 N Bowling Green Way Los Angeles, CA 90049"
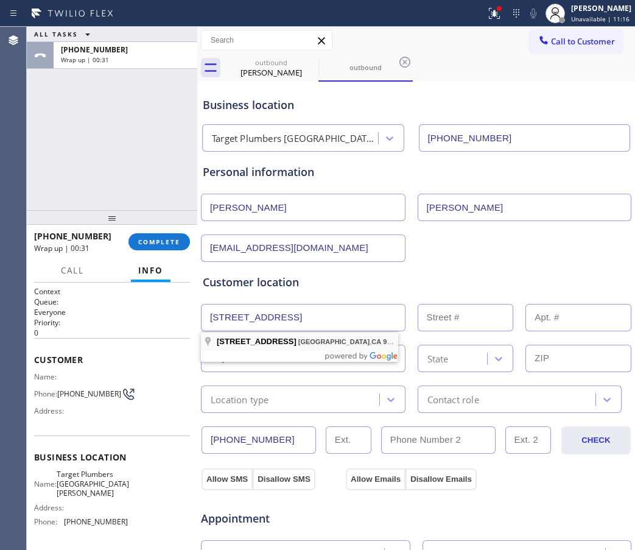
type input "482 N Bowling Green Way"
type input "482"
type input "Los Angeles"
type input "90049"
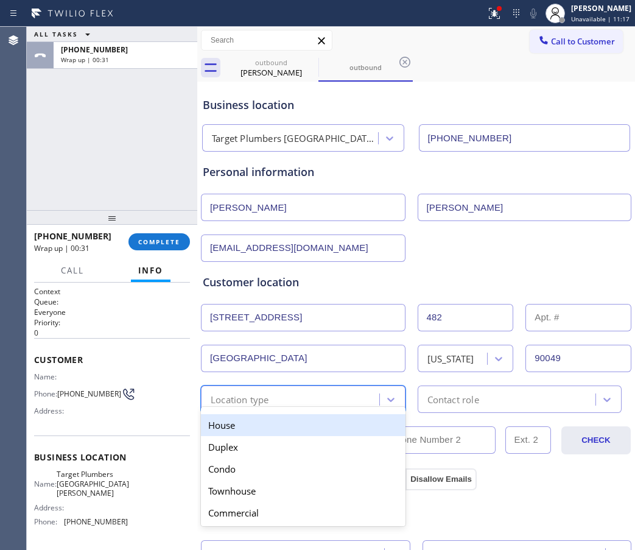
click at [248, 384] on div "option House focused, 1 of 5. 5 results available. Use Up and Down to choose op…" at bounding box center [416, 398] width 433 height 30
click at [239, 415] on div "House" at bounding box center [303, 425] width 204 height 22
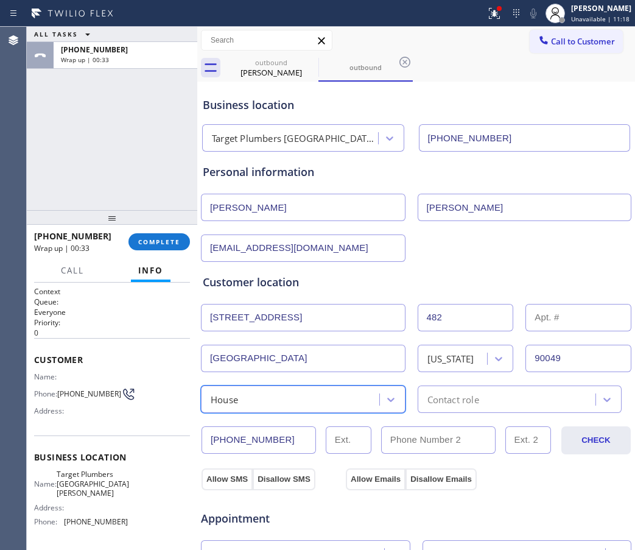
click at [487, 403] on div "Contact role" at bounding box center [508, 398] width 175 height 21
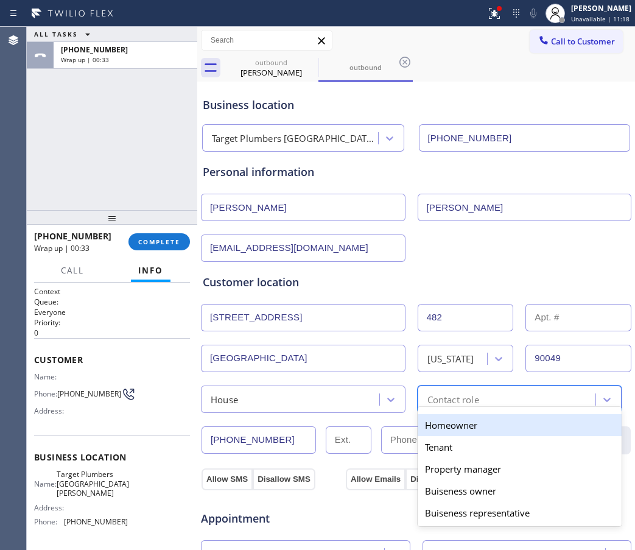
click at [450, 431] on div "Homeowner" at bounding box center [519, 425] width 204 height 22
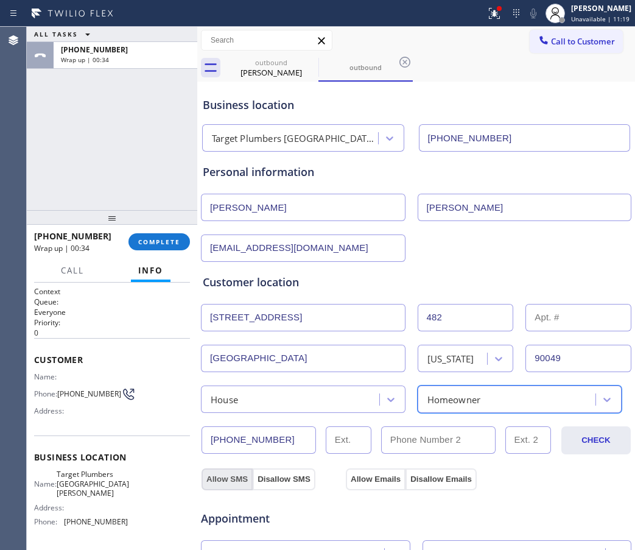
click at [211, 480] on button "Allow SMS" at bounding box center [226, 479] width 51 height 22
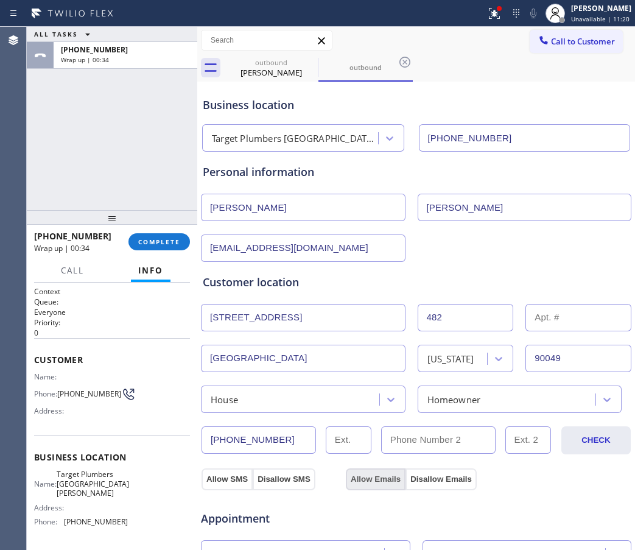
click at [363, 481] on button "Allow Emails" at bounding box center [376, 479] width 60 height 22
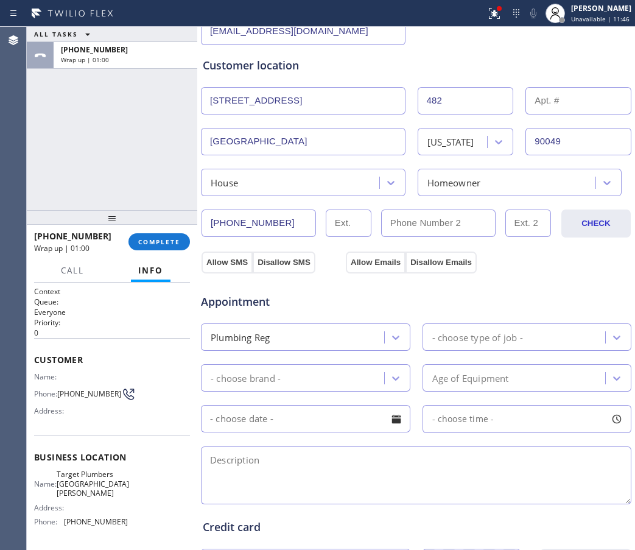
scroll to position [228, 0]
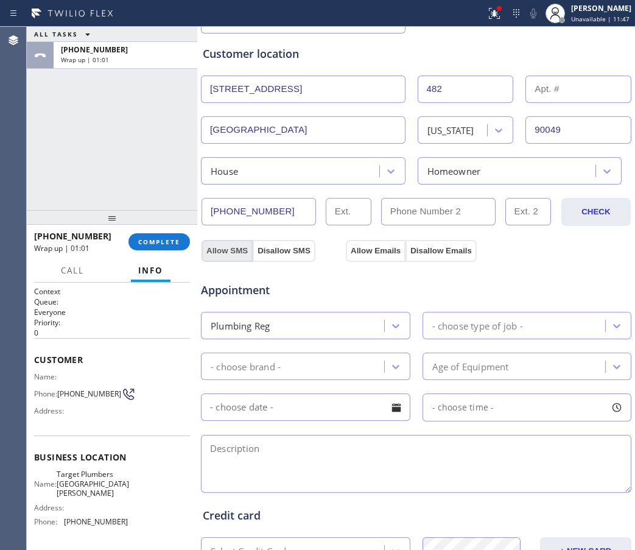
click at [220, 248] on button "Allow SMS" at bounding box center [226, 251] width 51 height 22
click at [363, 251] on button "Allow Emails" at bounding box center [376, 251] width 60 height 22
click at [464, 324] on div "- choose type of job -" at bounding box center [477, 325] width 91 height 14
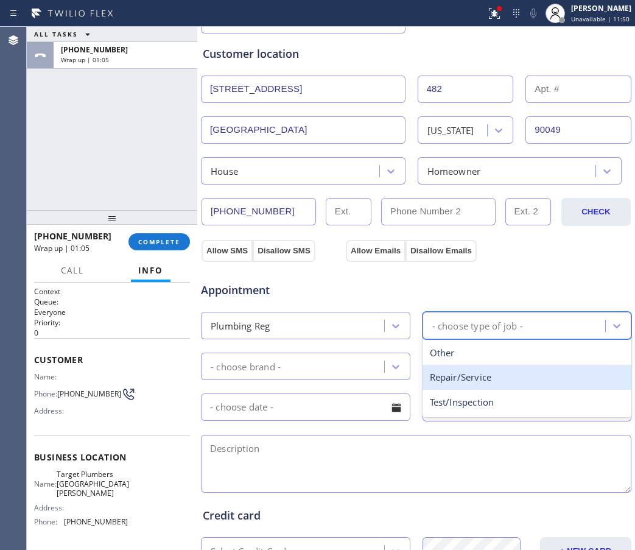
click at [466, 382] on div "Repair/Service" at bounding box center [526, 377] width 209 height 25
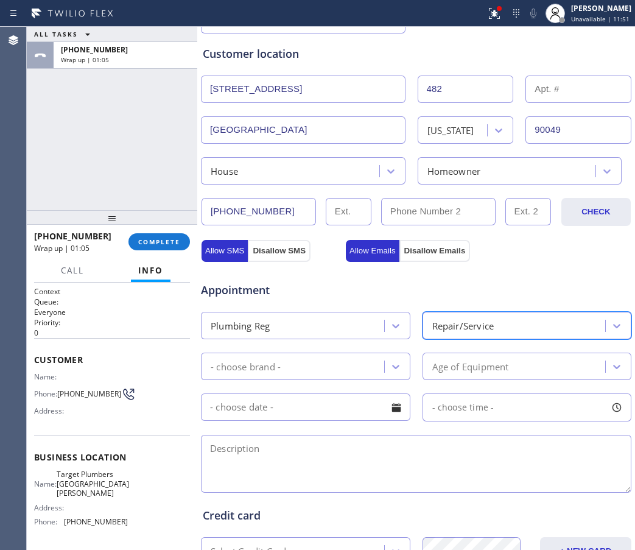
click at [329, 368] on div "- choose brand -" at bounding box center [294, 365] width 180 height 21
click at [589, 274] on div "Appointment" at bounding box center [416, 282] width 433 height 31
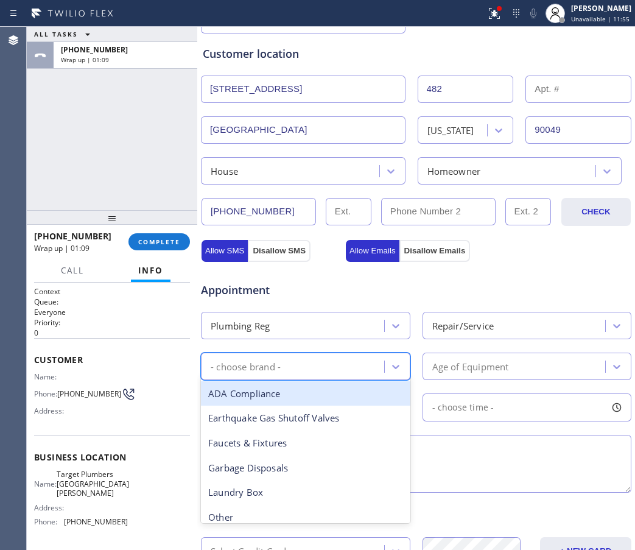
click at [307, 359] on div "- choose brand -" at bounding box center [294, 365] width 180 height 21
type input "si"
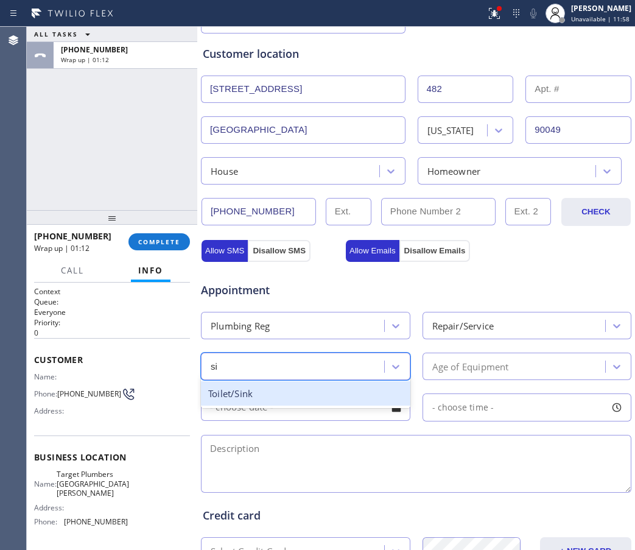
click at [278, 389] on div "Toilet/Sink" at bounding box center [305, 393] width 209 height 25
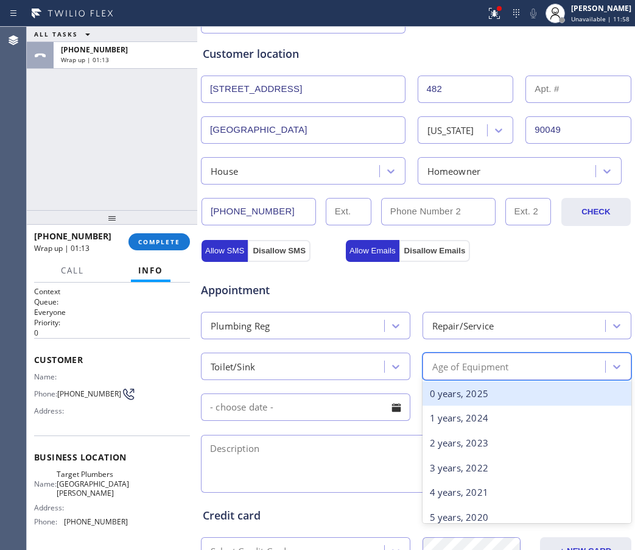
click at [464, 371] on div "Age of Equipment" at bounding box center [470, 366] width 77 height 14
click at [460, 394] on div "0 years, 2025" at bounding box center [526, 393] width 209 height 25
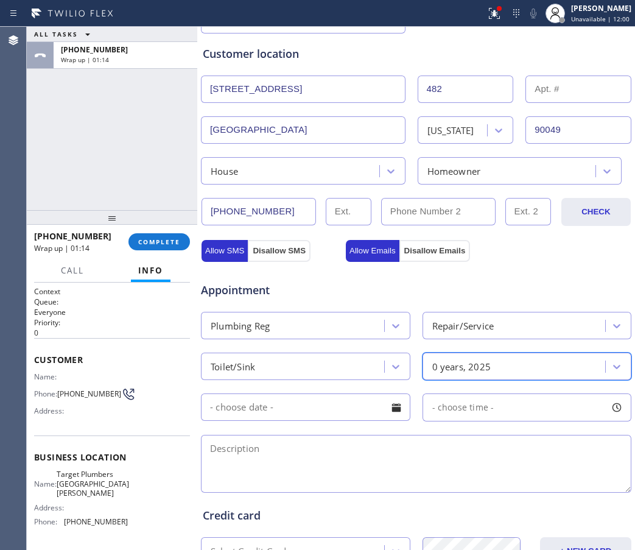
click at [279, 458] on textarea at bounding box center [416, 463] width 430 height 58
click at [573, 282] on div "Appointment" at bounding box center [416, 282] width 433 height 31
drag, startPoint x: 585, startPoint y: 269, endPoint x: 576, endPoint y: 273, distance: 9.8
click at [585, 269] on div "Appointment" at bounding box center [416, 282] width 433 height 31
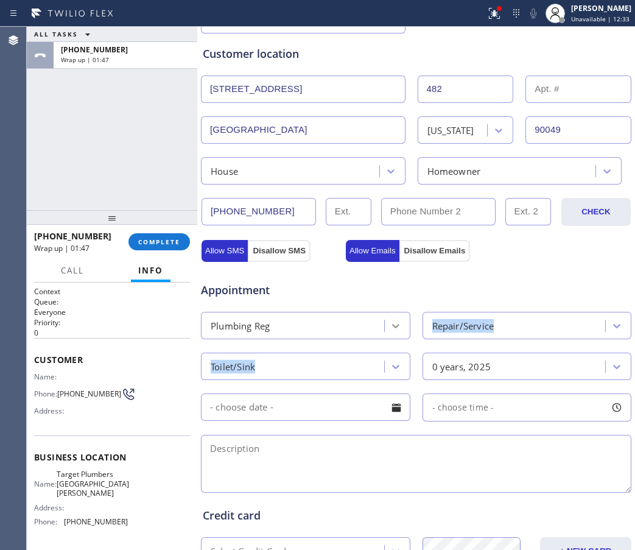
click at [379, 332] on div "Appointment Plumbing Reg Repair/Service Toilet/Sink 0 years, 2025 - choose time…" at bounding box center [416, 381] width 427 height 228
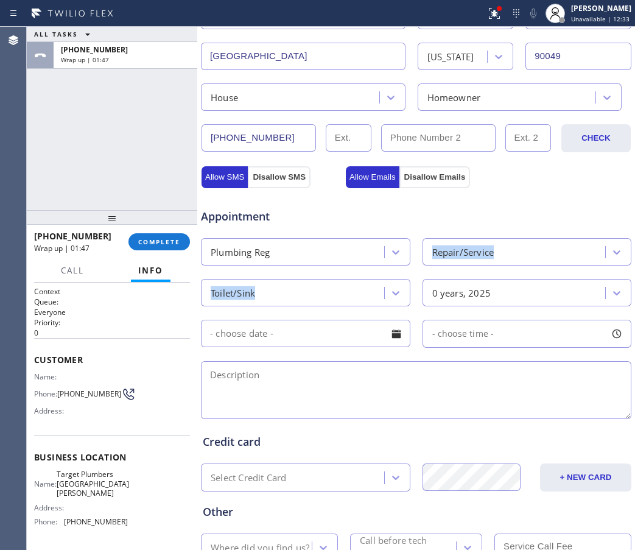
scroll to position [304, 0]
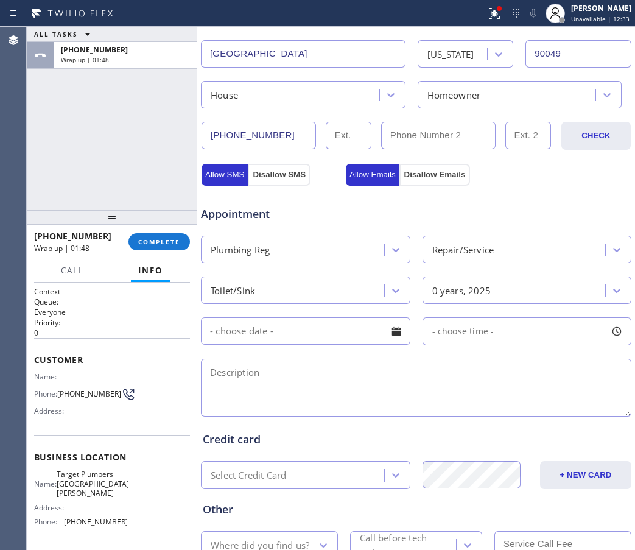
click at [331, 378] on textarea at bounding box center [416, 387] width 430 height 58
paste textarea "bathroom sink is clog at the master bathroom just 1 sink | Los Angeles, CA 9004…"
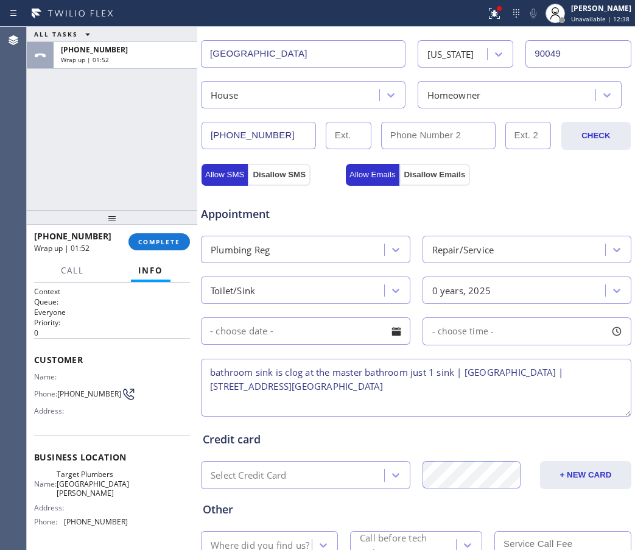
click at [546, 404] on textarea "bathroom sink is clog at the master bathroom just 1 sink | Los Angeles, CA 9004…" at bounding box center [416, 387] width 430 height 58
drag, startPoint x: 213, startPoint y: 369, endPoint x: 237, endPoint y: 361, distance: 25.6
click at [215, 369] on textarea "bathroom sink is clog at the master bathroom just 1 sink | Los Angeles, CA 9004…" at bounding box center [416, 387] width 430 height 58
click at [209, 406] on textarea "1-4 | $99 | bathroom sink is clog at the master bathroom just 1 sink | Los Ange…" at bounding box center [416, 387] width 430 height 58
drag, startPoint x: 117, startPoint y: 491, endPoint x: 63, endPoint y: 476, distance: 56.8
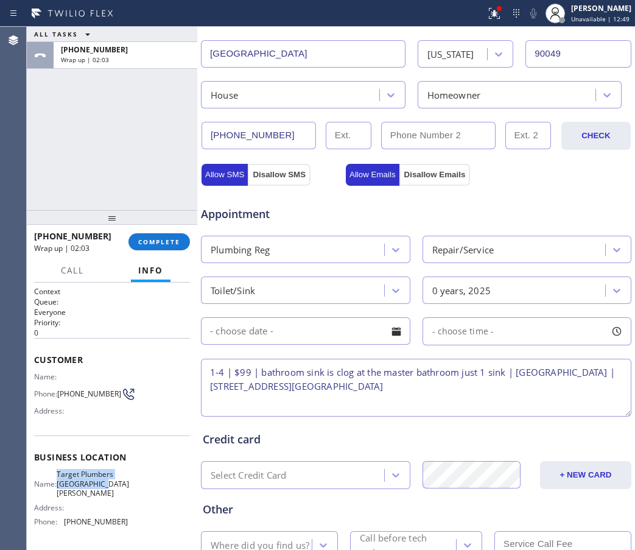
click at [63, 476] on div "Name: Target Plumbers Santa Monica" at bounding box center [81, 483] width 94 height 28
click at [550, 375] on textarea "1-4 | $99 | bathroom sink is clog at the master bathroom just 1 sink | Los Ange…" at bounding box center [416, 387] width 430 height 58
click at [545, 386] on textarea "1-4 | $99 | bathroom sink is clog at the master bathroom just 1 sink | Los Ange…" at bounding box center [416, 387] width 430 height 58
paste textarea "Target Plumbers Santa Monica"
click at [556, 406] on textarea "1-4 | $99 | bathroom sink is clog at the master bathroom just 1 sink | Los Ange…" at bounding box center [416, 387] width 430 height 58
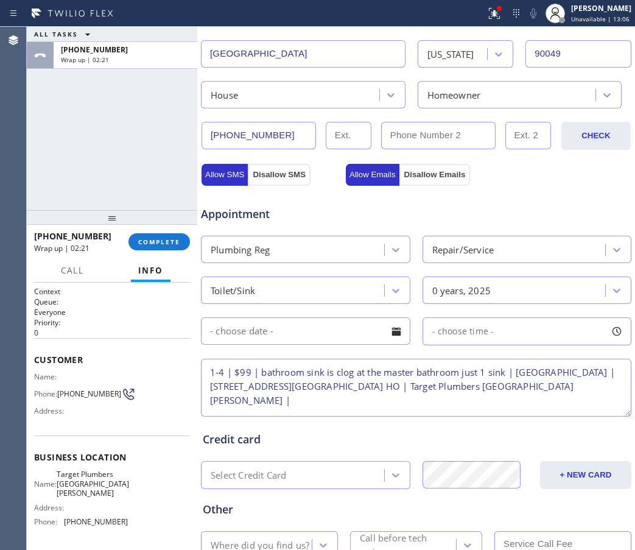
paste textarea "Please call 30 minutes prior to arrival."
drag, startPoint x: 68, startPoint y: 393, endPoint x: 60, endPoint y: 389, distance: 8.5
click at [60, 389] on span "(310) 383-0979" at bounding box center [89, 393] width 64 height 9
click at [451, 410] on textarea "1-4 | $99 | bathroom sink is clog at the master bathroom just 1 sink | Los Ange…" at bounding box center [416, 387] width 430 height 58
paste textarea "310) 383-0979"
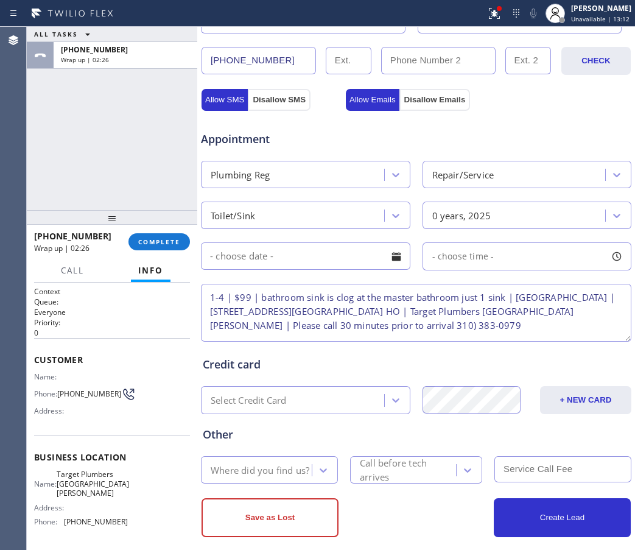
scroll to position [394, 0]
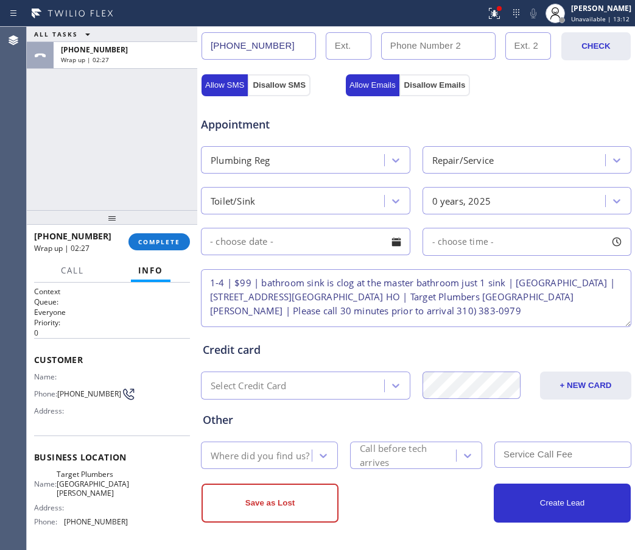
type textarea "1-4 | $99 | bathroom sink is clog at the master bathroom just 1 sink | Los Ange…"
click at [253, 441] on div "Where did you find us?" at bounding box center [269, 454] width 137 height 27
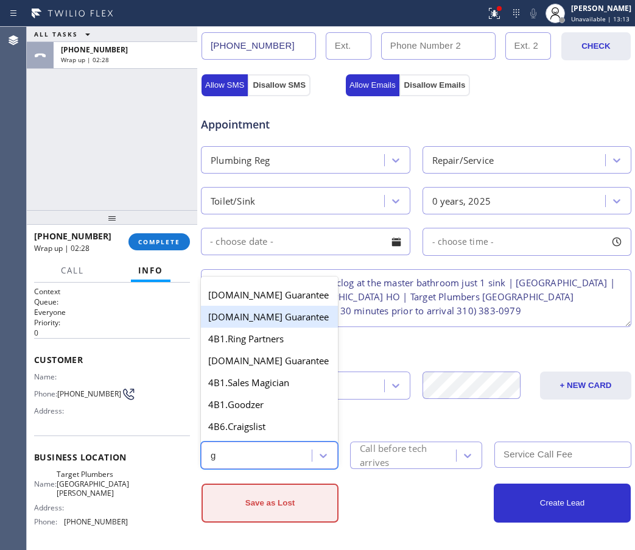
type input "go"
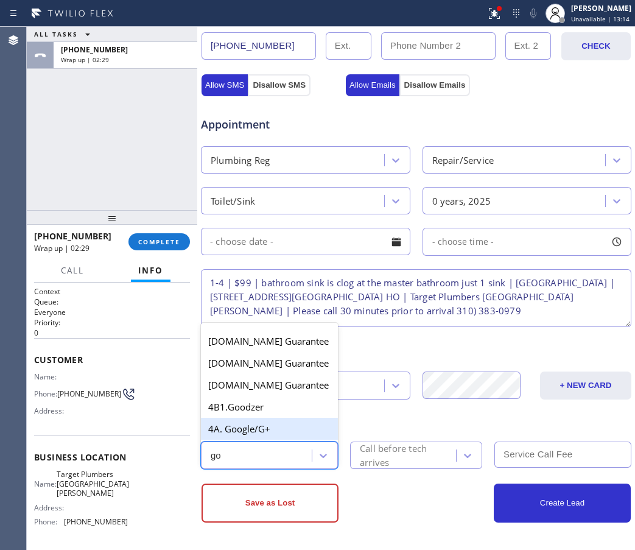
click at [221, 433] on div "4A. Google/G+" at bounding box center [269, 428] width 137 height 22
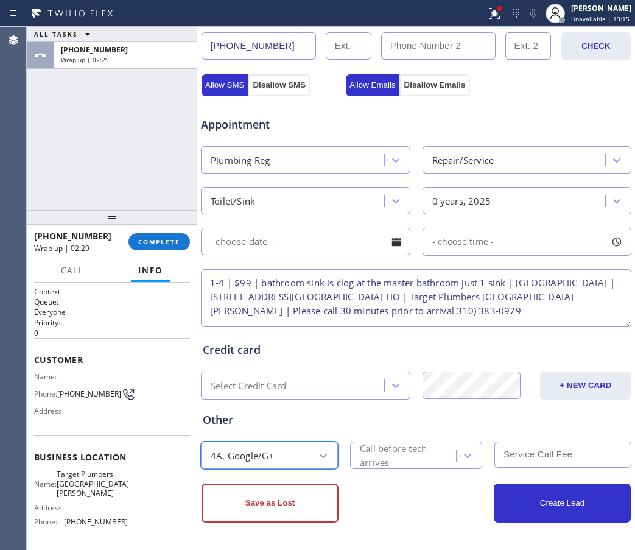
click at [375, 456] on div "Call before tech arrives" at bounding box center [407, 455] width 95 height 28
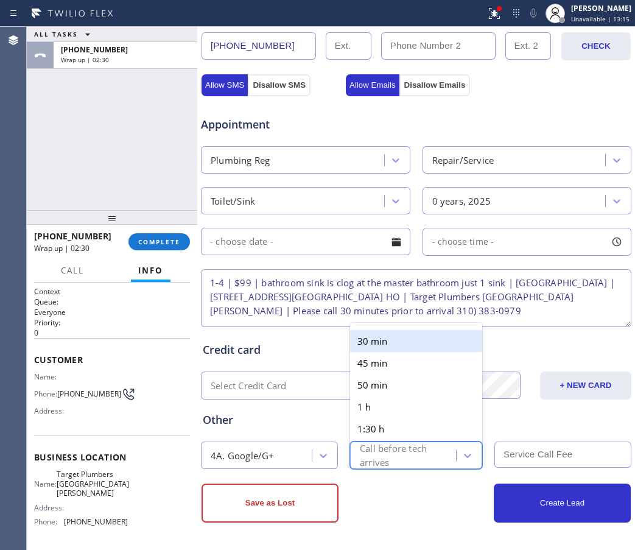
click at [380, 348] on div "30 min" at bounding box center [416, 341] width 132 height 22
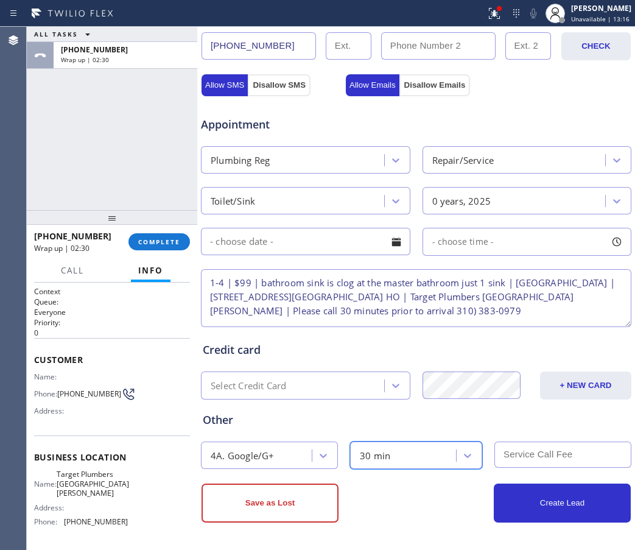
click at [506, 461] on input "text" at bounding box center [562, 454] width 137 height 26
type input "99"
click at [279, 241] on input "text" at bounding box center [305, 241] width 209 height 27
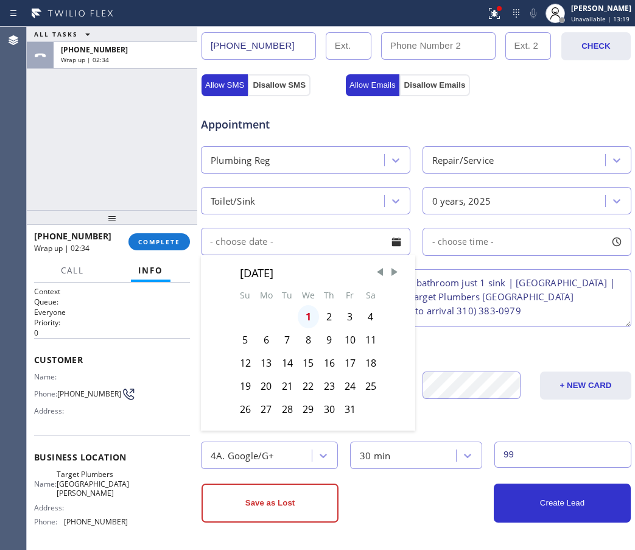
click at [306, 313] on div "1" at bounding box center [308, 316] width 21 height 23
type input "10/01/2025"
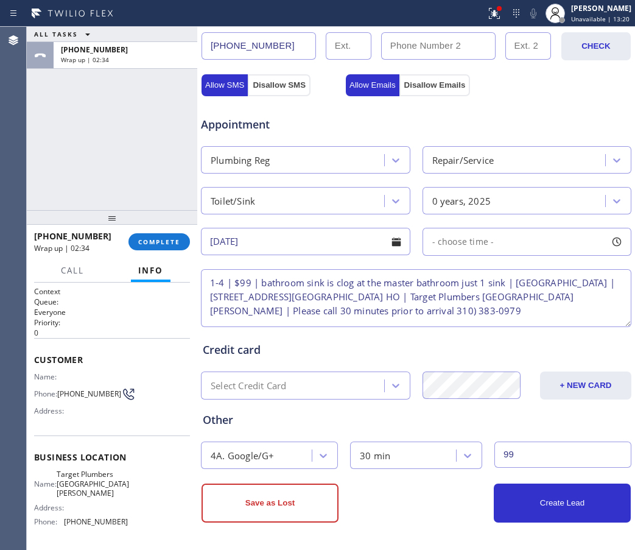
click at [498, 245] on div "- choose time -" at bounding box center [526, 242] width 209 height 28
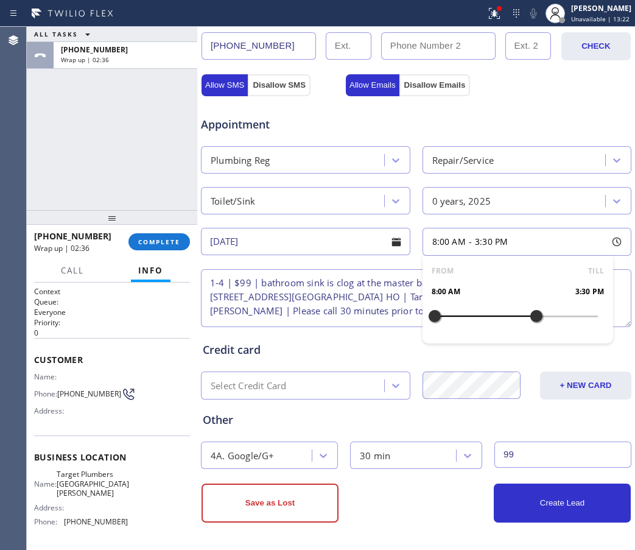
drag, startPoint x: 428, startPoint y: 316, endPoint x: 530, endPoint y: 319, distance: 101.7
click at [530, 319] on div at bounding box center [536, 316] width 15 height 26
drag, startPoint x: 526, startPoint y: 315, endPoint x: 534, endPoint y: 319, distance: 8.7
click at [536, 319] on div at bounding box center [543, 316] width 15 height 26
drag, startPoint x: 432, startPoint y: 314, endPoint x: 495, endPoint y: 330, distance: 65.4
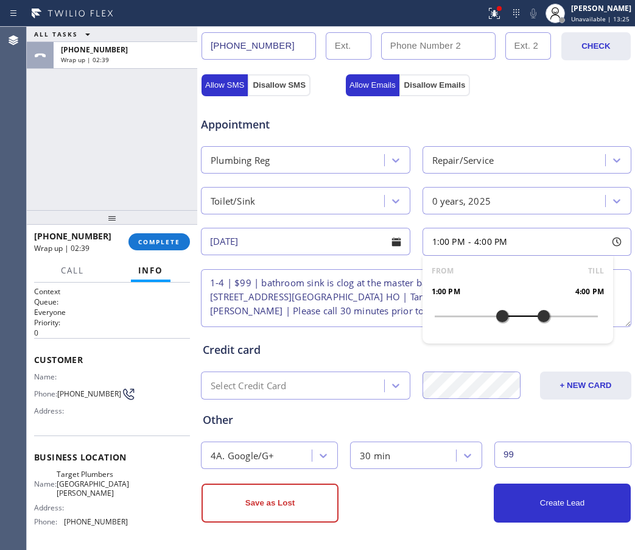
click at [495, 330] on div "FROM TILL 1:00 PM 4:00 PM" at bounding box center [517, 300] width 191 height 88
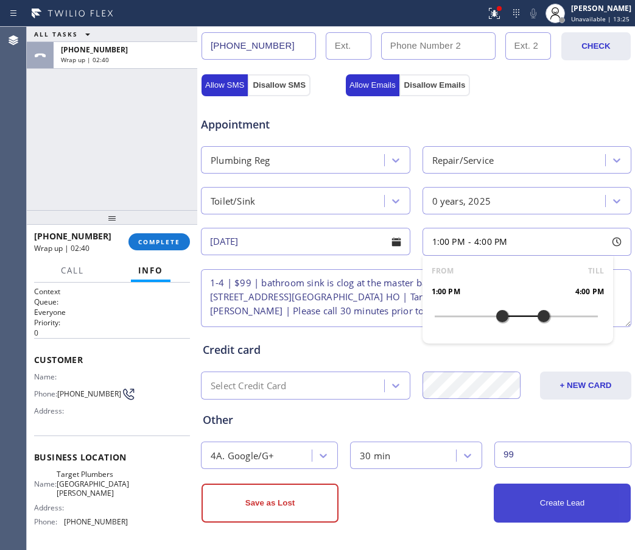
click at [529, 505] on button "Create Lead" at bounding box center [562, 502] width 137 height 39
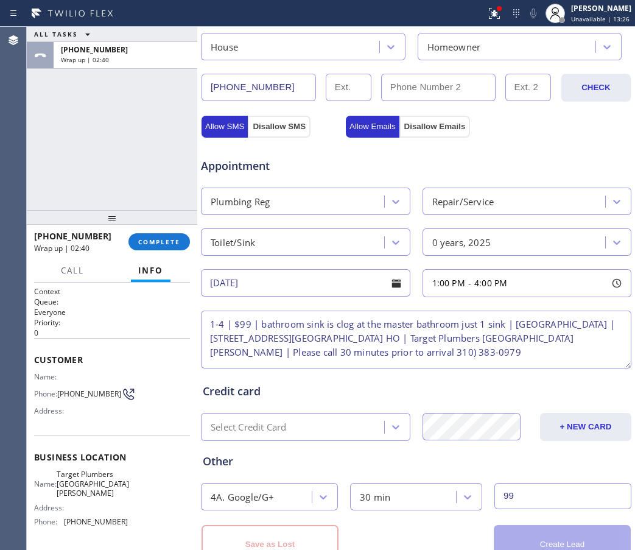
scroll to position [435, 0]
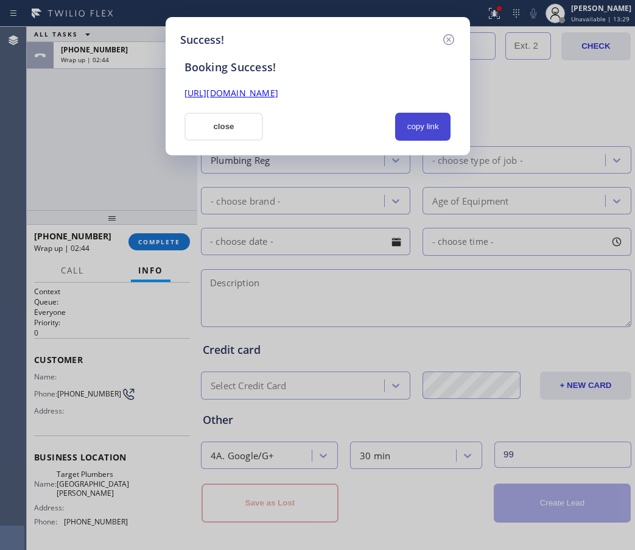
click at [410, 126] on button "copy link" at bounding box center [423, 127] width 56 height 28
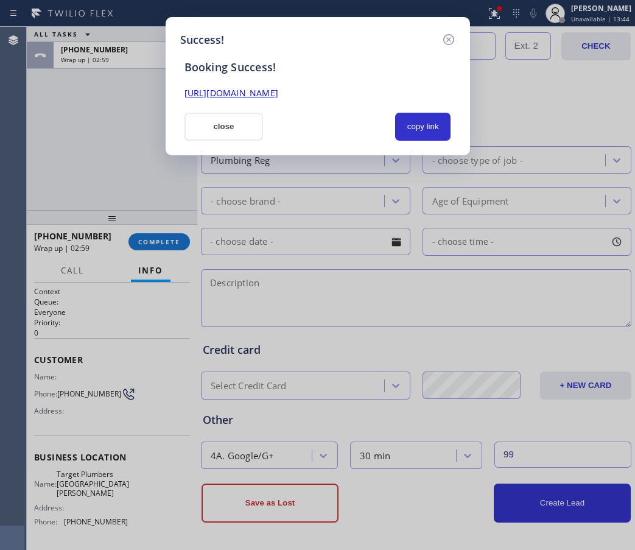
click at [570, 114] on div "Success! Booking Success! https://erp.apollosoft.co/customer/765211#portlet_lea…" at bounding box center [317, 275] width 635 height 550
click at [225, 134] on button "close" at bounding box center [223, 127] width 79 height 28
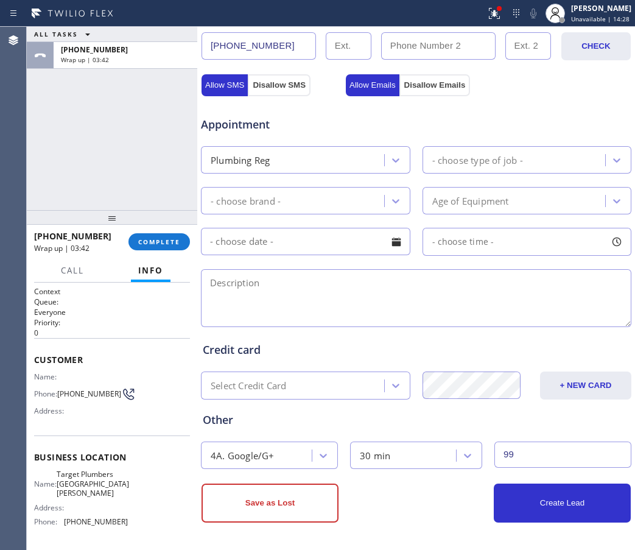
click at [602, 316] on textarea at bounding box center [416, 298] width 430 height 58
click at [150, 247] on button "COMPLETE" at bounding box center [158, 241] width 61 height 17
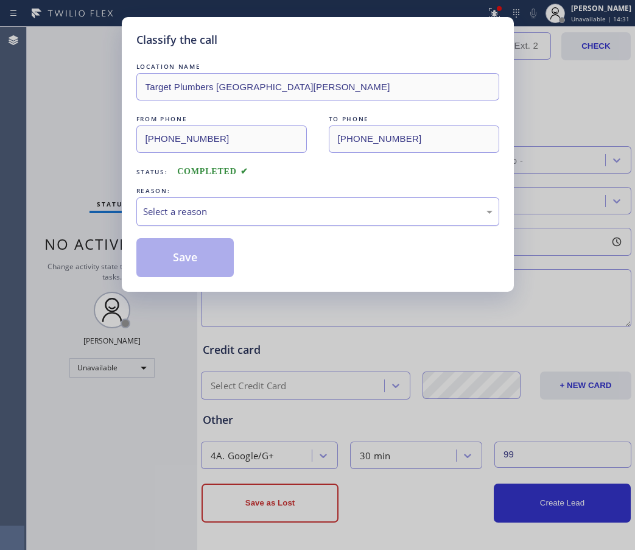
drag, startPoint x: 280, startPoint y: 207, endPoint x: 274, endPoint y: 217, distance: 11.5
click at [281, 207] on div "Select a reason" at bounding box center [317, 211] width 349 height 14
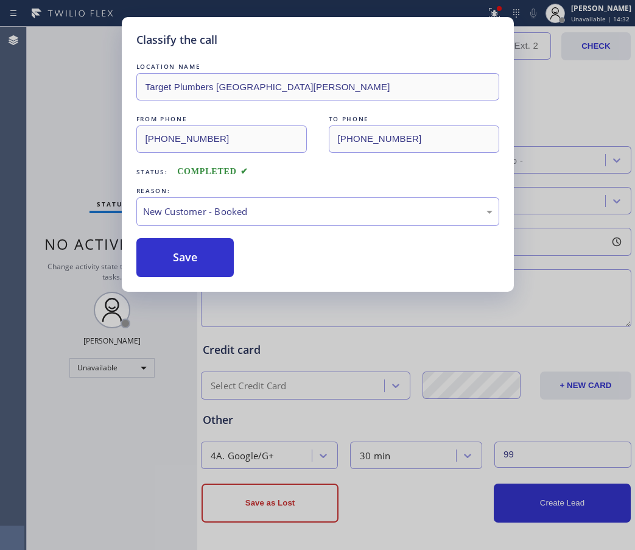
drag, startPoint x: 195, startPoint y: 252, endPoint x: 246, endPoint y: 344, distance: 105.4
click at [195, 253] on button "Save" at bounding box center [185, 257] width 98 height 39
type input "(877) 414-7264"
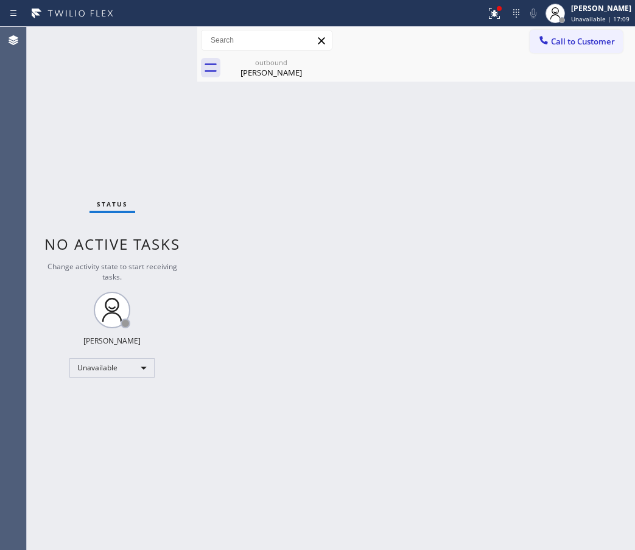
click at [239, 180] on div "Back to Dashboard Change Sender ID Customers Technicians Select a contact Outbo…" at bounding box center [416, 288] width 438 height 523
click at [556, 215] on div "Back to Dashboard Change Sender ID Customers Technicians Select a contact Outbo…" at bounding box center [416, 288] width 438 height 523
click at [579, 145] on div "Back to Dashboard Change Sender ID Customers Technicians Select a contact Outbo…" at bounding box center [416, 288] width 438 height 523
drag, startPoint x: 585, startPoint y: 16, endPoint x: 536, endPoint y: 95, distance: 92.4
click at [585, 16] on span "Unavailable | 19:35" at bounding box center [600, 19] width 58 height 9
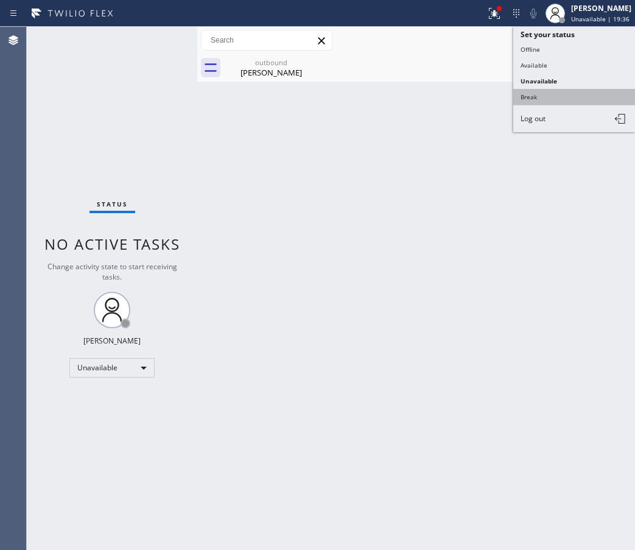
click at [549, 90] on button "Break" at bounding box center [574, 97] width 122 height 16
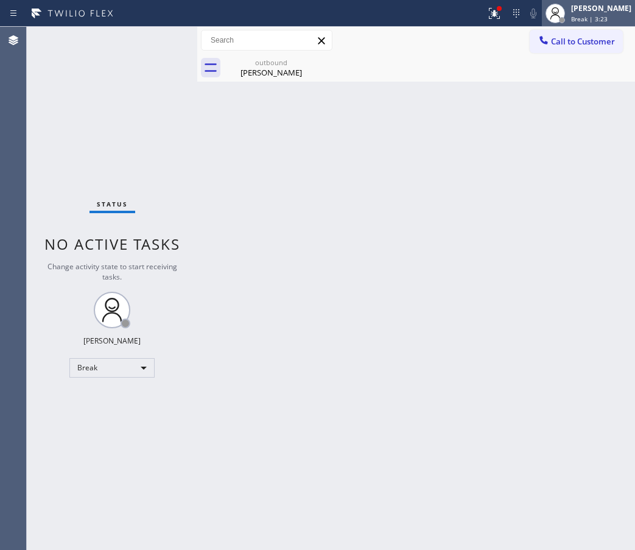
click at [615, 12] on div "[PERSON_NAME]" at bounding box center [601, 8] width 60 height 10
click at [536, 244] on div "Back to Dashboard Change Sender ID Customers Technicians Select a contact Outbo…" at bounding box center [416, 288] width 438 height 523
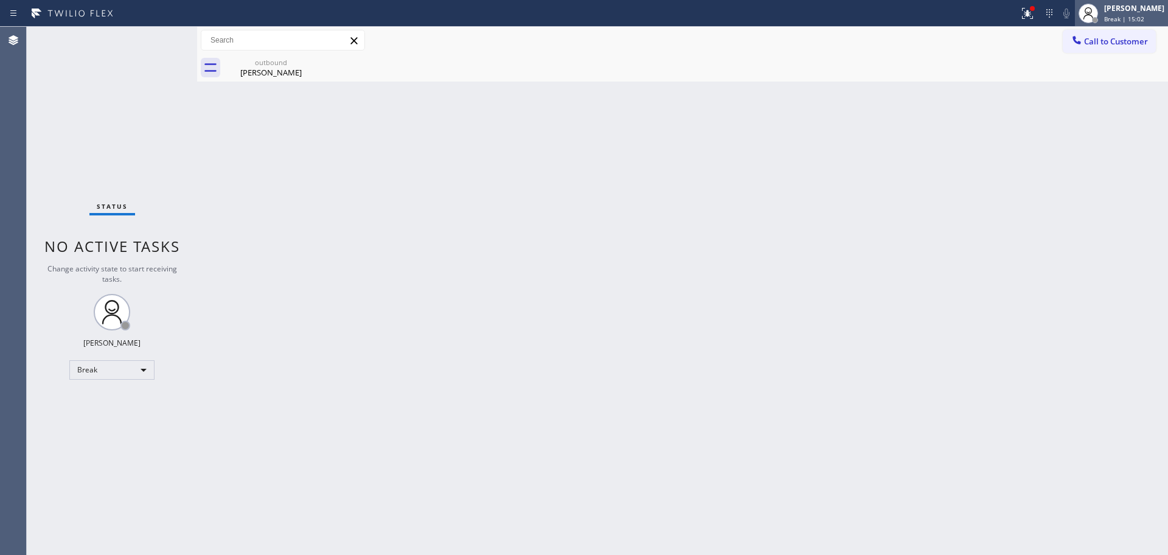
click at [634, 10] on div "[PERSON_NAME]" at bounding box center [1134, 8] width 60 height 10
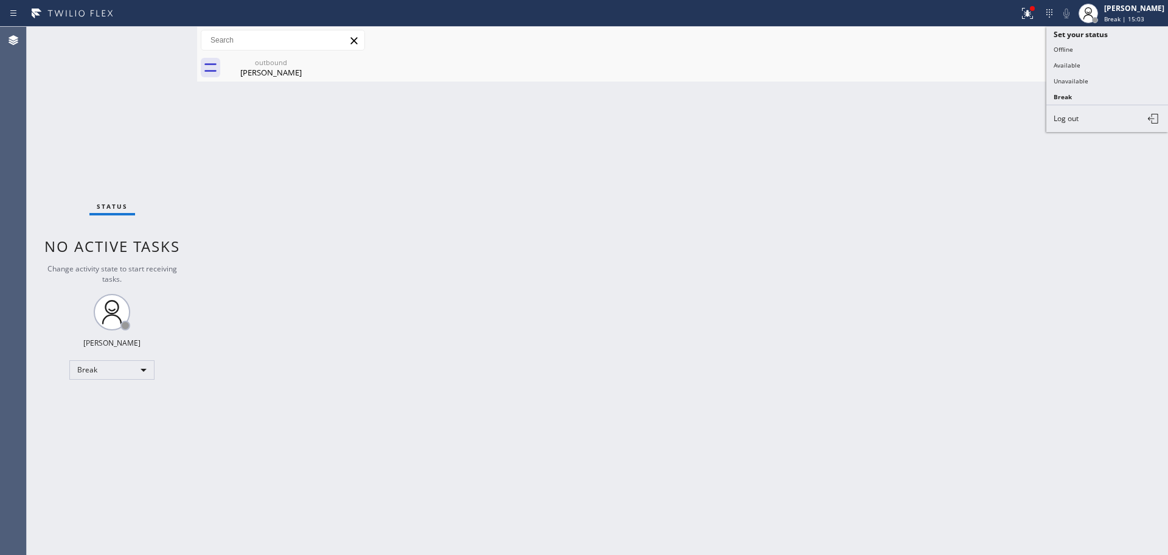
drag, startPoint x: 1089, startPoint y: 84, endPoint x: 980, endPoint y: 262, distance: 208.4
click at [634, 85] on button "Unavailable" at bounding box center [1108, 81] width 122 height 16
click at [634, 350] on div "Back to Dashboard Change Sender ID Customers Technicians Select a contact Outbo…" at bounding box center [682, 291] width 971 height 528
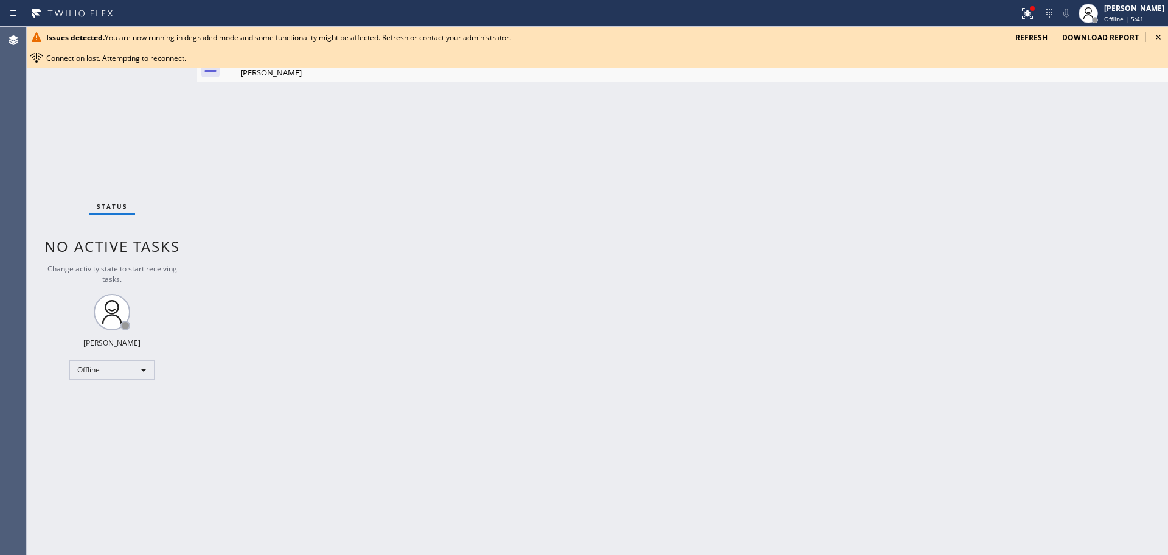
click at [634, 139] on div "Back to Dashboard Change Sender ID Customers Technicians Select a contact Outbo…" at bounding box center [682, 291] width 971 height 528
click at [634, 16] on span "Offline | 5:42" at bounding box center [1124, 19] width 40 height 9
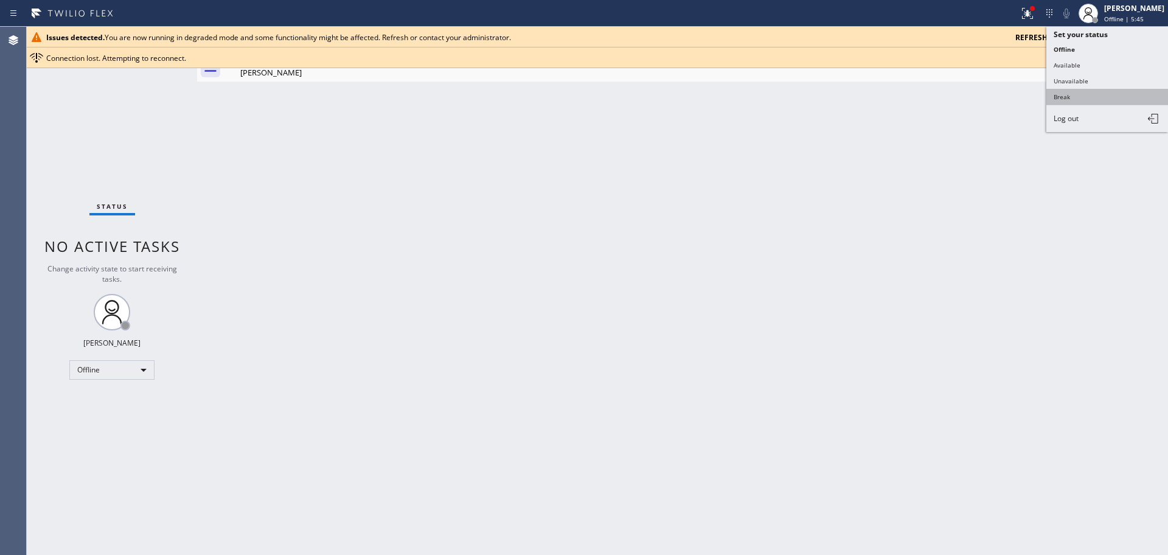
click at [634, 101] on button "Break" at bounding box center [1108, 97] width 122 height 16
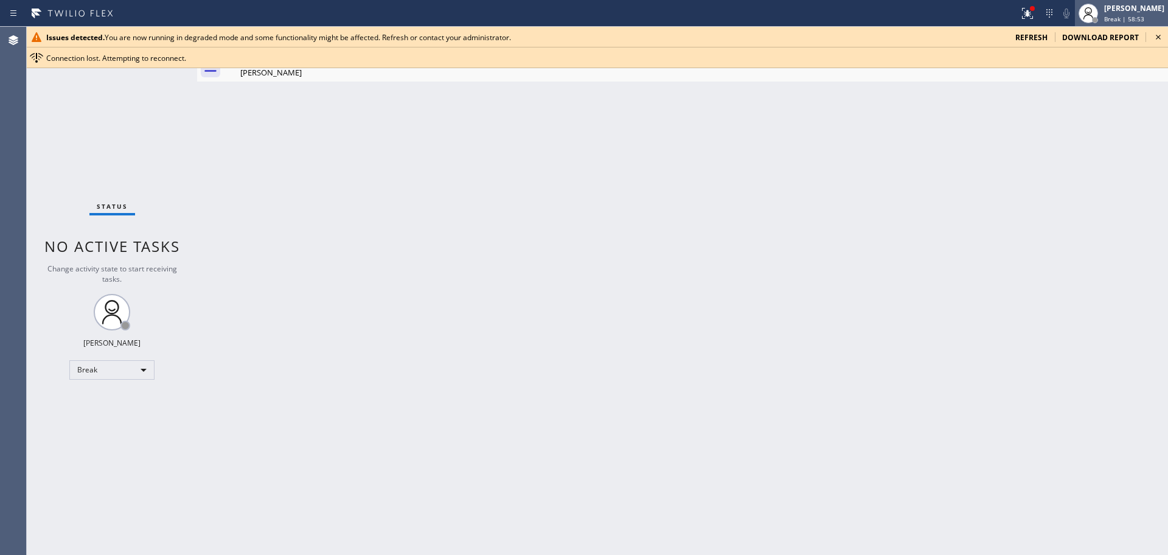
click at [1110, 16] on span "Break | 58:53" at bounding box center [1124, 19] width 40 height 9
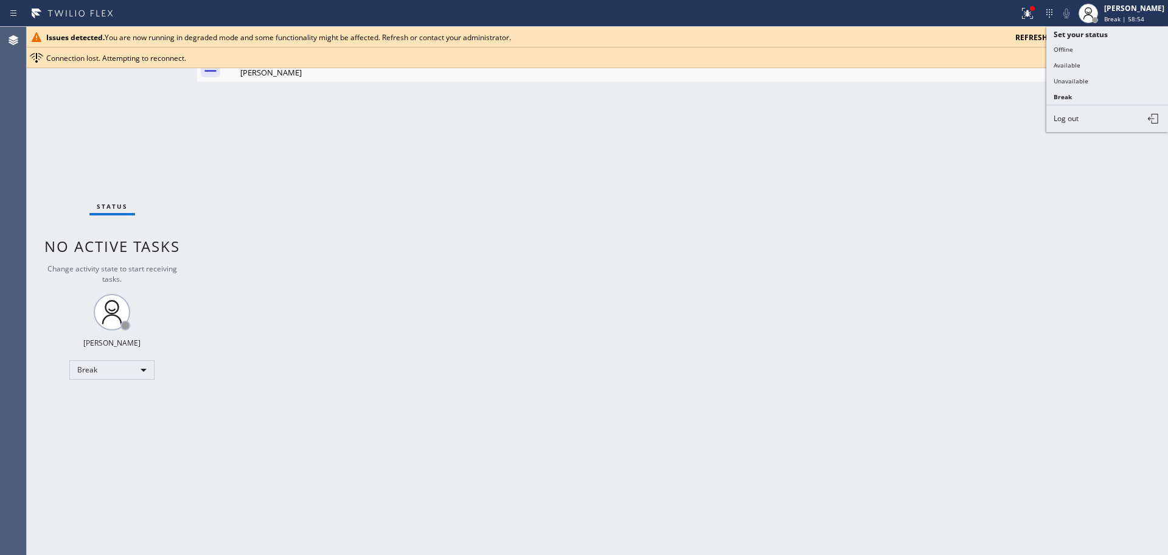
click at [1083, 83] on button "Unavailable" at bounding box center [1108, 81] width 122 height 16
click at [1154, 36] on icon at bounding box center [1158, 37] width 15 height 15
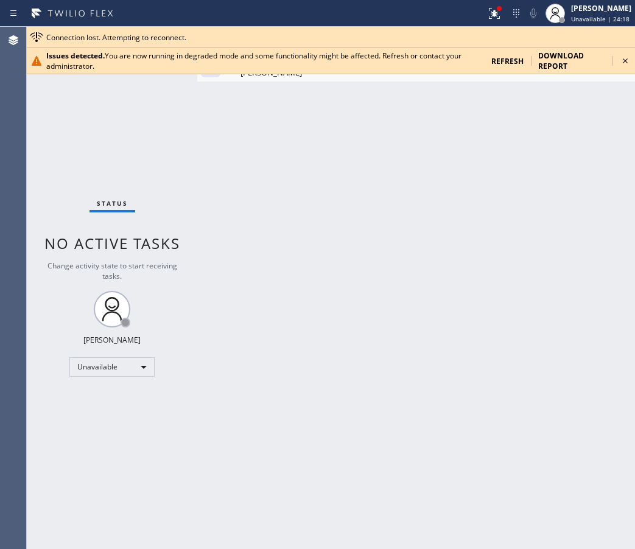
click at [501, 57] on span "refresh" at bounding box center [507, 61] width 32 height 10
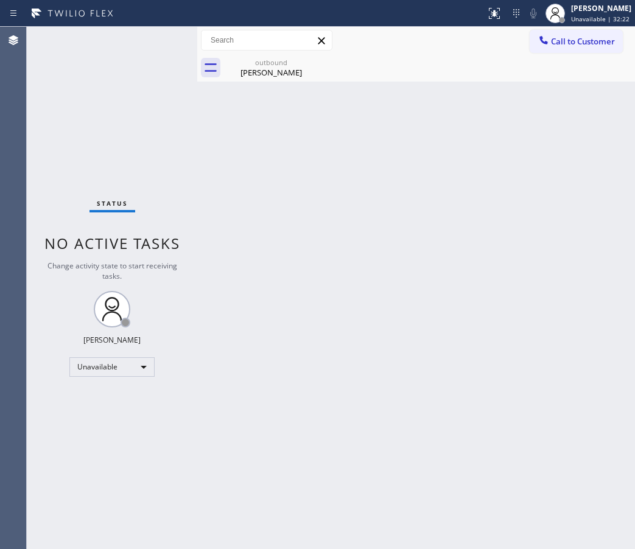
click at [543, 320] on div "Back to Dashboard Change Sender ID Customers Technicians Select a contact Outbo…" at bounding box center [416, 288] width 438 height 522
drag, startPoint x: 555, startPoint y: 94, endPoint x: 573, endPoint y: 86, distance: 19.6
click at [557, 94] on div "Back to Dashboard Change Sender ID Customers Technicians Select a contact Outbo…" at bounding box center [416, 288] width 438 height 522
drag, startPoint x: 591, startPoint y: 35, endPoint x: 388, endPoint y: 167, distance: 241.9
click at [590, 36] on span "Call to Customer" at bounding box center [583, 41] width 64 height 11
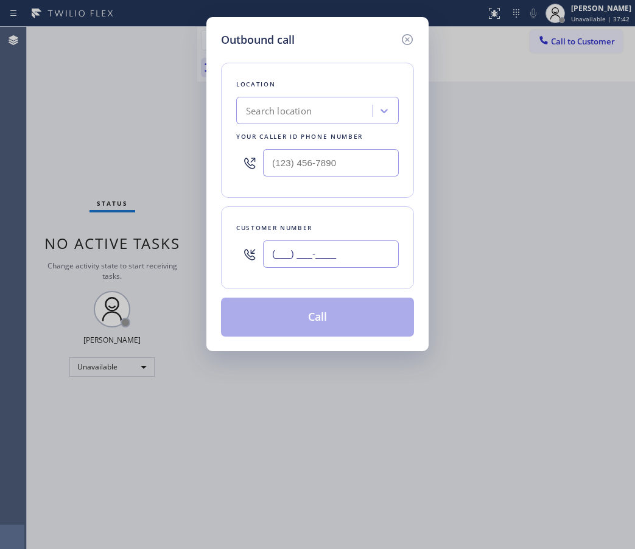
click at [313, 257] on input "(___) ___-____" at bounding box center [331, 253] width 136 height 27
paste input "510) 468-2306"
click at [583, 183] on div "Outbound call Location Search location Your caller id phone number Customer num…" at bounding box center [317, 274] width 635 height 549
click at [335, 256] on input "[PHONE_NUMBER]" at bounding box center [331, 253] width 136 height 27
paste input "text"
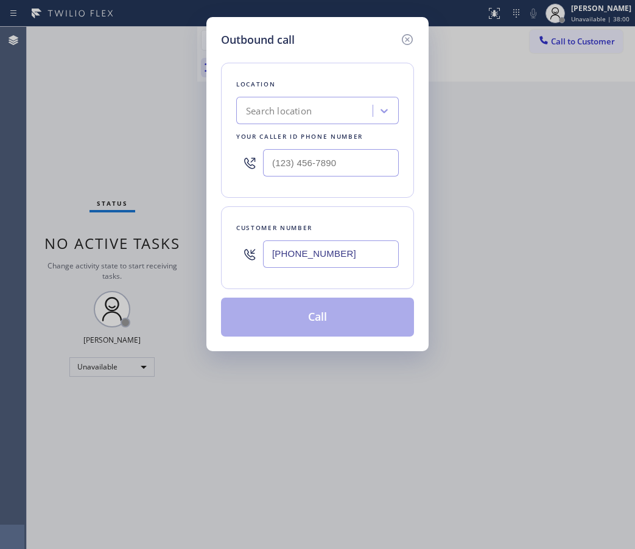
type input "(510) 468-2306"
click at [332, 164] on input "(___) ___-____" at bounding box center [331, 162] width 136 height 27
paste input "855) 731-4952"
type input "(855) 731-4952"
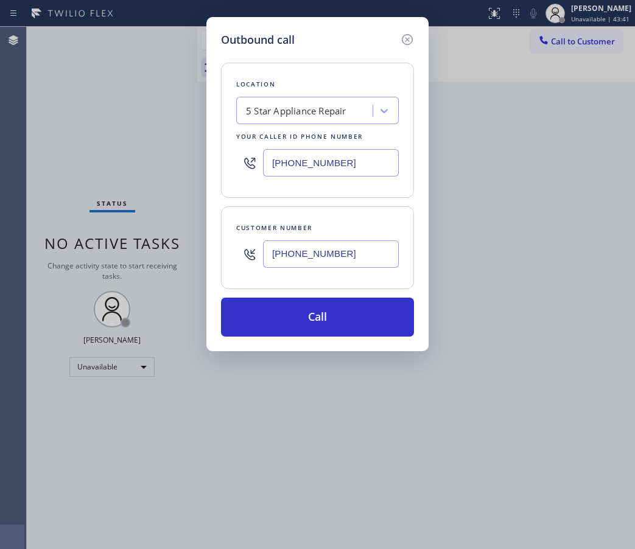
click at [321, 246] on input "(510) 468-2306" at bounding box center [331, 253] width 136 height 27
paste input "602) 690-4957"
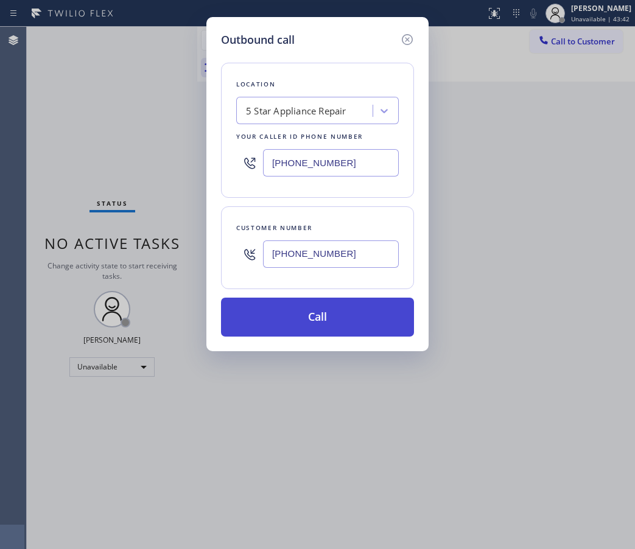
type input "(602) 690-4957"
click at [301, 322] on button "Call" at bounding box center [317, 317] width 193 height 39
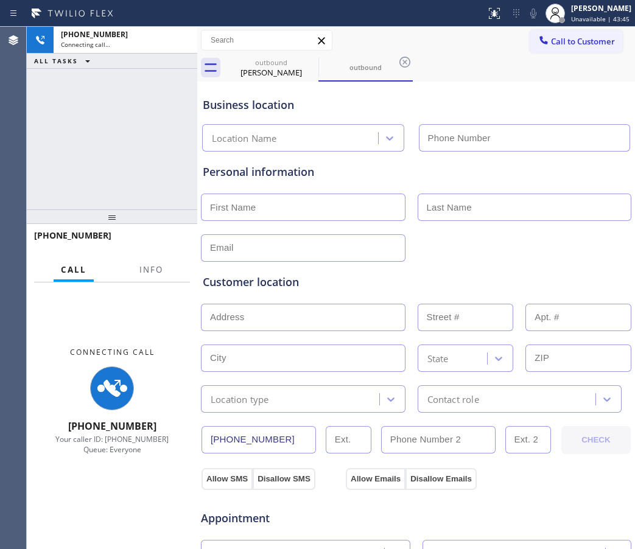
type input "(855) 731-4952"
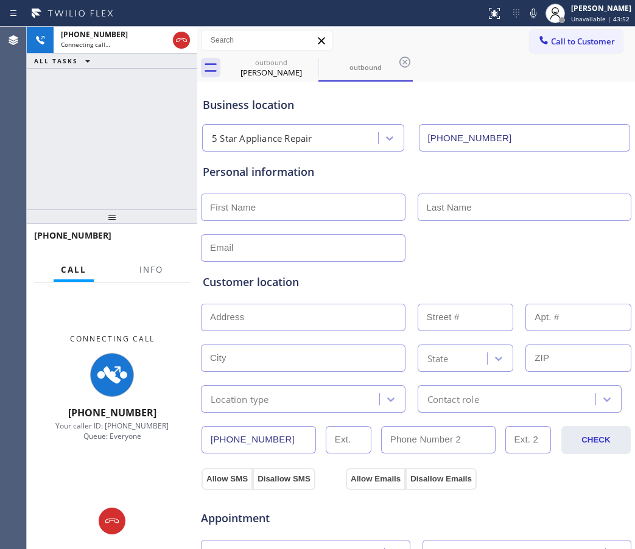
click at [148, 153] on div "+15104682306 Connecting call… ALL TASKS ALL TASKS ACTIVE TASKS TASKS IN WRAP UP" at bounding box center [112, 118] width 170 height 183
click at [173, 37] on div at bounding box center [181, 40] width 17 height 15
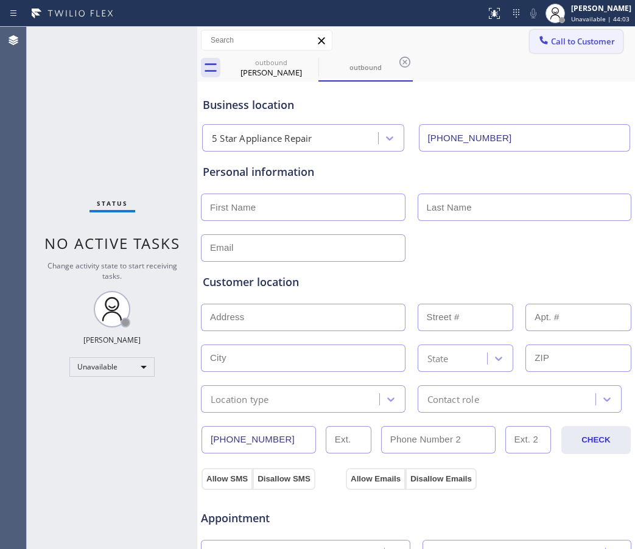
click at [564, 44] on span "Call to Customer" at bounding box center [583, 41] width 64 height 11
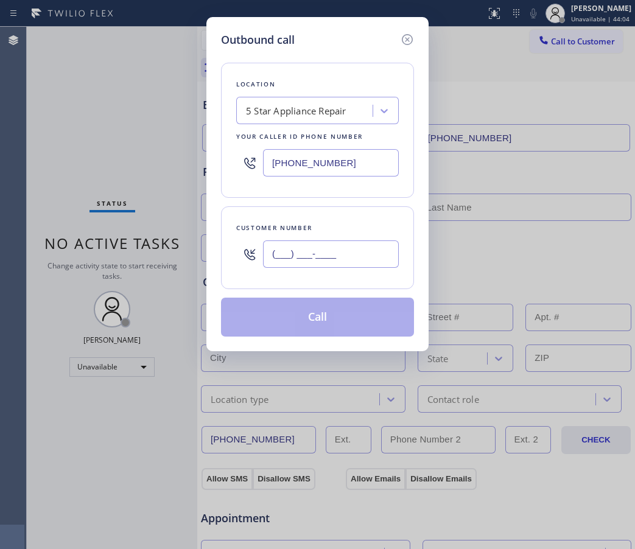
click at [326, 259] on input "(___) ___-____" at bounding box center [331, 253] width 136 height 27
paste input "602) 690-4957"
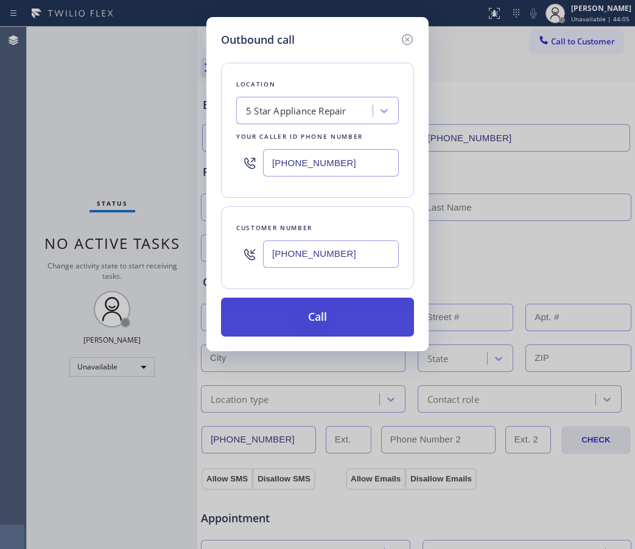
type input "(602) 690-4957"
click at [340, 324] on button "Call" at bounding box center [317, 317] width 193 height 39
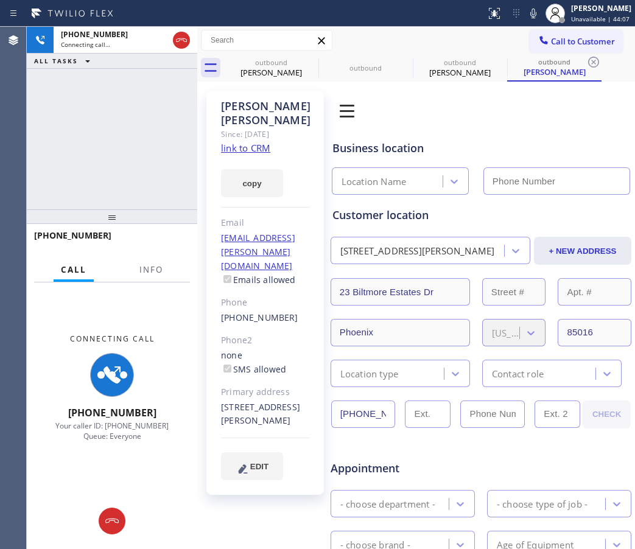
click at [249, 158] on div "copy" at bounding box center [265, 176] width 89 height 42
click at [244, 142] on link "link to CRM" at bounding box center [245, 148] width 49 height 12
type input "(855) 731-4952"
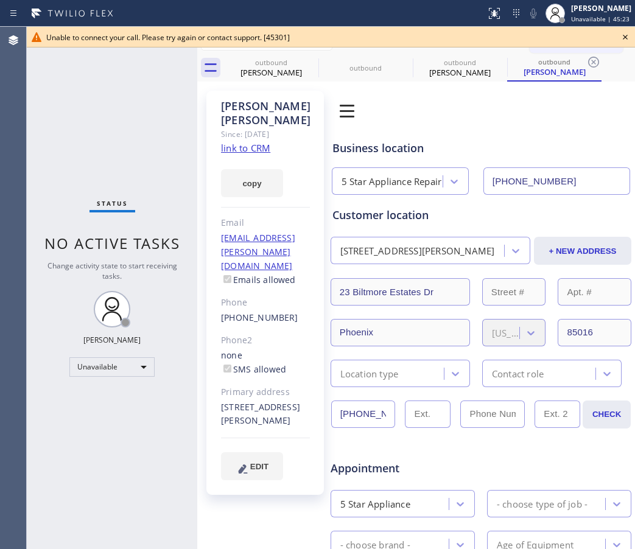
click at [620, 40] on icon at bounding box center [625, 37] width 15 height 15
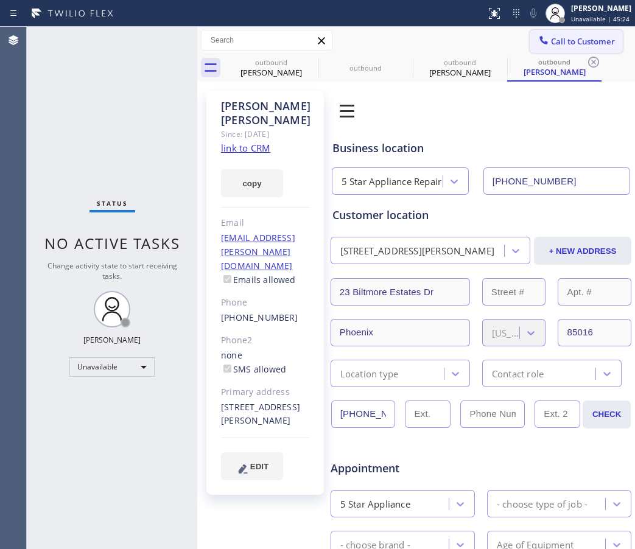
click at [585, 41] on span "Call to Customer" at bounding box center [583, 41] width 64 height 11
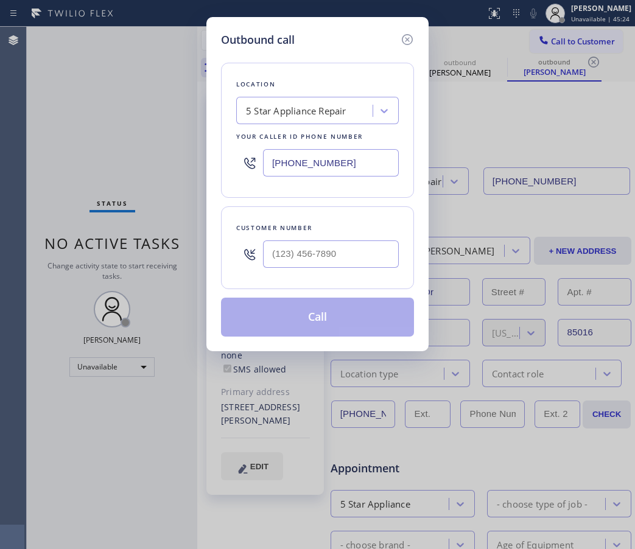
click at [316, 165] on input "(855) 731-4952" at bounding box center [331, 162] width 136 height 27
paste input "920-0838"
type input "(855) 920-0838"
drag, startPoint x: 558, startPoint y: 148, endPoint x: 508, endPoint y: 167, distance: 54.1
click at [558, 148] on div "Outbound call Location Thermador Repair Group Your caller id phone number (855)…" at bounding box center [317, 274] width 635 height 549
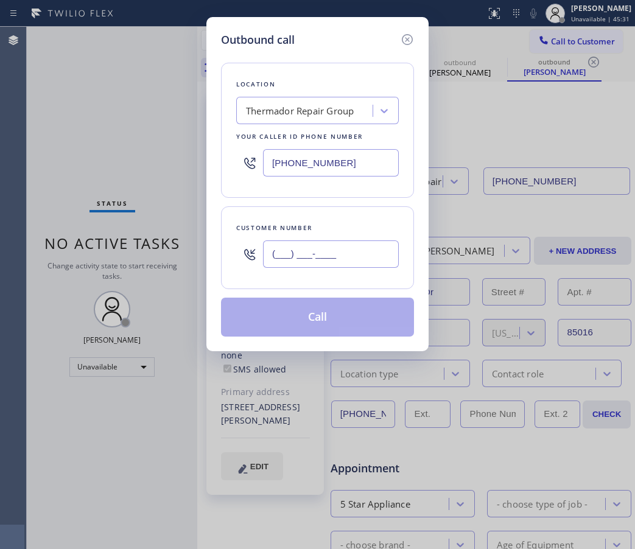
click at [309, 261] on input "(___) ___-____" at bounding box center [331, 253] width 136 height 27
paste input "510) 468-2306"
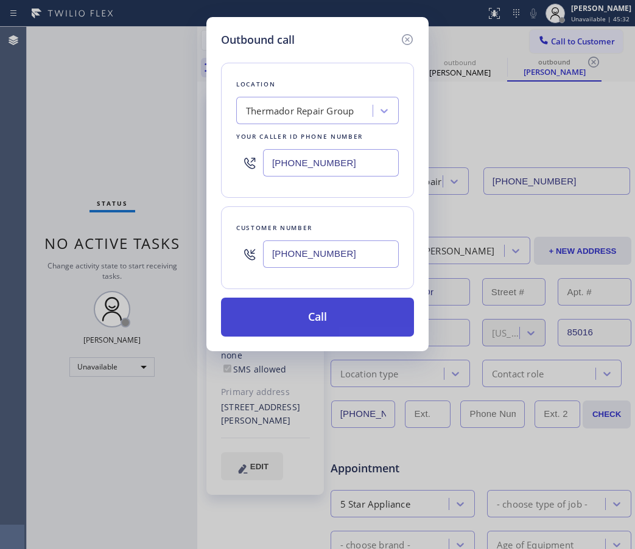
type input "(510) 468-2306"
click at [323, 314] on button "Call" at bounding box center [317, 317] width 193 height 39
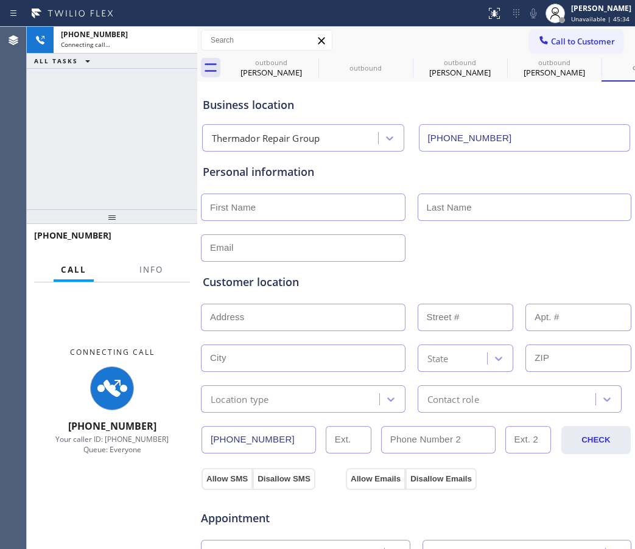
type input "(855) 920-0838"
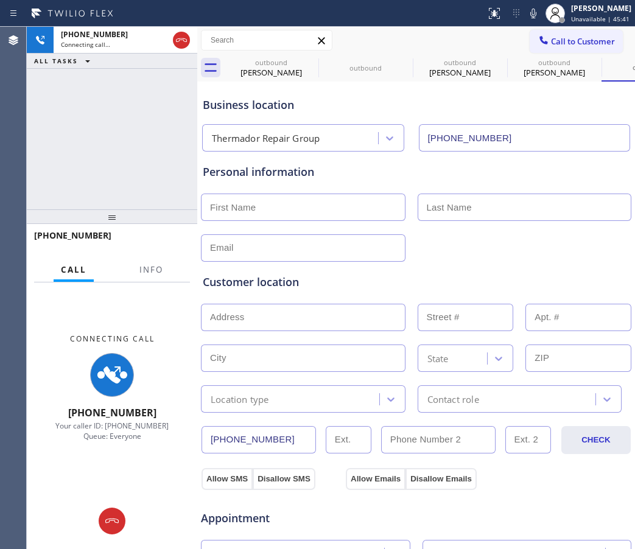
click at [577, 121] on div "Thermador Repair Group (855) 920-0838" at bounding box center [416, 135] width 433 height 32
click at [307, 65] on icon at bounding box center [310, 62] width 15 height 15
click at [0, 0] on icon at bounding box center [0, 0] width 0 height 0
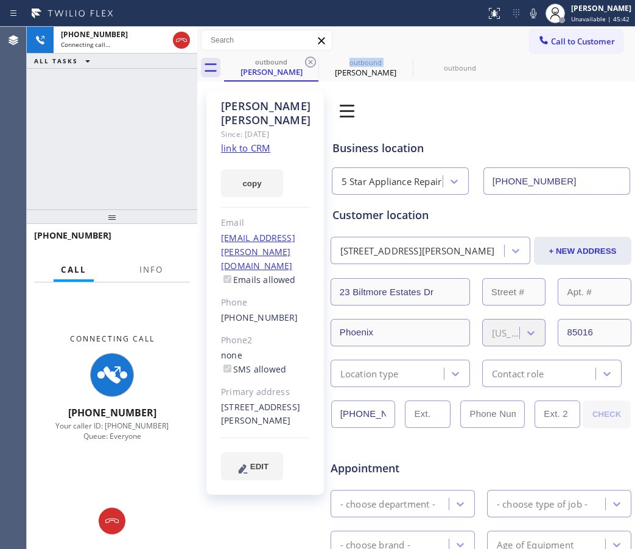
click at [307, 65] on icon at bounding box center [310, 62] width 15 height 15
click at [0, 0] on icon at bounding box center [0, 0] width 0 height 0
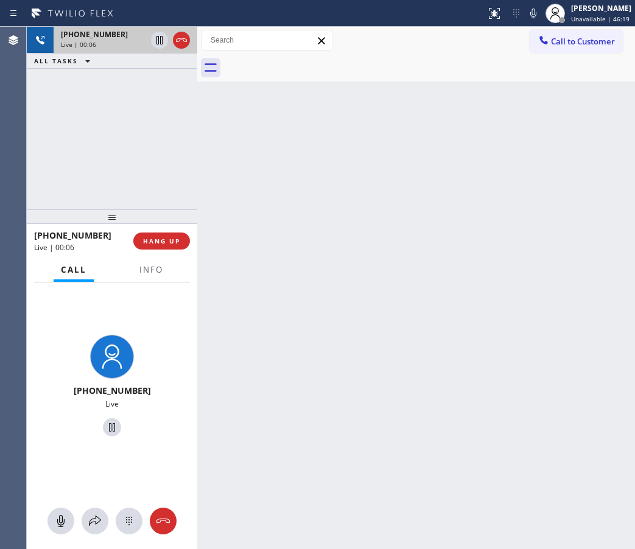
click at [190, 37] on div at bounding box center [170, 40] width 44 height 27
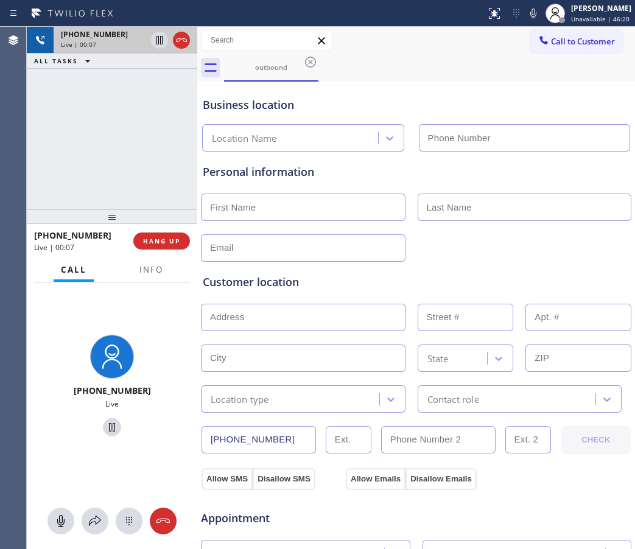
type input "(855) 920-0838"
click at [184, 38] on icon at bounding box center [181, 40] width 11 height 4
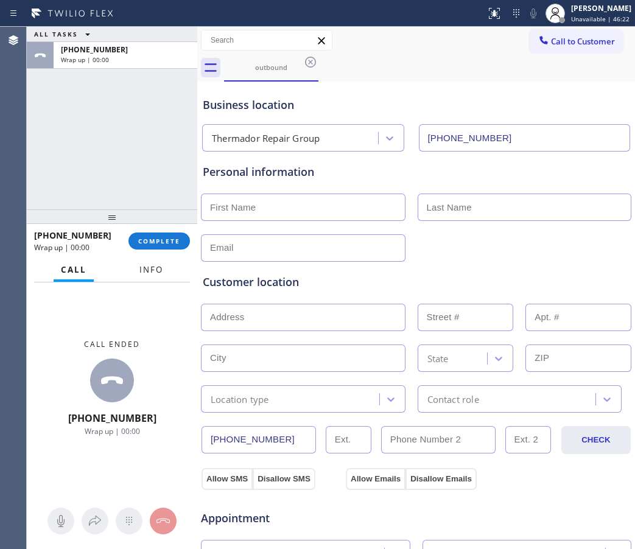
click at [158, 274] on span "Info" at bounding box center [151, 269] width 24 height 11
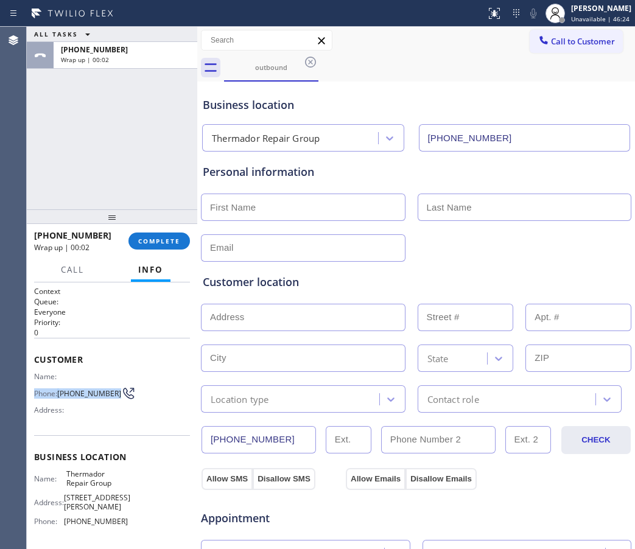
drag, startPoint x: 82, startPoint y: 397, endPoint x: 58, endPoint y: 383, distance: 27.6
click at [58, 383] on div "Name: Phone: (510) 468-2306 Address:" at bounding box center [81, 396] width 94 height 48
copy div "Phone: (510) 468-2306"
click at [85, 398] on span "(510) 468-2306" at bounding box center [89, 393] width 64 height 9
drag, startPoint x: 85, startPoint y: 403, endPoint x: 63, endPoint y: 392, distance: 24.8
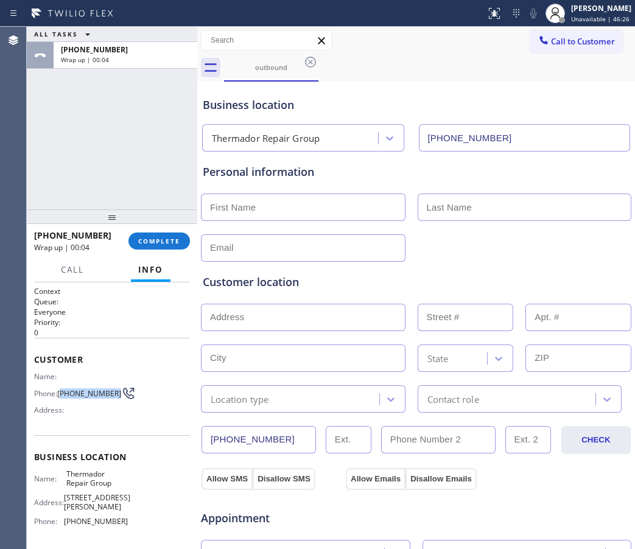
click at [63, 392] on span "(510) 468-2306" at bounding box center [89, 393] width 64 height 9
copy span "510) 468-2306"
click at [573, 55] on div "outbound" at bounding box center [429, 67] width 411 height 27
click at [561, 49] on button "Call to Customer" at bounding box center [575, 41] width 93 height 23
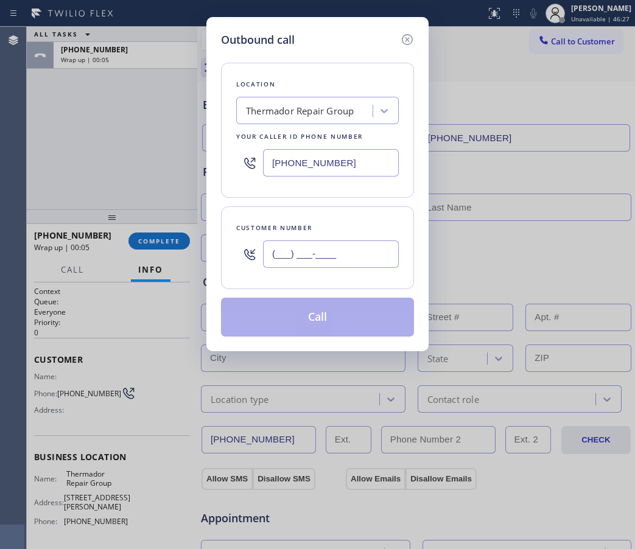
click at [325, 251] on input "(___) ___-____" at bounding box center [331, 253] width 136 height 27
paste input "510) 468-2306"
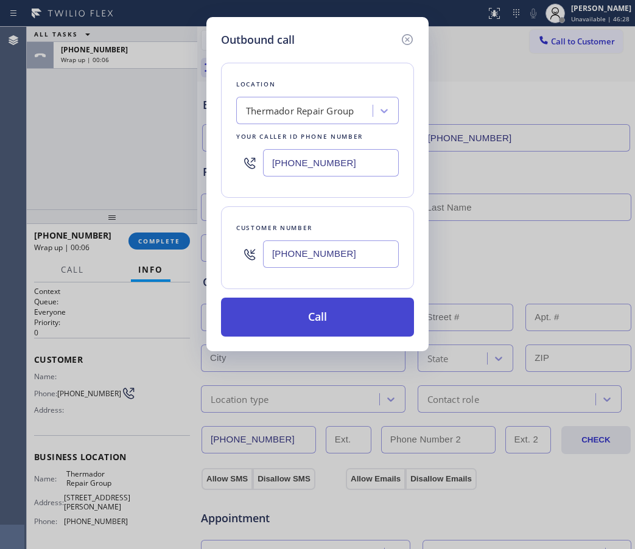
type input "(510) 468-2306"
click at [309, 314] on button "Call" at bounding box center [317, 317] width 193 height 39
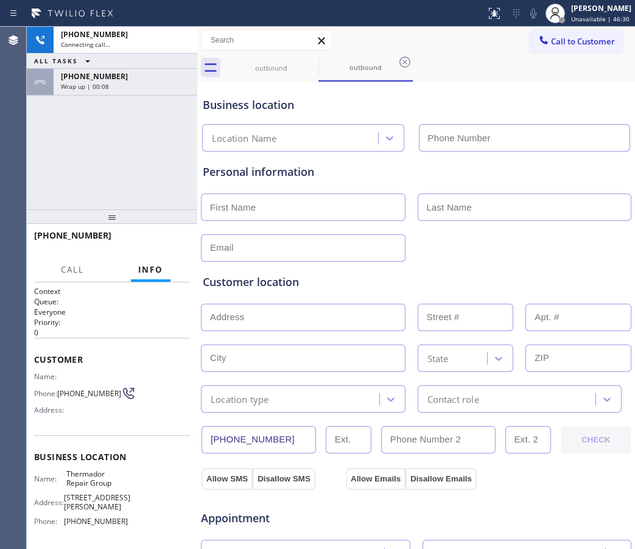
type input "(855) 920-0838"
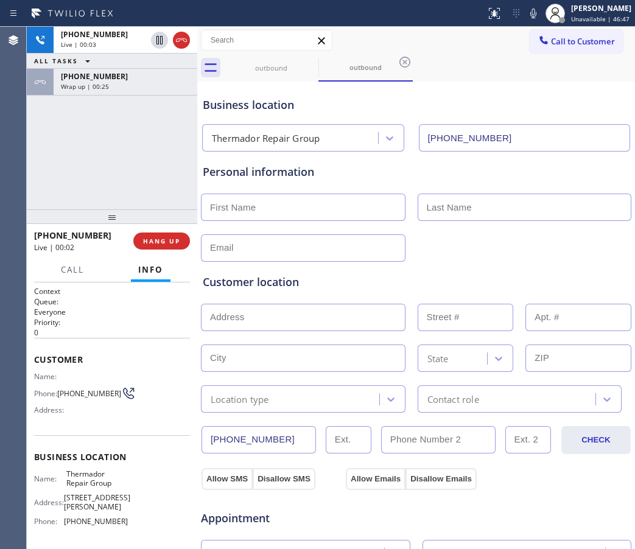
click at [567, 254] on div at bounding box center [416, 247] width 433 height 30
click at [593, 166] on div "Personal information" at bounding box center [416, 172] width 427 height 16
click at [569, 170] on div "Personal information" at bounding box center [416, 172] width 427 height 16
click at [105, 154] on div "+15104682306 Live | 00:21 ALL TASKS ALL TASKS ACTIVE TASKS TASKS IN WRAP UP +15…" at bounding box center [112, 118] width 170 height 183
click at [114, 162] on div "+15104682306 Live | 00:23 ALL TASKS ALL TASKS ACTIVE TASKS TASKS IN WRAP UP +15…" at bounding box center [112, 118] width 170 height 183
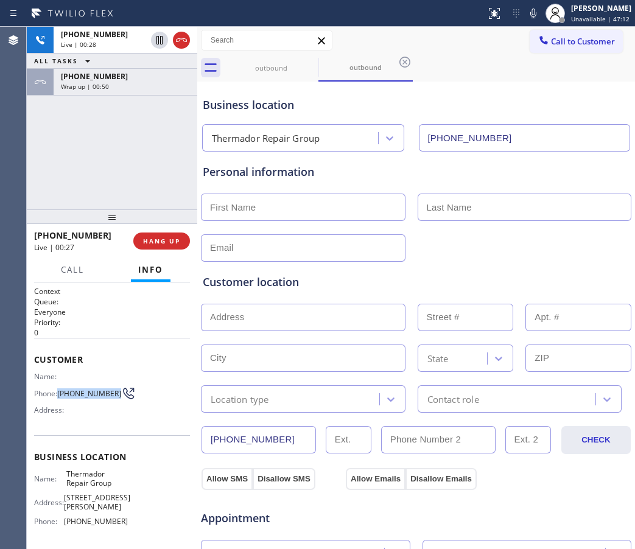
drag, startPoint x: 79, startPoint y: 398, endPoint x: 56, endPoint y: 387, distance: 25.6
click at [56, 387] on div "Phone: (510) 468-2306" at bounding box center [81, 393] width 94 height 15
copy span "(510) 468-2306"
click at [170, 239] on span "HANG UP" at bounding box center [161, 241] width 37 height 9
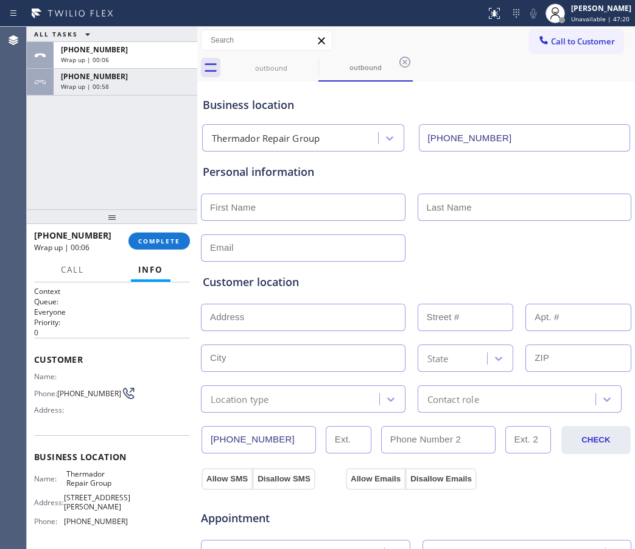
click at [68, 129] on div "ALL TASKS ALL TASKS ACTIVE TASKS TASKS IN WRAP UP +15104682306 Wrap up | 00:06 …" at bounding box center [112, 118] width 170 height 183
click at [583, 78] on div "outbound outbound" at bounding box center [429, 67] width 411 height 27
click at [596, 258] on div "Customer location >> ADD NEW ADDRESS << + NEW ADDRESS State Location type Conta…" at bounding box center [415, 335] width 431 height 156
click at [570, 104] on div "Business location" at bounding box center [416, 105] width 427 height 16
click at [145, 240] on span "COMPLETE" at bounding box center [159, 241] width 42 height 9
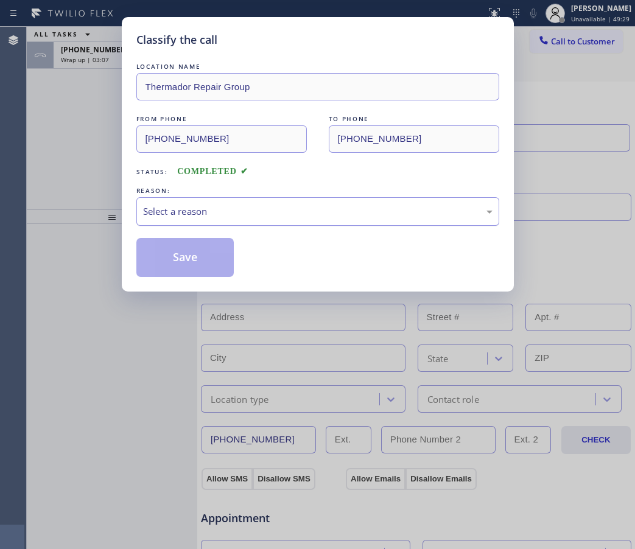
drag, startPoint x: 230, startPoint y: 205, endPoint x: 233, endPoint y: 215, distance: 10.2
click at [230, 204] on div "Select a reason" at bounding box center [317, 211] width 349 height 14
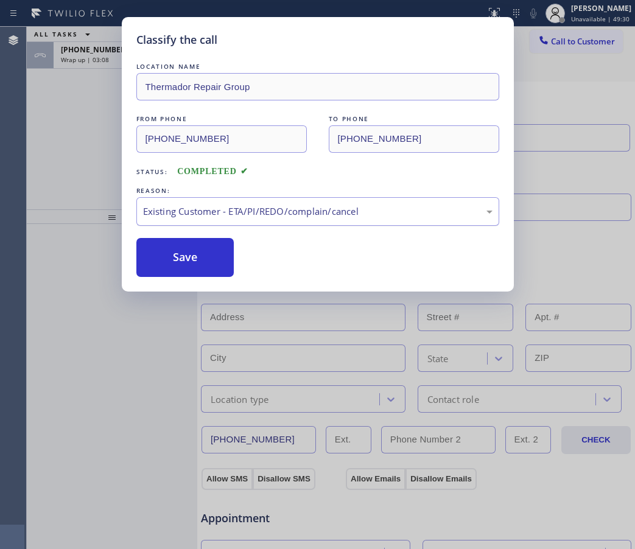
click at [191, 217] on div "Existing Customer - ETA/PI/REDO/complain/cancel" at bounding box center [317, 211] width 349 height 14
click at [180, 263] on button "Save" at bounding box center [185, 257] width 98 height 39
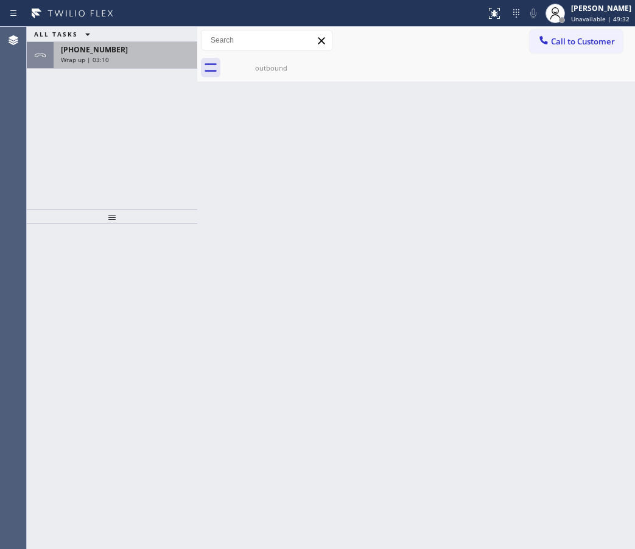
click at [79, 53] on span "+15104682306" at bounding box center [94, 49] width 67 height 10
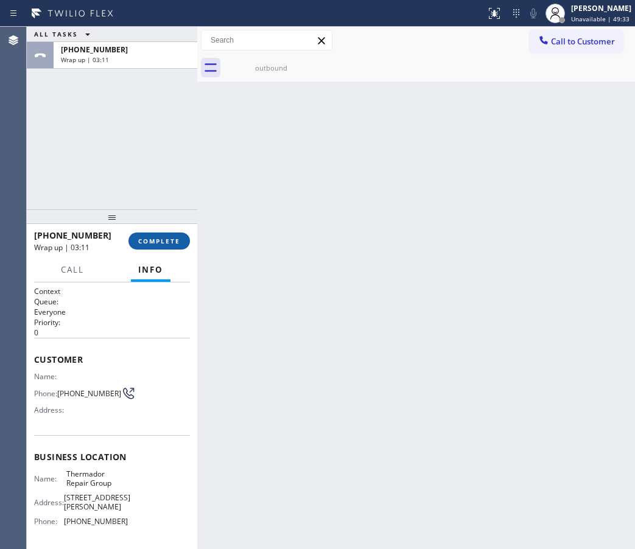
click at [141, 240] on span "COMPLETE" at bounding box center [159, 241] width 42 height 9
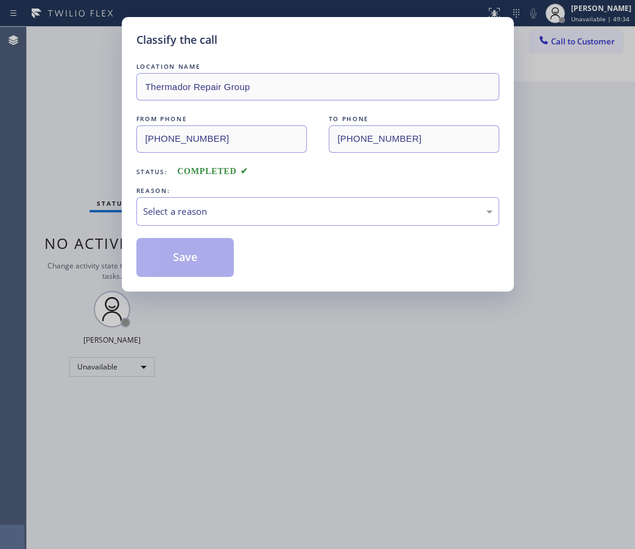
click at [204, 190] on div "REASON:" at bounding box center [317, 190] width 363 height 13
click at [208, 211] on div "Select a reason" at bounding box center [317, 211] width 349 height 14
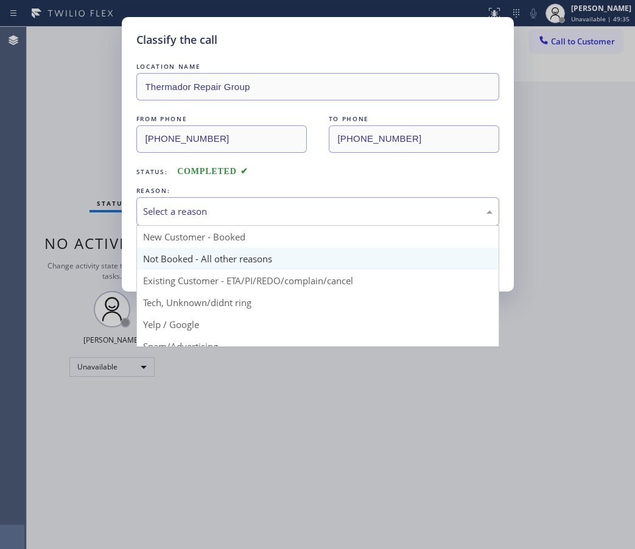
click at [197, 251] on button "Save" at bounding box center [185, 257] width 98 height 39
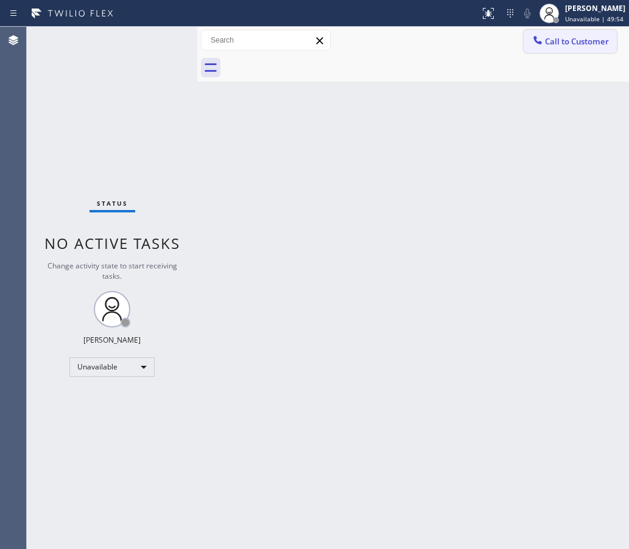
click at [588, 37] on span "Call to Customer" at bounding box center [577, 41] width 64 height 11
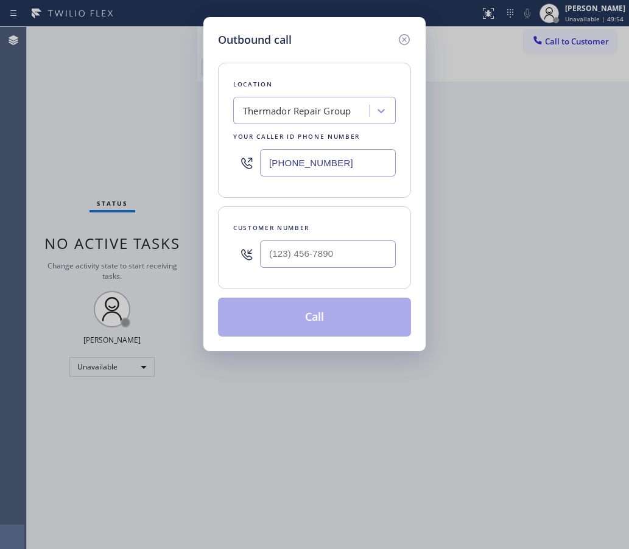
click at [307, 171] on input "(855) 920-0838" at bounding box center [328, 162] width 136 height 27
paste input "18) 477-1273"
type input "(818) 477-1273"
click at [355, 252] on input "(___) ___-____" at bounding box center [328, 253] width 136 height 27
paste input "847) 462-7223"
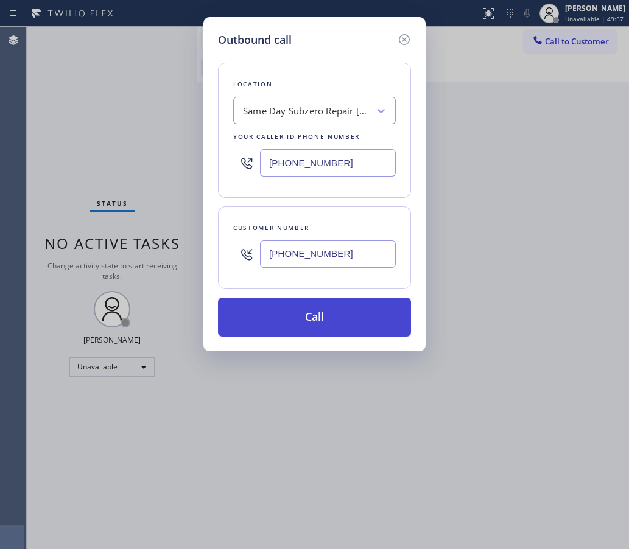
type input "(847) 462-7223"
click at [318, 329] on button "Call" at bounding box center [314, 317] width 193 height 39
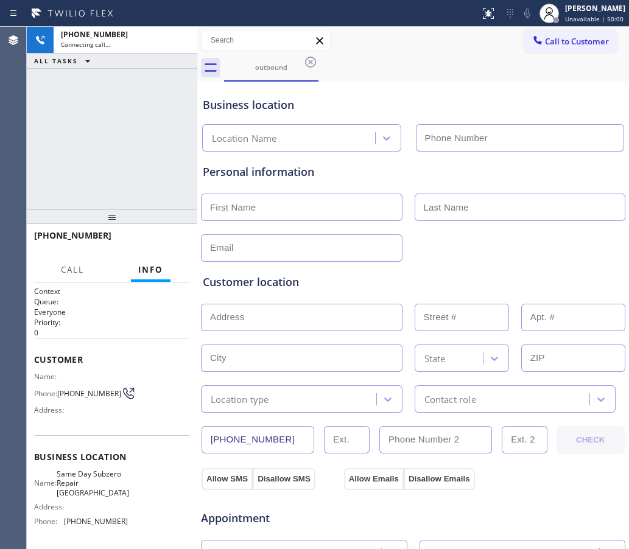
type input "(818) 477-1273"
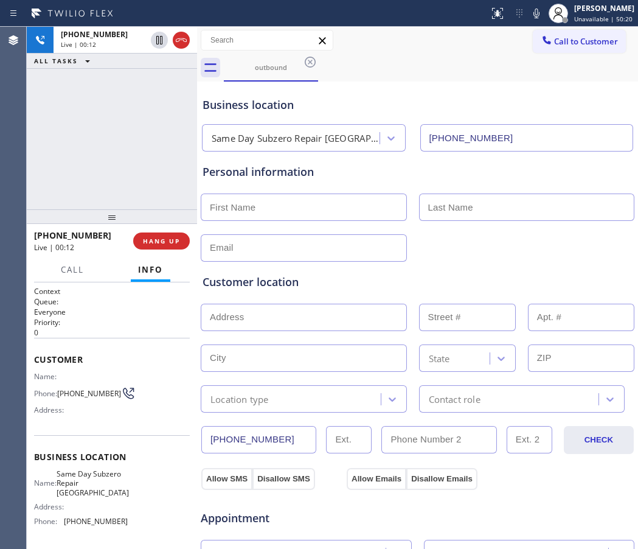
click at [583, 99] on div "Business location" at bounding box center [418, 105] width 430 height 16
click at [186, 41] on icon at bounding box center [181, 40] width 15 height 15
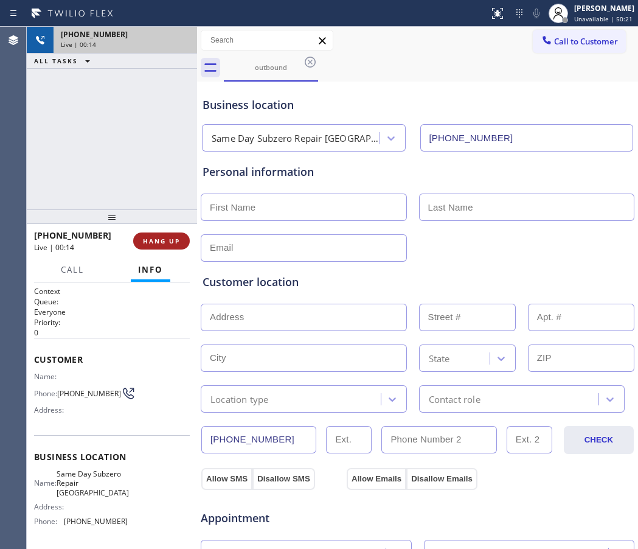
click at [149, 236] on button "HANG UP" at bounding box center [161, 240] width 57 height 17
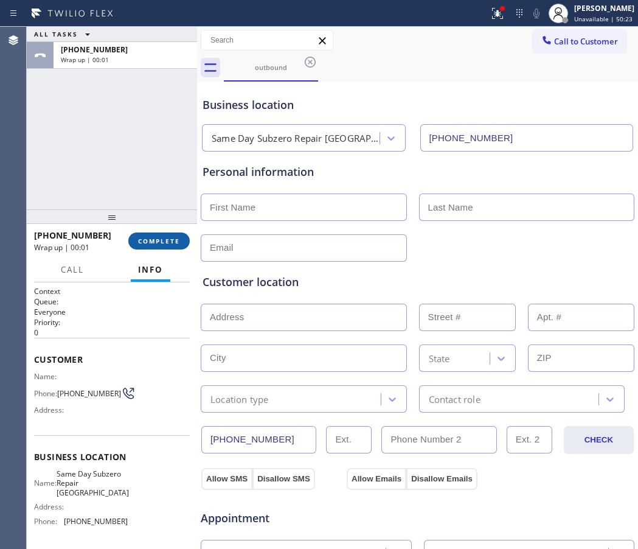
click at [170, 243] on span "COMPLETE" at bounding box center [159, 241] width 42 height 9
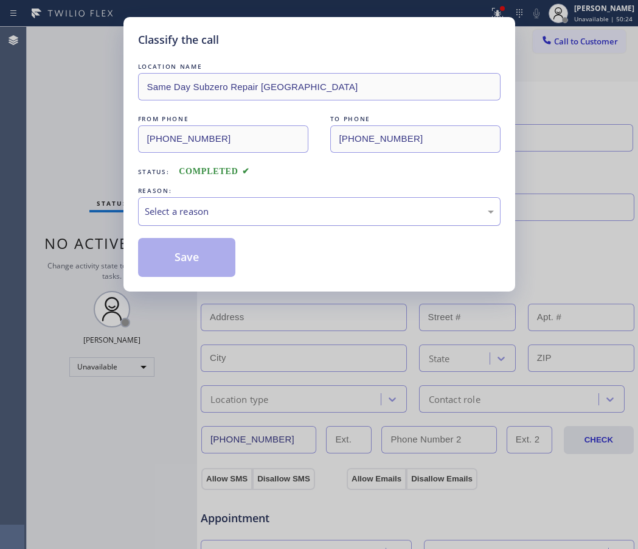
click at [236, 210] on div "Select a reason" at bounding box center [319, 211] width 349 height 14
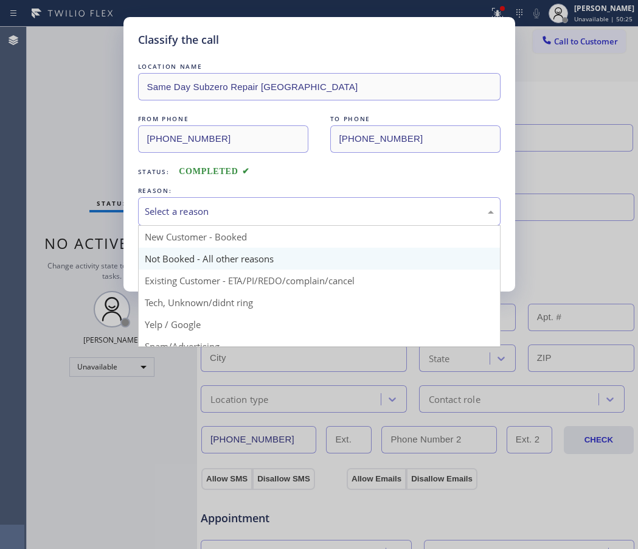
click at [197, 262] on button "Save" at bounding box center [187, 257] width 98 height 39
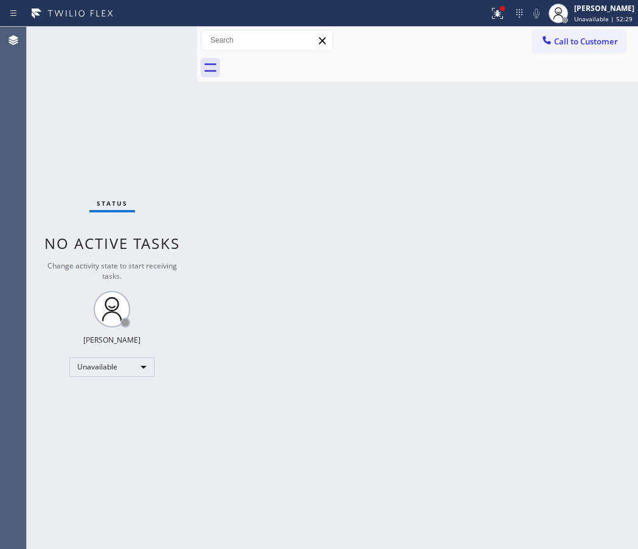
click at [608, 127] on div "Back to Dashboard Change Sender ID Customers Technicians Select a contact Outbo…" at bounding box center [417, 288] width 441 height 522
click at [599, 31] on button "Call to Customer" at bounding box center [579, 41] width 93 height 23
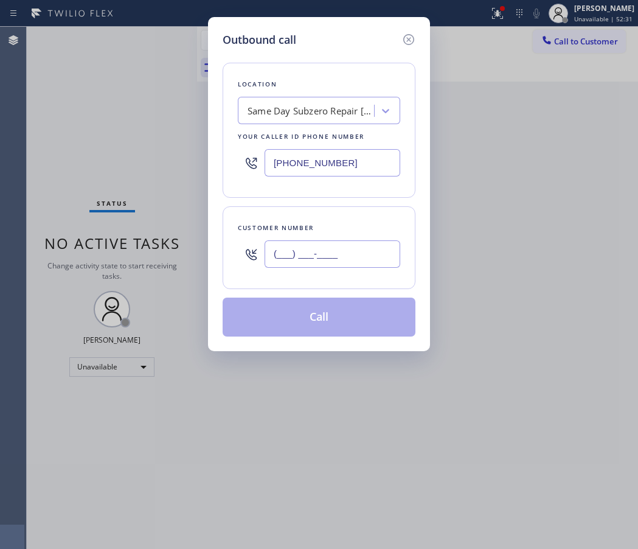
click at [330, 257] on input "(___) ___-____" at bounding box center [333, 253] width 136 height 27
paste input "818) 243-2701"
type input "(818) 243-2701"
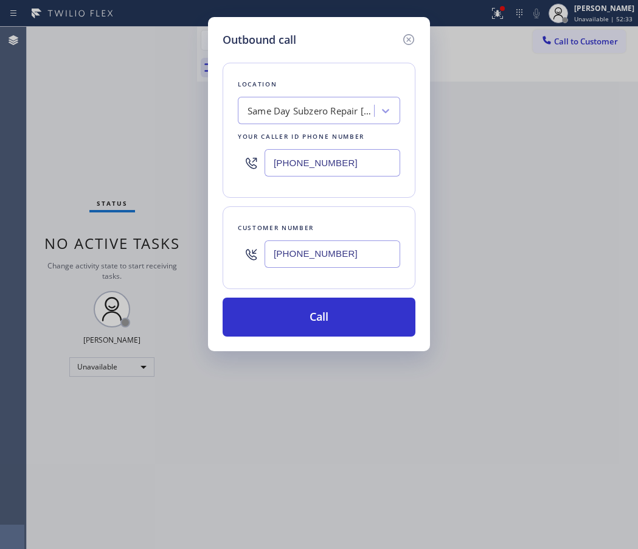
click at [335, 173] on input "(818) 477-1273" at bounding box center [333, 162] width 136 height 27
paste input "55) 731-4952"
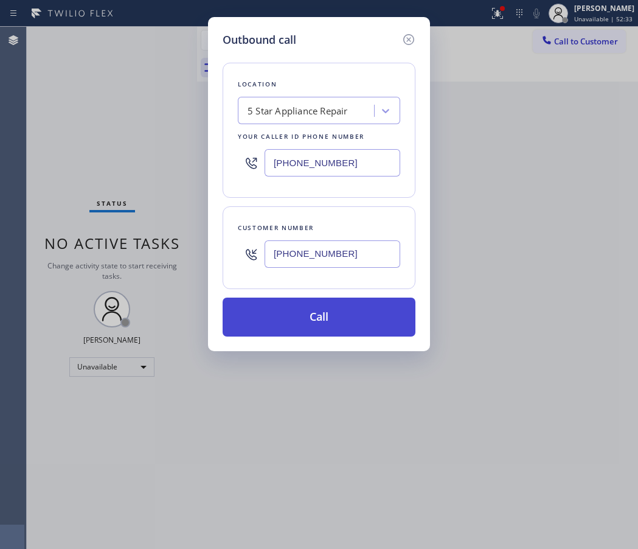
type input "(855) 731-4952"
click at [345, 316] on button "Call" at bounding box center [319, 317] width 193 height 39
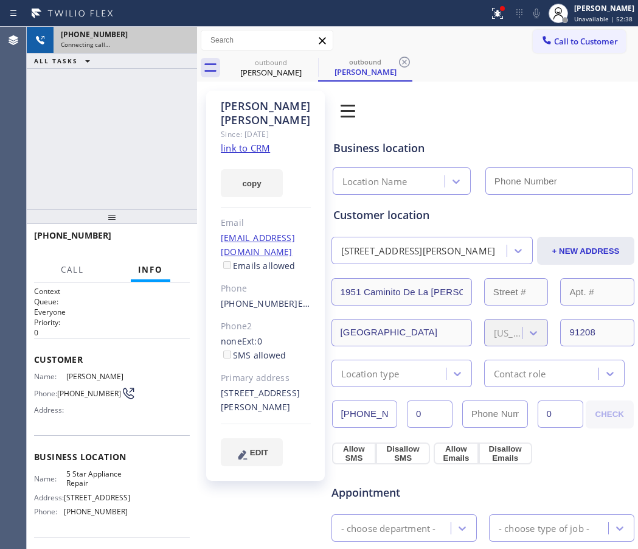
click at [184, 41] on div "Connecting call…" at bounding box center [125, 44] width 129 height 9
click at [183, 41] on div "Connecting call…" at bounding box center [125, 44] width 129 height 9
click at [183, 39] on div "+18182432701" at bounding box center [125, 34] width 129 height 10
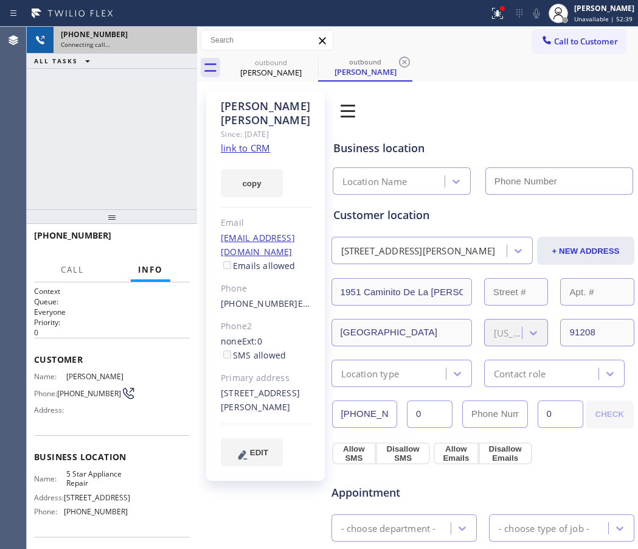
click at [183, 39] on div "+18182432701" at bounding box center [125, 34] width 129 height 10
click at [253, 142] on link "link to CRM" at bounding box center [245, 148] width 49 height 12
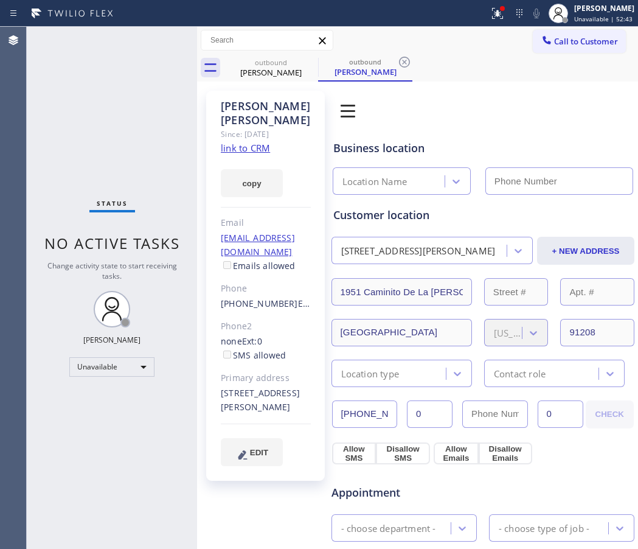
type input "(855) 731-4952"
click at [592, 119] on div "Book Appointment Addresses Leads Membership Business location 5 Star Appliance …" at bounding box center [483, 504] width 305 height 821
click at [569, 54] on div "outbound Susan Johnson outbound Susan Johnson" at bounding box center [431, 67] width 414 height 27
click at [554, 39] on span "Call to Customer" at bounding box center [586, 41] width 64 height 11
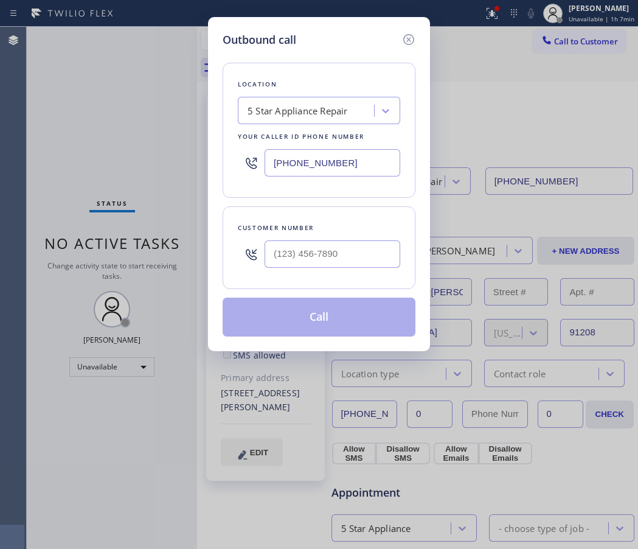
click at [345, 162] on input "(855) 731-4952" at bounding box center [333, 162] width 136 height 27
paste input "424) 349-7844"
type input "(424) 349-7844"
click at [309, 254] on input "(___) ___-____" at bounding box center [333, 253] width 136 height 27
paste input "913) 435-7021"
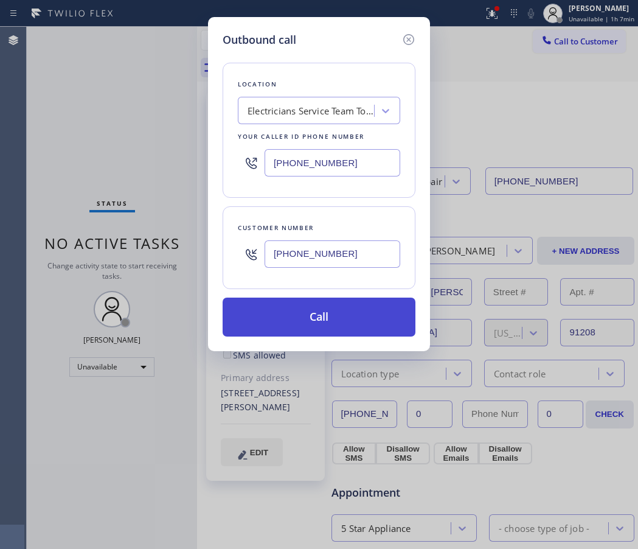
type input "(913) 435-7021"
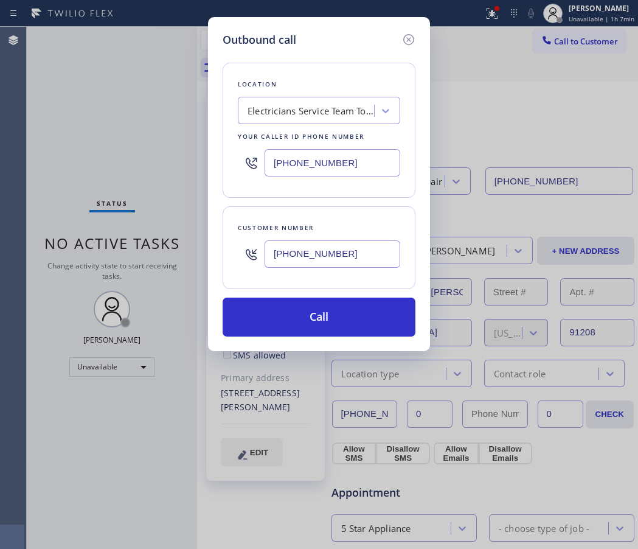
drag, startPoint x: 296, startPoint y: 323, endPoint x: 100, endPoint y: 400, distance: 211.2
click at [297, 323] on button "Call" at bounding box center [319, 317] width 193 height 39
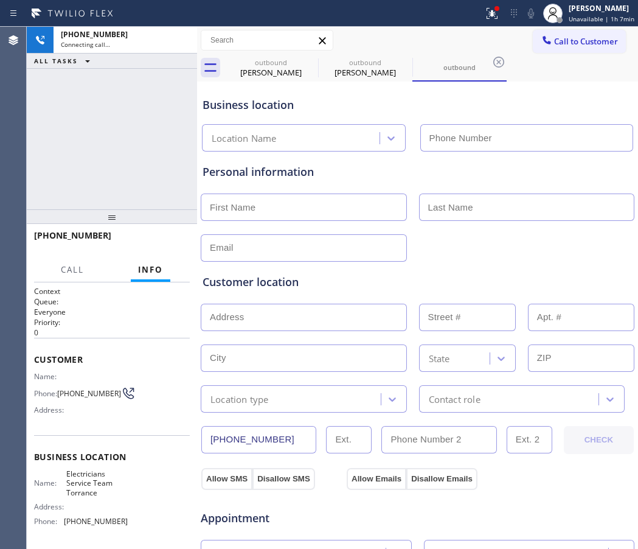
type input "(424) 349-7844"
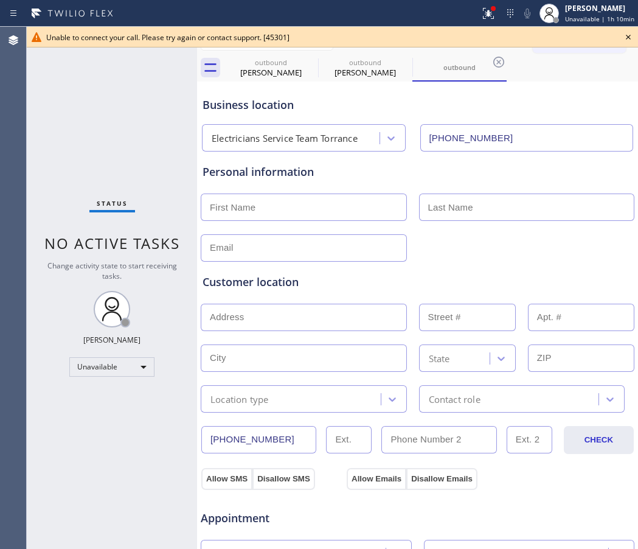
click at [562, 249] on div at bounding box center [418, 247] width 436 height 30
click at [630, 37] on icon at bounding box center [628, 37] width 15 height 15
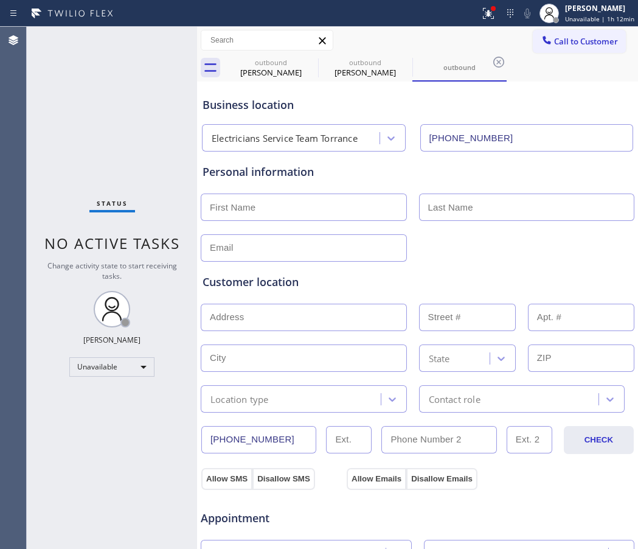
click at [609, 36] on button "Call to Customer" at bounding box center [579, 41] width 93 height 23
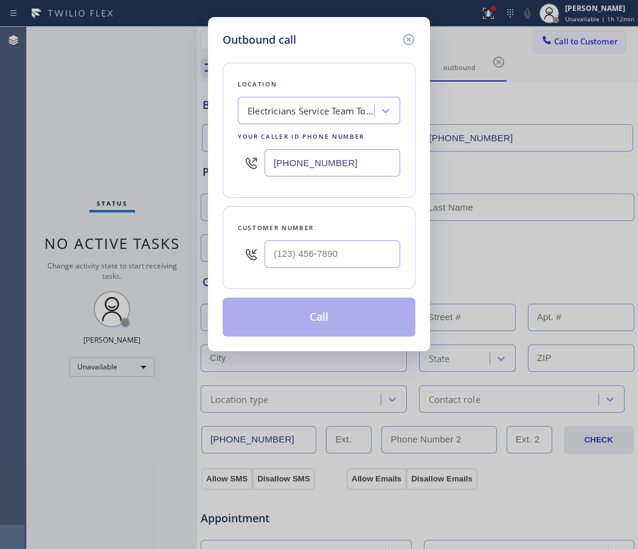
click at [336, 150] on input "(424) 349-7844" at bounding box center [333, 162] width 136 height 27
paste input "text"
type input "(424) 349-7844"
click at [369, 249] on input "(___) ___-____" at bounding box center [333, 253] width 136 height 27
paste input "913) 435-7021"
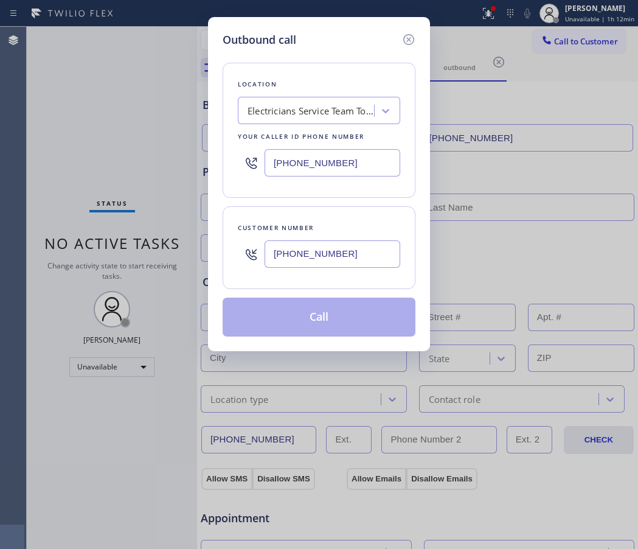
type input "(913) 435-7021"
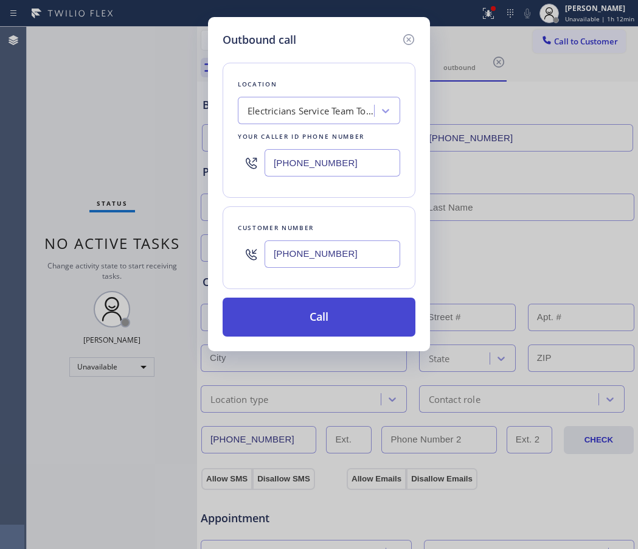
click at [321, 323] on button "Call" at bounding box center [319, 317] width 193 height 39
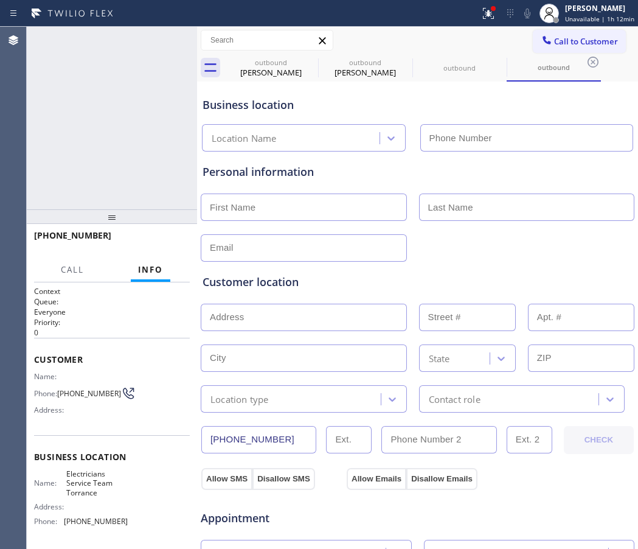
type input "(424) 349-7844"
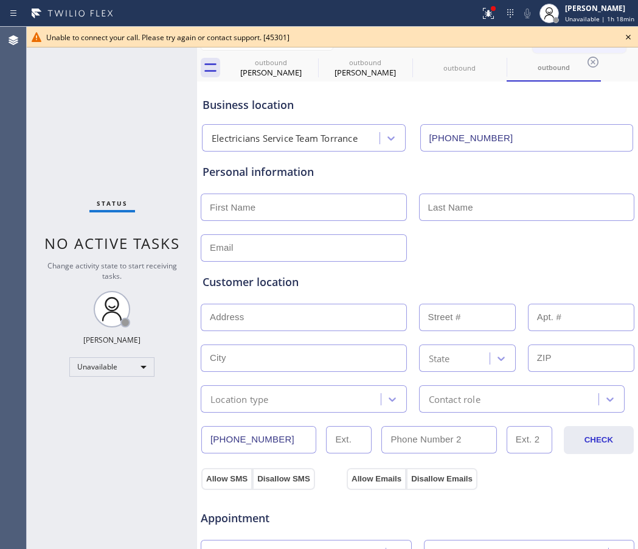
click at [628, 40] on icon at bounding box center [628, 37] width 15 height 15
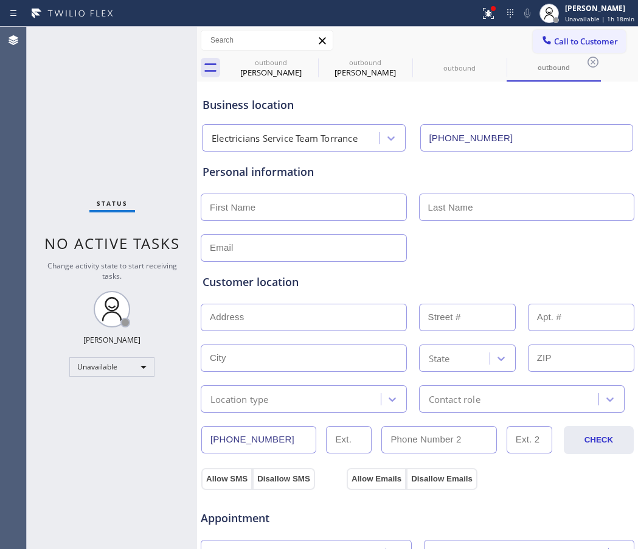
click at [620, 36] on div "Call to Customer Outbound call Location Electricians Service Team Torrance Your…" at bounding box center [585, 40] width 105 height 21
click at [588, 43] on span "Call to Customer" at bounding box center [586, 41] width 64 height 11
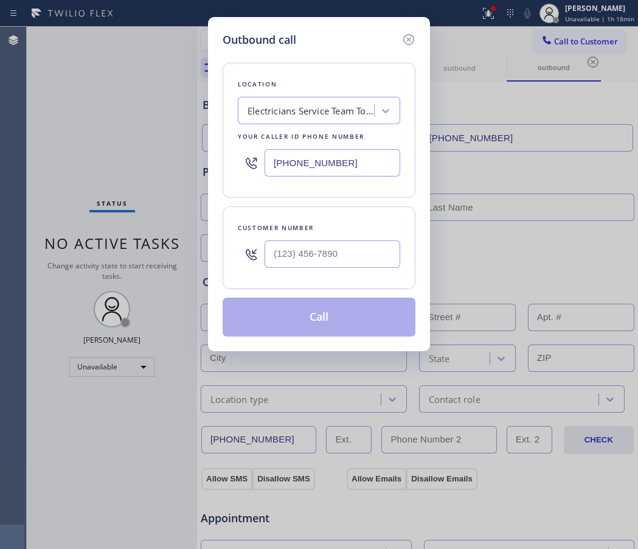
click at [317, 161] on input "(424) 349-7844" at bounding box center [333, 162] width 136 height 27
paste input "800) 568-866"
type input "(800) 568-8664"
click at [328, 250] on input "(___) ___-____" at bounding box center [333, 253] width 136 height 27
paste input "718) 936-2064"
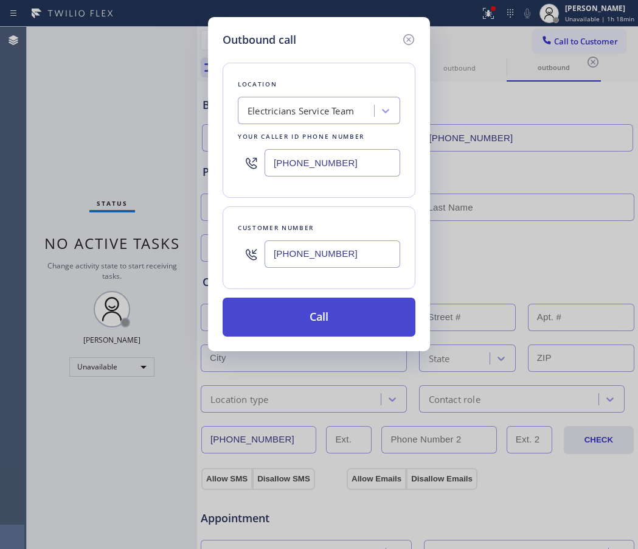
type input "(718) 936-2064"
click at [351, 319] on button "Call" at bounding box center [319, 317] width 193 height 39
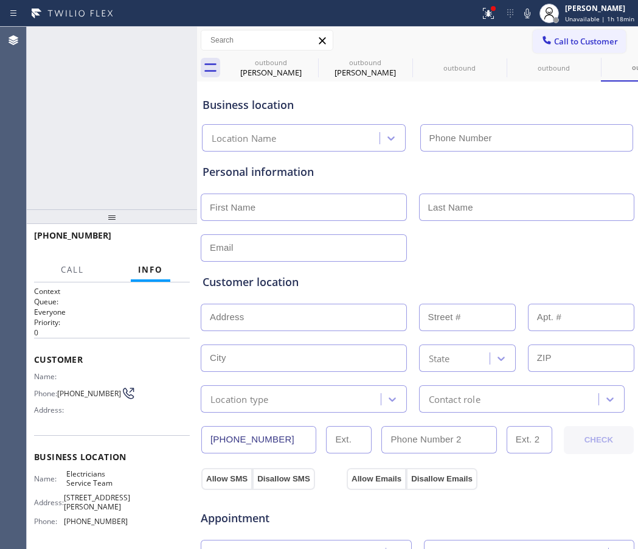
type input "(800) 568-8664"
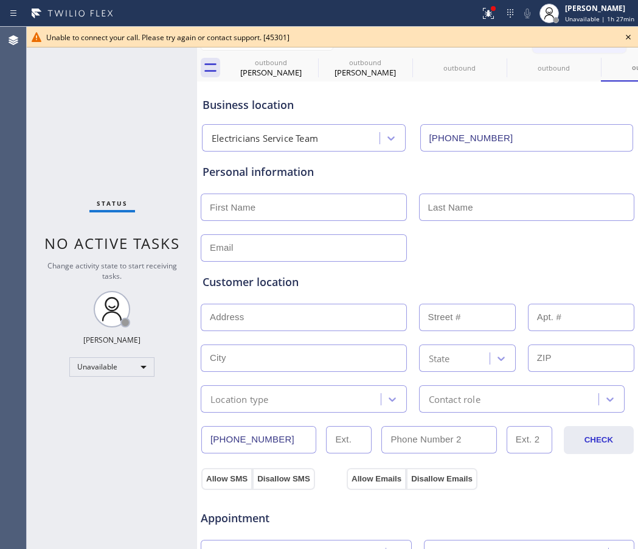
click at [626, 40] on icon at bounding box center [628, 37] width 15 height 15
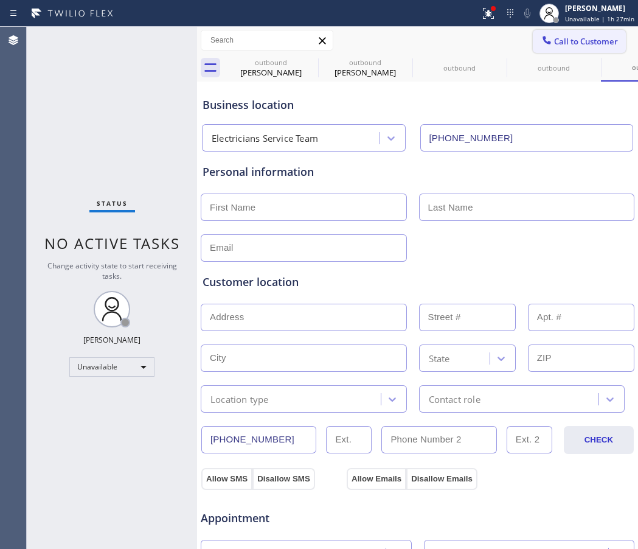
click at [605, 42] on span "Call to Customer" at bounding box center [586, 41] width 64 height 11
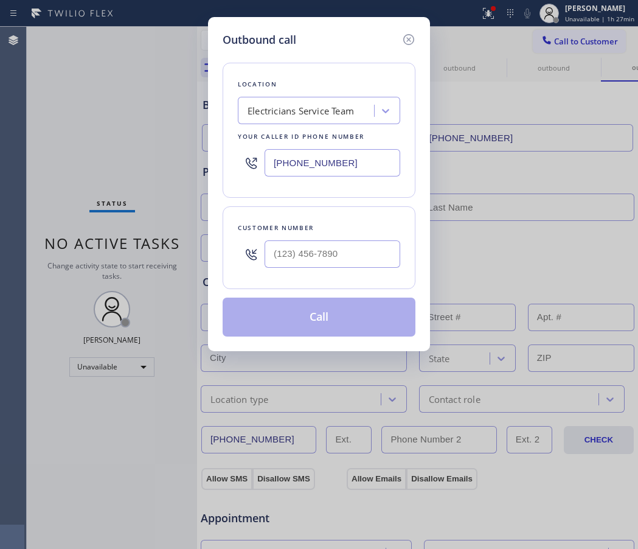
click at [343, 150] on input "(800) 568-8664" at bounding box center [333, 162] width 136 height 27
paste input "213) 348-6148"
type input "(213) 348-6148"
click at [341, 249] on input "(___) ___-____" at bounding box center [333, 253] width 136 height 27
paste input "510) 735-2309"
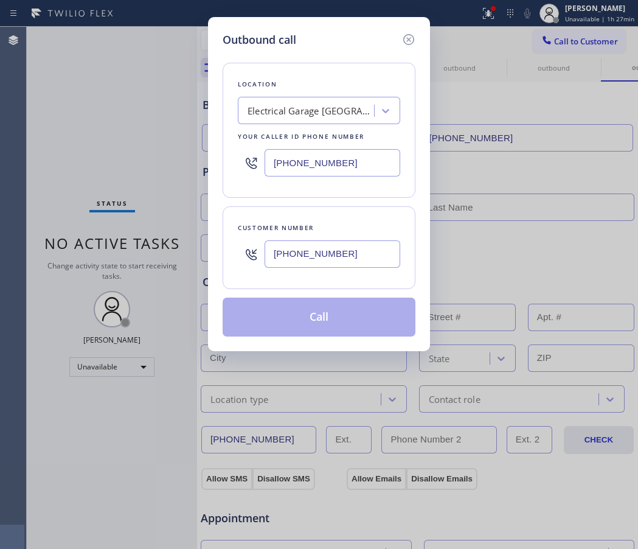
type input "(510) 735-2309"
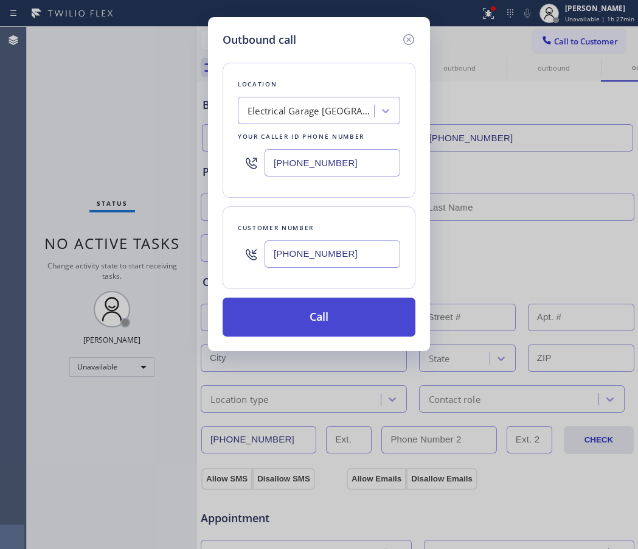
click at [322, 324] on button "Call" at bounding box center [319, 317] width 193 height 39
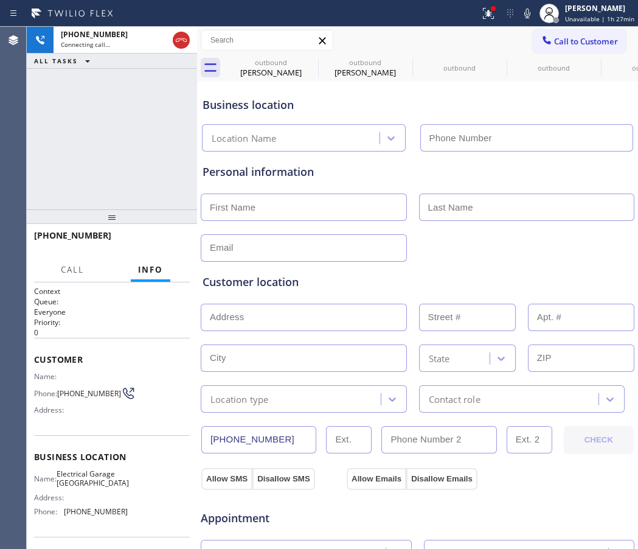
type input "(213) 348-6148"
click at [559, 90] on div "Business location Electrical Garage Los Feliz (213) 348-6148" at bounding box center [417, 118] width 435 height 67
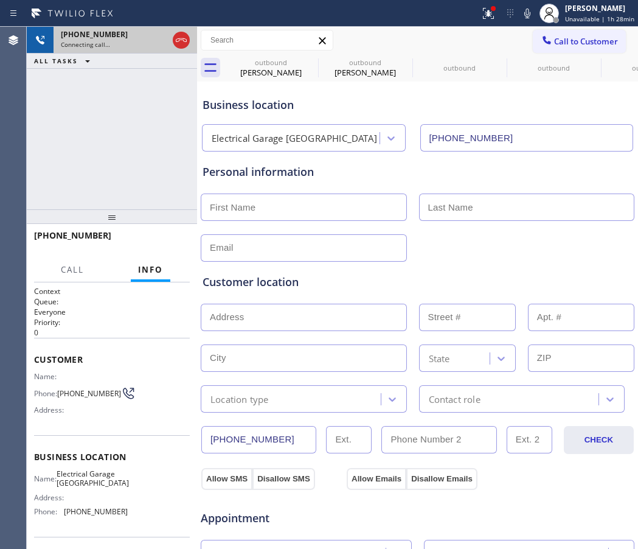
drag, startPoint x: 178, startPoint y: 41, endPoint x: 158, endPoint y: 49, distance: 21.4
click at [178, 41] on icon at bounding box center [181, 40] width 15 height 15
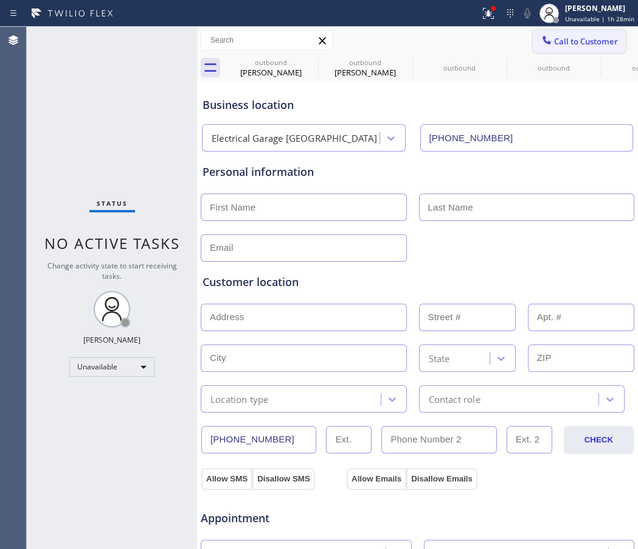
click at [587, 44] on span "Call to Customer" at bounding box center [586, 41] width 64 height 11
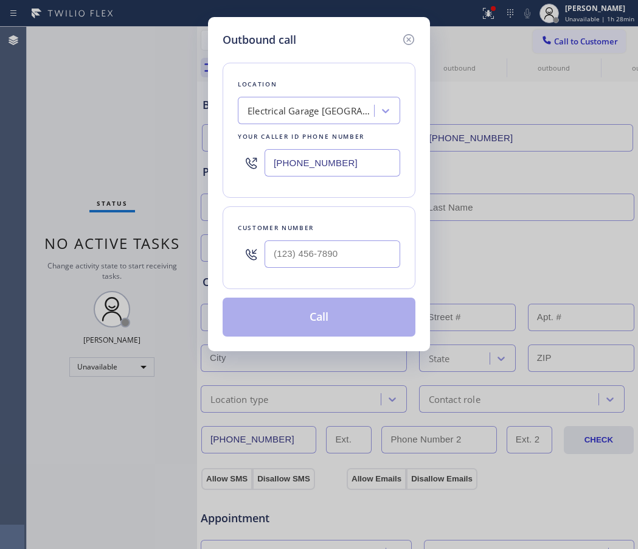
click at [339, 165] on input "(213) 348-6148" at bounding box center [333, 162] width 136 height 27
paste input "805) 519-8060"
type input "(805) 519-8060"
click at [392, 246] on input "(___) ___-____" at bounding box center [333, 253] width 136 height 27
paste input "805) 505-7114"
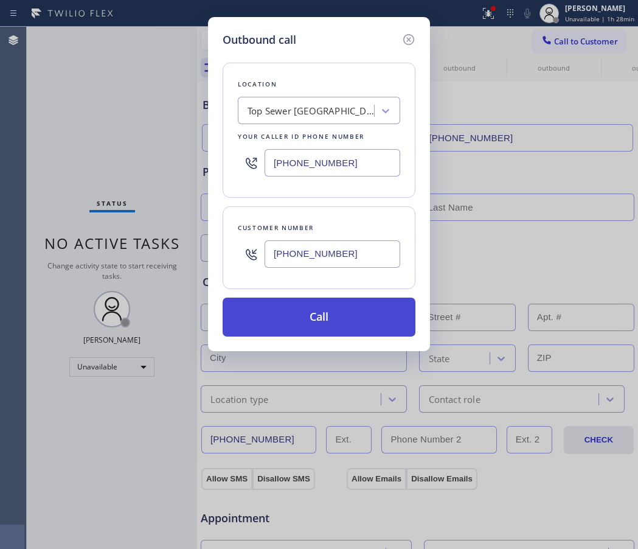
type input "(805) 505-7114"
click at [312, 322] on button "Call" at bounding box center [319, 317] width 193 height 39
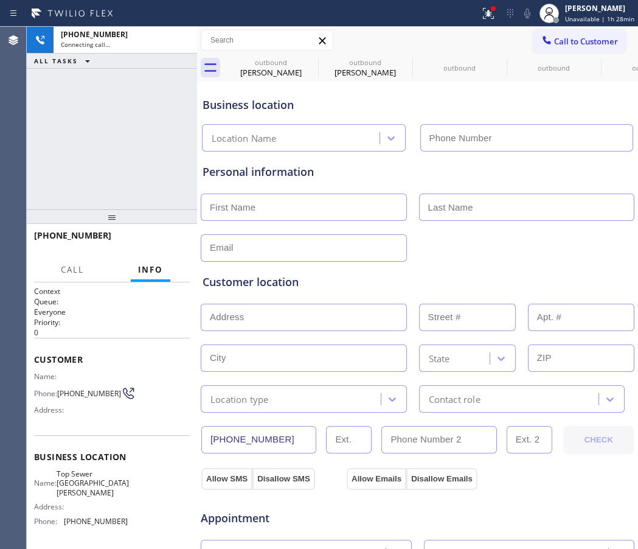
type input "(805) 519-8060"
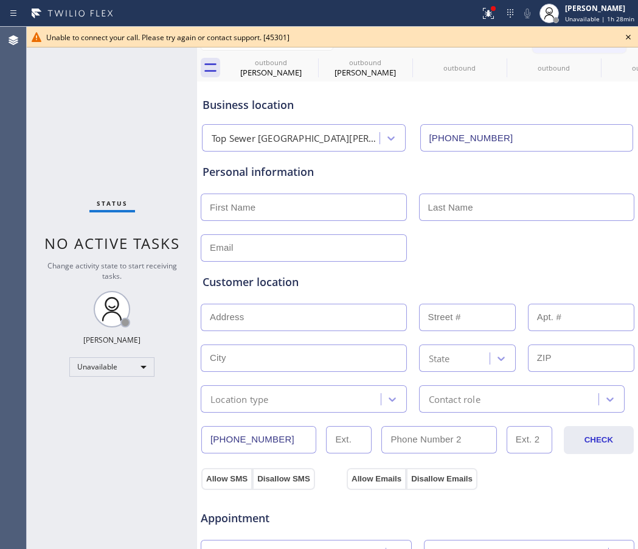
click at [581, 263] on div "Customer location >> ADD NEW ADDRESS << + NEW ADDRESS State Location type Conta…" at bounding box center [417, 337] width 435 height 151
drag, startPoint x: 588, startPoint y: 94, endPoint x: 613, endPoint y: 76, distance: 30.6
click at [589, 94] on div "Business location Top Sewer Santa Barbara (805) 519-8060" at bounding box center [417, 118] width 435 height 67
click at [630, 32] on icon at bounding box center [628, 37] width 15 height 15
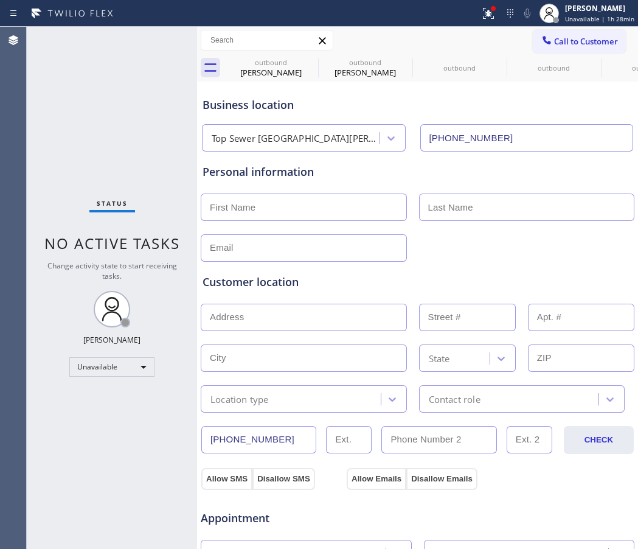
click at [593, 41] on span "Call to Customer" at bounding box center [586, 41] width 64 height 11
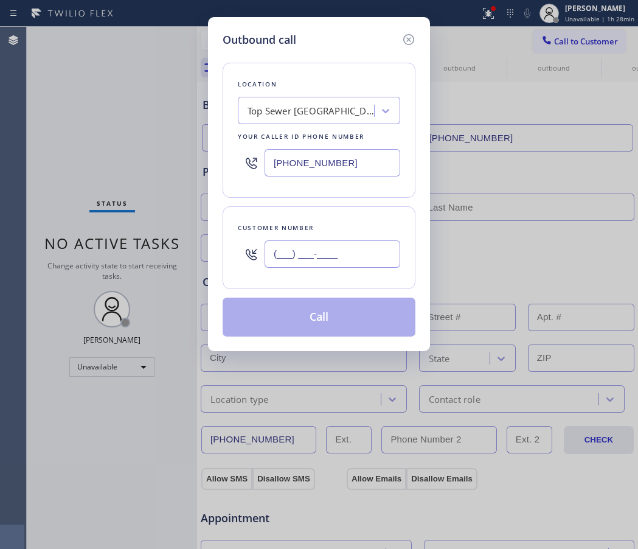
click at [315, 251] on input "(___) ___-____" at bounding box center [333, 253] width 136 height 27
paste input "949) 919-8681"
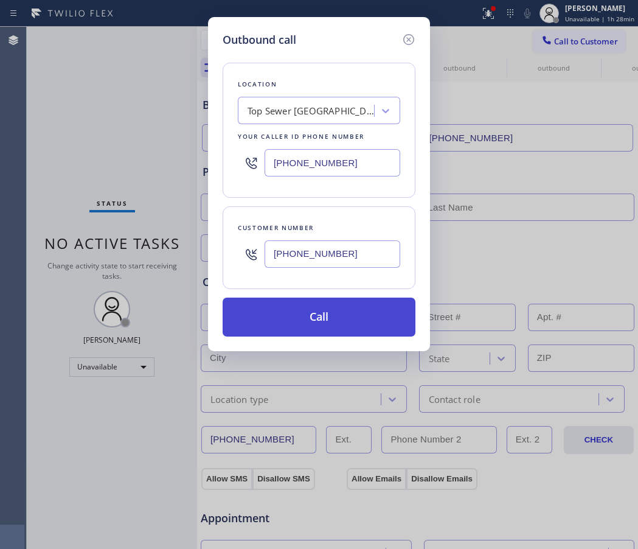
type input "(949) 919-8681"
click at [310, 323] on button "Call" at bounding box center [319, 317] width 193 height 39
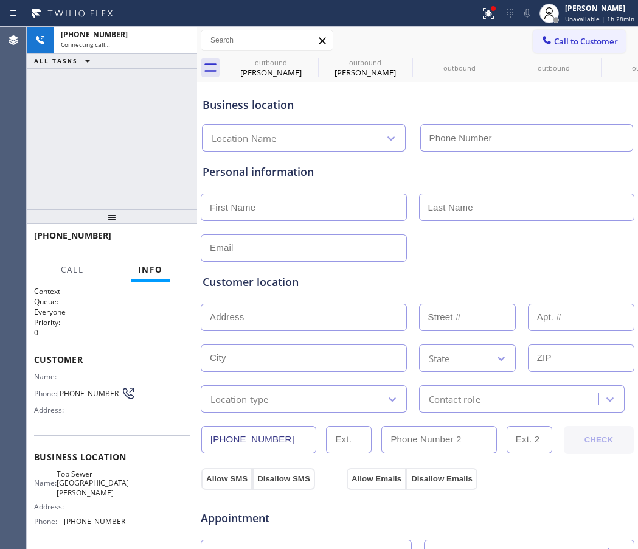
type input "(805) 519-8060"
click at [575, 111] on div "Business location" at bounding box center [418, 105] width 430 height 16
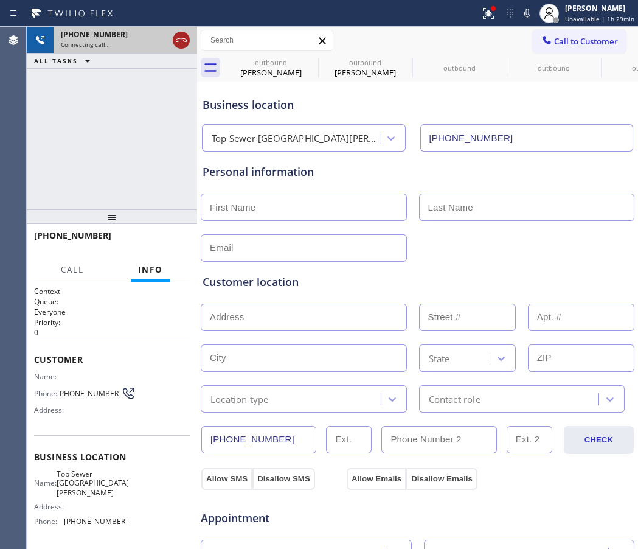
click at [181, 39] on icon at bounding box center [181, 40] width 15 height 15
click at [581, 49] on button "Call to Customer" at bounding box center [579, 41] width 93 height 23
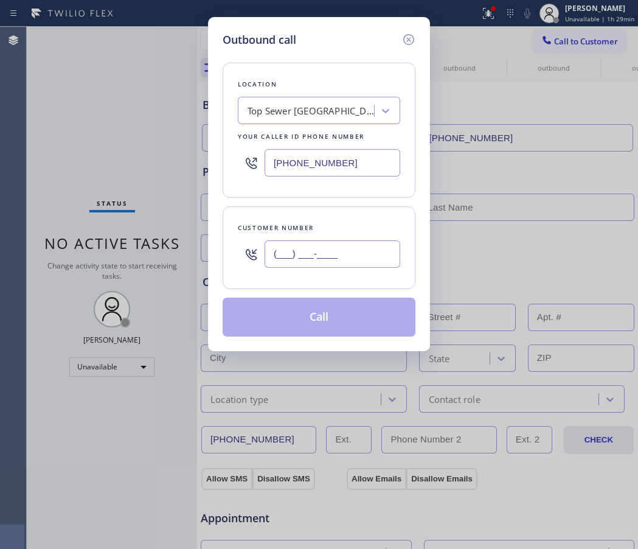
click at [317, 260] on input "(___) ___-____" at bounding box center [333, 253] width 136 height 27
paste input "949) 919-8681"
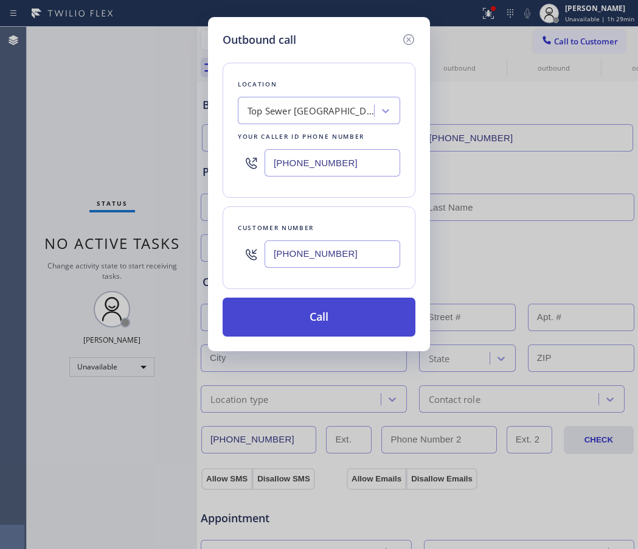
type input "(949) 919-8681"
click at [327, 329] on button "Call" at bounding box center [319, 317] width 193 height 39
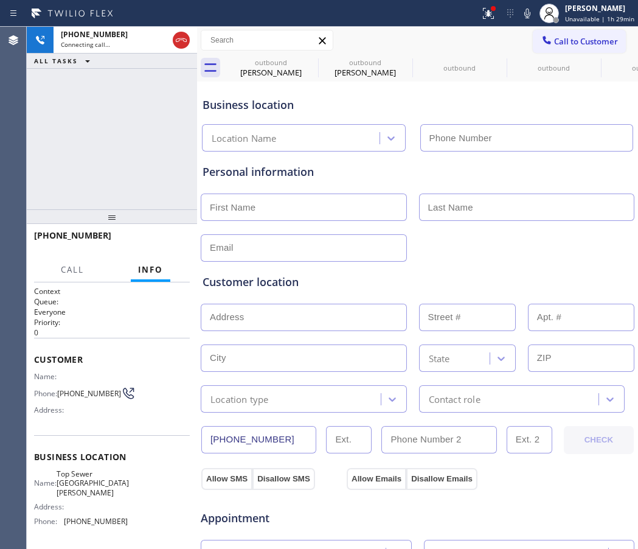
type input "(805) 519-8060"
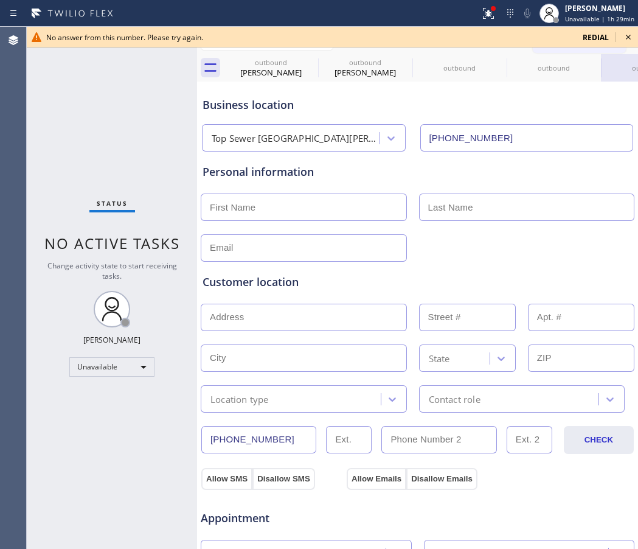
drag, startPoint x: 571, startPoint y: 110, endPoint x: 619, endPoint y: 67, distance: 65.1
click at [571, 108] on div "Business location" at bounding box center [418, 105] width 430 height 16
click at [630, 34] on icon at bounding box center [628, 37] width 15 height 15
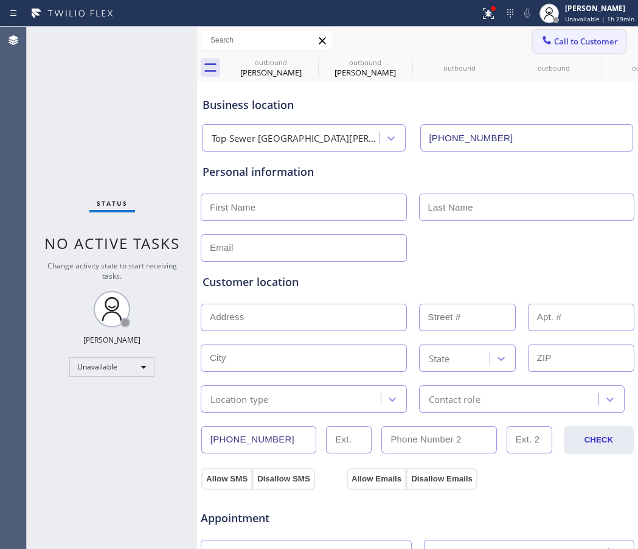
click at [600, 37] on span "Call to Customer" at bounding box center [586, 41] width 64 height 11
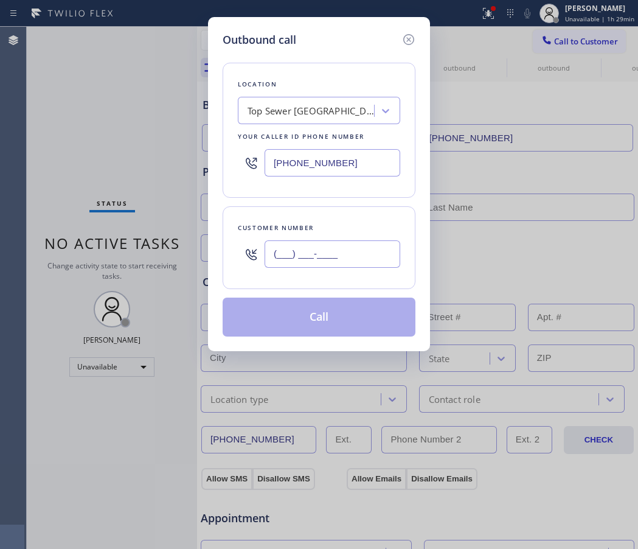
click at [340, 256] on input "(___) ___-____" at bounding box center [333, 253] width 136 height 27
paste input "949) 919-8681"
type input "(949) 919-8681"
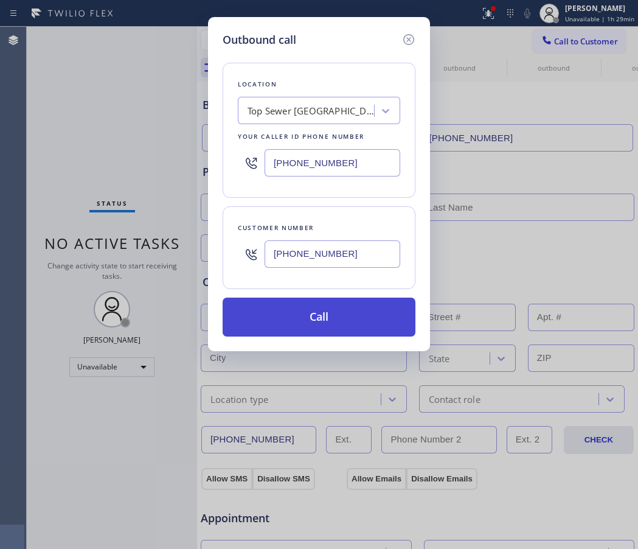
click at [374, 321] on button "Call" at bounding box center [319, 317] width 193 height 39
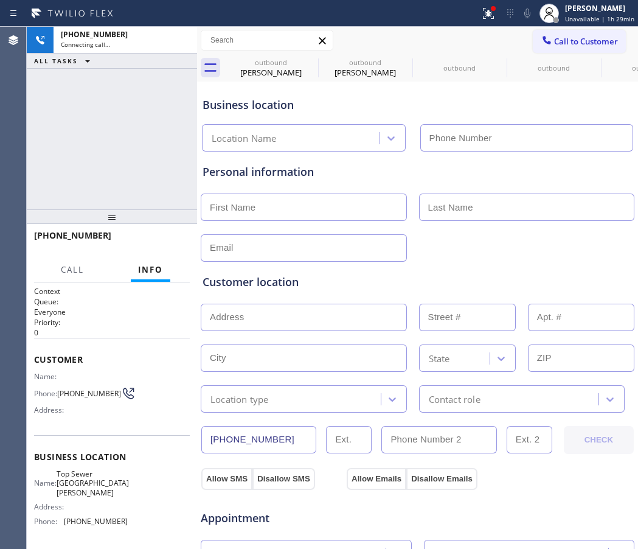
type input "(805) 519-8060"
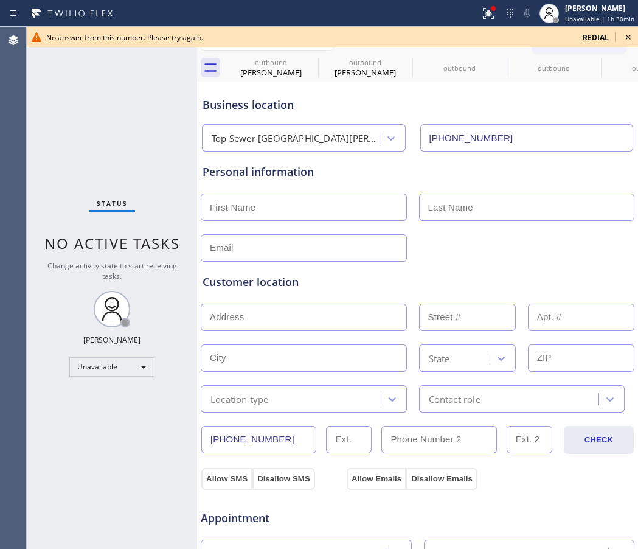
click at [572, 262] on div "Customer location >> ADD NEW ADDRESS << + NEW ADDRESS State Location type Conta…" at bounding box center [417, 337] width 435 height 151
click at [625, 41] on icon at bounding box center [628, 37] width 15 height 15
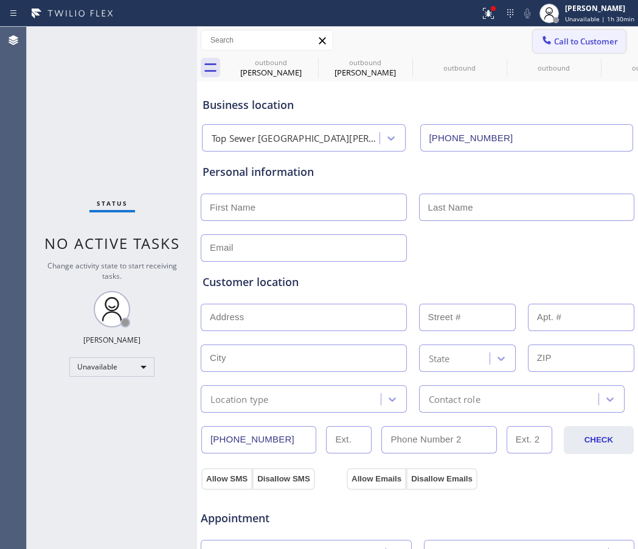
click at [606, 40] on span "Call to Customer" at bounding box center [586, 41] width 64 height 11
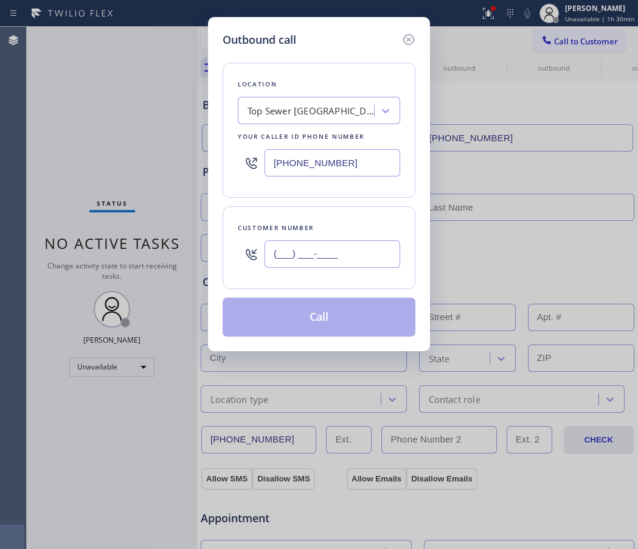
click at [328, 245] on input "(___) ___-____" at bounding box center [333, 253] width 136 height 27
paste input "747) 216-5601"
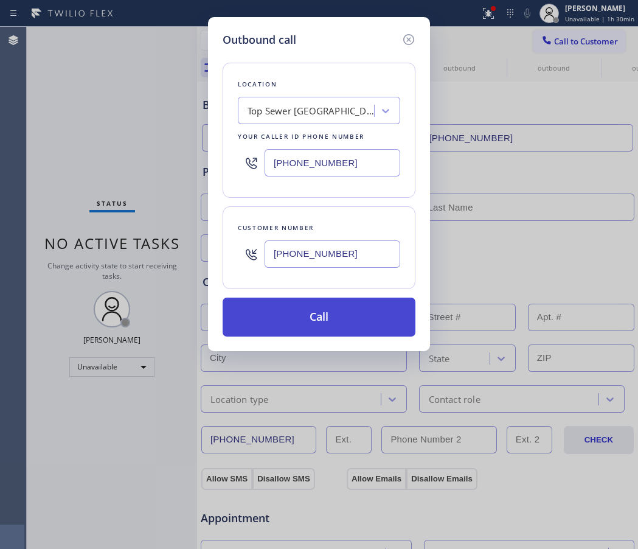
type input "(747) 216-5601"
click at [294, 313] on button "Call" at bounding box center [319, 317] width 193 height 39
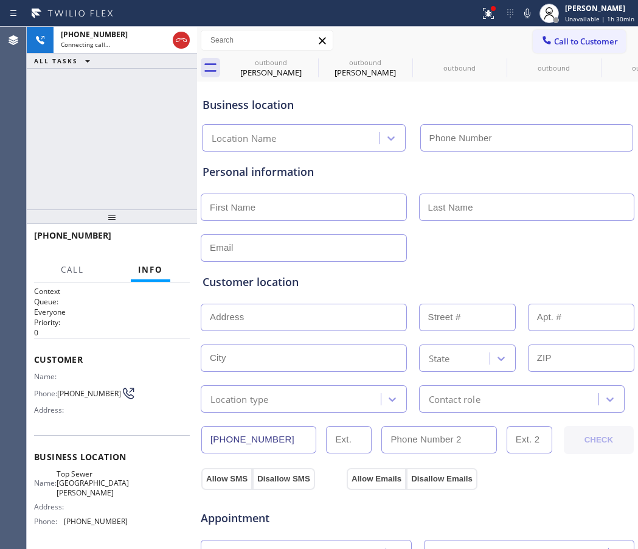
type input "(805) 519-8060"
click at [612, 114] on div "Business location Top Sewer Santa Barbara (805) 519-8060" at bounding box center [417, 118] width 435 height 67
click at [153, 69] on div "+17472165601 Connecting call… ALL TASKS ALL TASKS ACTIVE TASKS TASKS IN WRAP UP" at bounding box center [112, 118] width 170 height 183
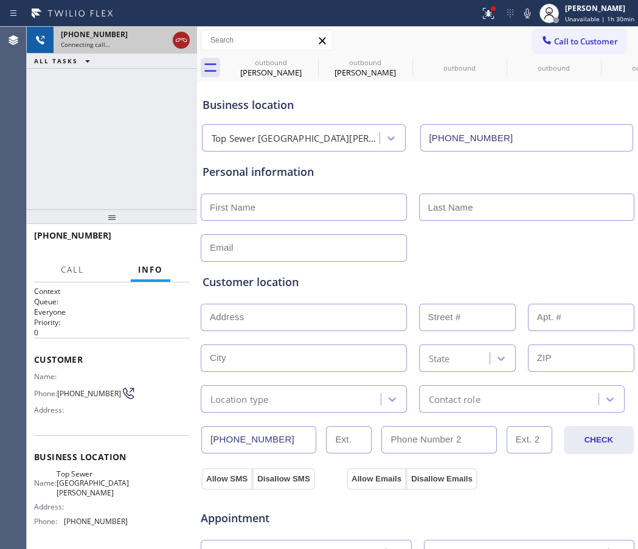
click at [183, 39] on icon at bounding box center [181, 40] width 15 height 15
click at [570, 42] on span "Call to Customer" at bounding box center [586, 41] width 64 height 11
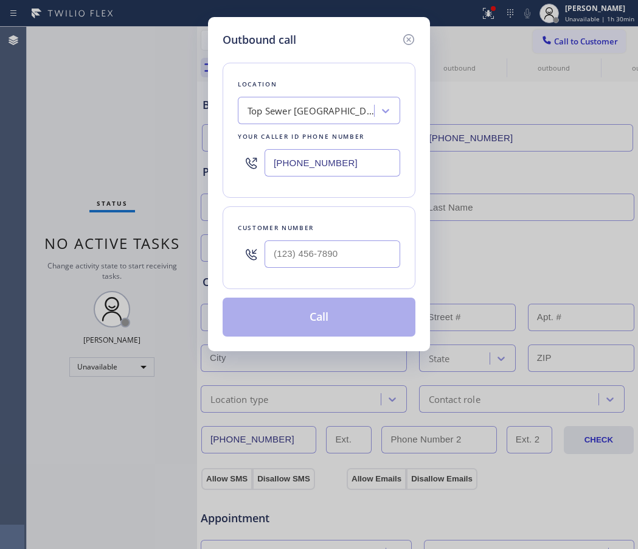
click at [329, 165] on input "(805) 519-8060" at bounding box center [333, 162] width 136 height 27
paste input "213) 348-6148"
type input "(213) 348-6148"
click at [369, 254] on input "(___) ___-____" at bounding box center [333, 253] width 136 height 27
paste input "510) 735-2309"
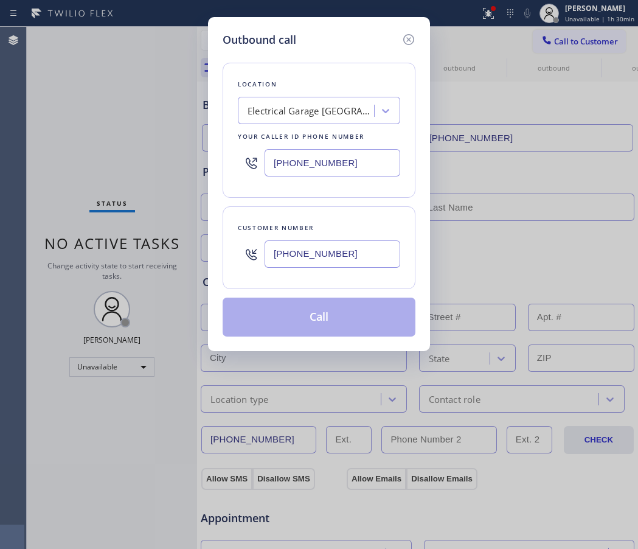
type input "(510) 735-2309"
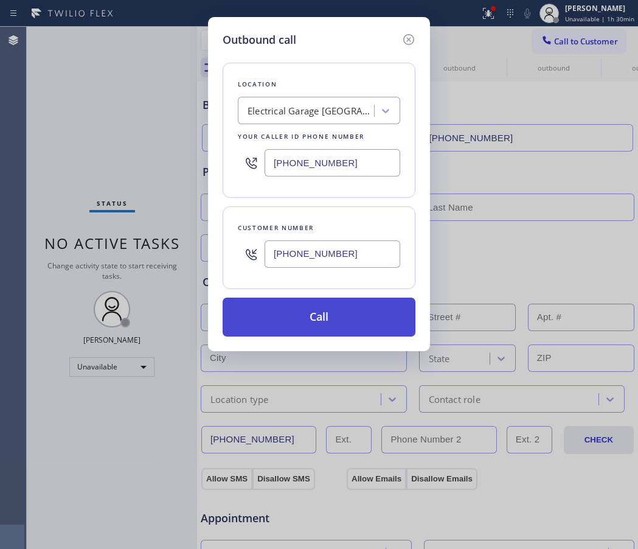
click at [317, 323] on button "Call" at bounding box center [319, 317] width 193 height 39
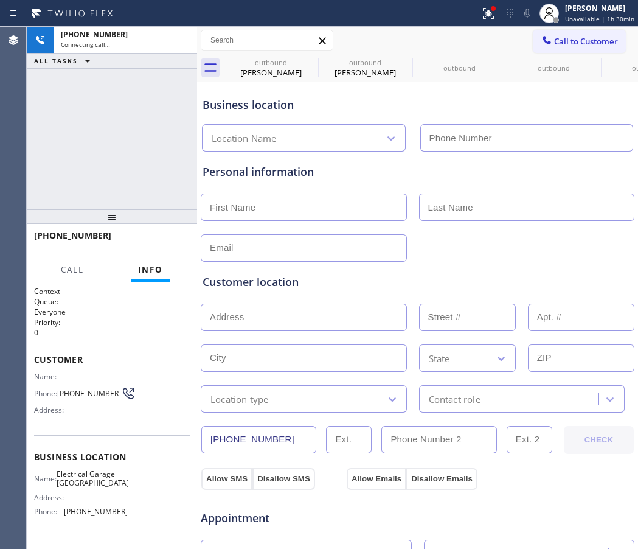
type input "(213) 348-6148"
click at [574, 219] on input "text" at bounding box center [527, 207] width 216 height 27
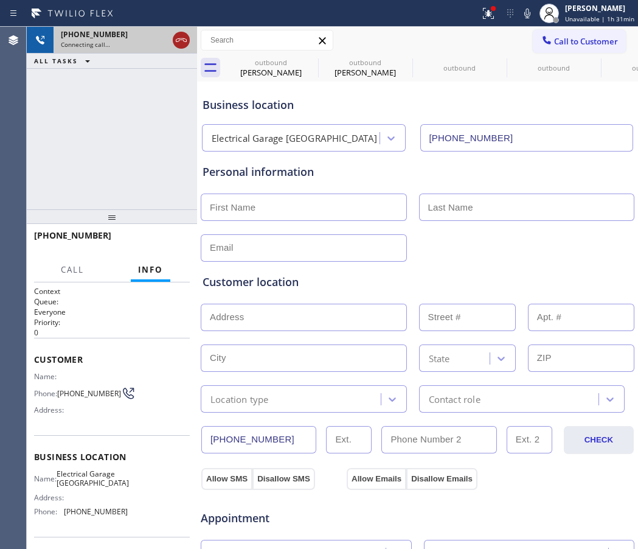
click at [180, 43] on icon at bounding box center [181, 40] width 15 height 15
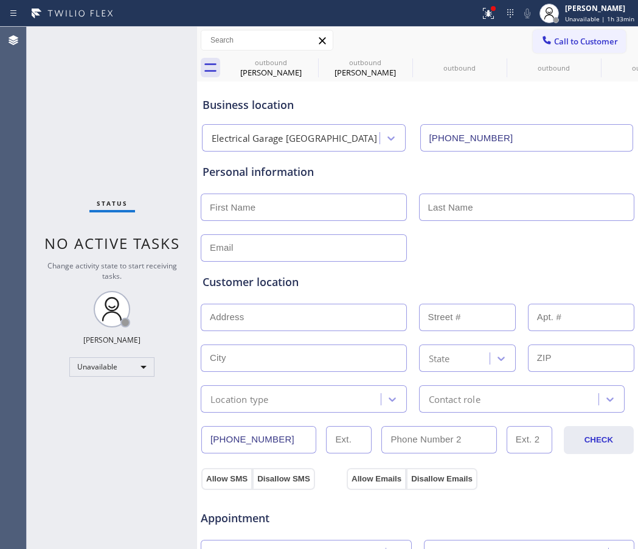
click at [591, 173] on div "Personal information" at bounding box center [418, 172] width 430 height 16
click at [573, 42] on span "Call to Customer" at bounding box center [586, 41] width 64 height 11
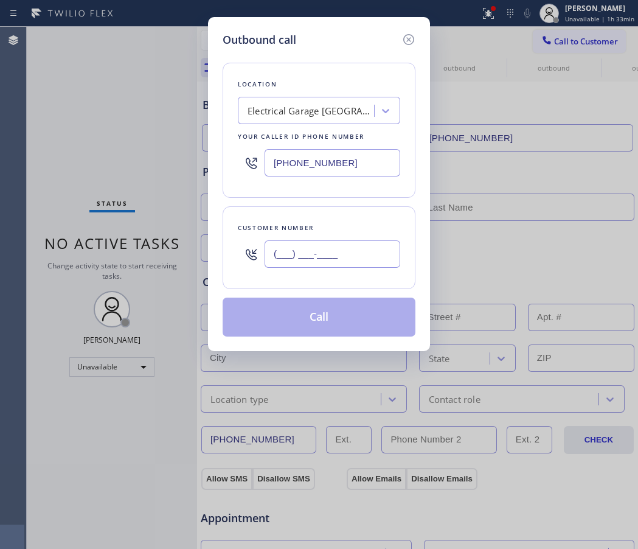
click at [289, 256] on input "(___) ___-____" at bounding box center [333, 253] width 136 height 27
paste input "831) 275-9120"
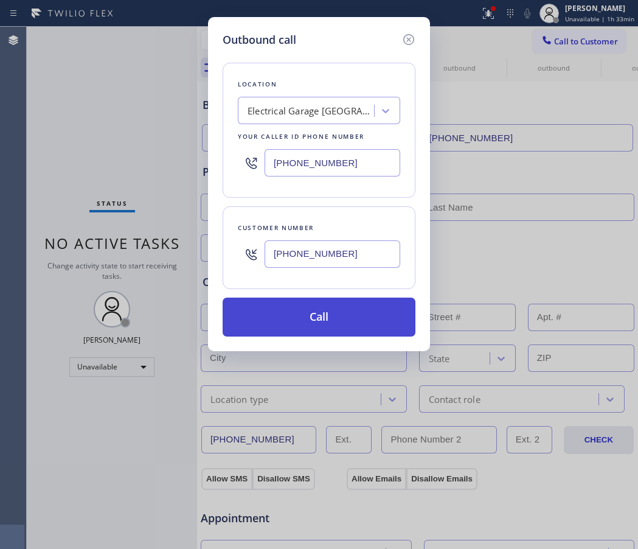
type input "(831) 275-9120"
click at [320, 325] on button "Call" at bounding box center [319, 317] width 193 height 39
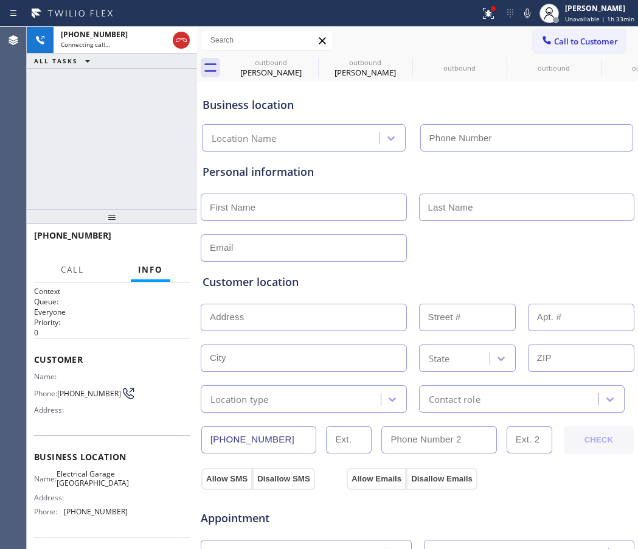
type input "(213) 348-6148"
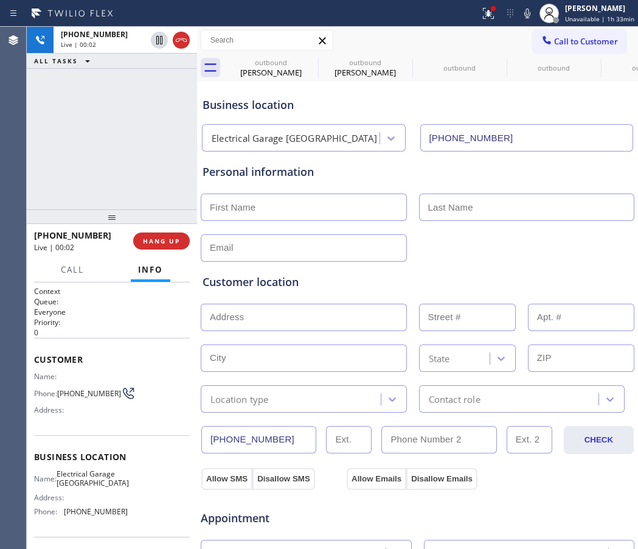
drag, startPoint x: 567, startPoint y: 100, endPoint x: 482, endPoint y: 106, distance: 84.8
click at [567, 101] on div "Business location" at bounding box center [418, 105] width 430 height 16
click at [185, 38] on icon at bounding box center [181, 40] width 15 height 15
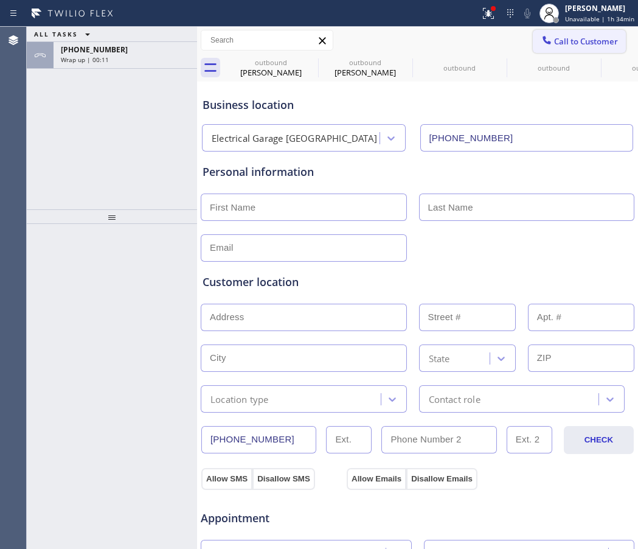
drag, startPoint x: 607, startPoint y: 78, endPoint x: 595, endPoint y: 52, distance: 28.3
click at [607, 78] on div "outbound" at bounding box center [648, 67] width 92 height 27
click at [588, 44] on span "Call to Customer" at bounding box center [586, 41] width 64 height 11
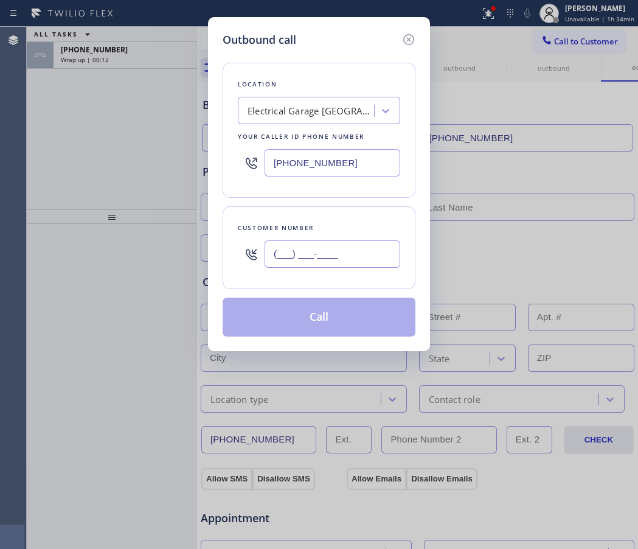
click at [318, 253] on input "(___) ___-____" at bounding box center [333, 253] width 136 height 27
paste input "224) 788-4352"
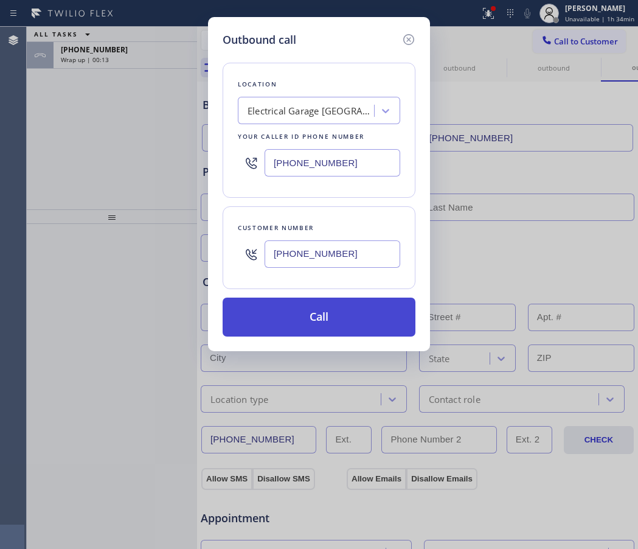
type input "(224) 788-4352"
click at [327, 327] on button "Call" at bounding box center [319, 317] width 193 height 39
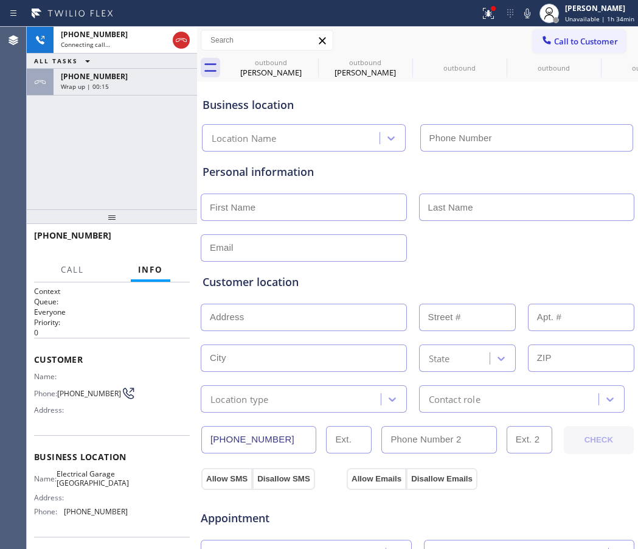
type input "(213) 348-6148"
click at [598, 185] on div "Personal information" at bounding box center [418, 213] width 430 height 98
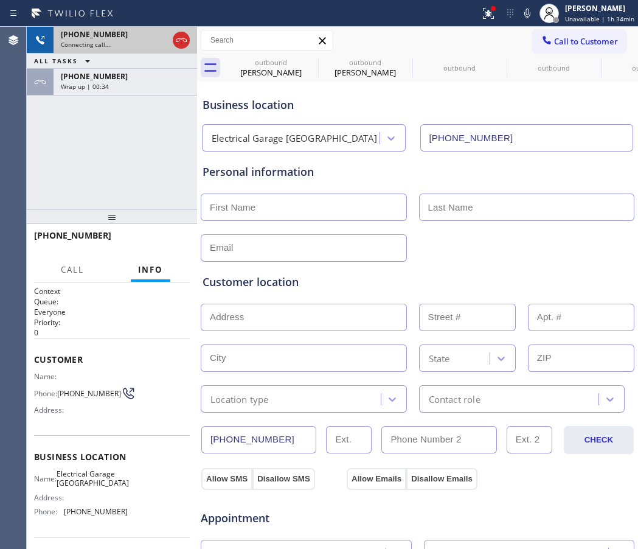
click at [172, 38] on div at bounding box center [181, 40] width 22 height 27
click at [180, 43] on icon at bounding box center [181, 40] width 15 height 15
click at [592, 35] on button "Call to Customer" at bounding box center [579, 41] width 93 height 23
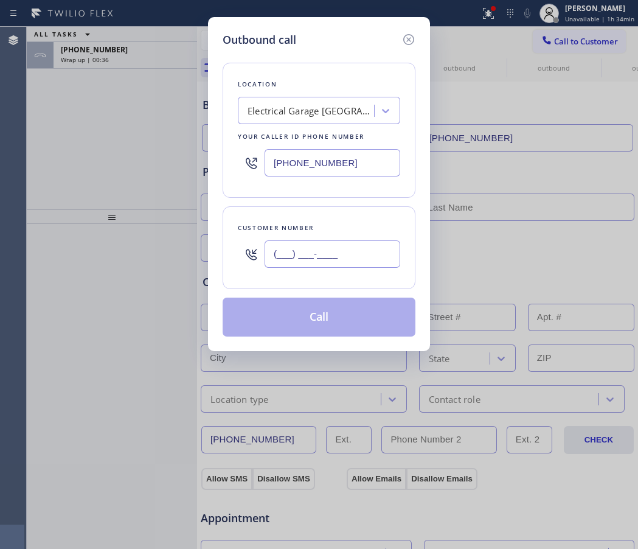
click at [333, 249] on input "(___) ___-____" at bounding box center [333, 253] width 136 height 27
paste input "981) 996-5458"
type input "(981) 996-5458"
click at [299, 321] on button "Call" at bounding box center [319, 317] width 193 height 39
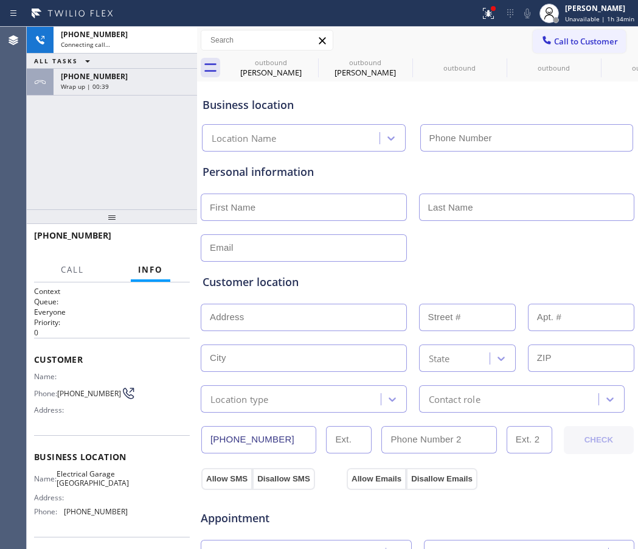
type input "(213) 348-6148"
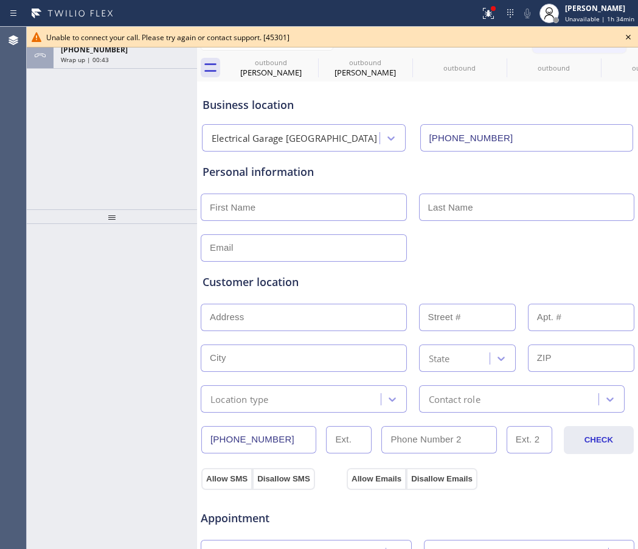
click at [629, 33] on icon at bounding box center [628, 37] width 15 height 15
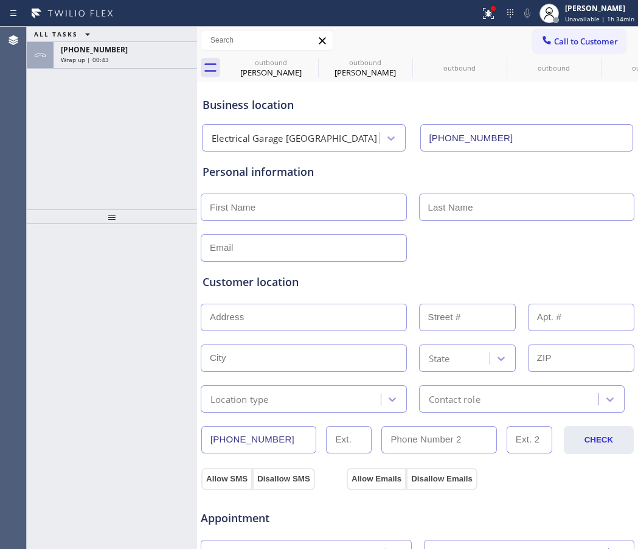
click at [619, 38] on div "Call to Customer Outbound call Location Electrical Garage Los Feliz Your caller…" at bounding box center [585, 40] width 105 height 21
click at [573, 40] on span "Call to Customer" at bounding box center [586, 41] width 64 height 11
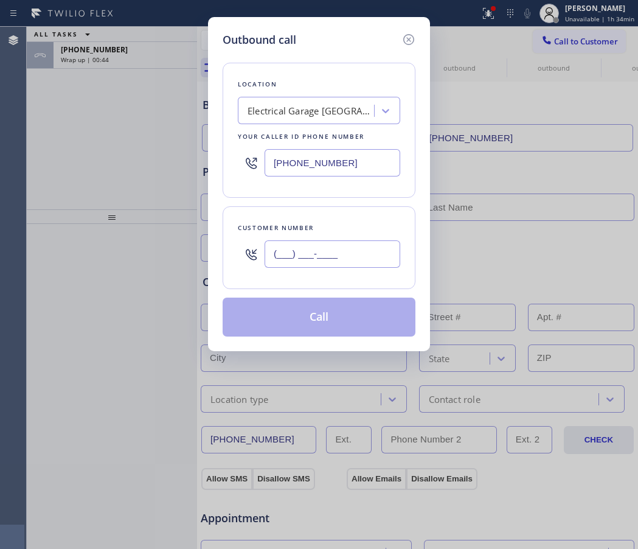
click at [335, 259] on input "(___) ___-____" at bounding box center [333, 253] width 136 height 27
paste input "981) 996-5458"
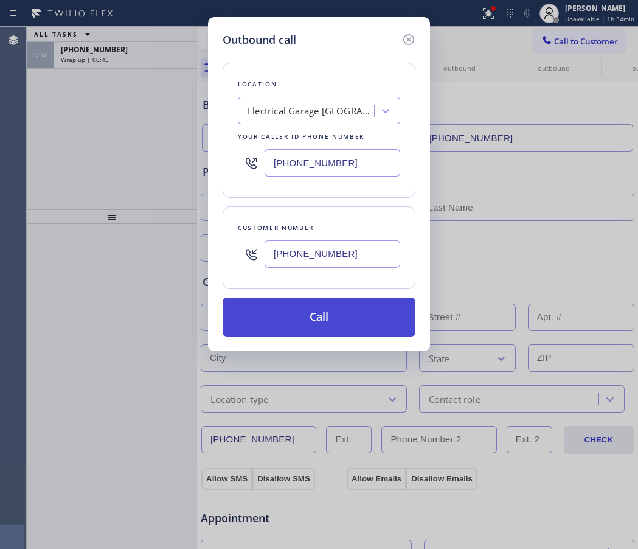
type input "(981) 996-5458"
click at [298, 319] on button "Call" at bounding box center [319, 317] width 193 height 39
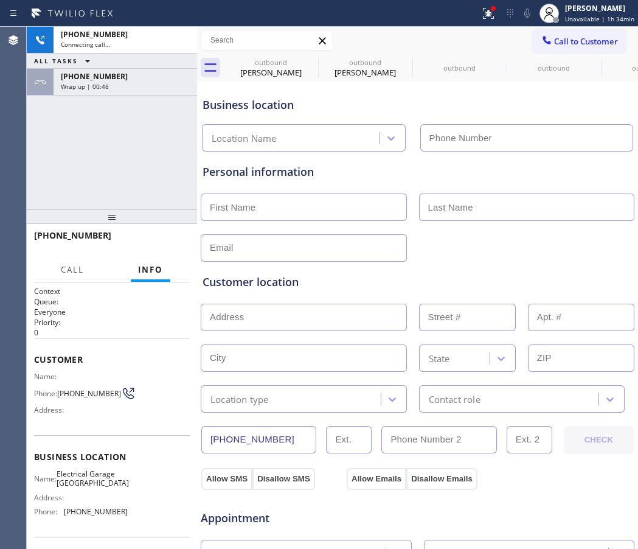
type input "(213) 348-6148"
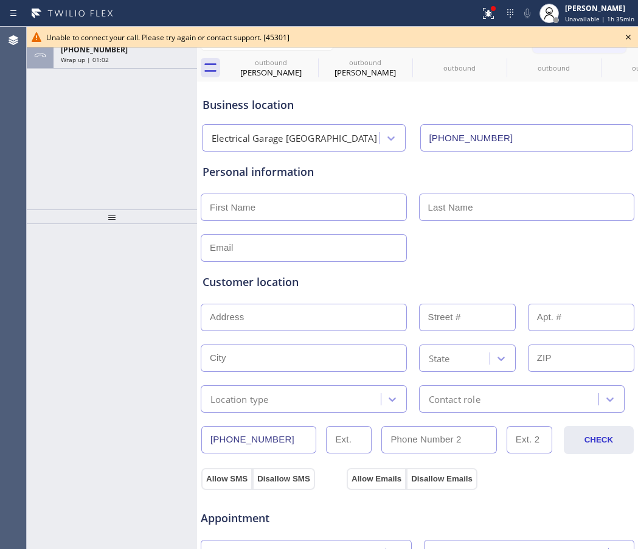
drag, startPoint x: 582, startPoint y: 76, endPoint x: 635, endPoint y: 48, distance: 59.9
click at [582, 76] on div "outbound" at bounding box center [554, 67] width 92 height 27
click at [310, 61] on icon at bounding box center [310, 62] width 11 height 11
type input "(855) 731-4952"
click at [397, 60] on icon at bounding box center [404, 62] width 15 height 15
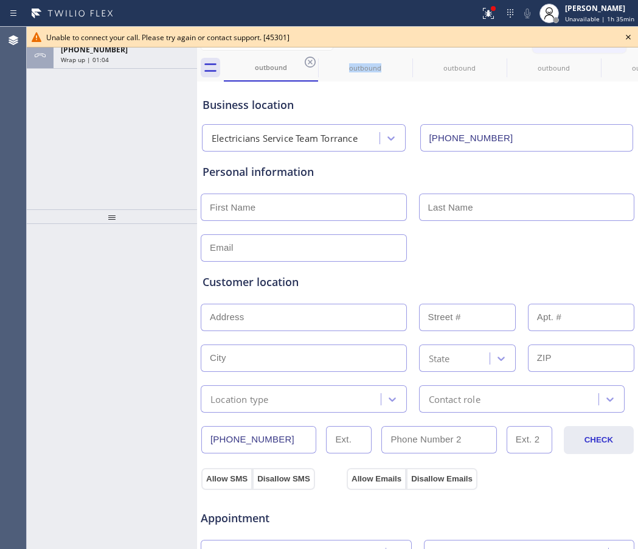
click at [310, 60] on icon at bounding box center [310, 62] width 15 height 15
click at [0, 0] on icon at bounding box center [0, 0] width 0 height 0
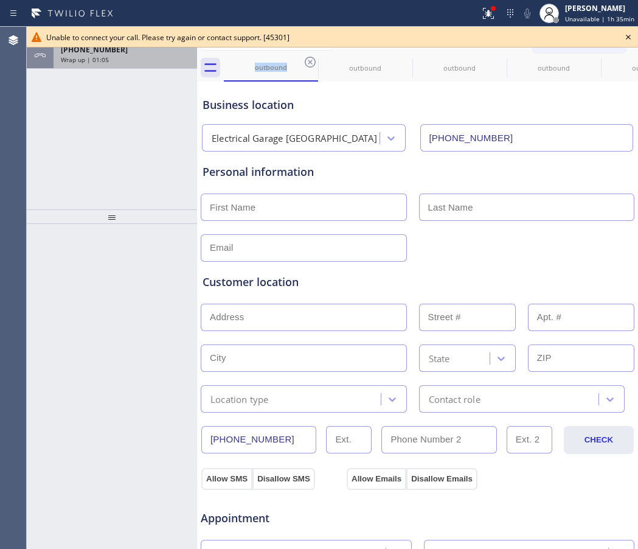
click at [131, 64] on div "+18312759120 Wrap up | 01:05" at bounding box center [123, 55] width 139 height 27
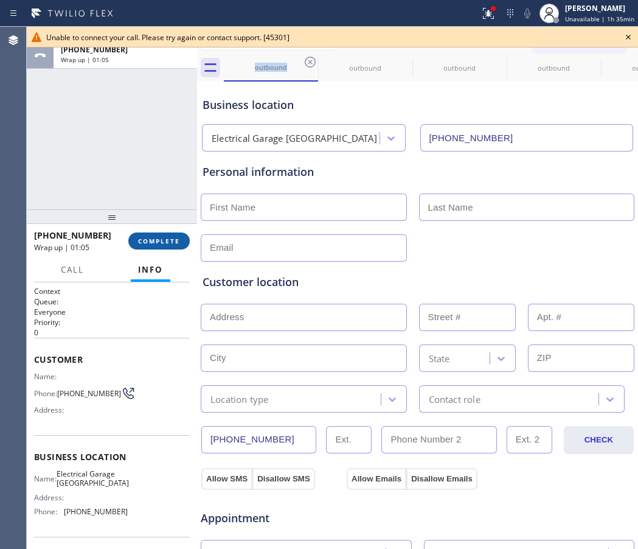
click at [165, 242] on span "COMPLETE" at bounding box center [159, 241] width 42 height 9
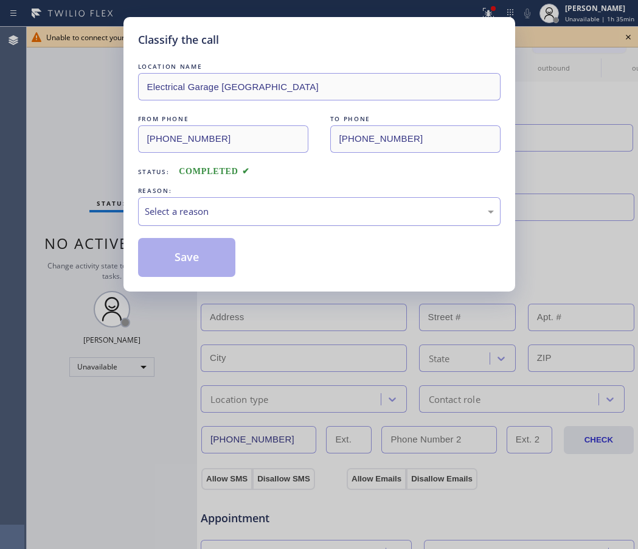
click at [246, 212] on div "Select a reason" at bounding box center [319, 211] width 349 height 14
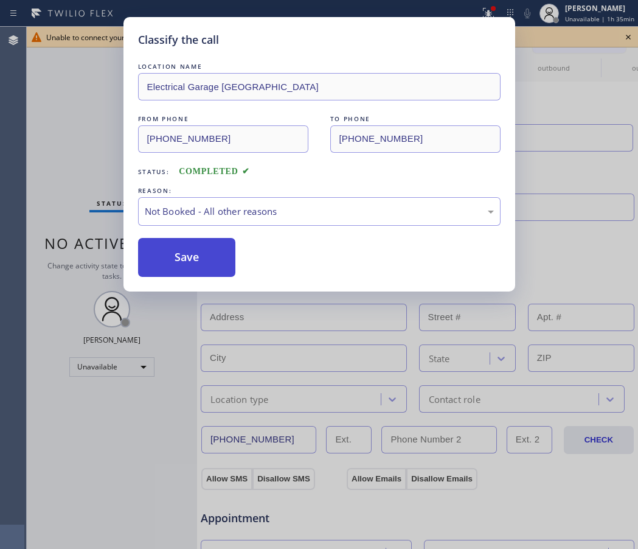
click at [161, 262] on button "Save" at bounding box center [187, 257] width 98 height 39
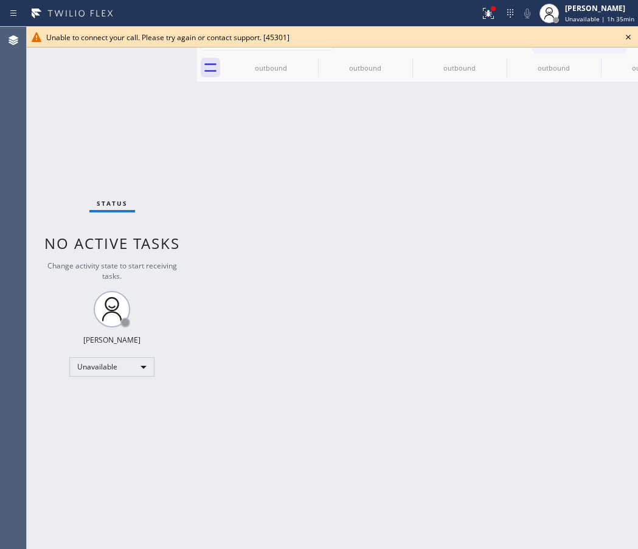
drag, startPoint x: 606, startPoint y: 181, endPoint x: 591, endPoint y: 119, distance: 63.3
click at [605, 180] on div "Back to Dashboard Change Sender ID Customers Technicians Select a contact Outbo…" at bounding box center [417, 288] width 441 height 522
click at [629, 33] on icon at bounding box center [628, 37] width 15 height 15
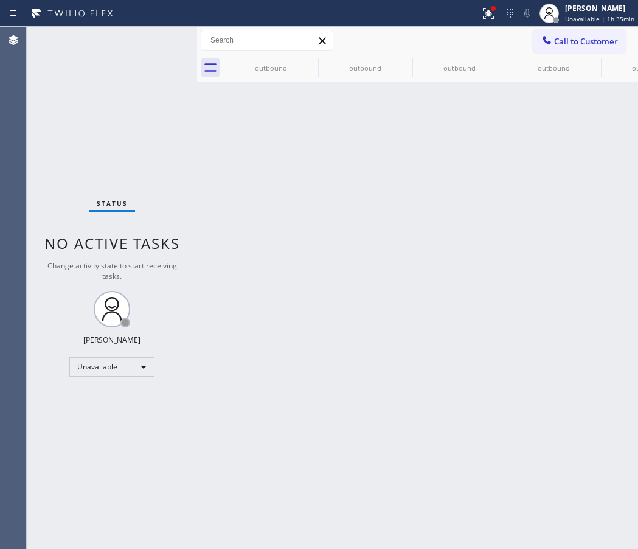
click at [583, 38] on span "Call to Customer" at bounding box center [586, 41] width 64 height 11
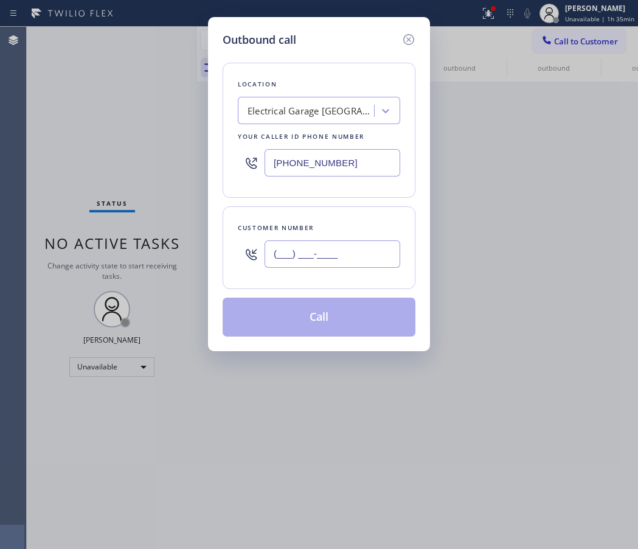
click at [312, 257] on input "(___) ___-____" at bounding box center [333, 253] width 136 height 27
paste input "818) 903-1300"
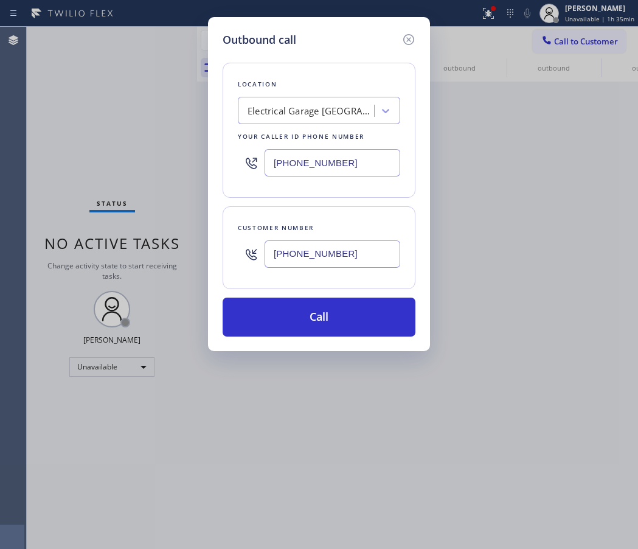
type input "(818) 903-1300"
click at [263, 102] on div "Electrical Garage Los Feliz" at bounding box center [308, 110] width 133 height 21
type input "5 Star Appliance Re"
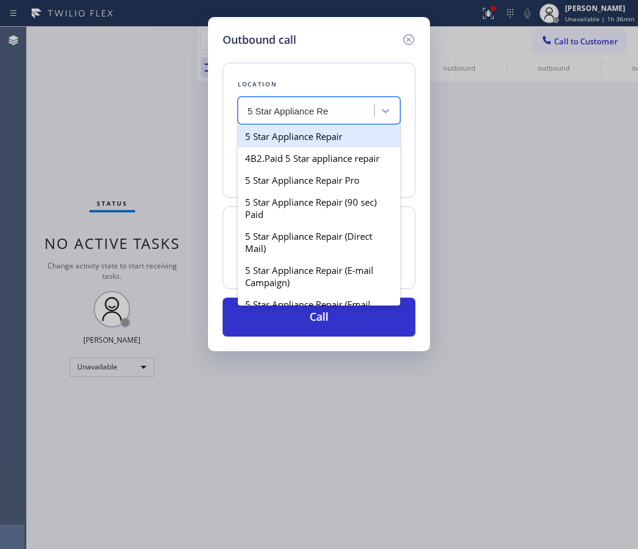
click at [304, 145] on div "5 Star Appliance Repair" at bounding box center [319, 136] width 162 height 22
type input "(213) 348-6148"
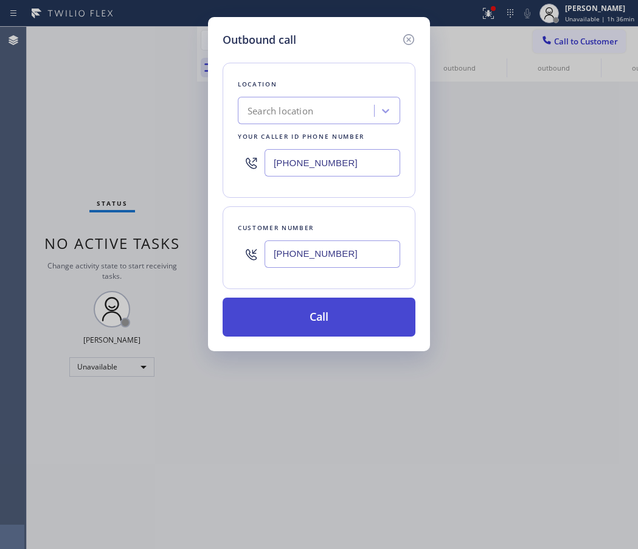
click at [319, 329] on button "Call" at bounding box center [319, 317] width 193 height 39
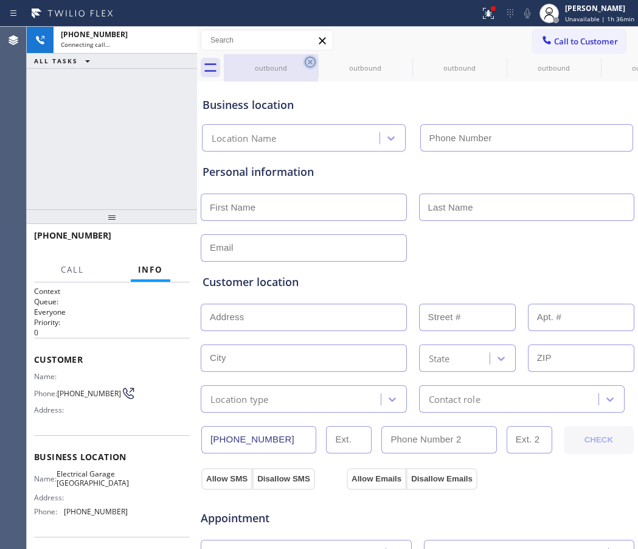
click at [307, 62] on icon at bounding box center [310, 62] width 15 height 15
click at [0, 0] on icon at bounding box center [0, 0] width 0 height 0
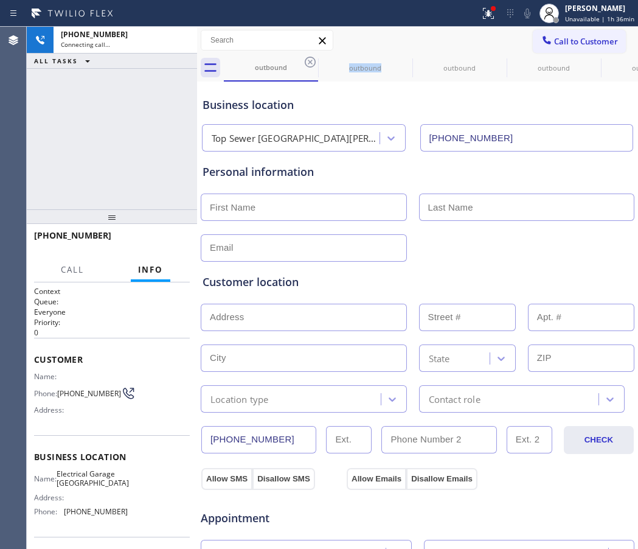
click at [307, 62] on icon at bounding box center [310, 62] width 15 height 15
click at [0, 0] on icon at bounding box center [0, 0] width 0 height 0
click at [307, 62] on icon at bounding box center [310, 62] width 15 height 15
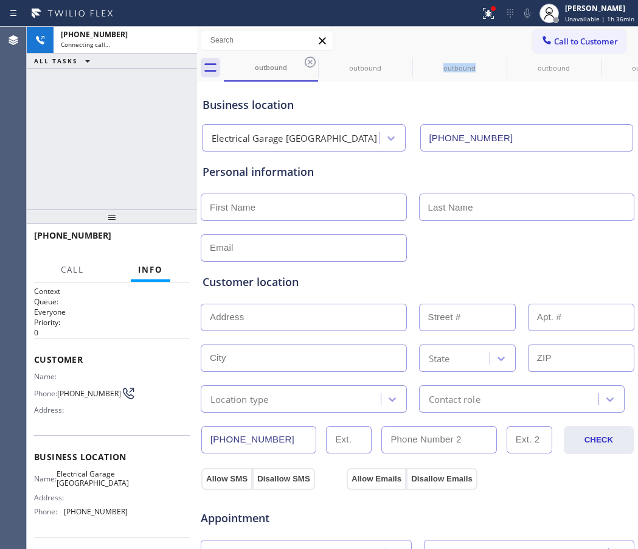
click at [0, 0] on icon at bounding box center [0, 0] width 0 height 0
click at [307, 62] on icon at bounding box center [310, 62] width 15 height 15
click at [0, 0] on icon at bounding box center [0, 0] width 0 height 0
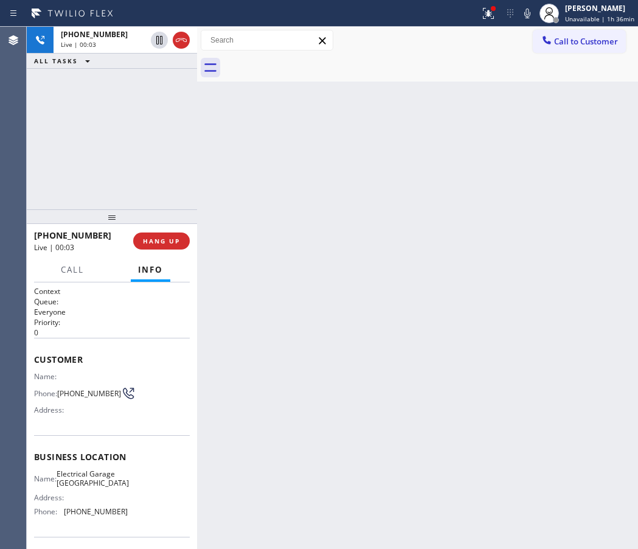
drag, startPoint x: 573, startPoint y: 223, endPoint x: 555, endPoint y: 222, distance: 17.7
click at [573, 223] on div "Back to Dashboard Change Sender ID Customers Technicians Select a contact Outbo…" at bounding box center [417, 288] width 441 height 522
click at [186, 37] on icon at bounding box center [181, 40] width 15 height 15
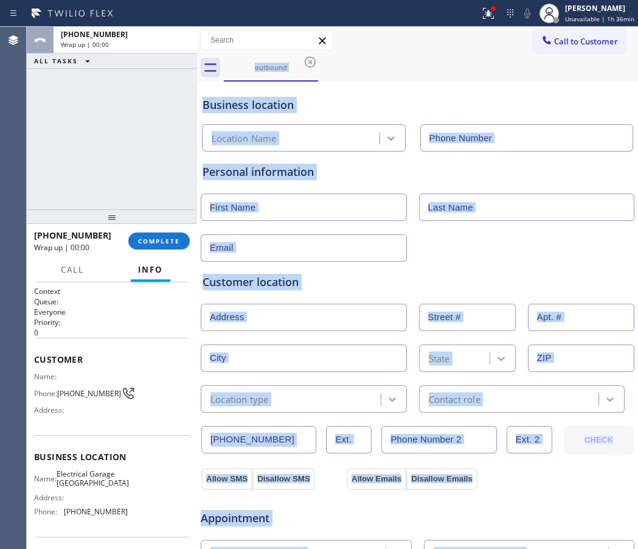
type input "(213) 348-6148"
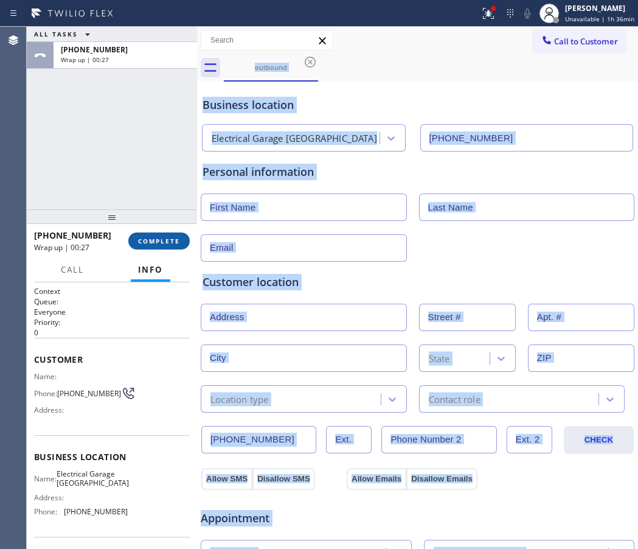
click at [153, 242] on span "COMPLETE" at bounding box center [159, 241] width 42 height 9
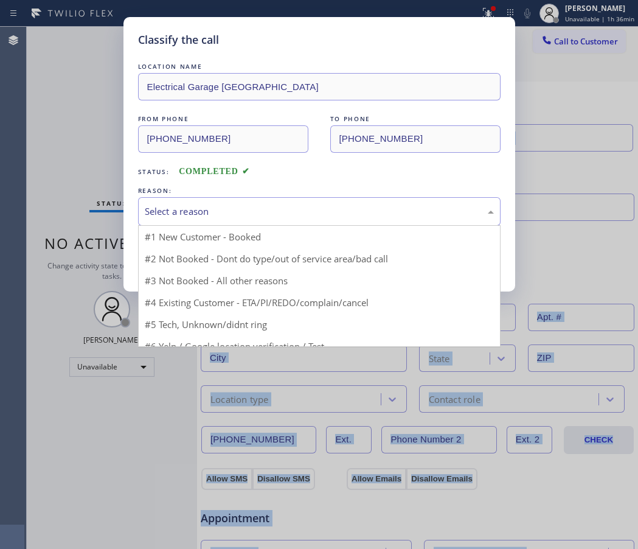
click at [245, 219] on div "Select a reason" at bounding box center [319, 211] width 363 height 29
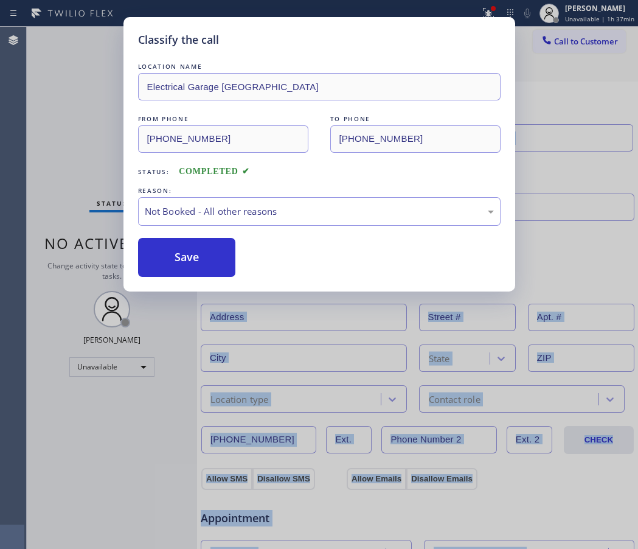
click at [178, 254] on button "Save" at bounding box center [187, 257] width 98 height 39
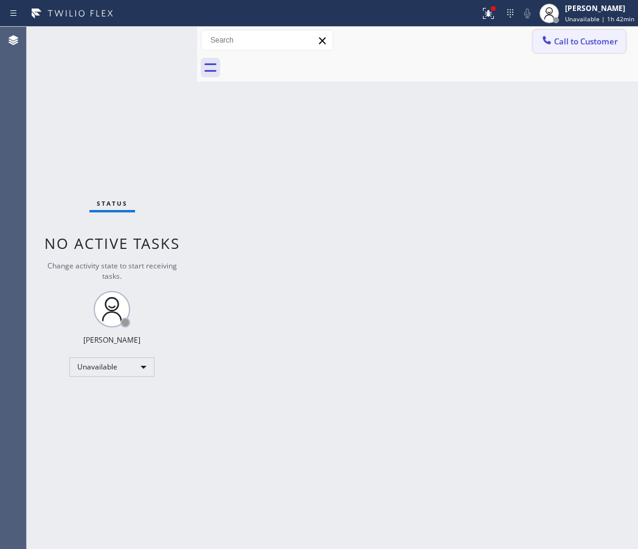
click at [583, 44] on span "Call to Customer" at bounding box center [586, 41] width 64 height 11
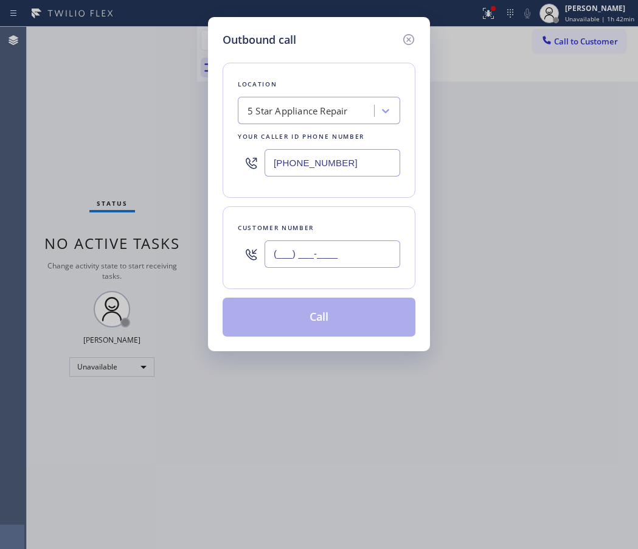
click at [295, 256] on input "(___) ___-____" at bounding box center [333, 253] width 136 height 27
paste input "929) 602-5881"
type input "[PHONE_NUMBER]"
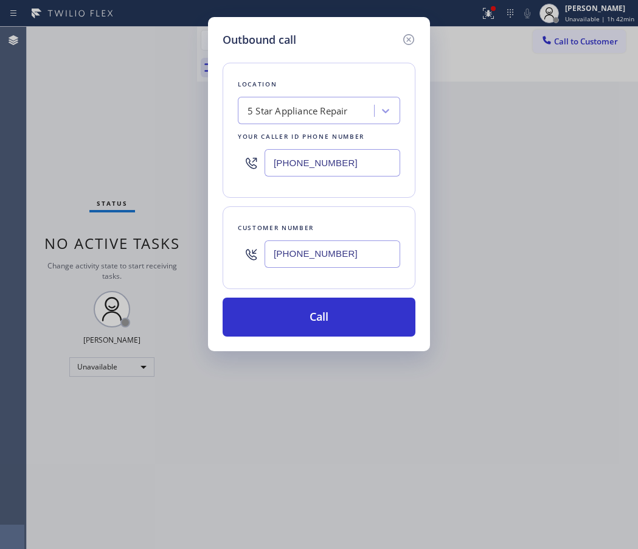
click at [320, 162] on input "(855) 731-4952" at bounding box center [333, 162] width 136 height 27
paste input "347) 284-6179"
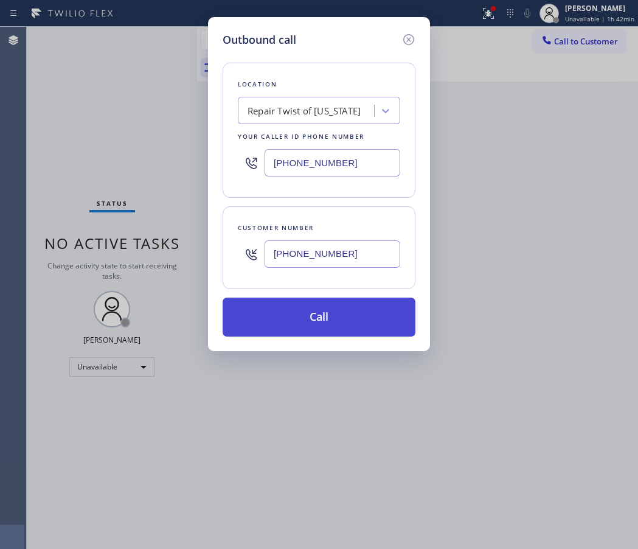
type input "[PHONE_NUMBER]"
drag, startPoint x: 341, startPoint y: 316, endPoint x: 344, endPoint y: 323, distance: 6.6
click at [344, 323] on button "Call" at bounding box center [319, 317] width 193 height 39
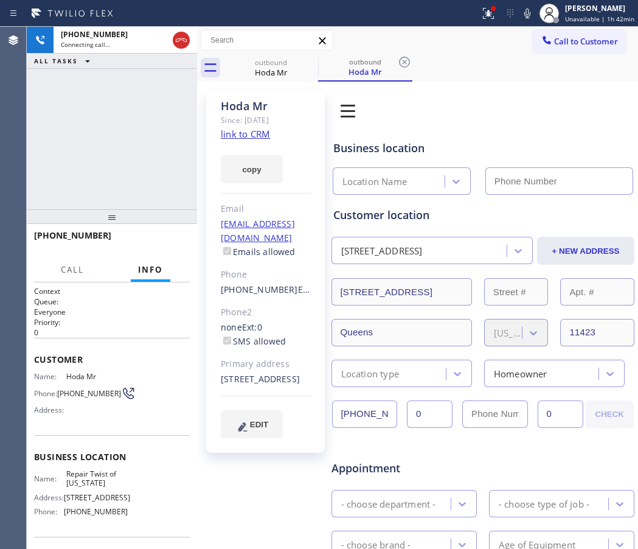
type input "[PHONE_NUMBER]"
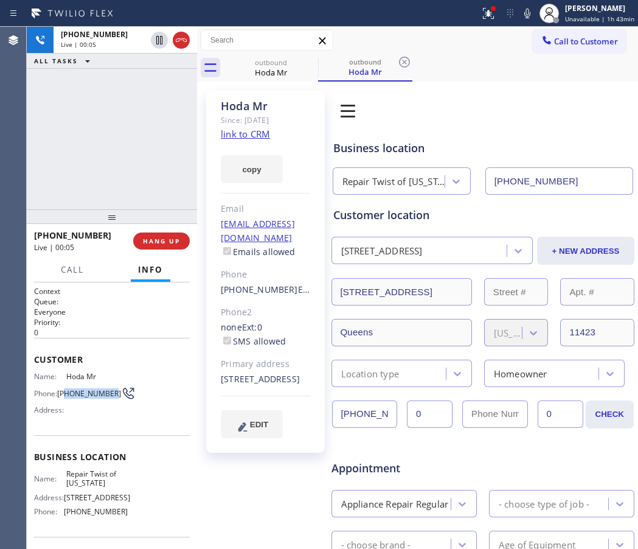
drag, startPoint x: 74, startPoint y: 405, endPoint x: 69, endPoint y: 392, distance: 14.2
click at [64, 389] on div "Name: Hoda Mr Phone: (929) 602-5881 Address:" at bounding box center [81, 396] width 94 height 48
click at [77, 398] on span "[PHONE_NUMBER]" at bounding box center [89, 393] width 64 height 9
drag, startPoint x: 81, startPoint y: 402, endPoint x: 61, endPoint y: 389, distance: 23.8
click at [61, 389] on span "[PHONE_NUMBER]" at bounding box center [89, 393] width 64 height 9
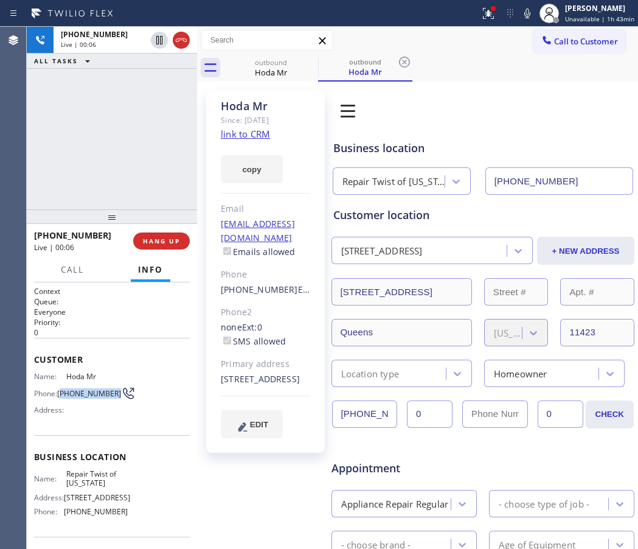
copy span "929) 602-5881"
click at [176, 238] on span "HANG UP" at bounding box center [161, 241] width 37 height 9
drag, startPoint x: 585, startPoint y: 38, endPoint x: 482, endPoint y: 96, distance: 118.3
click at [585, 37] on span "Call to Customer" at bounding box center [586, 41] width 64 height 11
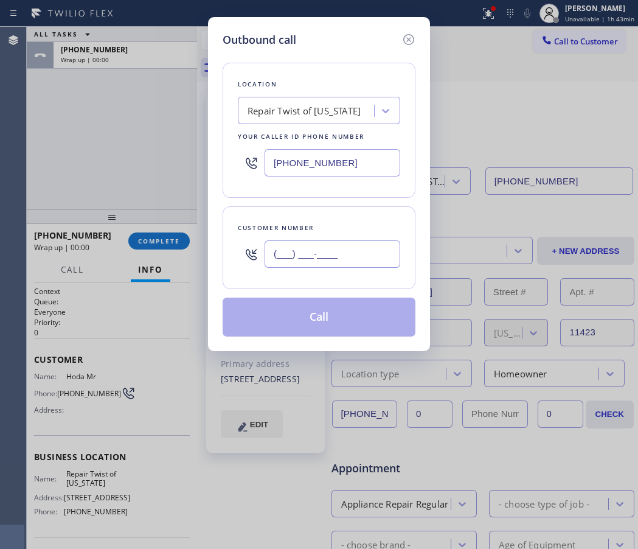
click at [290, 251] on input "(___) ___-____" at bounding box center [333, 253] width 136 height 27
paste input "929) 602-5881"
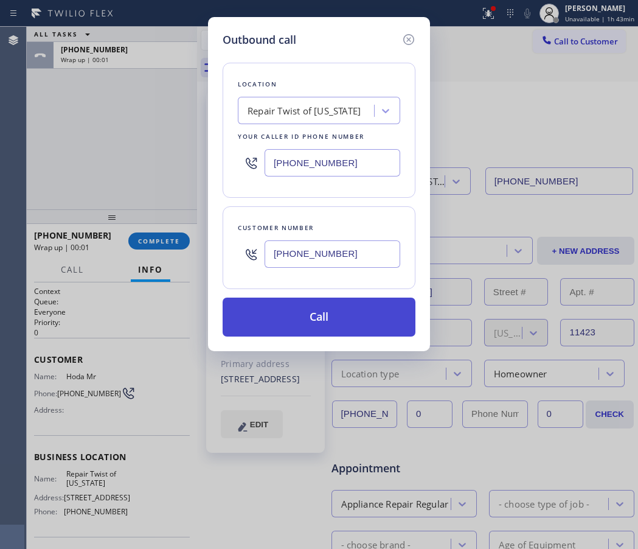
type input "[PHONE_NUMBER]"
click at [335, 314] on button "Call" at bounding box center [319, 317] width 193 height 39
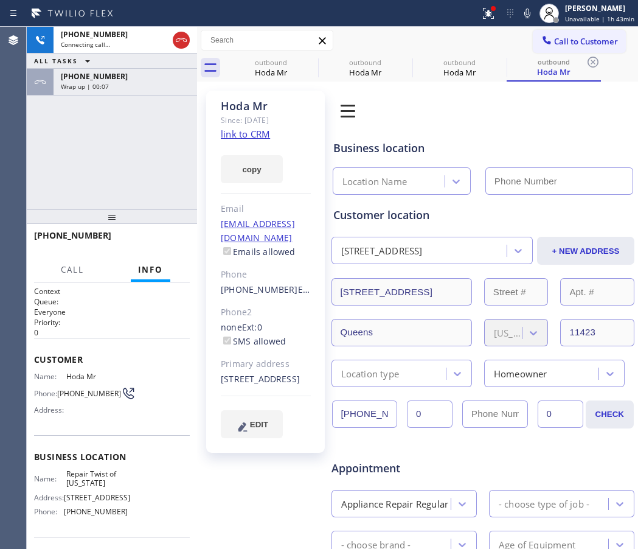
type input "[PHONE_NUMBER]"
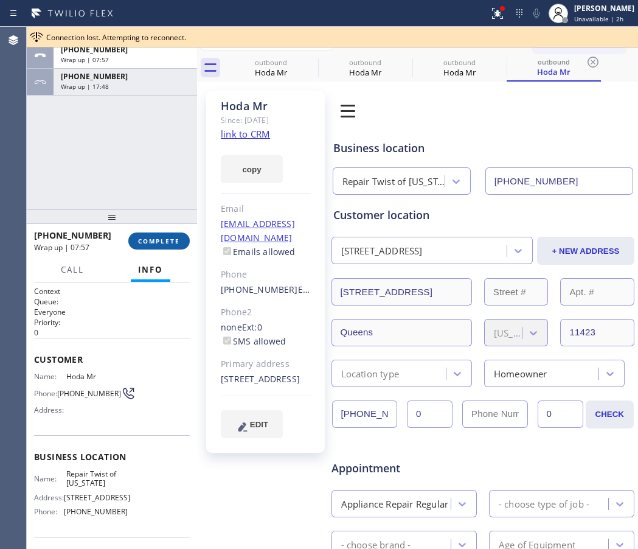
click at [156, 242] on span "COMPLETE" at bounding box center [159, 241] width 42 height 9
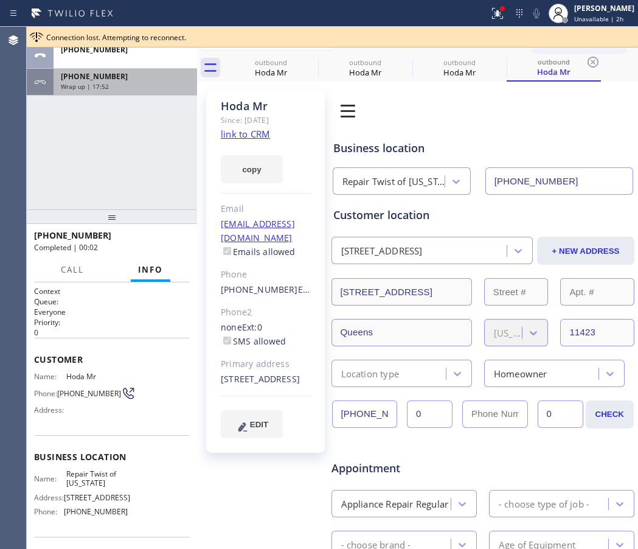
click at [130, 76] on div "[PHONE_NUMBER]" at bounding box center [125, 76] width 129 height 10
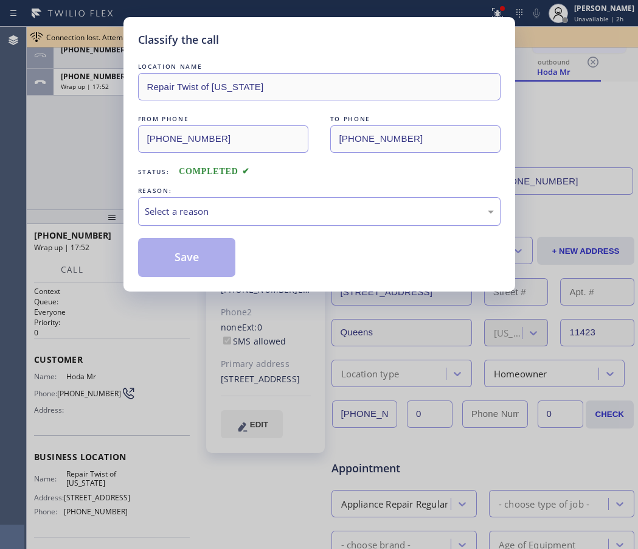
drag, startPoint x: 201, startPoint y: 211, endPoint x: 203, endPoint y: 224, distance: 12.9
click at [201, 212] on div "Select a reason" at bounding box center [319, 211] width 349 height 14
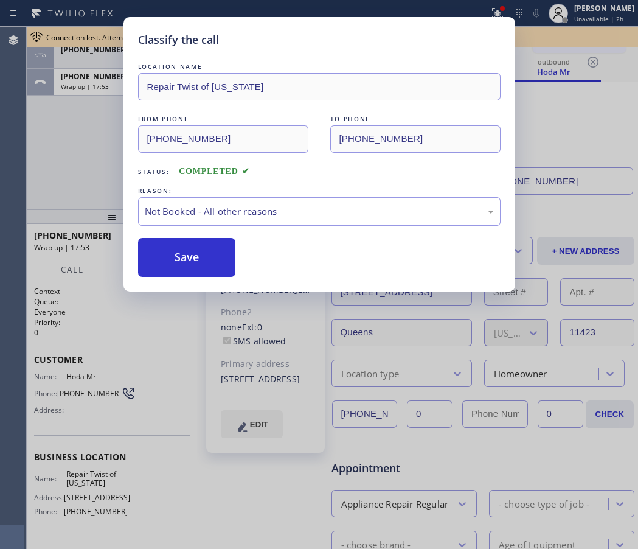
click at [181, 259] on button "Save" at bounding box center [187, 257] width 98 height 39
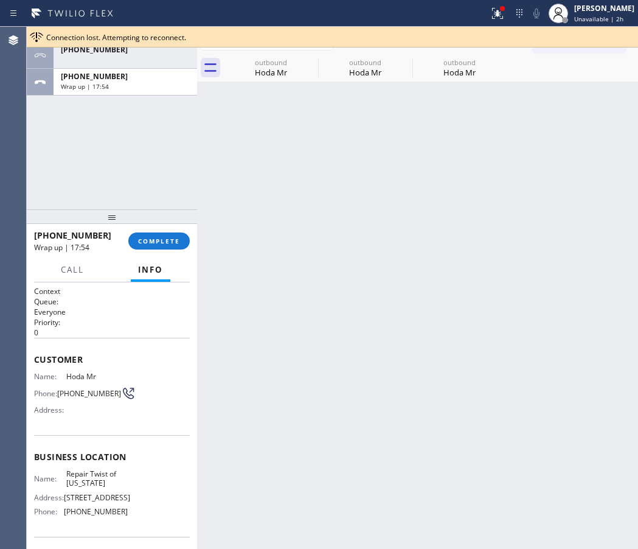
click at [197, 263] on div at bounding box center [197, 288] width 0 height 522
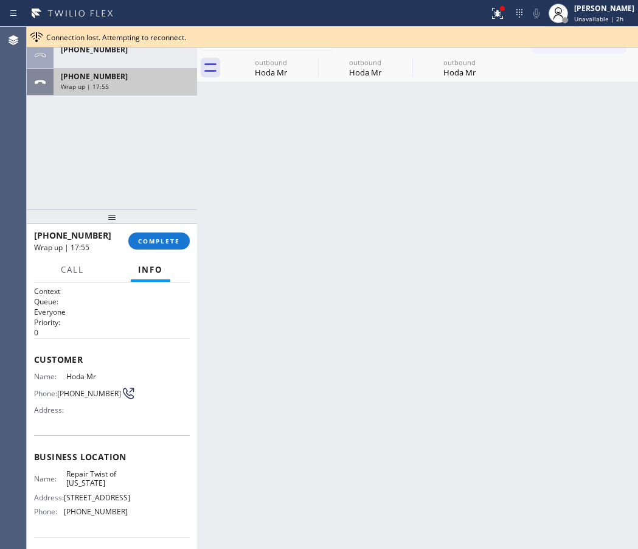
click at [106, 78] on span "[PHONE_NUMBER]" at bounding box center [94, 76] width 67 height 10
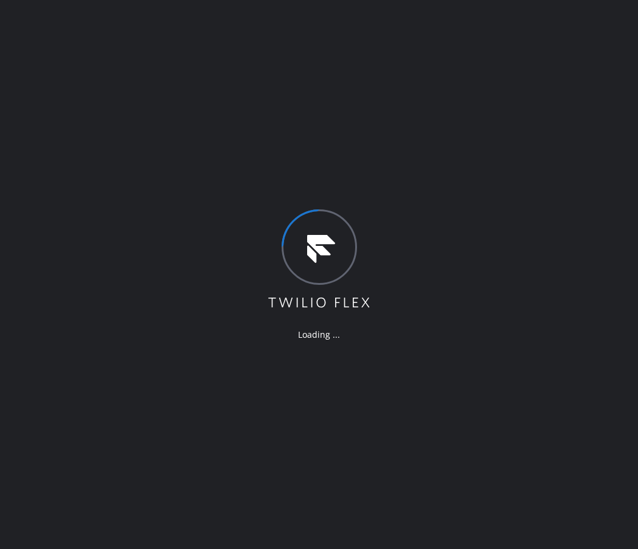
click at [574, 164] on div "Loading ..." at bounding box center [319, 274] width 638 height 549
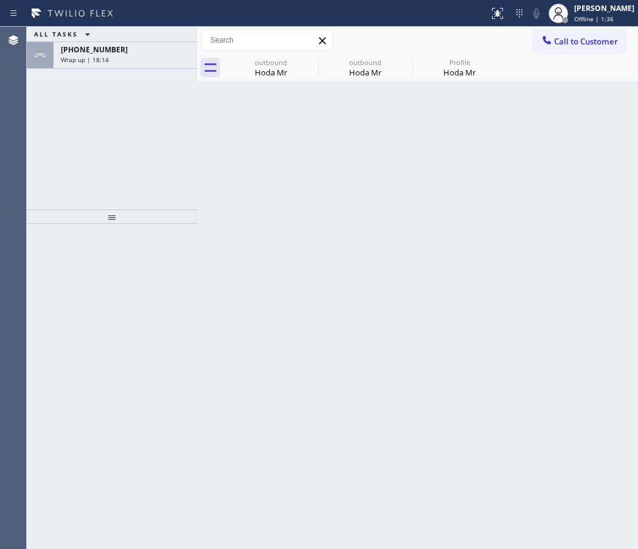
click at [588, 137] on div "Back to Dashboard Change Sender ID Customers Technicians Select a contact Outbo…" at bounding box center [417, 288] width 441 height 522
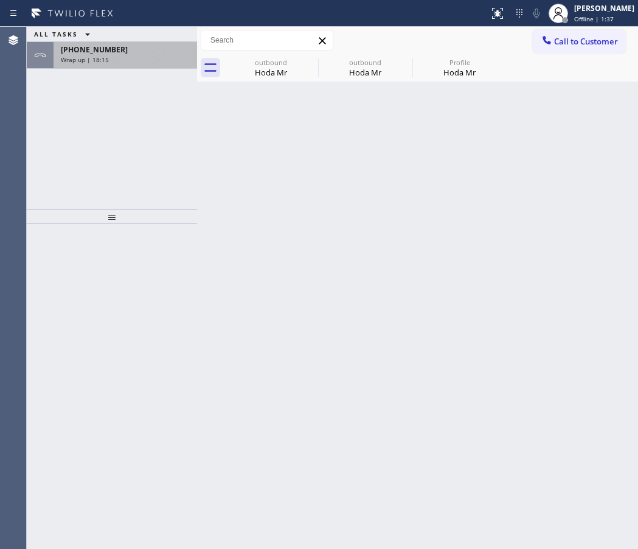
click at [133, 58] on div "Wrap up | 18:15" at bounding box center [125, 59] width 129 height 9
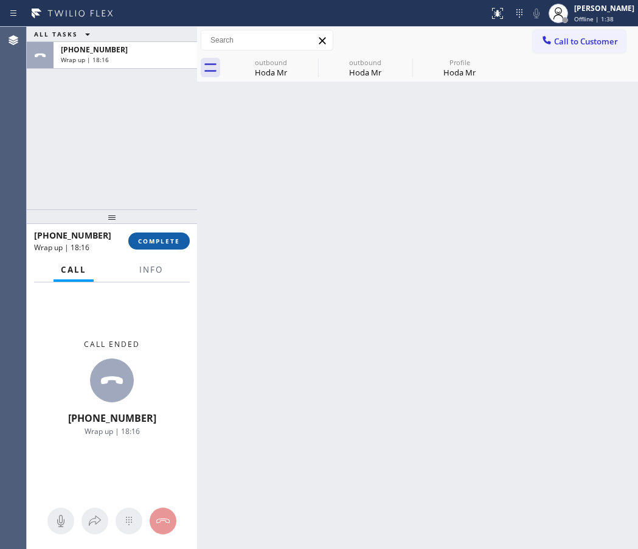
click at [155, 242] on span "COMPLETE" at bounding box center [159, 241] width 42 height 9
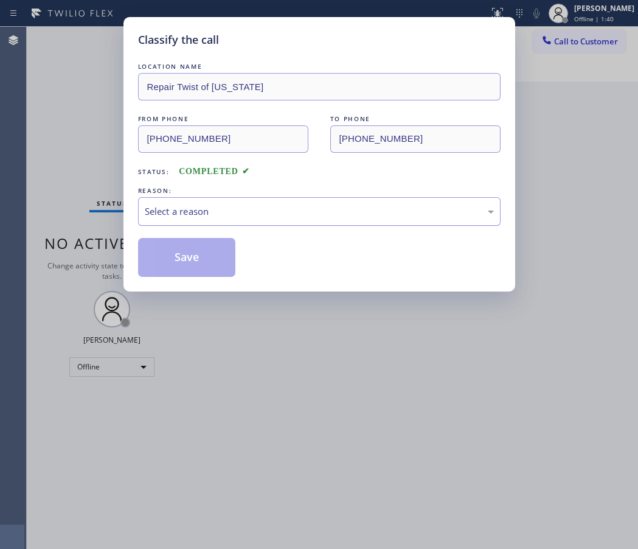
click at [248, 208] on div "Select a reason" at bounding box center [319, 211] width 349 height 14
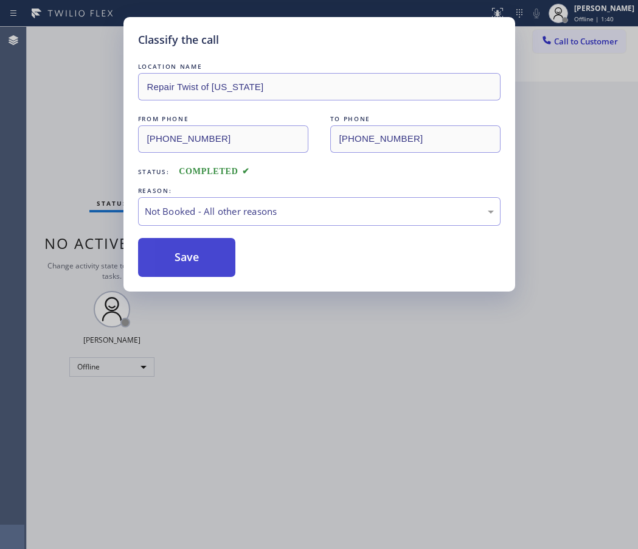
click at [194, 262] on button "Save" at bounding box center [187, 257] width 98 height 39
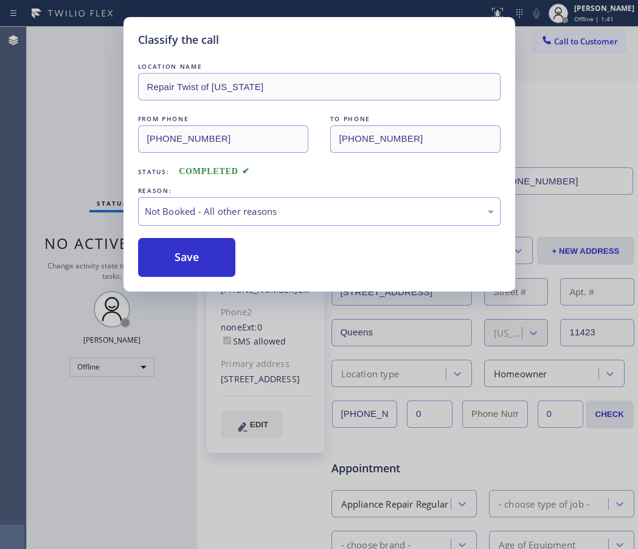
click at [607, 12] on div "Classify the call LOCATION NAME Repair Twist of [US_STATE] FROM PHONE [PHONE_NU…" at bounding box center [319, 274] width 638 height 549
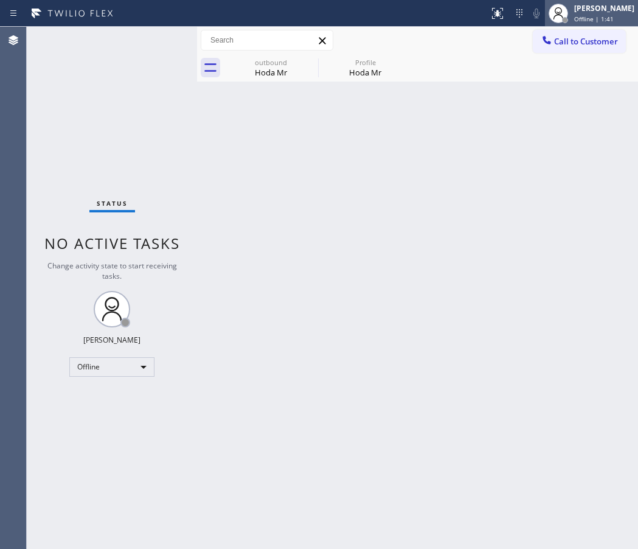
click at [577, 19] on span "Offline | 1:41" at bounding box center [594, 19] width 40 height 9
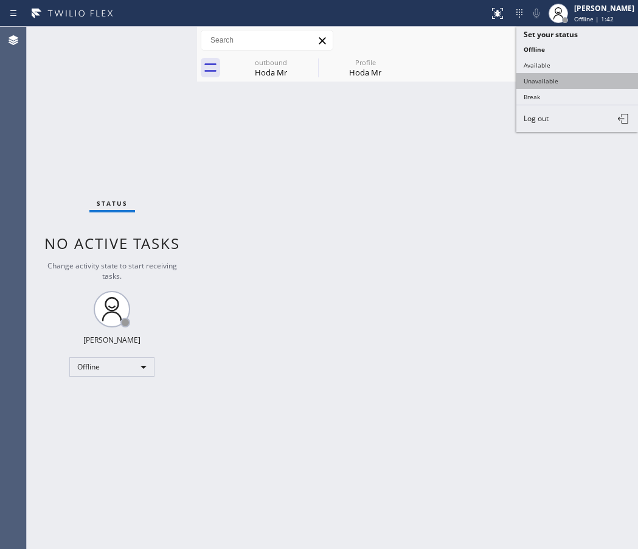
click at [558, 87] on button "Unavailable" at bounding box center [578, 81] width 122 height 16
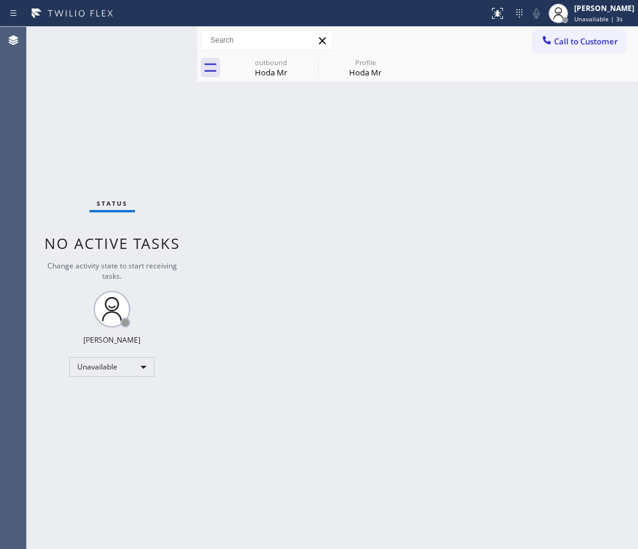
click at [491, 209] on div "Back to Dashboard Change Sender ID Customers Technicians Select a contact Outbo…" at bounding box center [417, 288] width 441 height 522
click at [567, 144] on div "Back to Dashboard Change Sender ID Customers Technicians Select a contact Outbo…" at bounding box center [417, 288] width 441 height 522
click at [581, 41] on span "Call to Customer" at bounding box center [586, 41] width 64 height 11
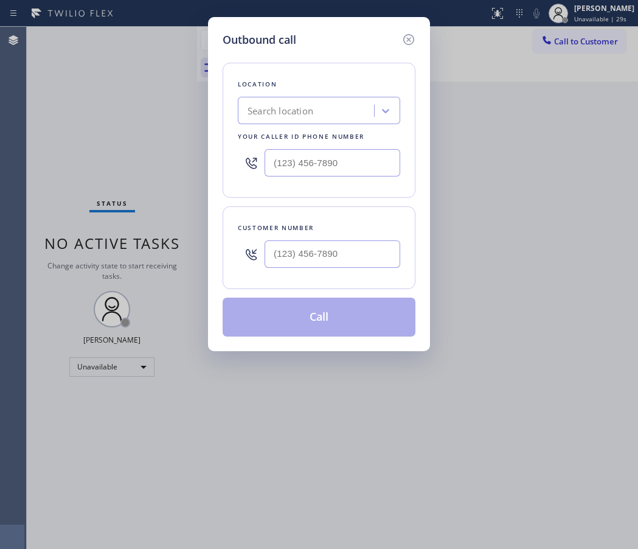
click at [339, 236] on div at bounding box center [333, 254] width 136 height 40
drag, startPoint x: 335, startPoint y: 254, endPoint x: 338, endPoint y: 245, distance: 9.6
click at [335, 255] on input "(___) ___-____" at bounding box center [333, 253] width 136 height 27
paste input "530) 319-5949"
type input "[PHONE_NUMBER]"
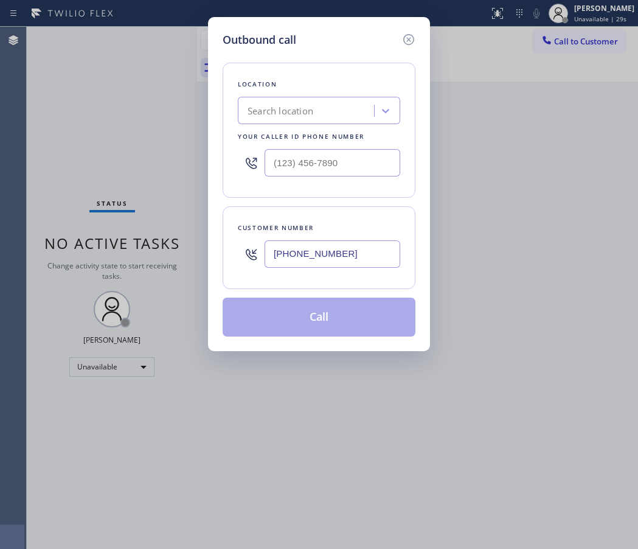
click at [305, 115] on div "Search location" at bounding box center [281, 111] width 66 height 14
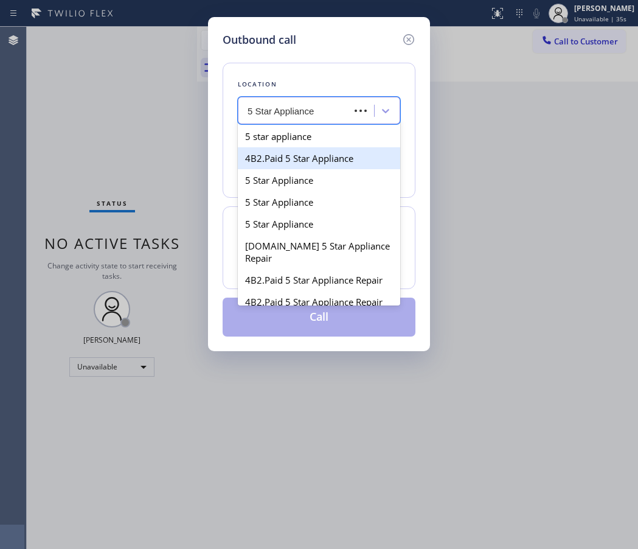
type input "5 Star Appliance"
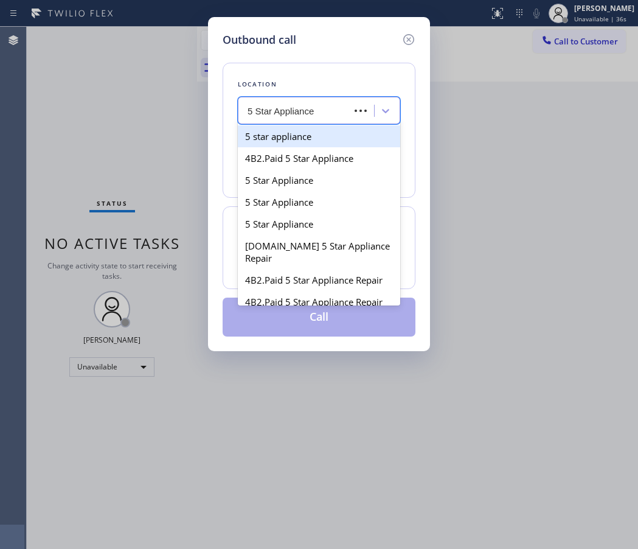
click at [304, 141] on div "5 star appliance" at bounding box center [319, 136] width 162 height 22
type input "[PHONE_NUMBER]"
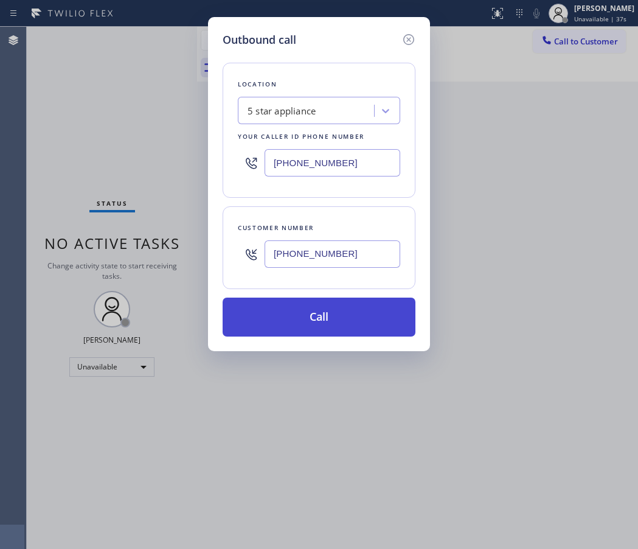
click at [372, 326] on button "Call" at bounding box center [319, 317] width 193 height 39
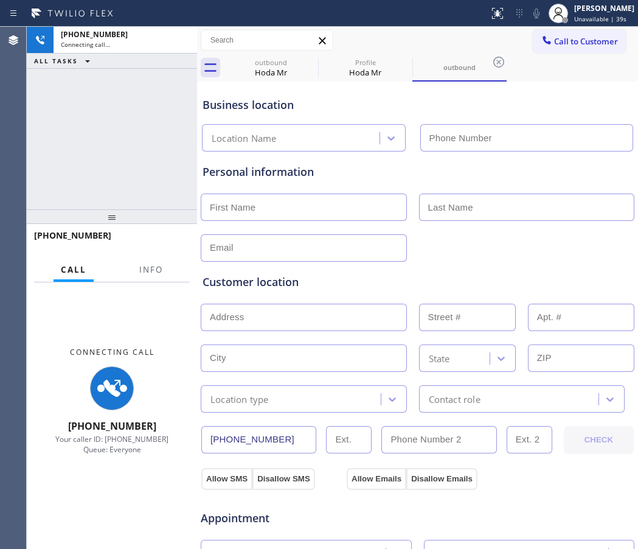
type input "[PHONE_NUMBER]"
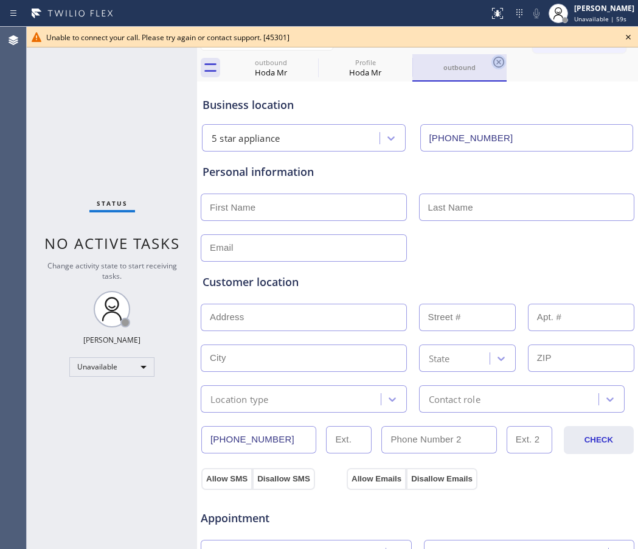
click at [497, 63] on icon at bounding box center [499, 62] width 11 height 11
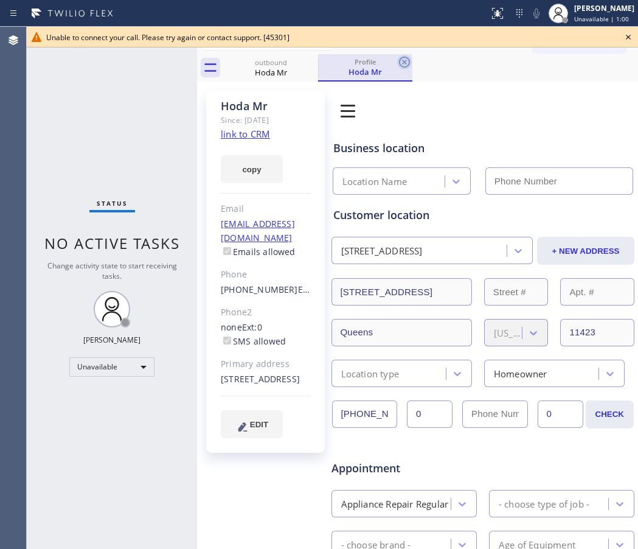
click at [402, 62] on icon at bounding box center [404, 62] width 15 height 15
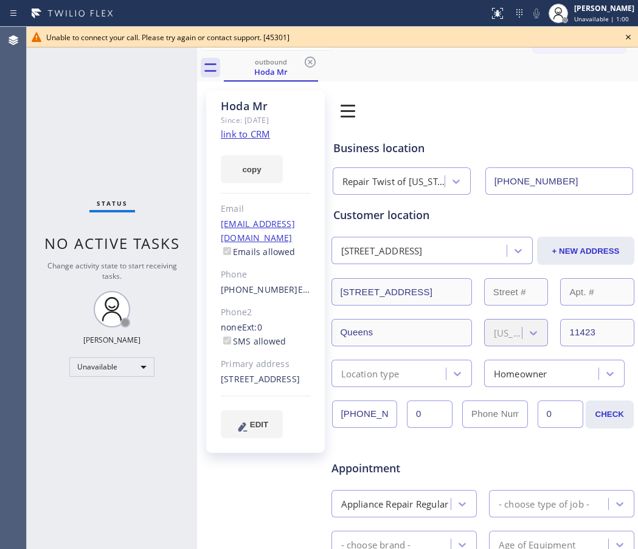
click at [304, 58] on icon at bounding box center [310, 62] width 15 height 15
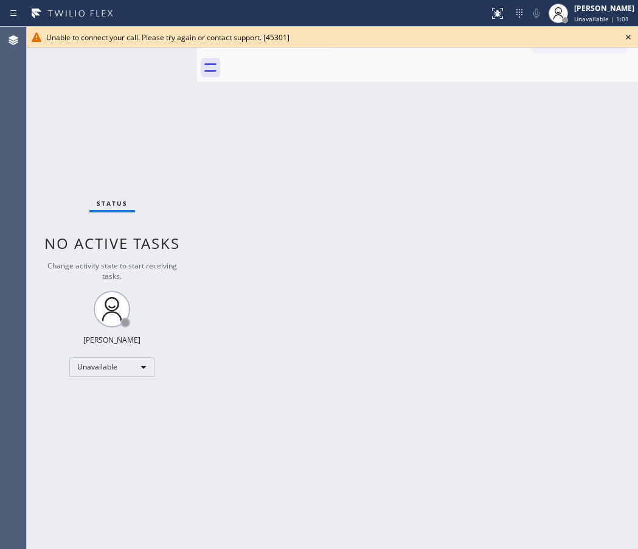
drag, startPoint x: 635, startPoint y: 40, endPoint x: 625, endPoint y: 39, distance: 9.8
click at [633, 40] on div "Unable to connect your call. Please try again or contact support. [45301]" at bounding box center [333, 37] width 612 height 21
click at [625, 39] on icon at bounding box center [628, 37] width 15 height 15
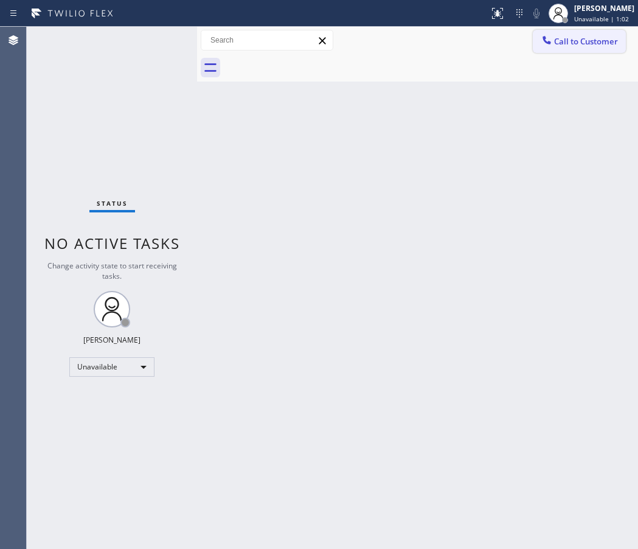
click at [603, 37] on span "Call to Customer" at bounding box center [586, 41] width 64 height 11
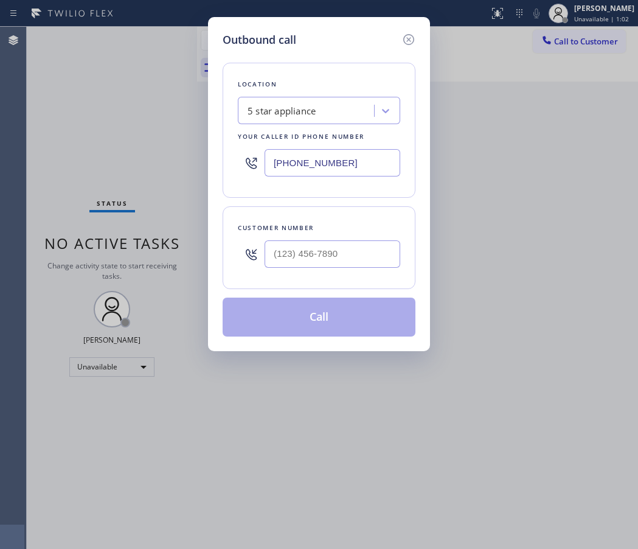
click at [328, 268] on div at bounding box center [333, 254] width 136 height 40
click at [330, 253] on input "(___) ___-____" at bounding box center [333, 253] width 136 height 27
paste input "530) 319-5949"
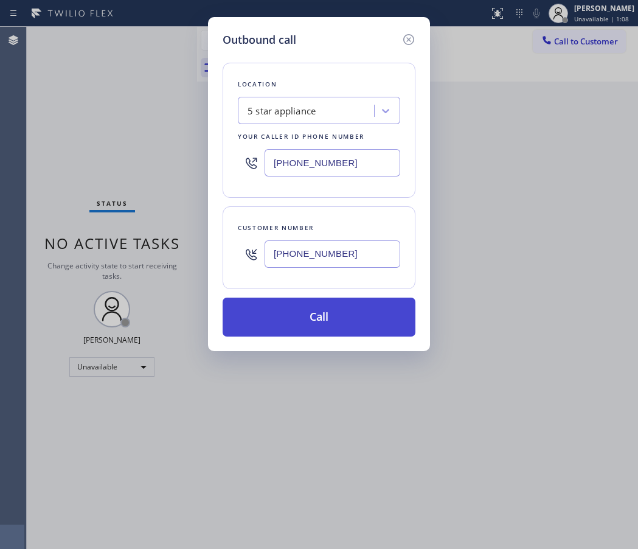
type input "[PHONE_NUMBER]"
click at [318, 331] on button "Call" at bounding box center [319, 317] width 193 height 39
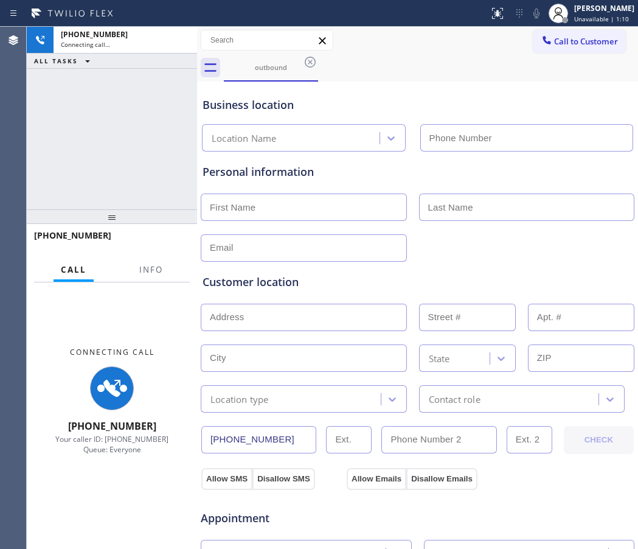
type input "[PHONE_NUMBER]"
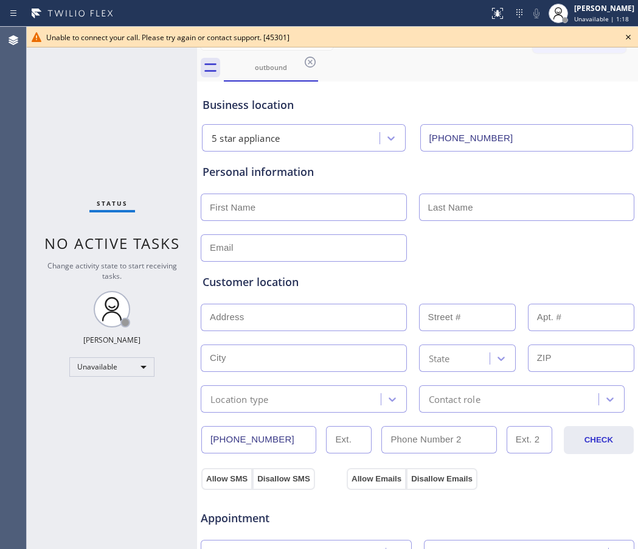
click at [630, 39] on icon at bounding box center [628, 37] width 5 height 5
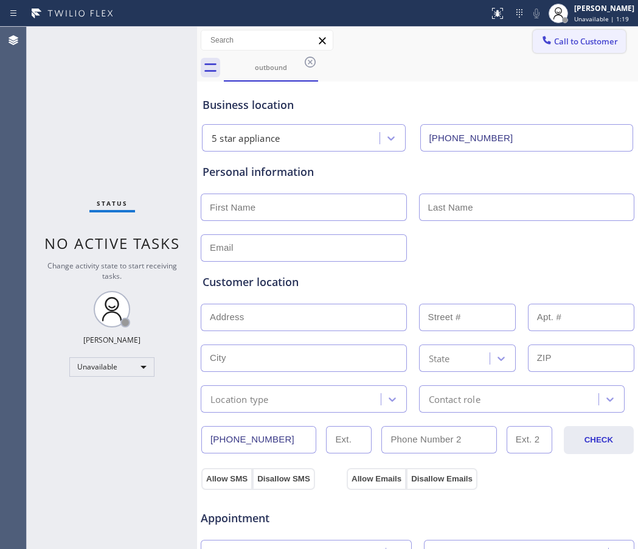
click at [579, 51] on button "Call to Customer" at bounding box center [579, 41] width 93 height 23
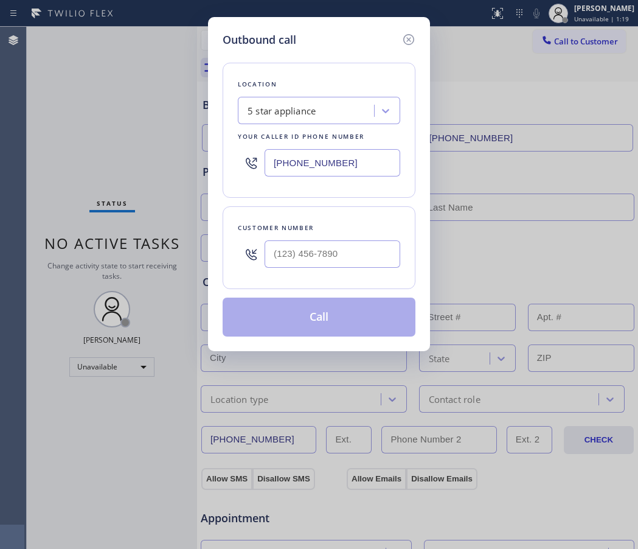
click at [346, 272] on div at bounding box center [333, 254] width 136 height 40
click at [340, 259] on input "(___) ___-____" at bounding box center [333, 253] width 136 height 27
paste input "530) 319-5949"
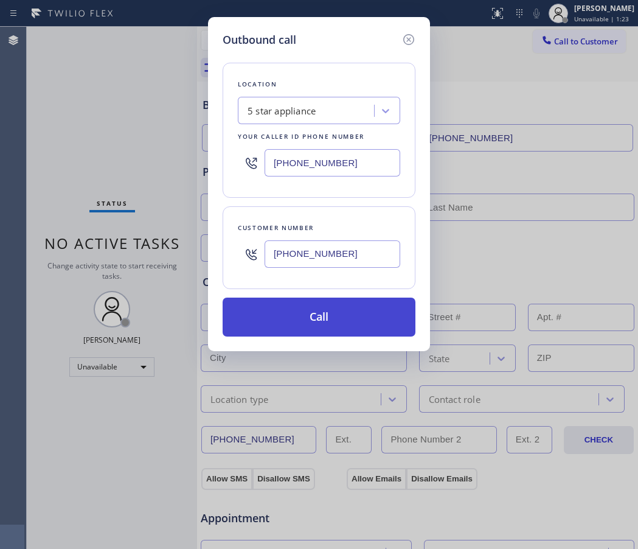
type input "[PHONE_NUMBER]"
click at [355, 323] on button "Call" at bounding box center [319, 317] width 193 height 39
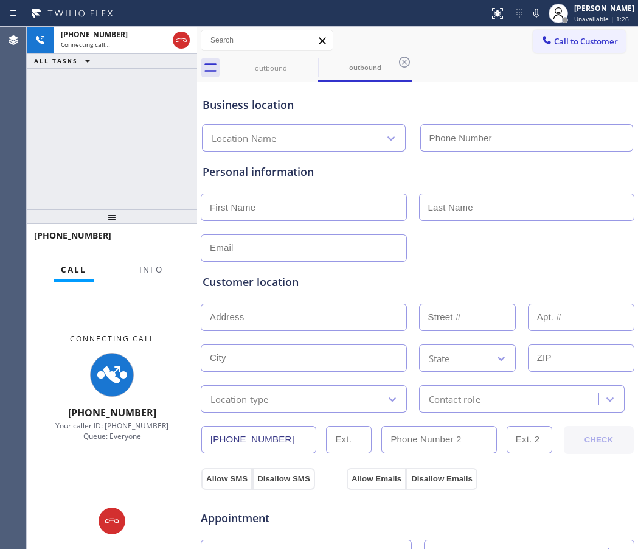
type input "[PHONE_NUMBER]"
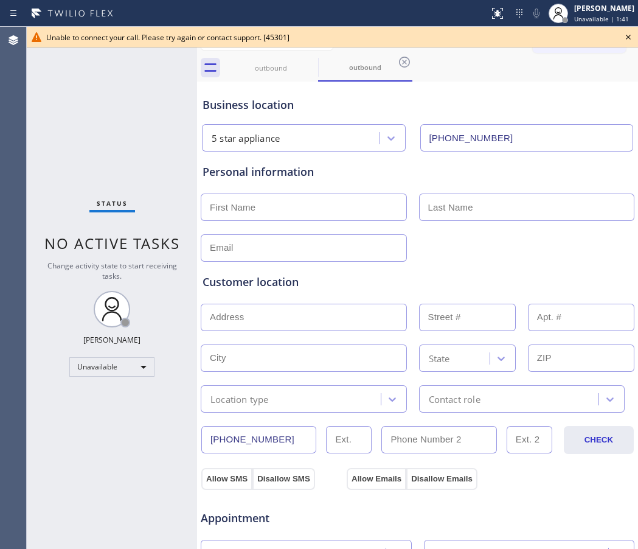
click at [624, 35] on icon at bounding box center [628, 37] width 15 height 15
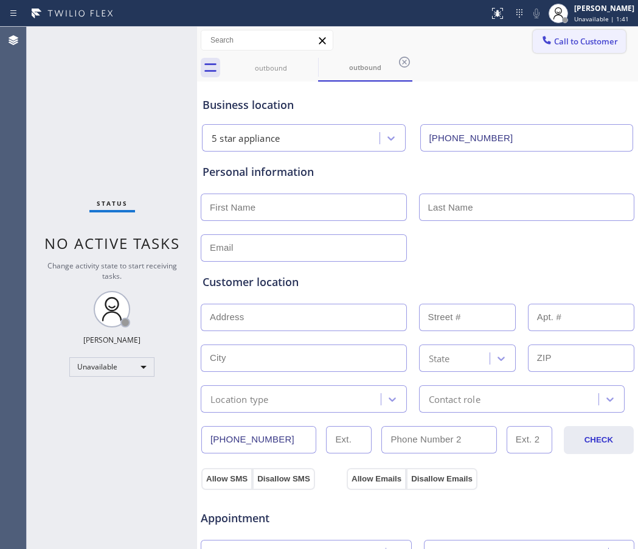
click at [587, 48] on button "Call to Customer" at bounding box center [579, 41] width 93 height 23
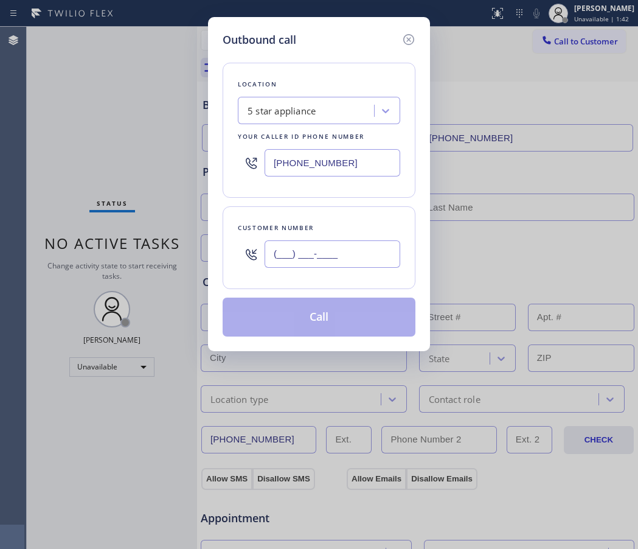
click at [313, 259] on input "(___) ___-____" at bounding box center [333, 253] width 136 height 27
paste input "530) 319-5949"
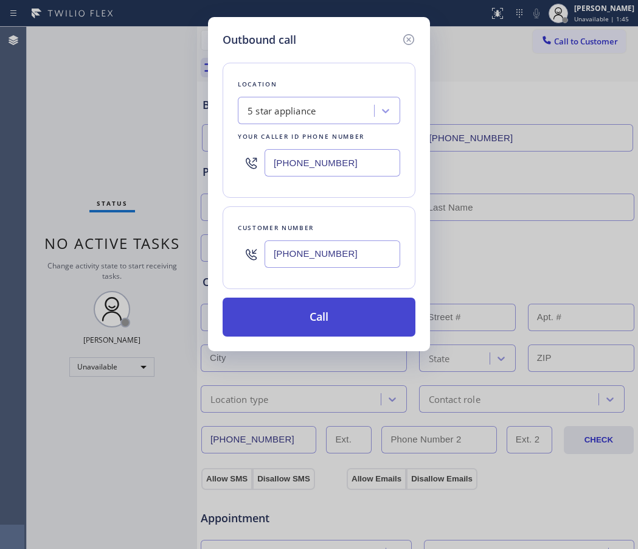
type input "[PHONE_NUMBER]"
click at [327, 319] on button "Call" at bounding box center [319, 317] width 193 height 39
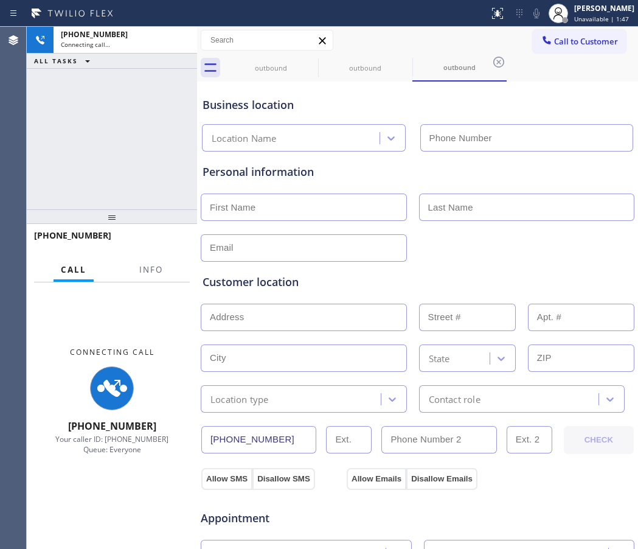
type input "[PHONE_NUMBER]"
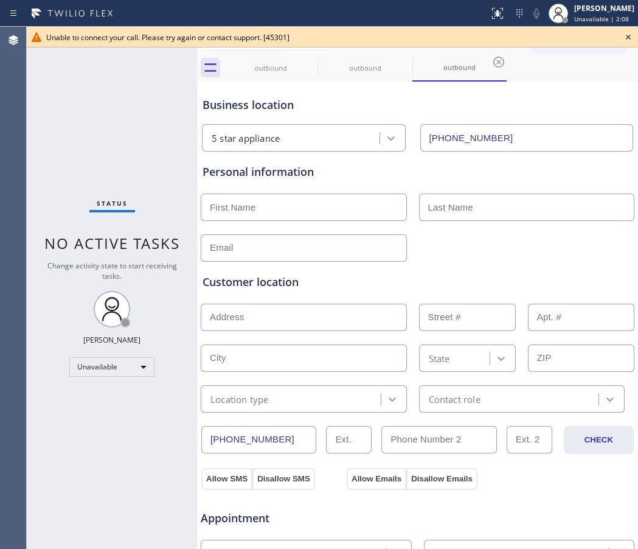
click at [578, 64] on div "outbound outbound outbound" at bounding box center [431, 67] width 414 height 27
click at [632, 35] on icon at bounding box center [628, 37] width 15 height 15
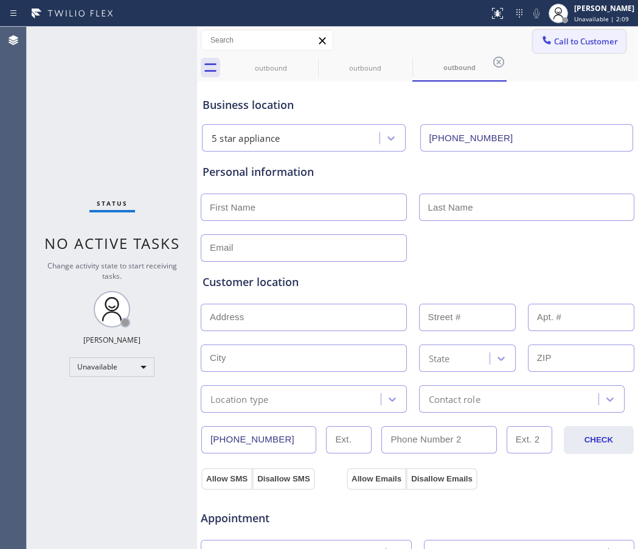
click at [593, 40] on span "Call to Customer" at bounding box center [586, 41] width 64 height 11
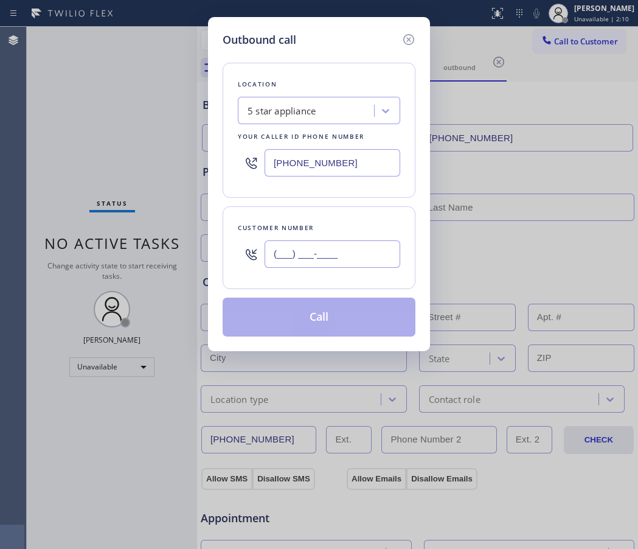
click at [299, 249] on input "(___) ___-____" at bounding box center [333, 253] width 136 height 27
paste input "530) 319-5949"
type input "[PHONE_NUMBER]"
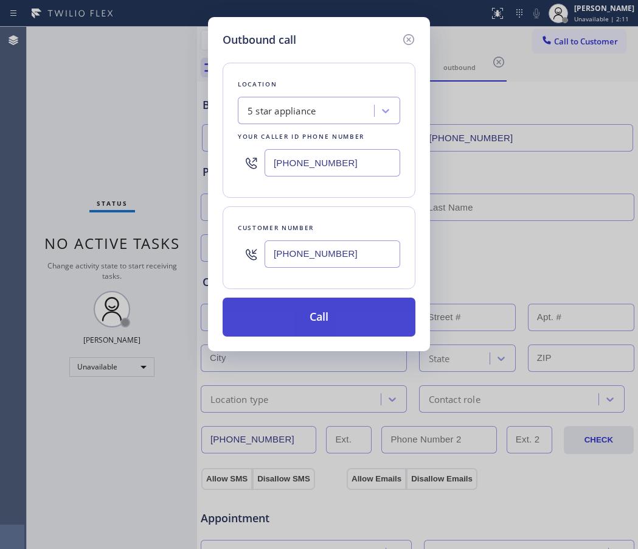
click at [346, 324] on button "Call" at bounding box center [319, 317] width 193 height 39
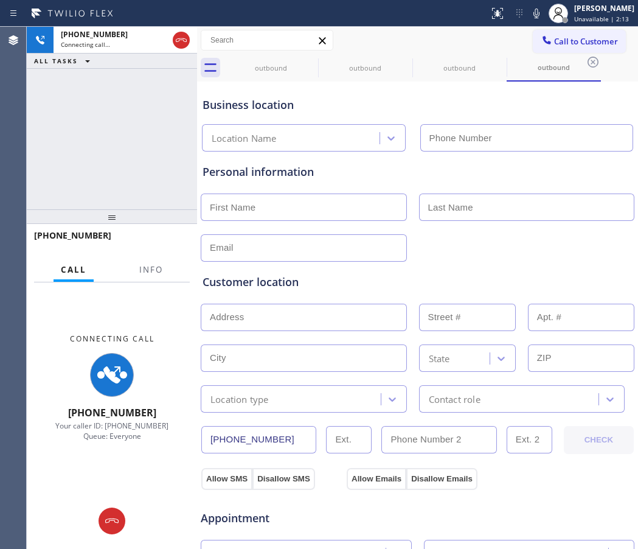
type input "[PHONE_NUMBER]"
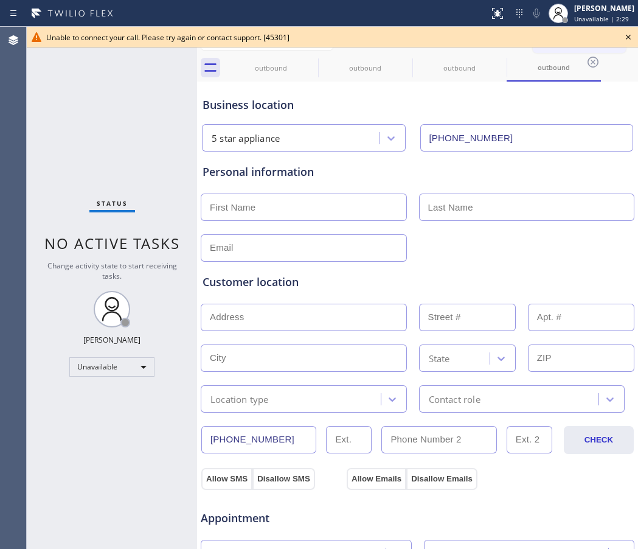
click at [552, 121] on div "5 star appliance [PHONE_NUMBER]" at bounding box center [418, 135] width 436 height 32
click at [315, 61] on icon at bounding box center [310, 62] width 11 height 11
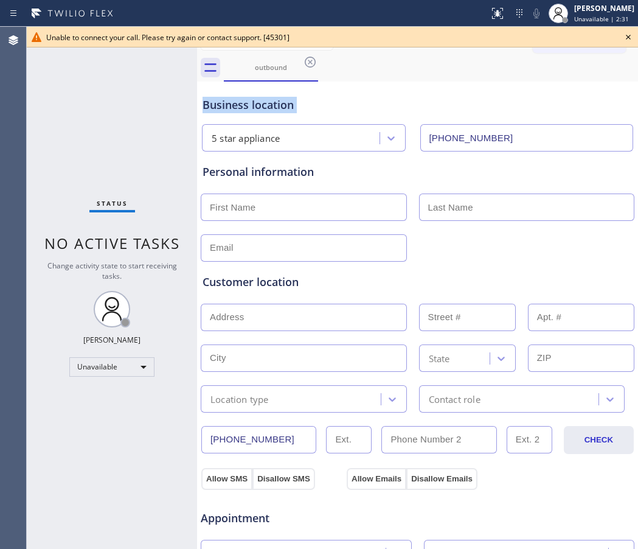
click at [315, 61] on icon at bounding box center [310, 62] width 11 height 11
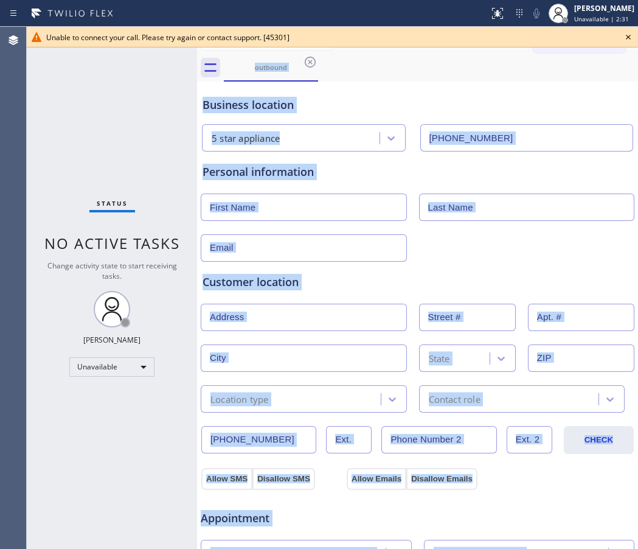
click at [315, 61] on div "outbound" at bounding box center [431, 67] width 414 height 27
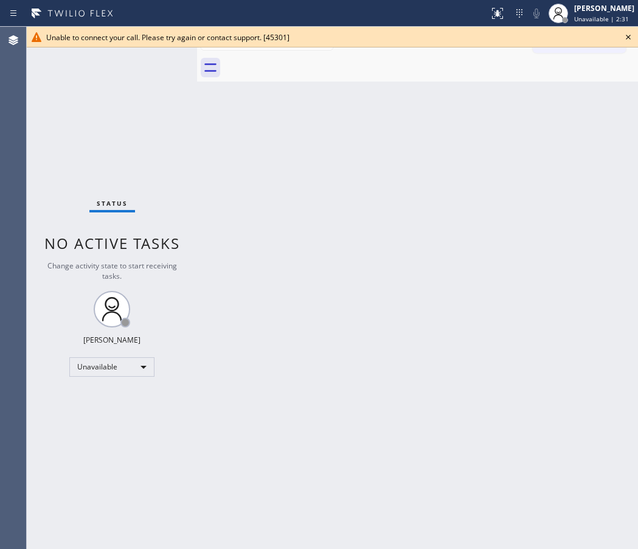
click at [631, 31] on icon at bounding box center [628, 37] width 15 height 15
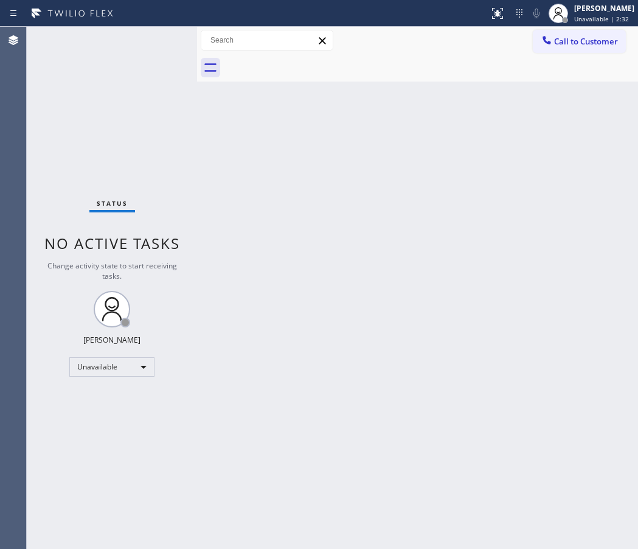
drag, startPoint x: 600, startPoint y: 38, endPoint x: 588, endPoint y: 43, distance: 12.8
click at [598, 38] on span "Call to Customer" at bounding box center [586, 41] width 64 height 11
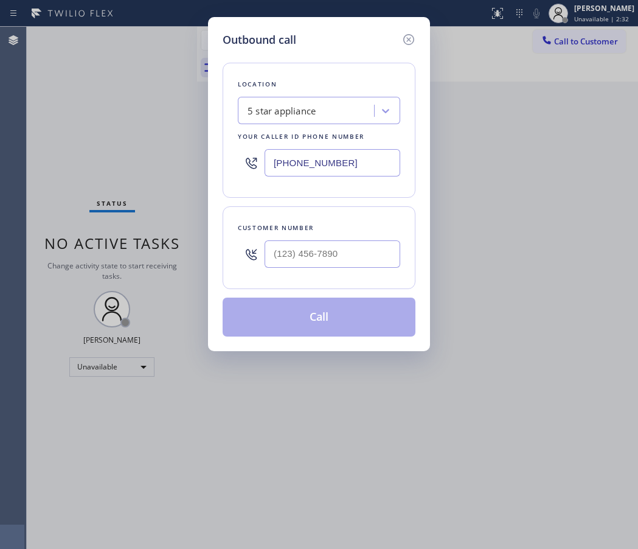
click at [311, 275] on div "Customer number" at bounding box center [319, 247] width 193 height 83
click at [305, 256] on input "(___) ___-____" at bounding box center [333, 253] width 136 height 27
paste input "530) 319-5949"
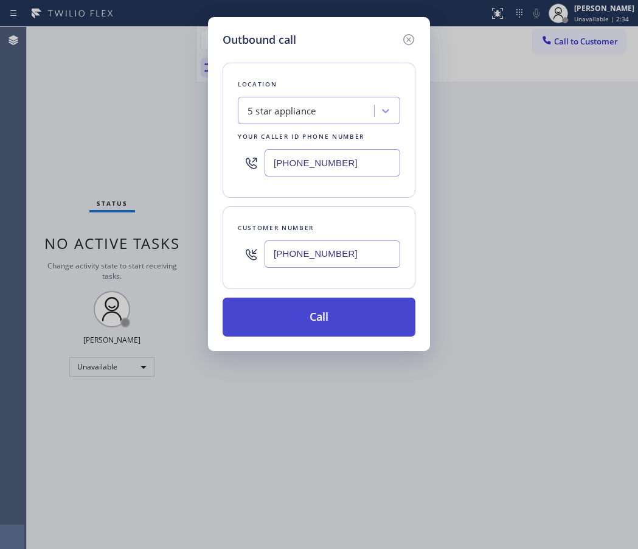
type input "[PHONE_NUMBER]"
click at [294, 315] on button "Call" at bounding box center [319, 317] width 193 height 39
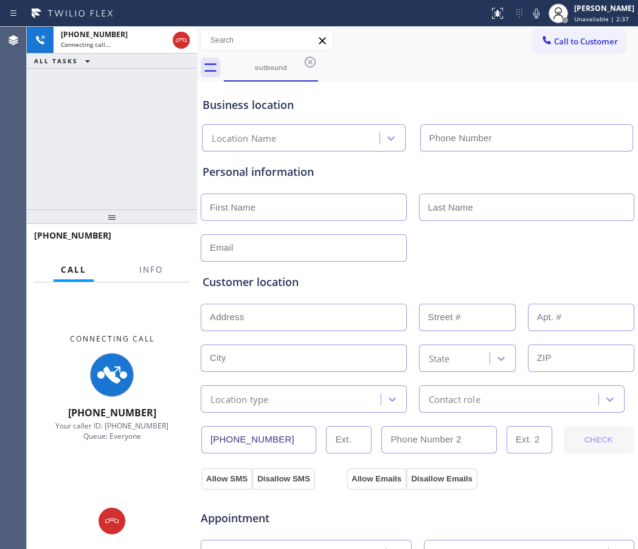
type input "[PHONE_NUMBER]"
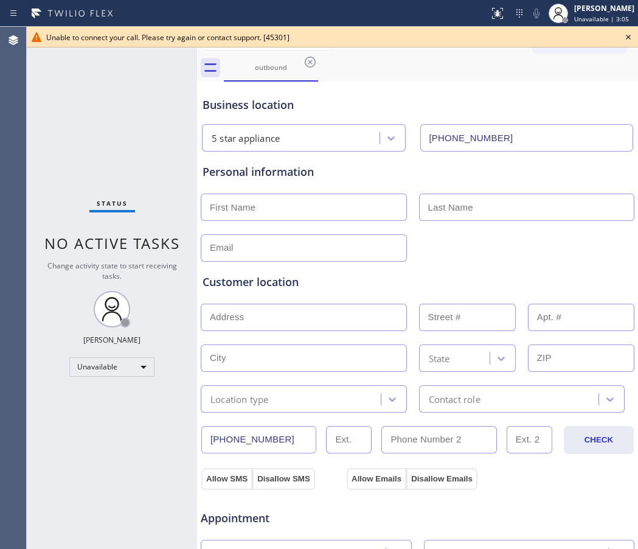
click at [574, 58] on div "outbound" at bounding box center [431, 67] width 414 height 27
click at [629, 40] on icon at bounding box center [628, 37] width 15 height 15
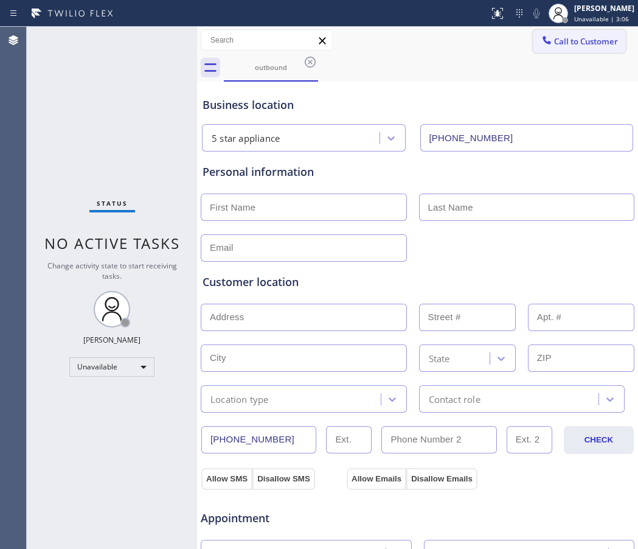
click at [589, 41] on span "Call to Customer" at bounding box center [586, 41] width 64 height 11
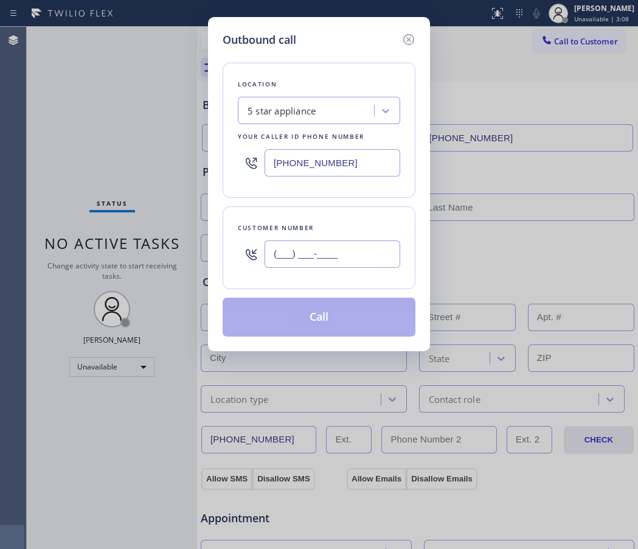
click at [314, 254] on input "(___) ___-____" at bounding box center [333, 253] width 136 height 27
paste input "530) 319-5949"
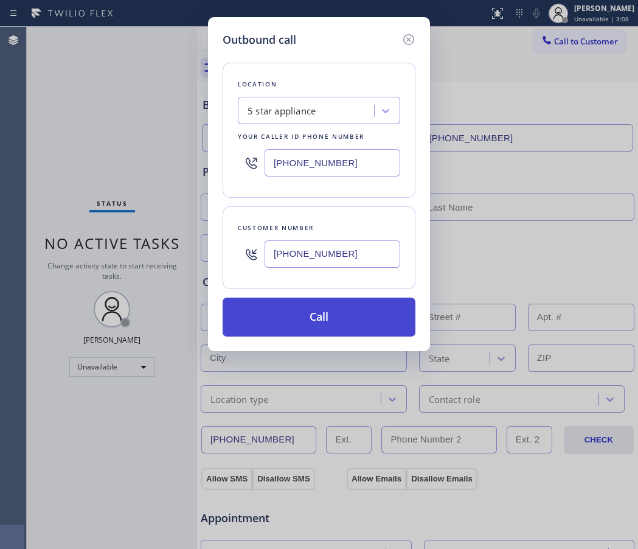
type input "[PHONE_NUMBER]"
click at [329, 315] on button "Call" at bounding box center [319, 317] width 193 height 39
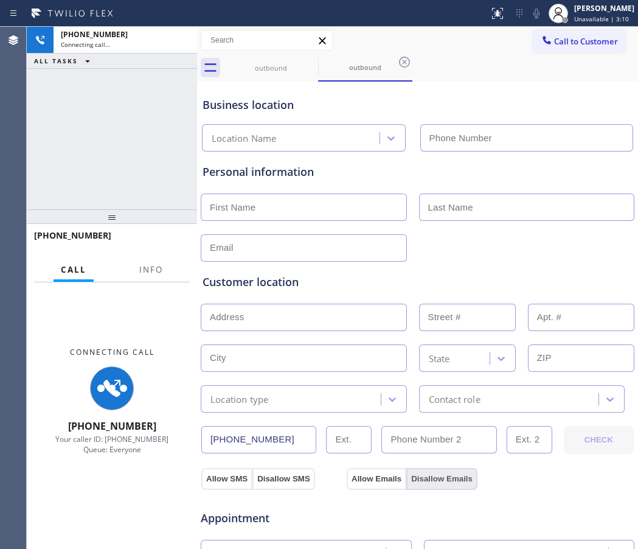
type input "[PHONE_NUMBER]"
click at [575, 86] on div "Business location 5 star appliance [PHONE_NUMBER]" at bounding box center [417, 118] width 435 height 67
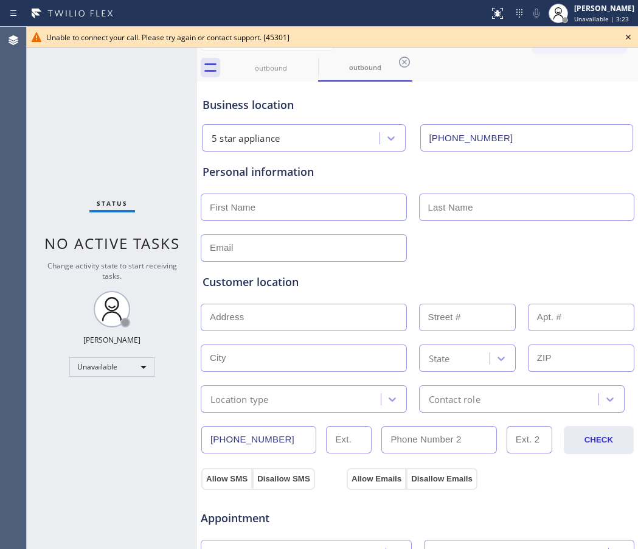
click at [629, 37] on icon at bounding box center [628, 37] width 5 height 5
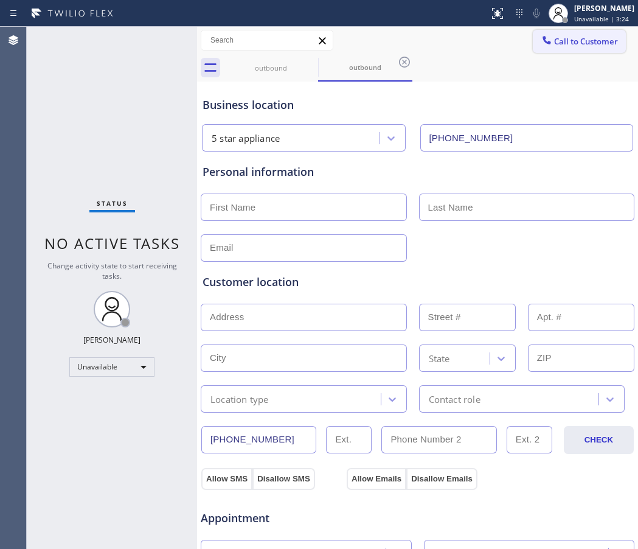
click at [569, 43] on span "Call to Customer" at bounding box center [586, 41] width 64 height 11
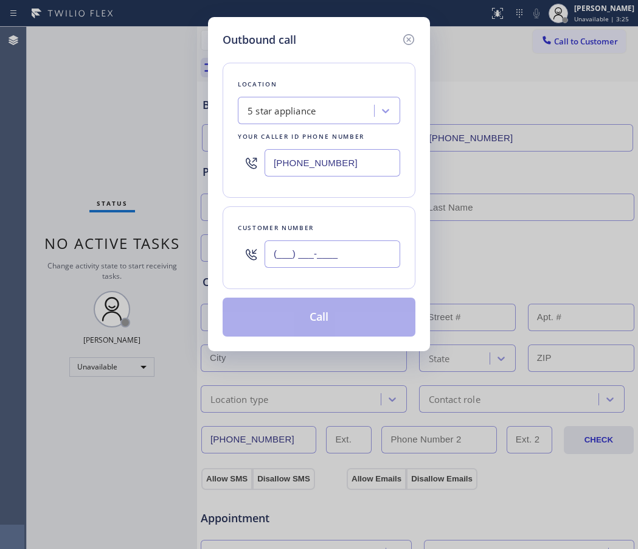
click at [311, 243] on input "(___) ___-____" at bounding box center [333, 253] width 136 height 27
paste input "530) 319-5949"
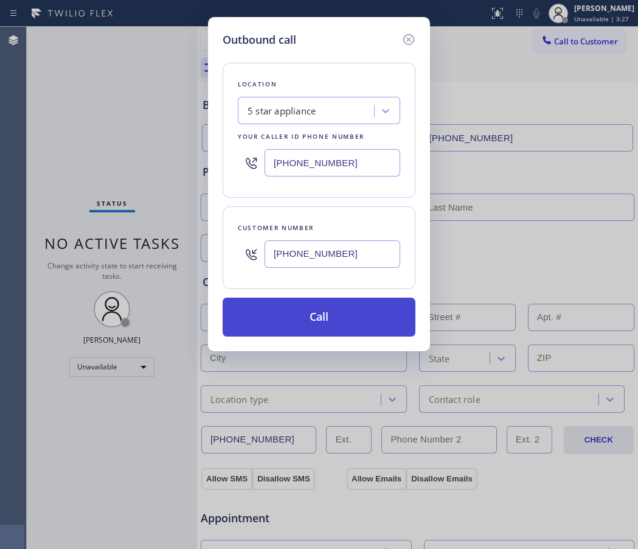
type input "[PHONE_NUMBER]"
click at [309, 309] on button "Call" at bounding box center [319, 317] width 193 height 39
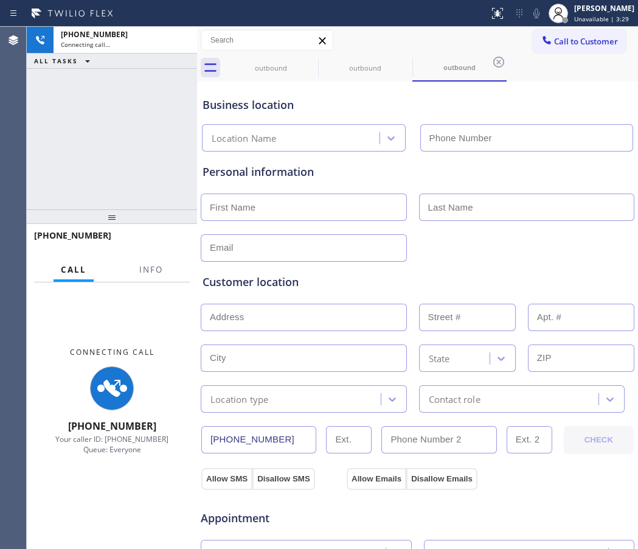
type input "[PHONE_NUMBER]"
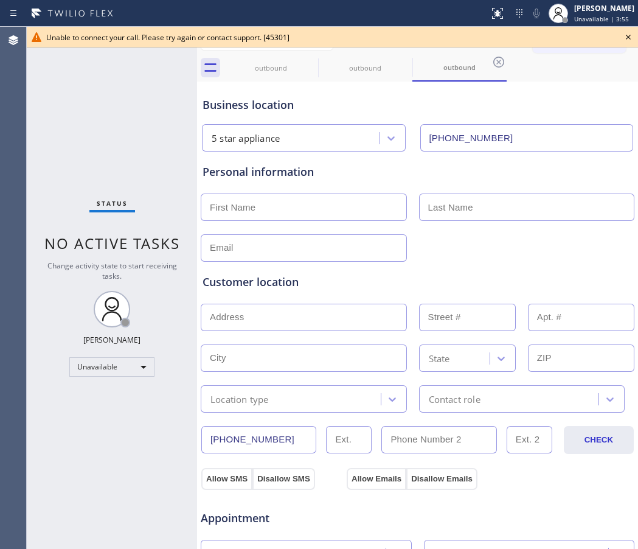
click at [584, 70] on div "outbound outbound outbound" at bounding box center [431, 67] width 414 height 27
click at [624, 34] on icon at bounding box center [628, 37] width 15 height 15
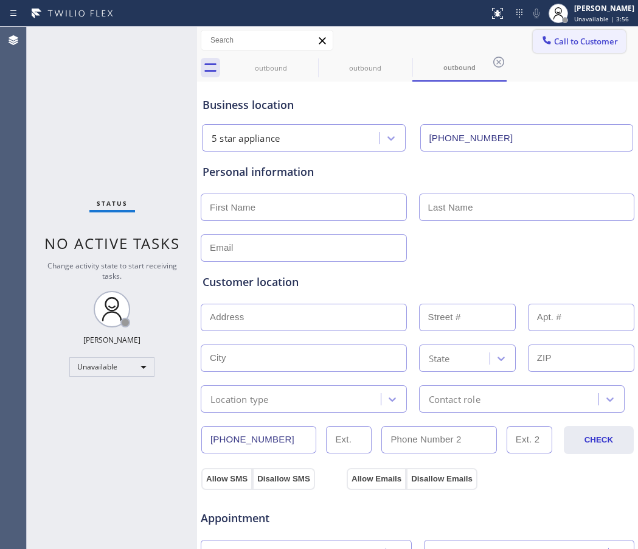
click at [598, 47] on button "Call to Customer" at bounding box center [579, 41] width 93 height 23
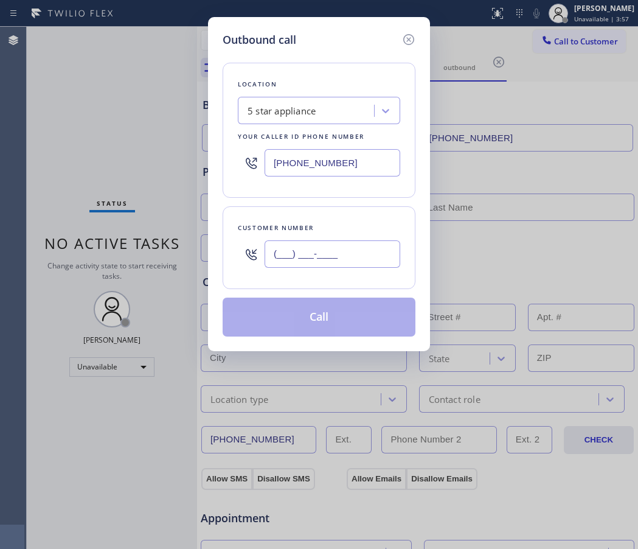
click at [334, 256] on input "(___) ___-____" at bounding box center [333, 253] width 136 height 27
paste input "530) 319-5949"
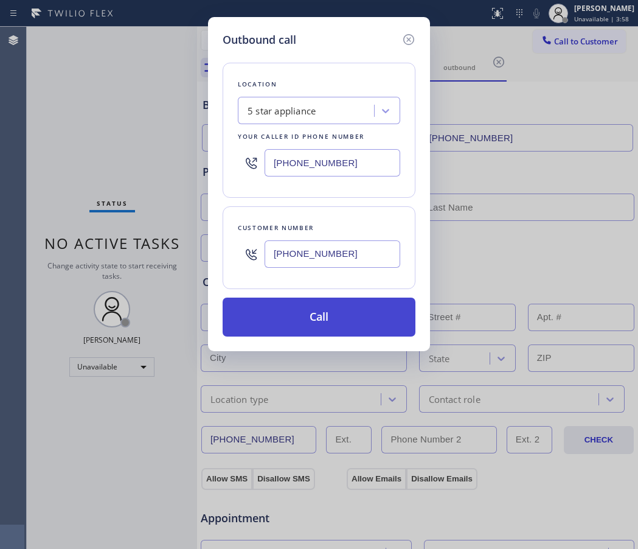
type input "[PHONE_NUMBER]"
click at [330, 315] on button "Call" at bounding box center [319, 317] width 193 height 39
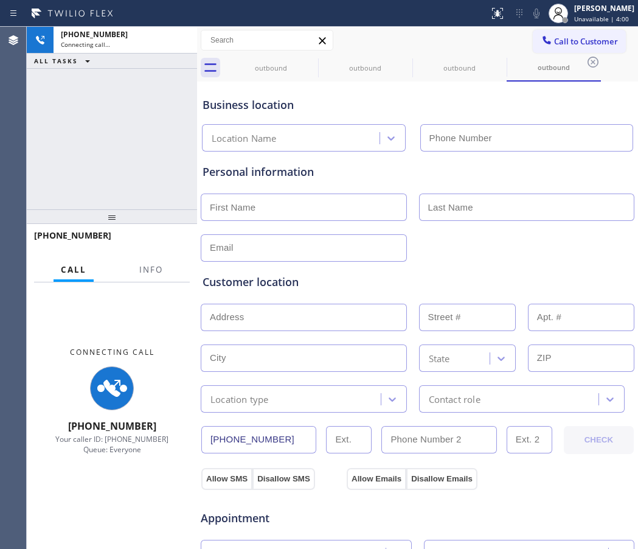
type input "[PHONE_NUMBER]"
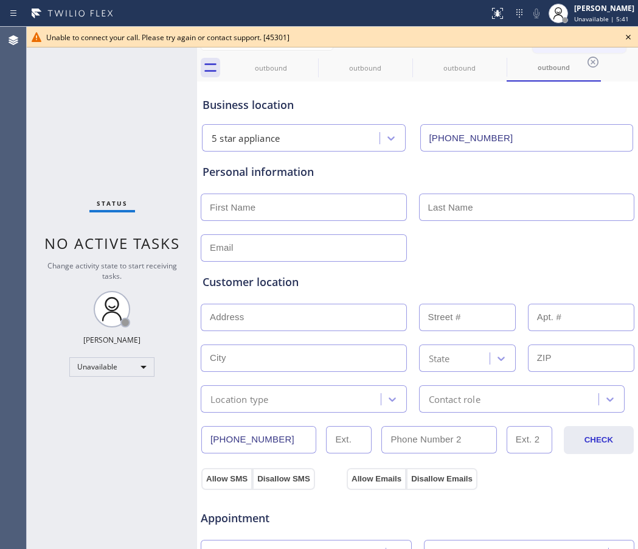
click at [595, 121] on div "5 star appliance [PHONE_NUMBER]" at bounding box center [418, 135] width 436 height 32
click at [629, 40] on icon at bounding box center [628, 37] width 15 height 15
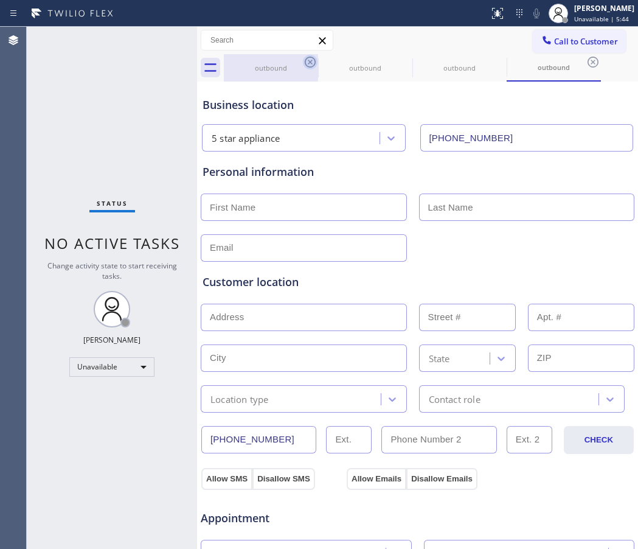
click at [306, 63] on icon at bounding box center [310, 62] width 15 height 15
click at [0, 0] on icon at bounding box center [0, 0] width 0 height 0
click at [306, 63] on icon at bounding box center [310, 62] width 15 height 15
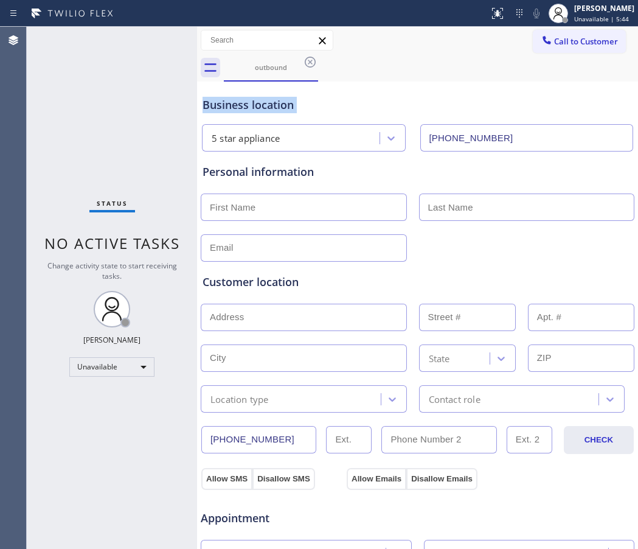
click at [306, 63] on icon at bounding box center [310, 62] width 15 height 15
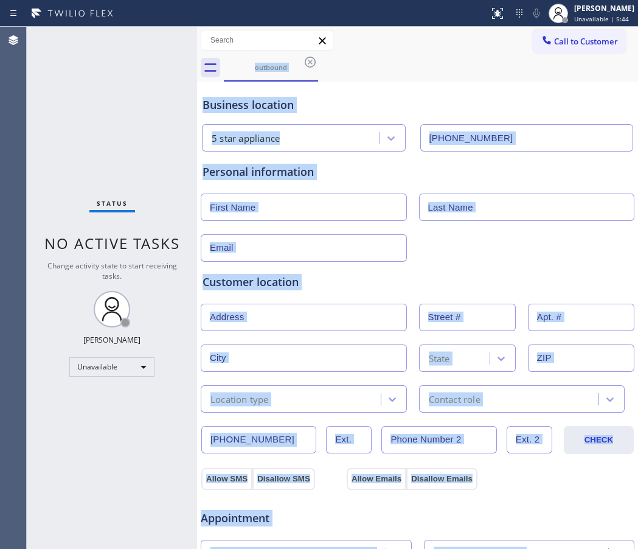
click at [306, 63] on div "outbound" at bounding box center [431, 67] width 414 height 27
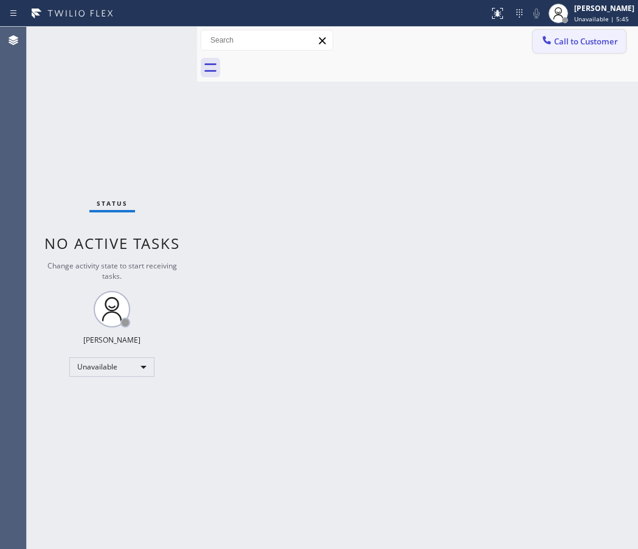
click at [590, 40] on span "Call to Customer" at bounding box center [586, 41] width 64 height 11
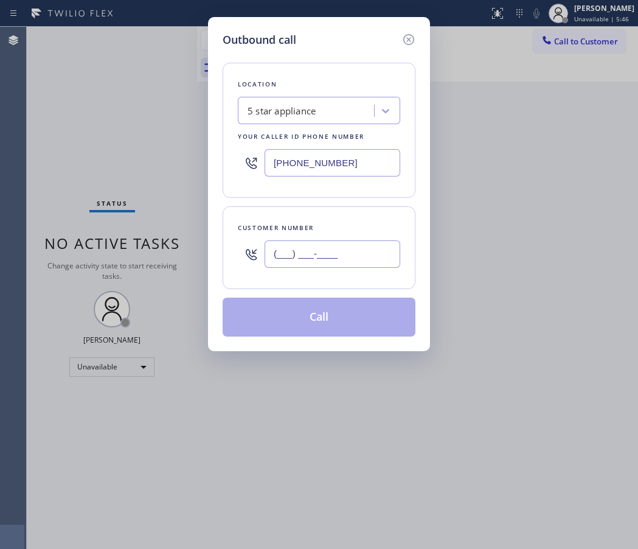
click at [324, 248] on input "(___) ___-____" at bounding box center [333, 253] width 136 height 27
paste input "530) 319-5949"
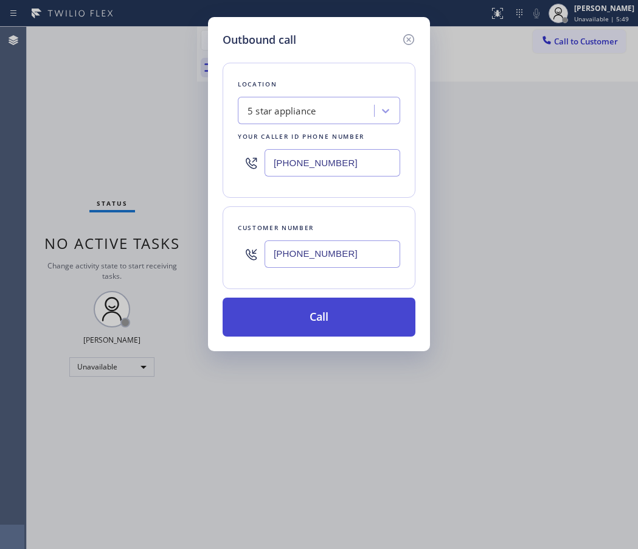
type input "[PHONE_NUMBER]"
click at [329, 330] on button "Call" at bounding box center [319, 317] width 193 height 39
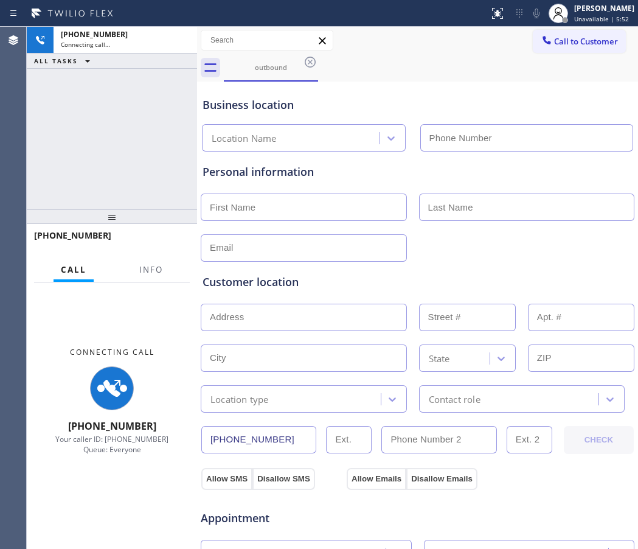
type input "[PHONE_NUMBER]"
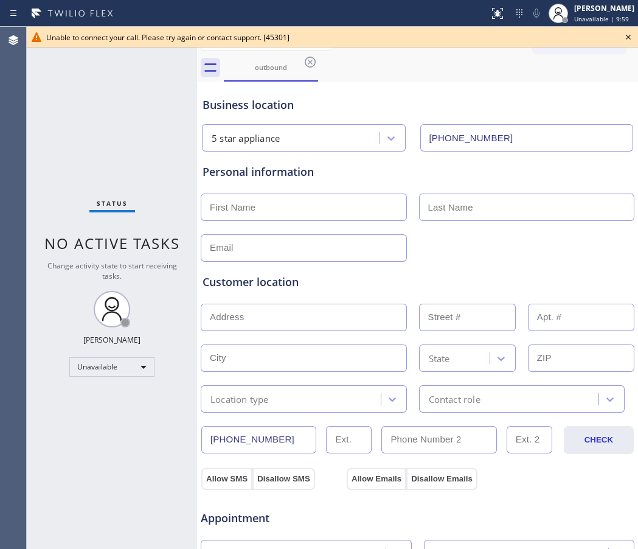
click at [597, 82] on div "Business location 5 star appliance [PHONE_NUMBER]" at bounding box center [417, 116] width 435 height 72
click at [629, 43] on icon at bounding box center [628, 37] width 15 height 15
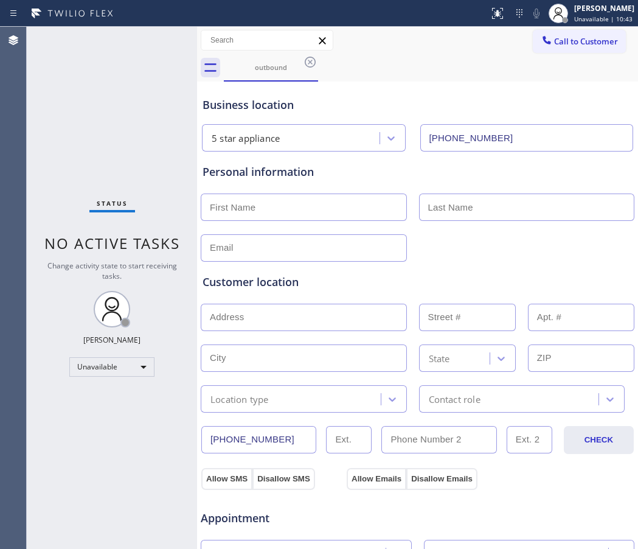
drag, startPoint x: 583, startPoint y: 88, endPoint x: 594, endPoint y: 96, distance: 13.5
click at [583, 89] on div "Business location 5 star appliance [PHONE_NUMBER]" at bounding box center [417, 118] width 435 height 67
click at [307, 61] on icon at bounding box center [310, 62] width 15 height 15
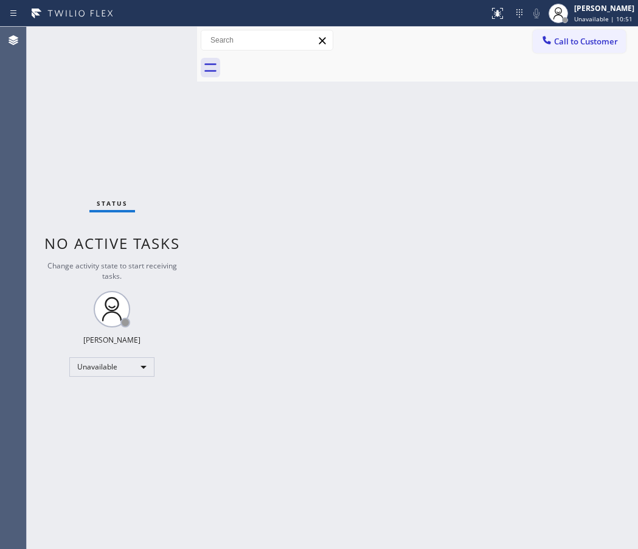
click at [579, 104] on div "Back to Dashboard Change Sender ID Customers Technicians Select a contact Outbo…" at bounding box center [417, 288] width 441 height 522
